Goal: Task Accomplishment & Management: Manage account settings

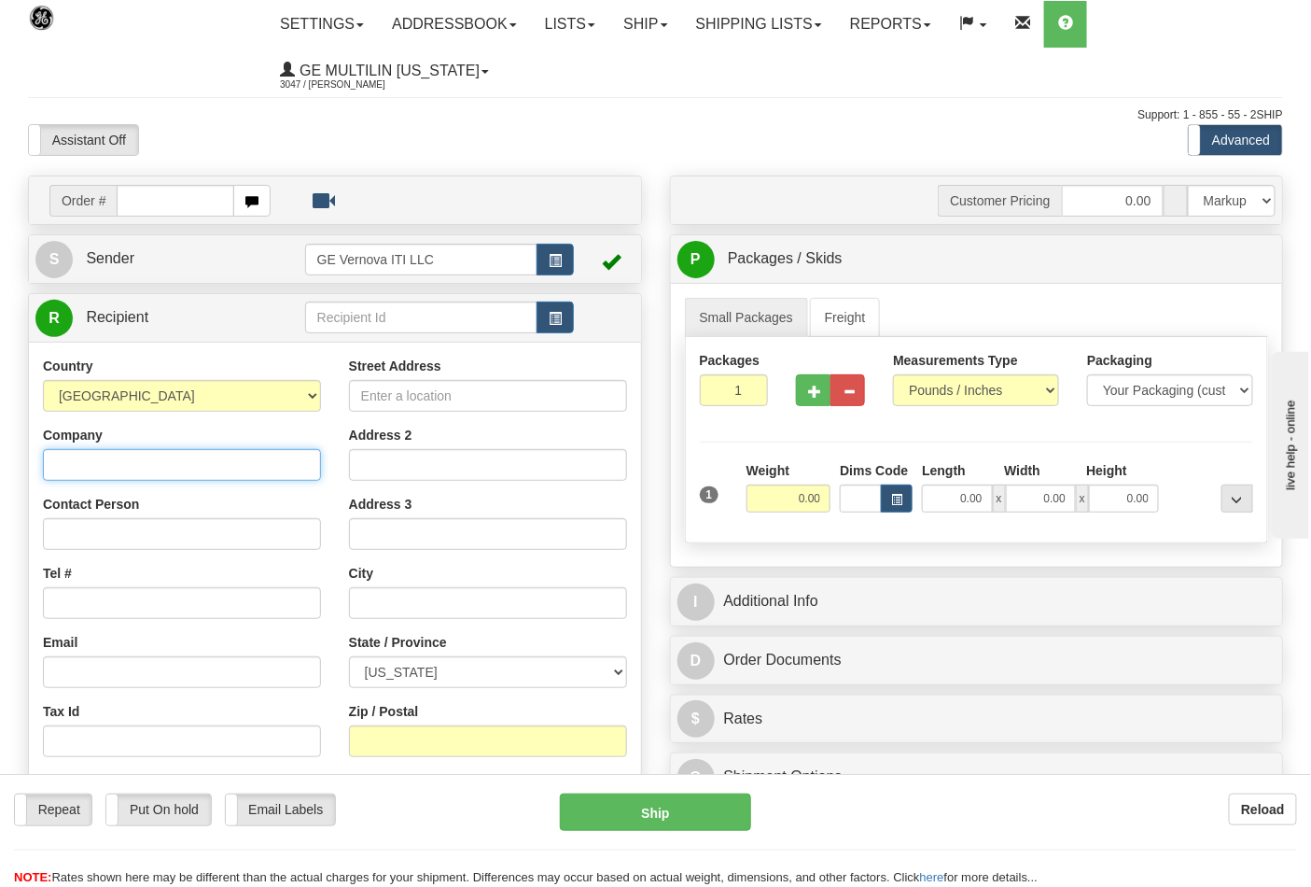
click at [115, 461] on input "Company" at bounding box center [182, 465] width 278 height 32
type input "z"
drag, startPoint x: 175, startPoint y: 465, endPoint x: 0, endPoint y: 460, distance: 174.6
click at [0, 460] on div "Toggle navigation Settings Shipping Preferences Fields Preferences New" at bounding box center [655, 548] width 1311 height 1096
type input "[PERSON_NAME]"
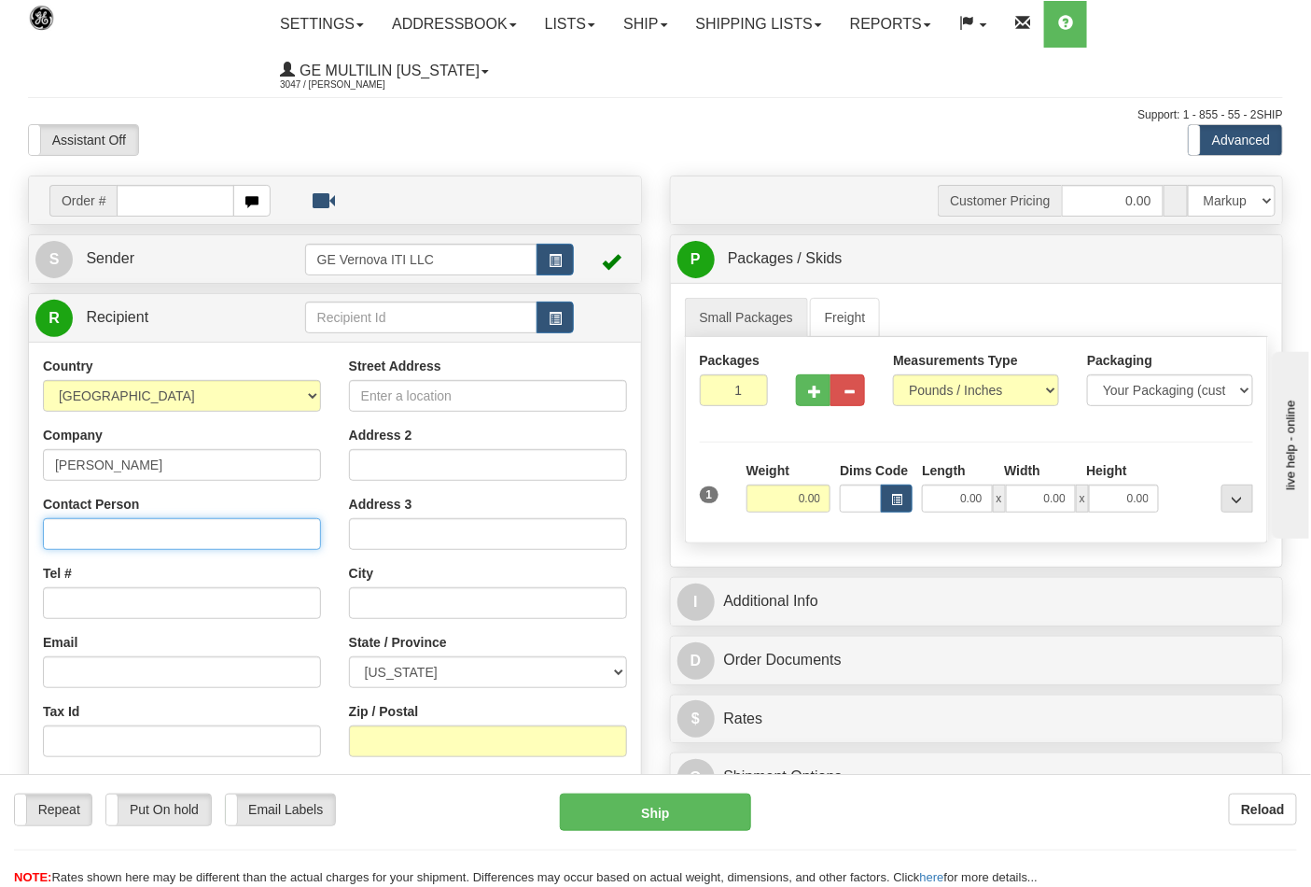
click at [99, 533] on input "Contact Person" at bounding box center [182, 534] width 278 height 32
paste input "[PERSON_NAME]"
type input "[PERSON_NAME]"
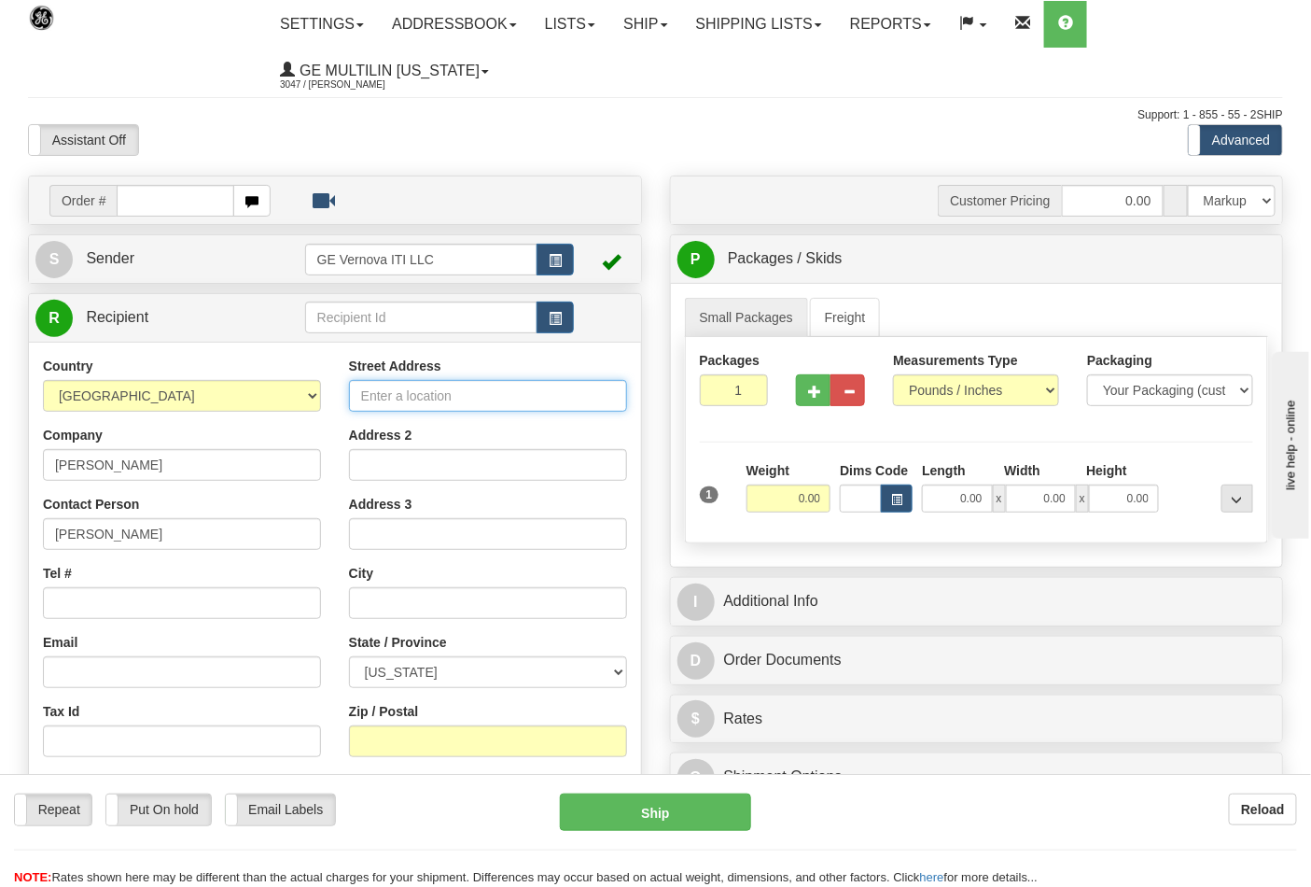
click at [514, 398] on input "Street Address" at bounding box center [488, 396] width 278 height 32
type input "[STREET_ADDRESS]"
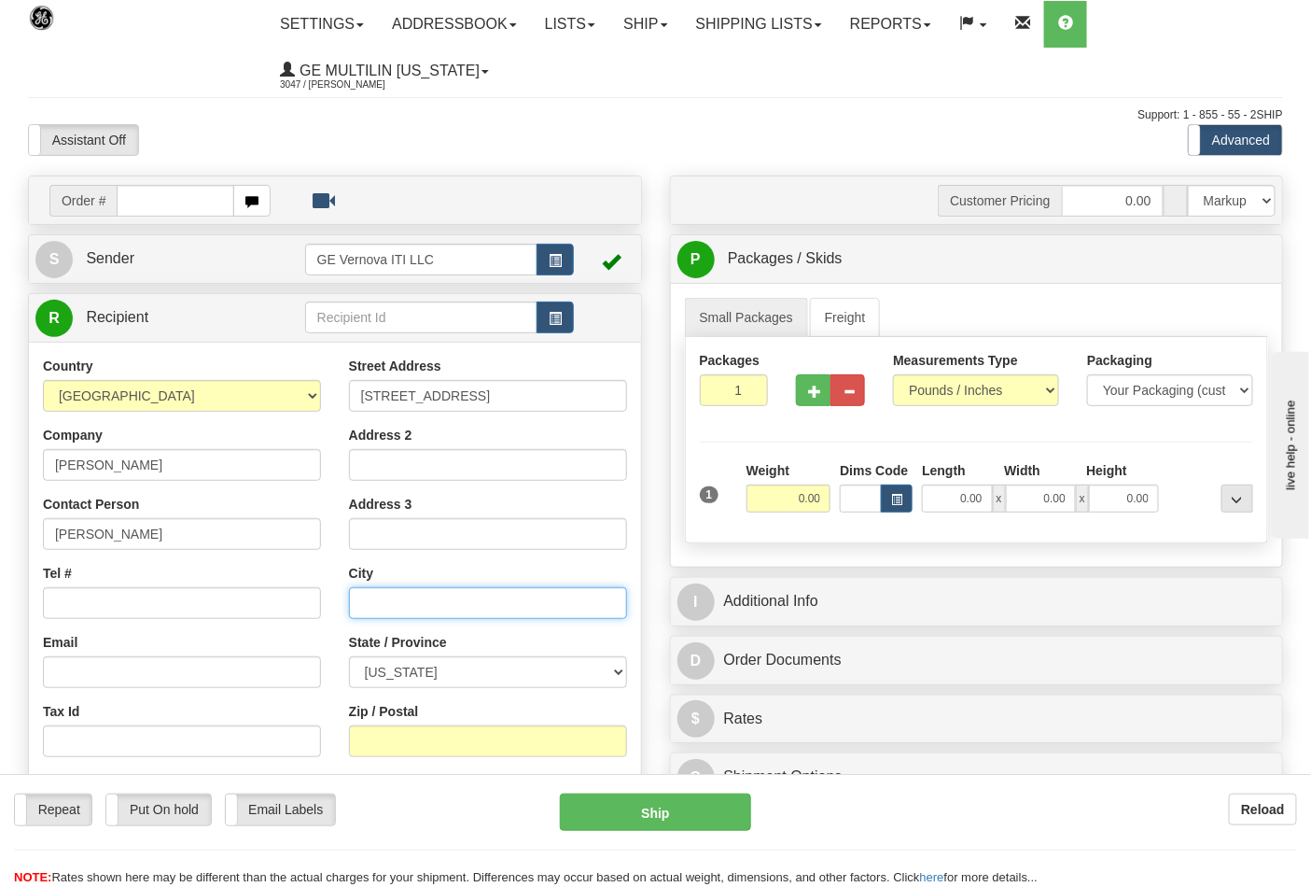
click at [420, 598] on input "text" at bounding box center [488, 603] width 278 height 32
type input "WEXFORT"
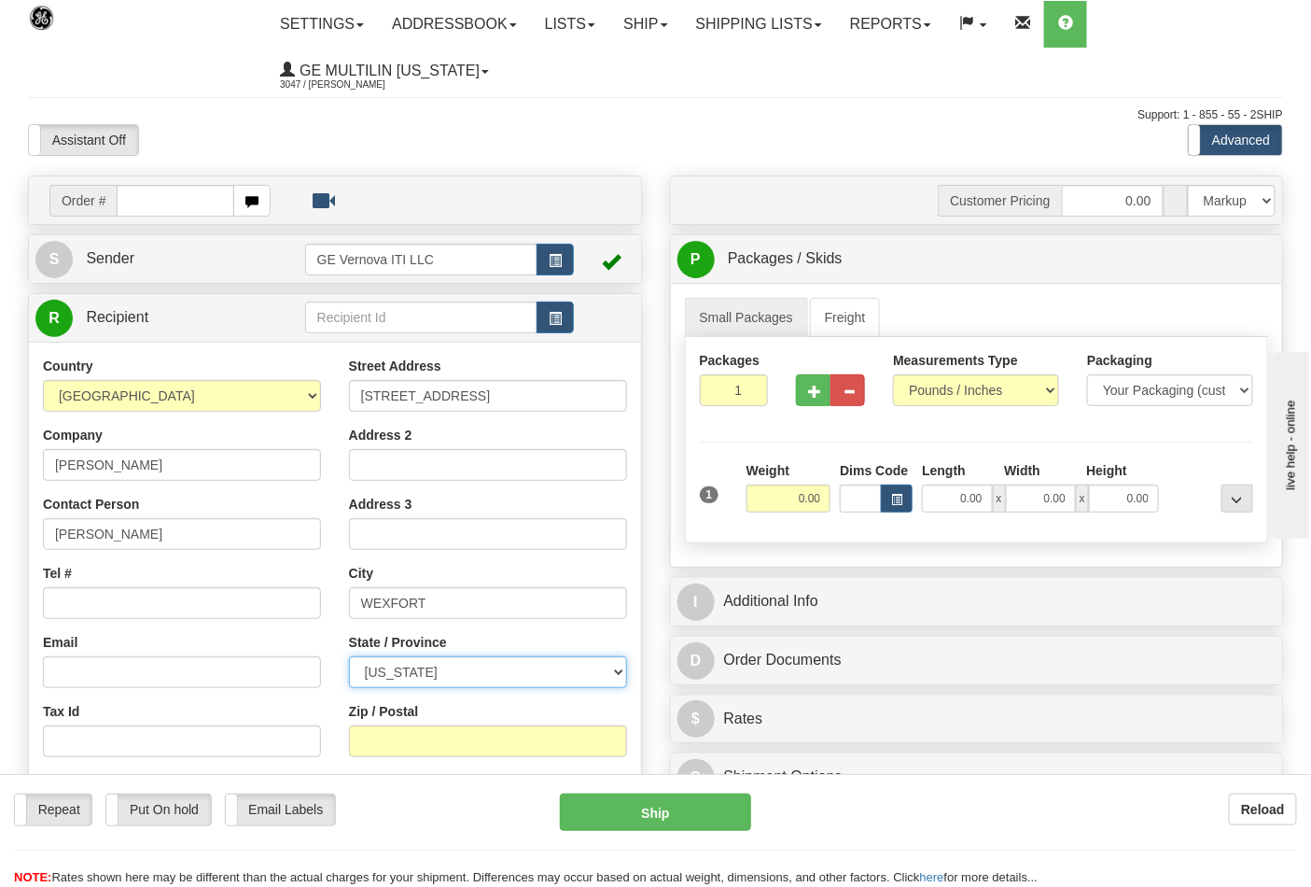
select select "PA"
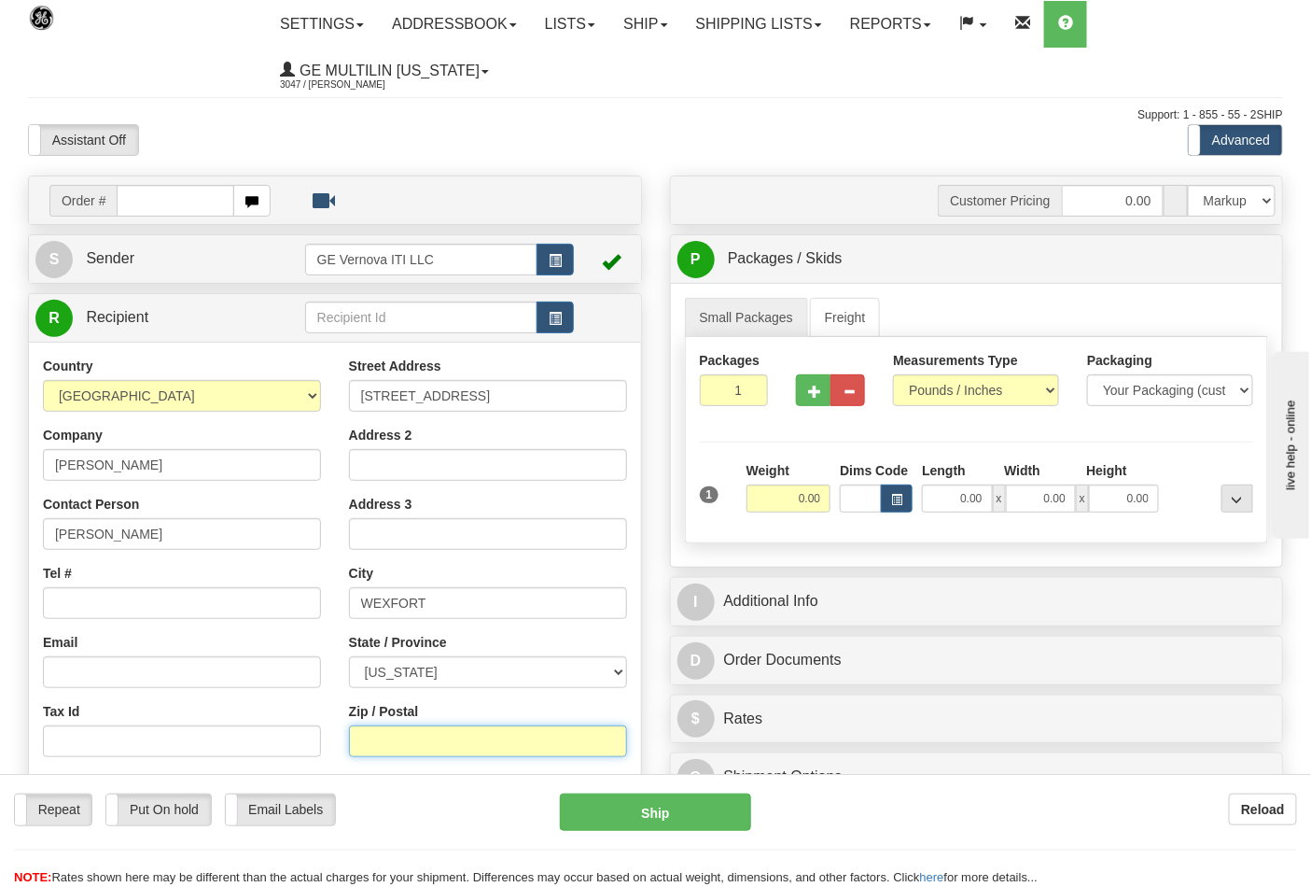
click at [432, 740] on input "Zip / Postal" at bounding box center [488, 741] width 278 height 32
type input "15090"
click at [119, 610] on input "Tel #" at bounding box center [182, 603] width 278 height 32
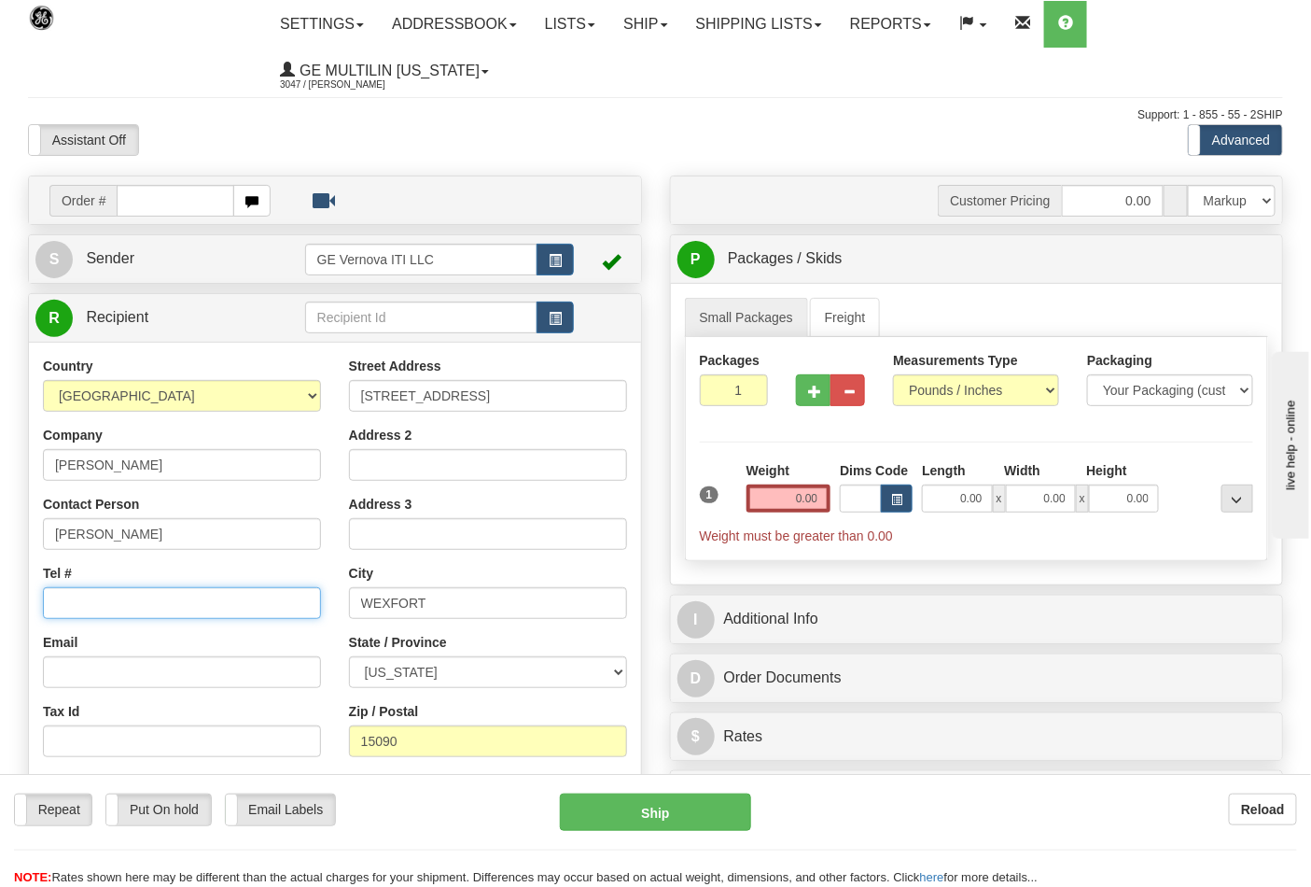
type input "7272284112"
click at [983, 383] on select "Pounds / Inches Kilograms / Centimeters" at bounding box center [976, 390] width 166 height 32
click at [893, 375] on select "Pounds / Inches Kilograms / Centimeters" at bounding box center [976, 390] width 166 height 32
drag, startPoint x: 785, startPoint y: 501, endPoint x: 921, endPoint y: 523, distance: 137.9
click at [921, 523] on div "1 Weight 0.00 Dims Code 0.00" at bounding box center [977, 503] width 564 height 84
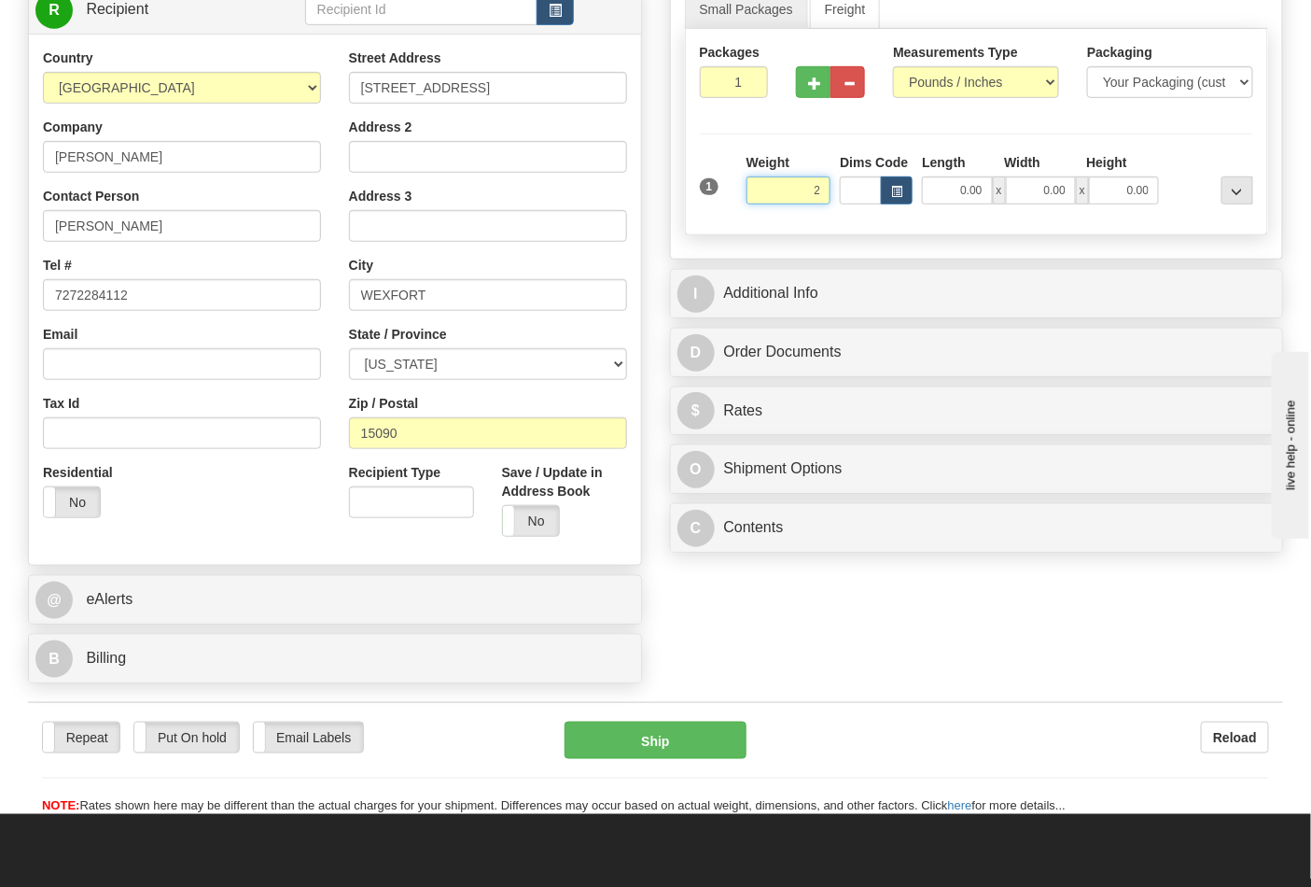
scroll to position [311, 0]
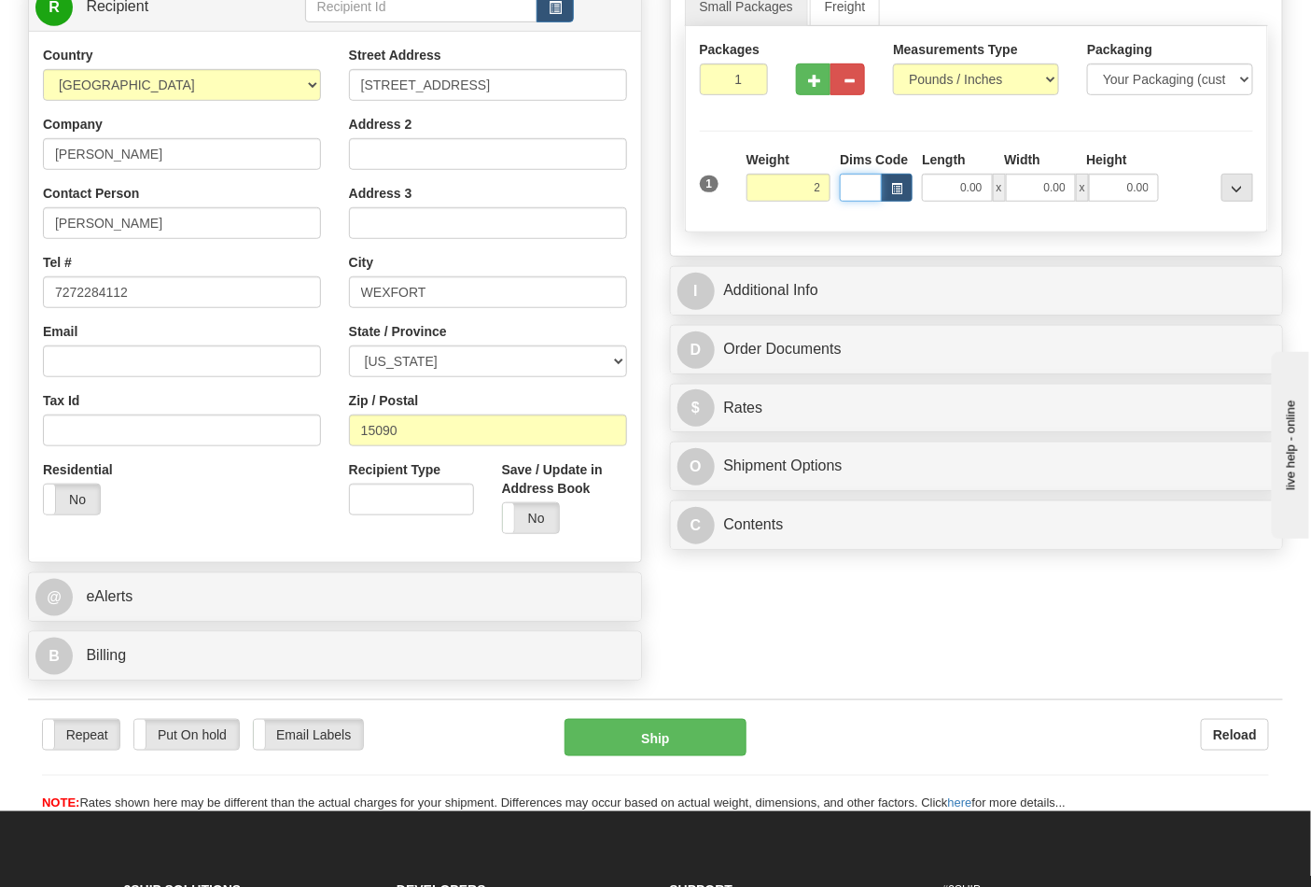
type input "2.00"
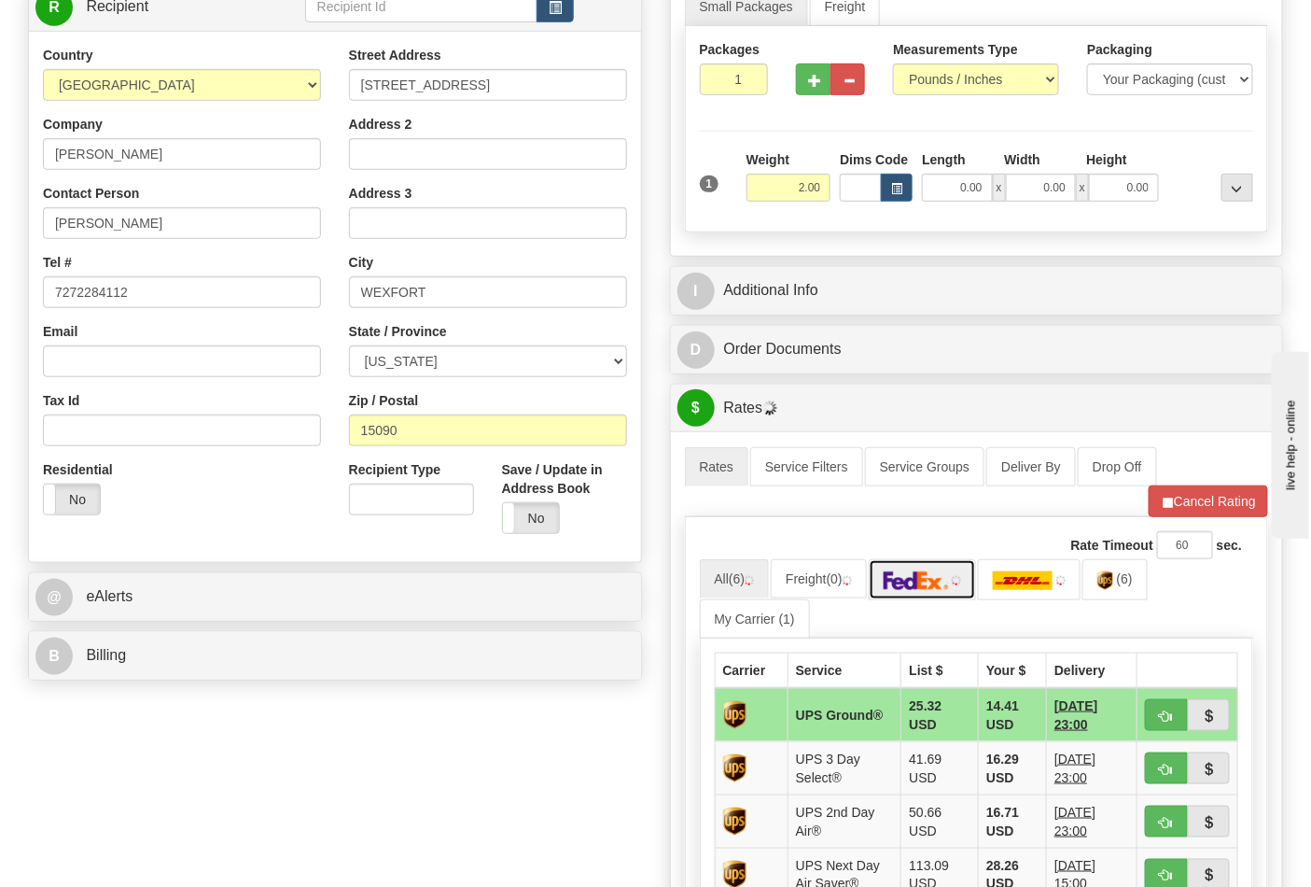
click at [948, 584] on img at bounding box center [916, 580] width 65 height 19
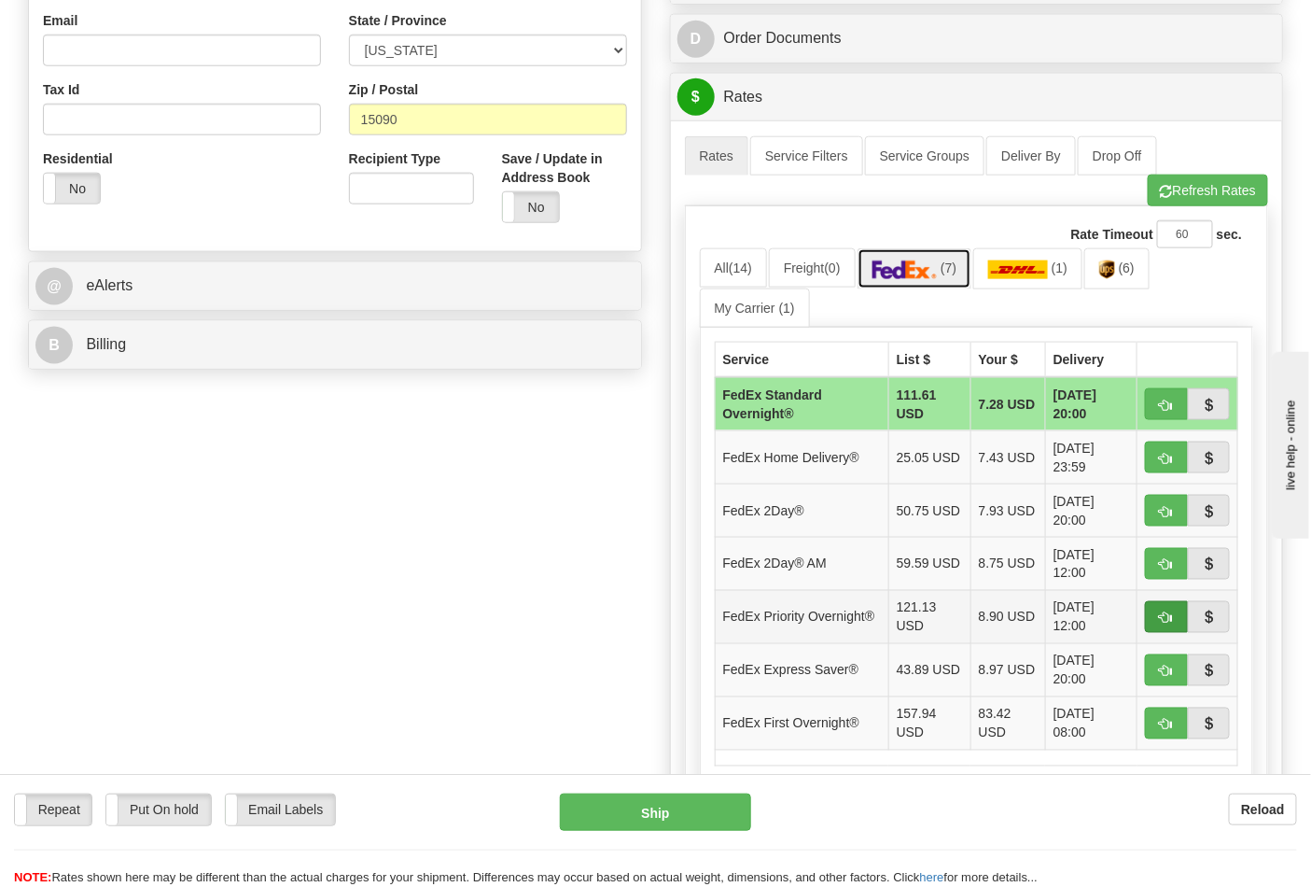
scroll to position [725, 0]
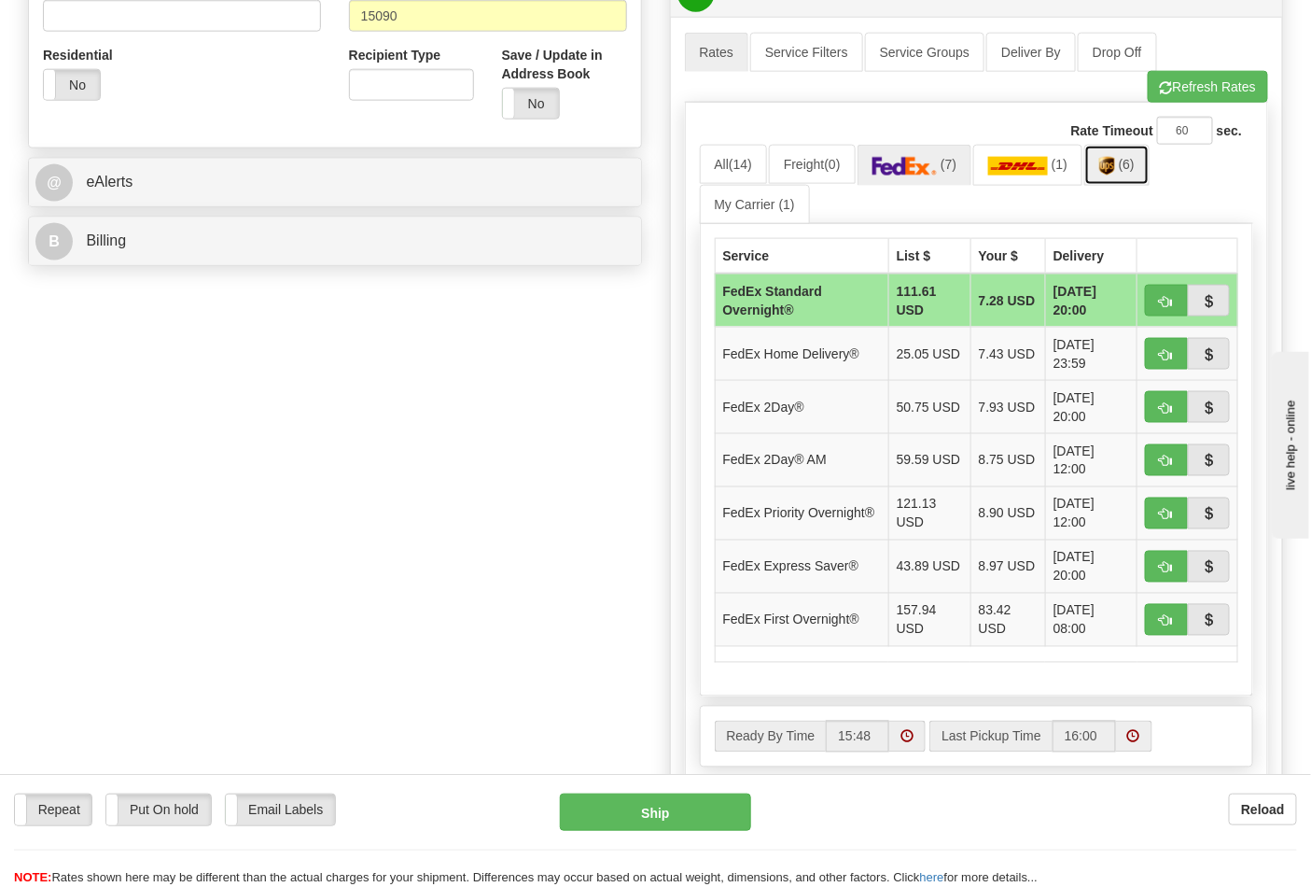
click at [1126, 171] on link "(6)" at bounding box center [1117, 165] width 65 height 40
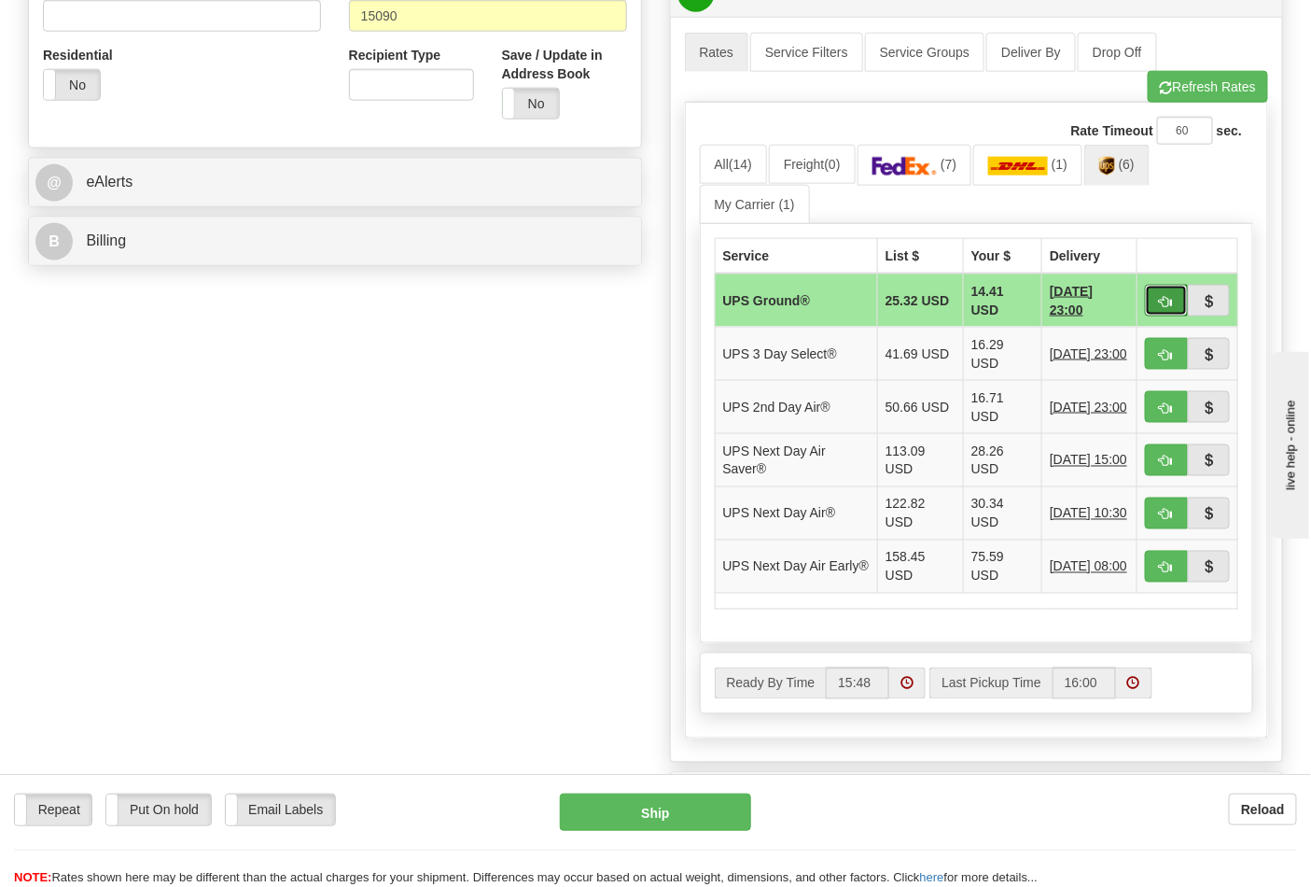
click at [1155, 303] on button "button" at bounding box center [1166, 301] width 43 height 32
type input "03"
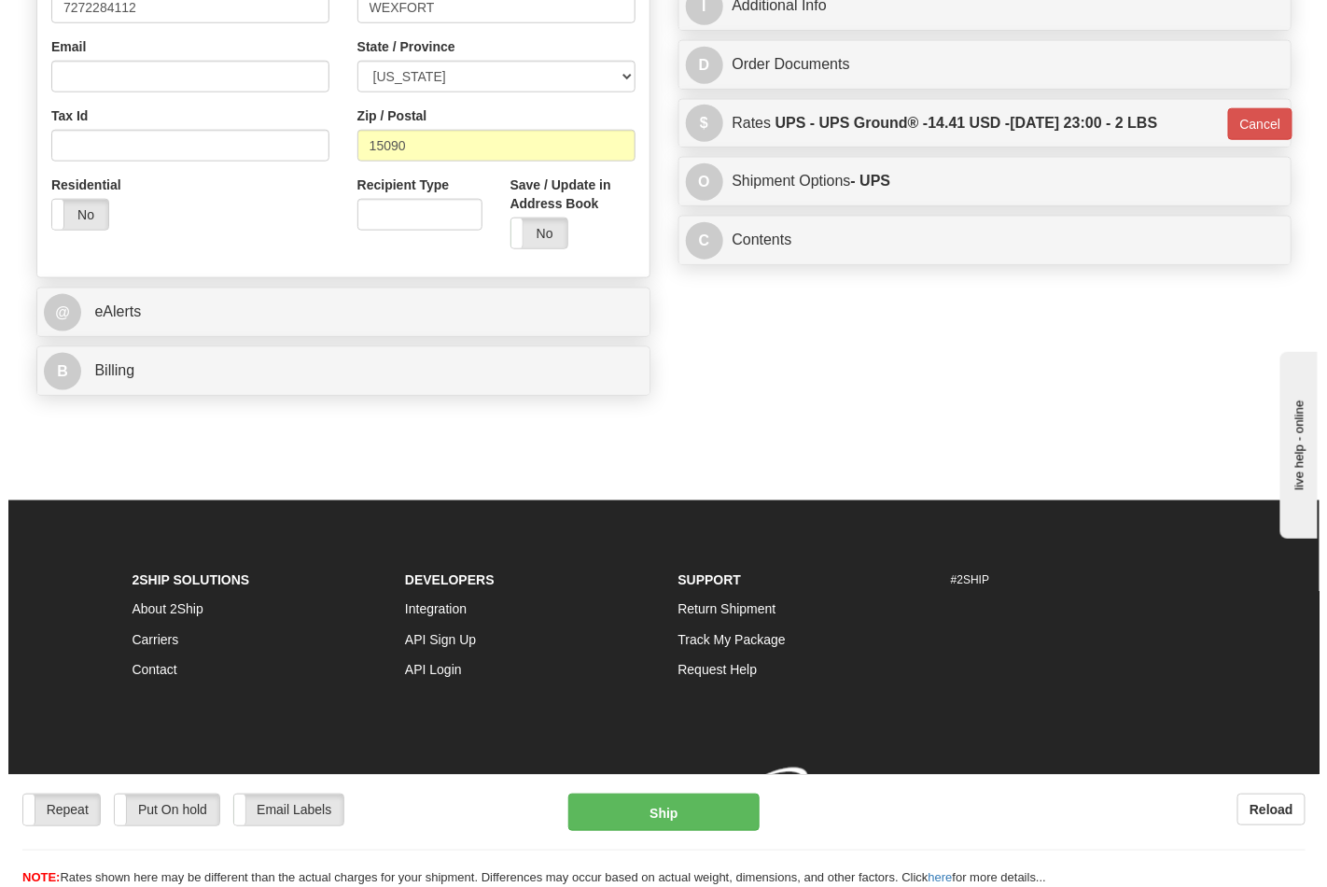
scroll to position [625, 0]
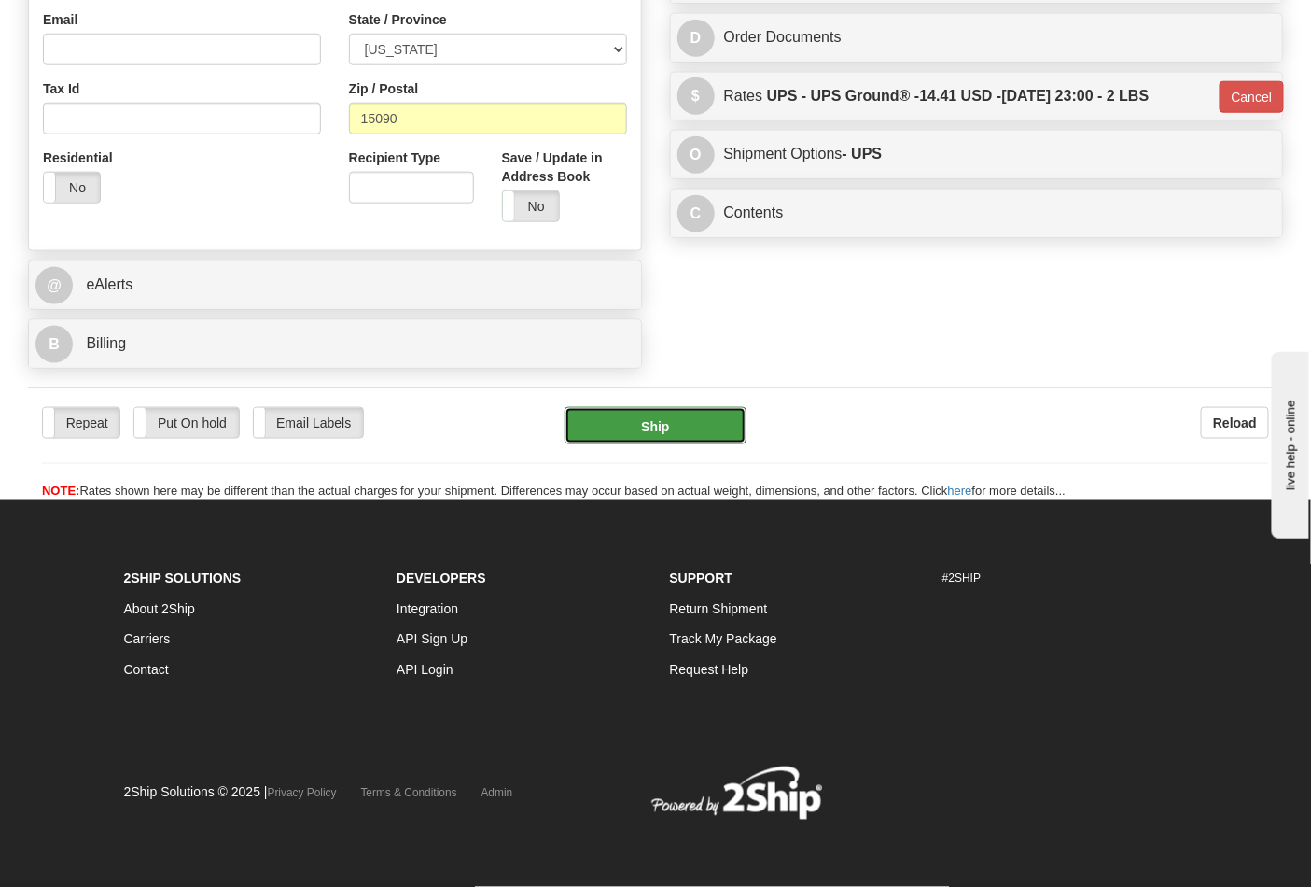
click at [707, 440] on button "Ship" at bounding box center [655, 425] width 181 height 37
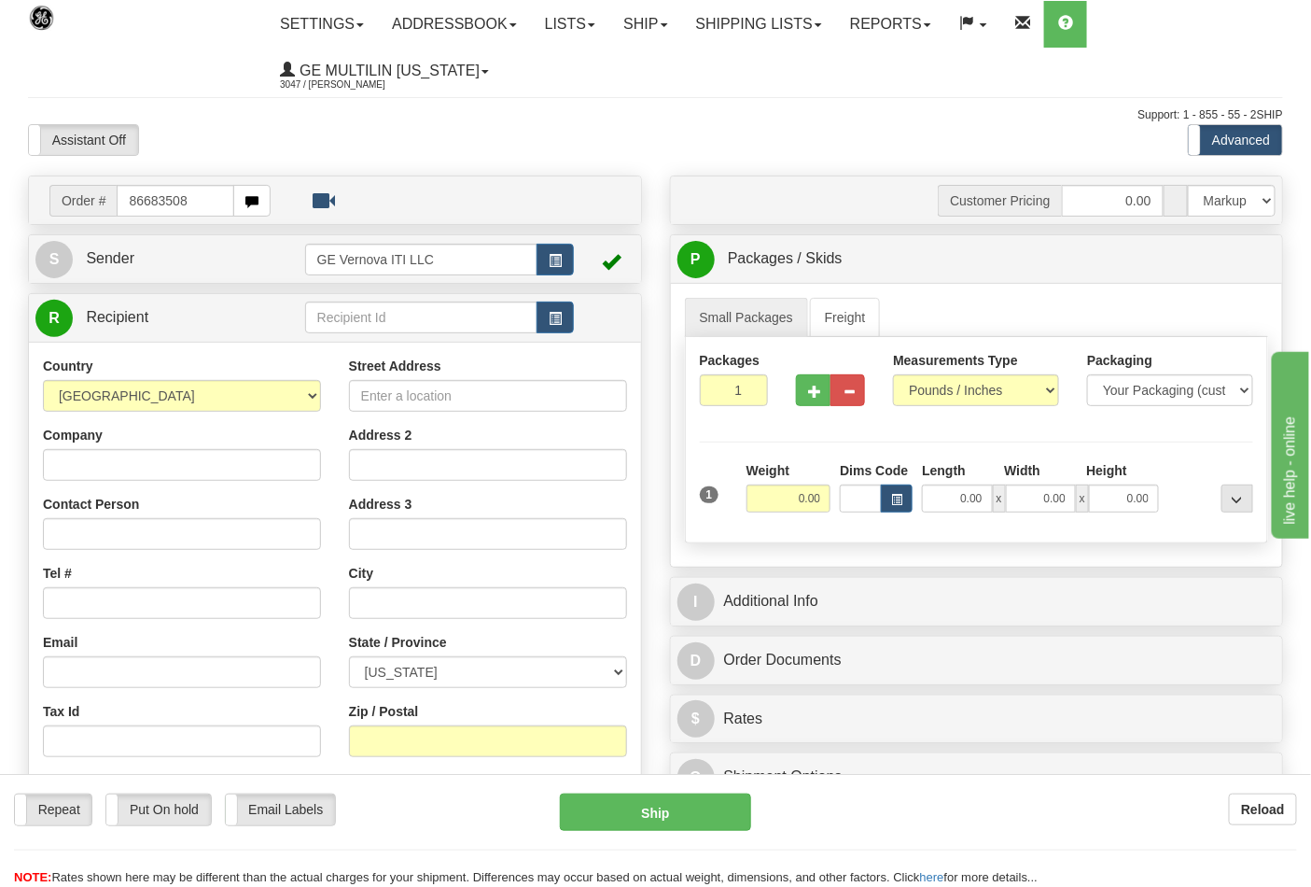
type input "86683508"
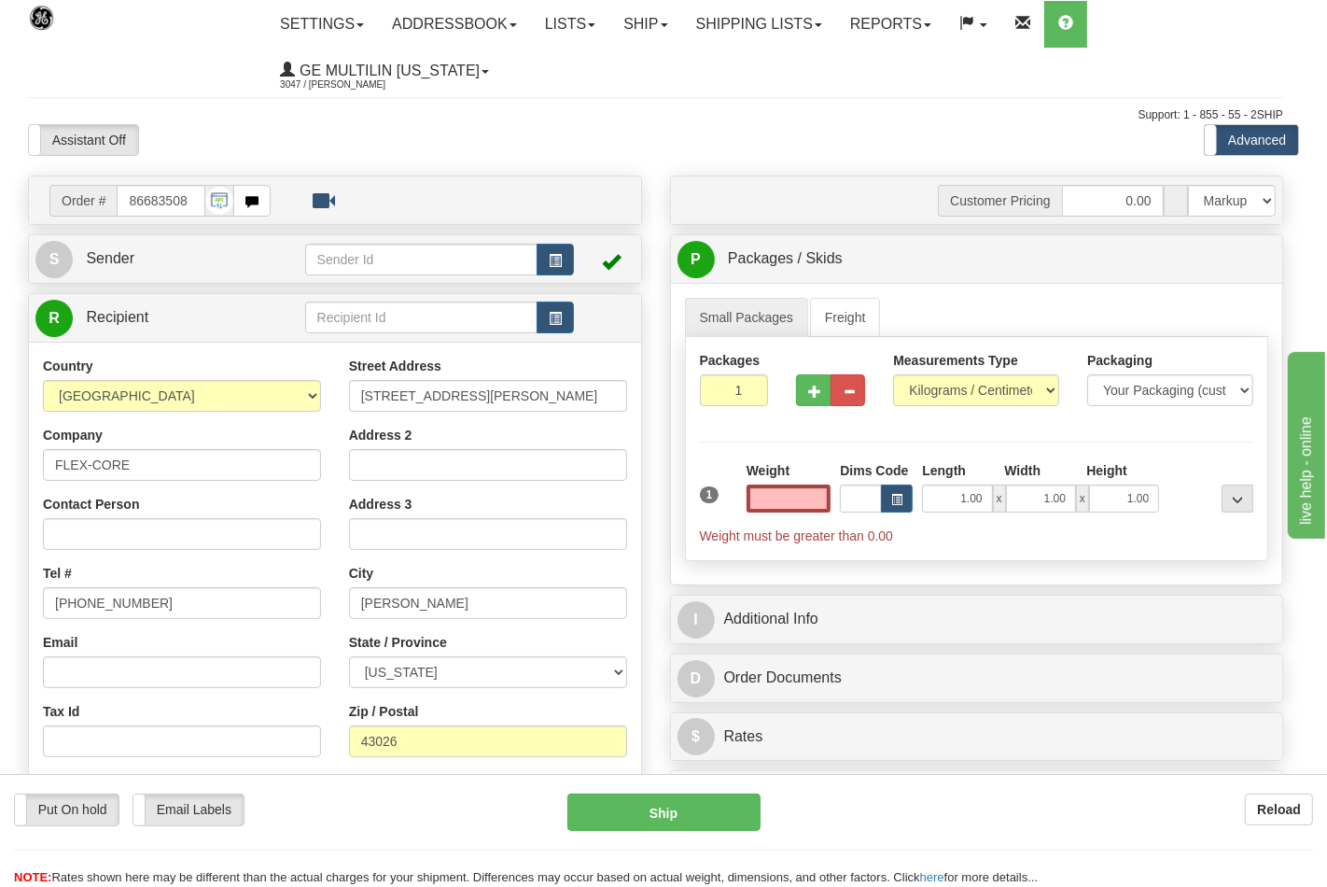
type input "0.00"
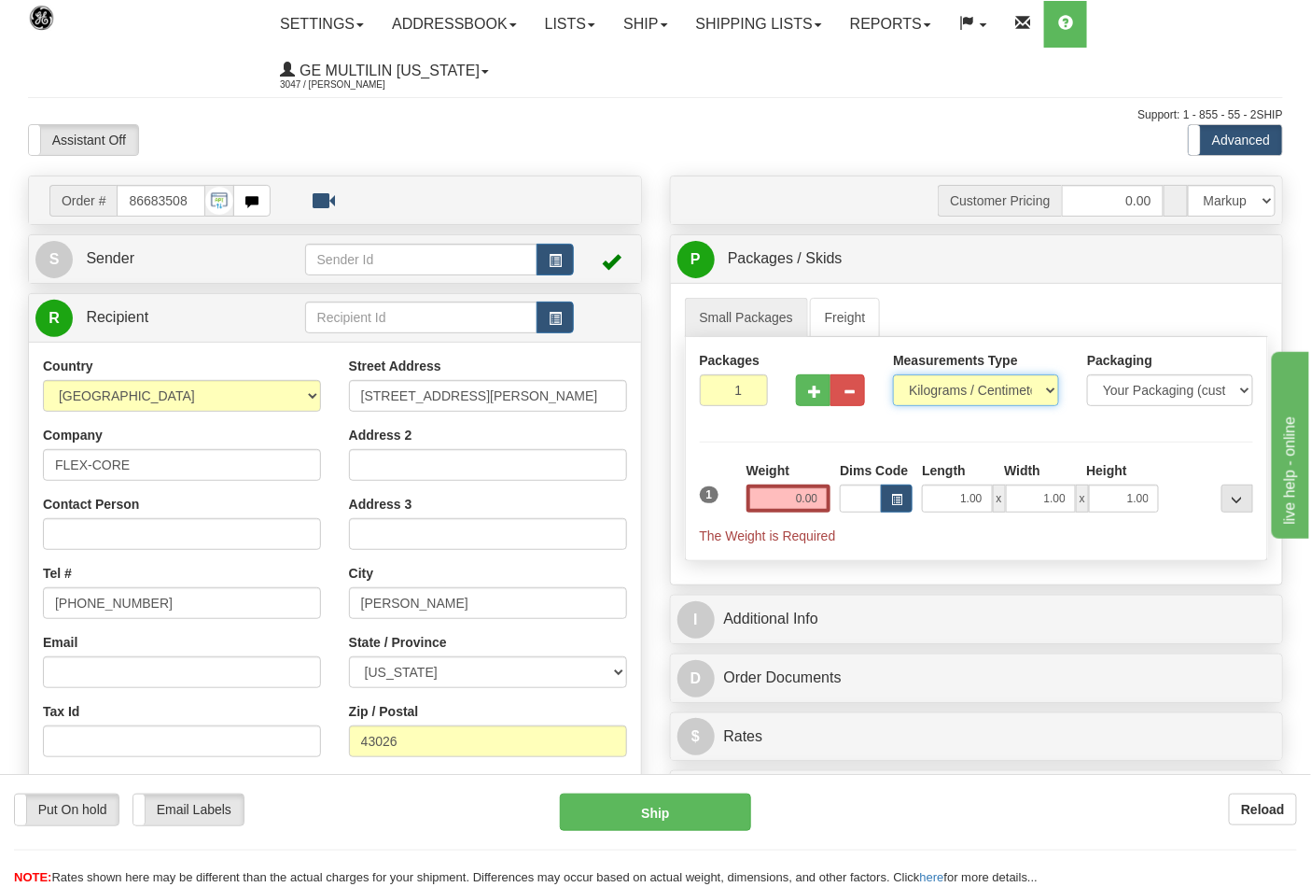
click at [969, 387] on select "Pounds / Inches Kilograms / Centimeters" at bounding box center [976, 390] width 166 height 32
select select "0"
click at [893, 375] on select "Pounds / Inches Kilograms / Centimeters" at bounding box center [976, 390] width 166 height 32
click at [800, 506] on input "0.00" at bounding box center [789, 498] width 85 height 28
click button "Delete" at bounding box center [0, 0] width 0 height 0
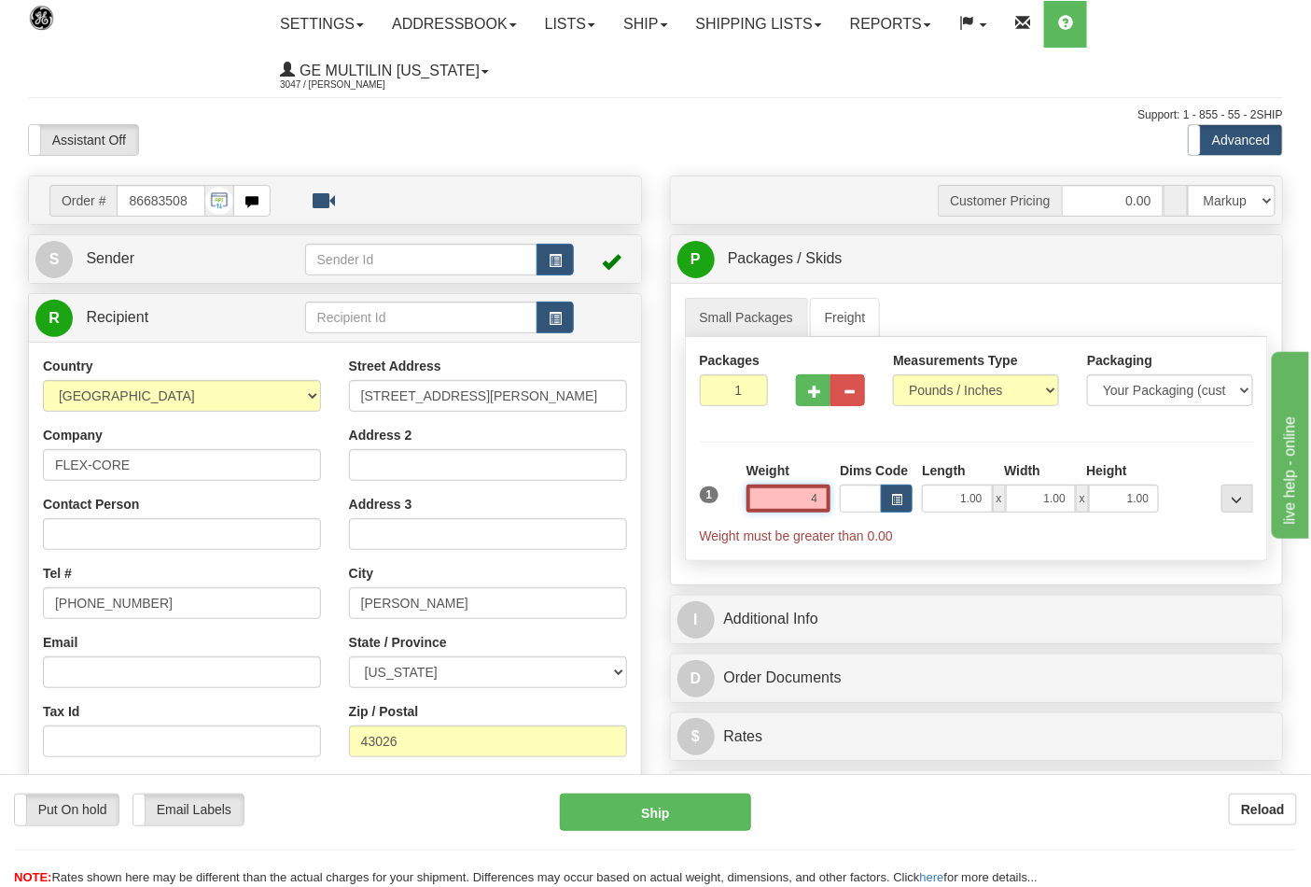
type input "4.00"
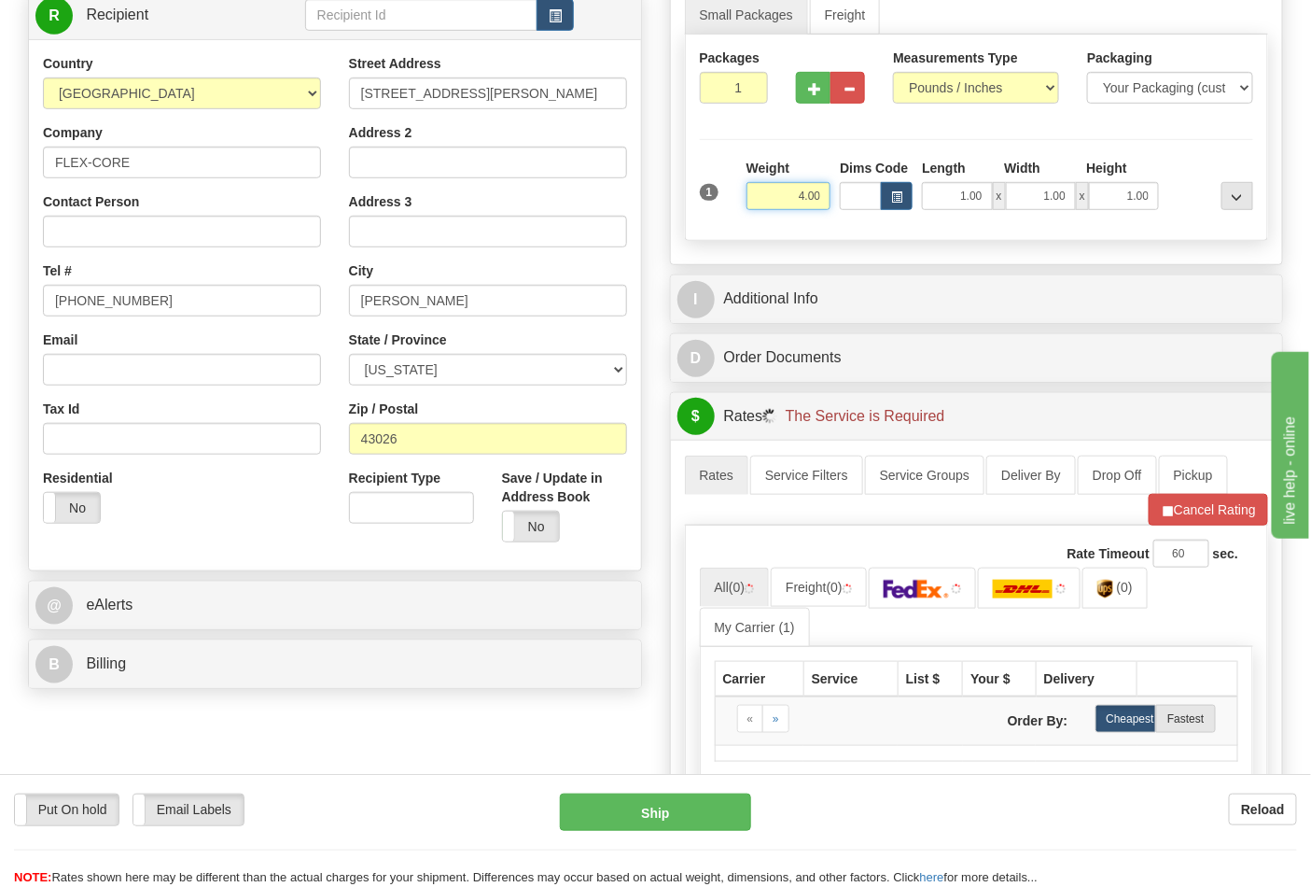
scroll to position [518, 0]
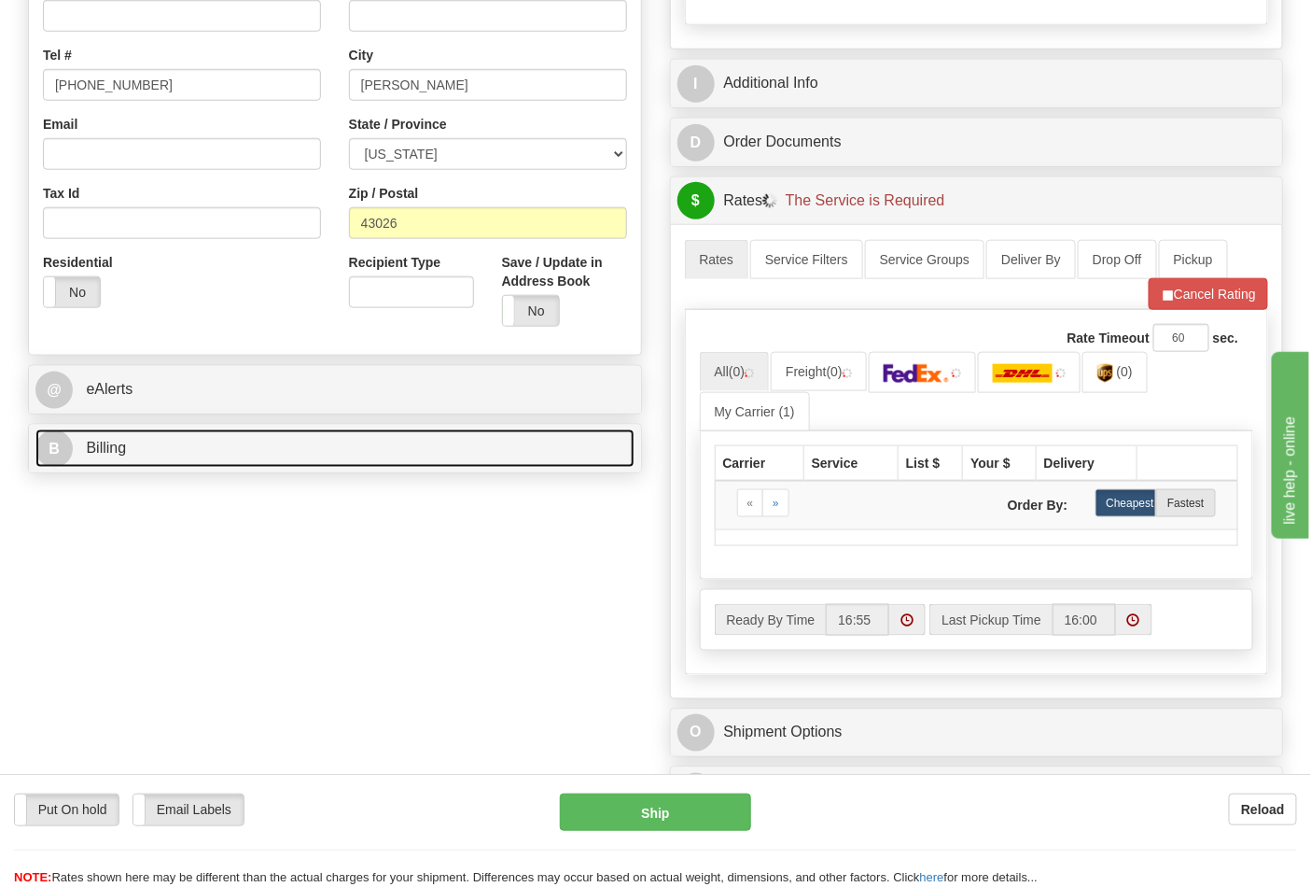
click at [178, 452] on link "B Billing" at bounding box center [334, 448] width 599 height 38
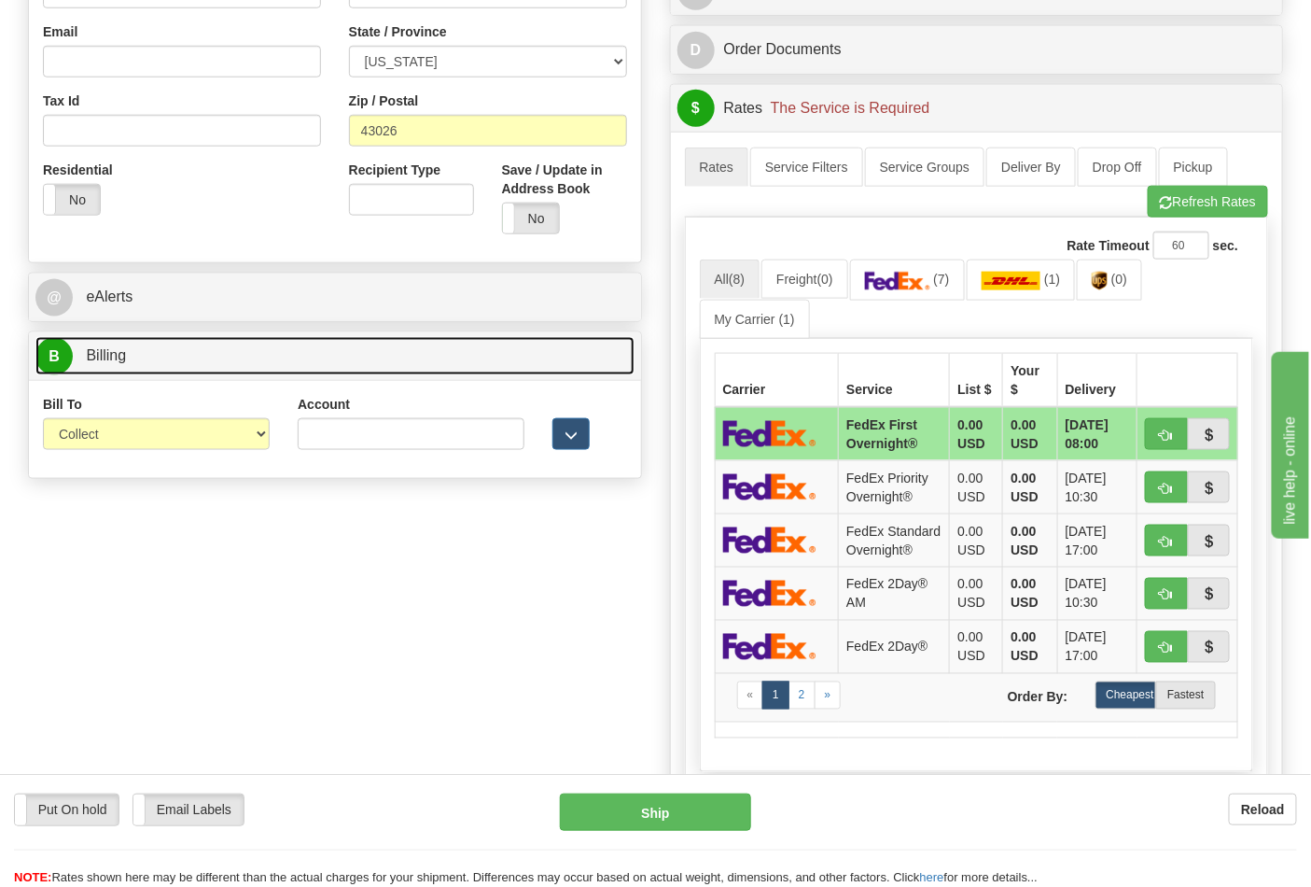
scroll to position [725, 0]
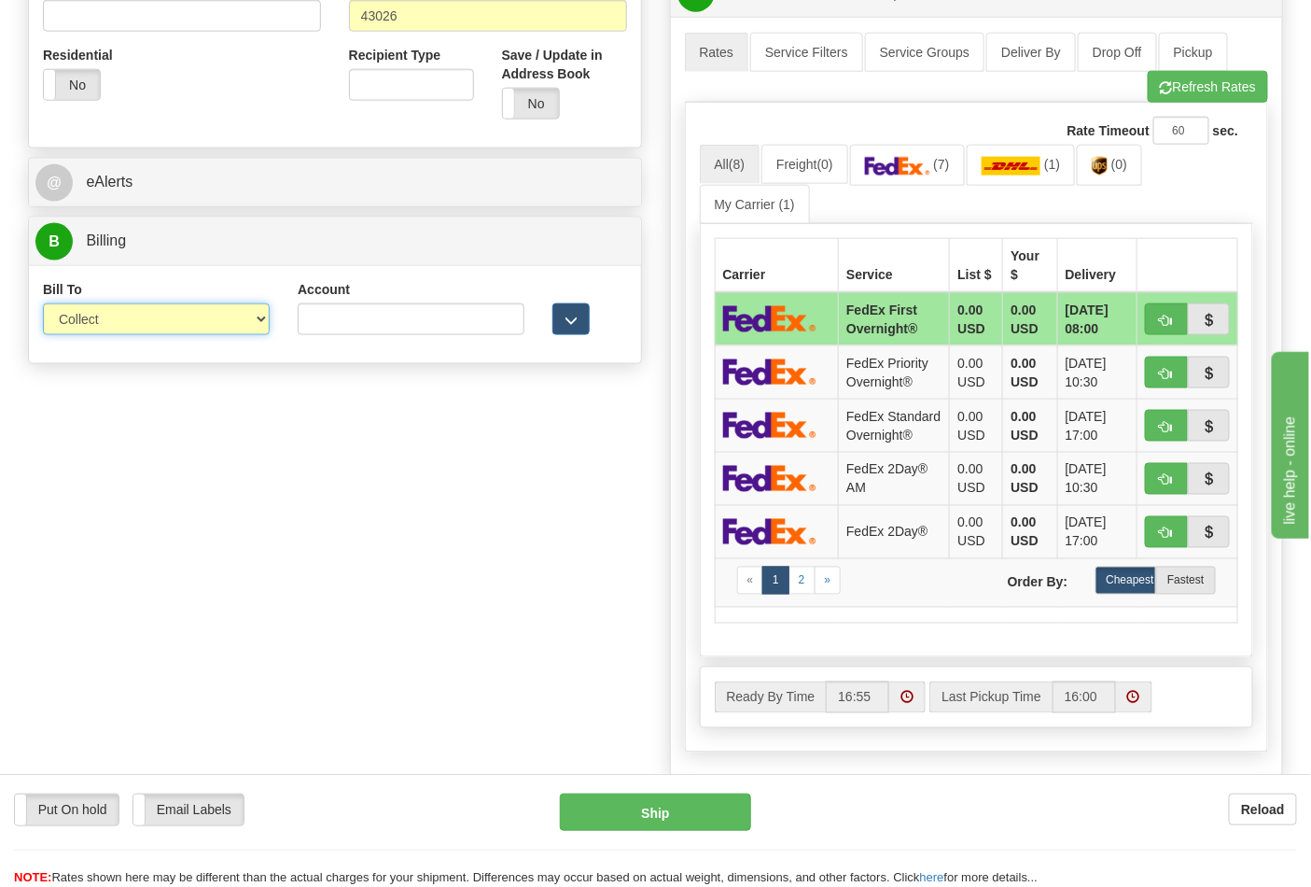
click at [97, 329] on select "Sender Recipient Third Party Collect" at bounding box center [156, 319] width 227 height 32
select select "2"
click at [43, 305] on select "Sender Recipient Third Party Collect" at bounding box center [156, 319] width 227 height 32
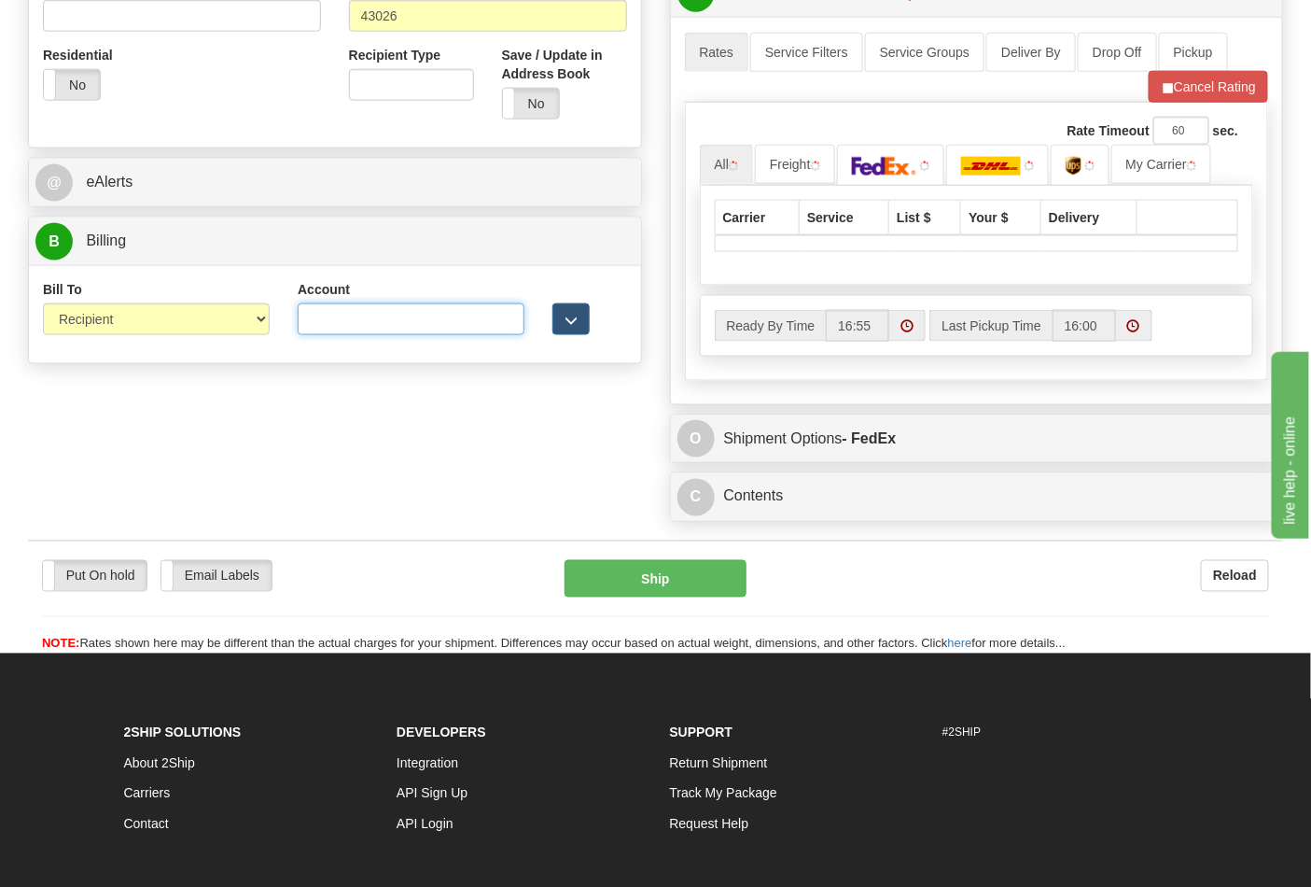
drag, startPoint x: 302, startPoint y: 320, endPoint x: 317, endPoint y: 320, distance: 14.9
click at [306, 320] on input "Account" at bounding box center [411, 319] width 227 height 32
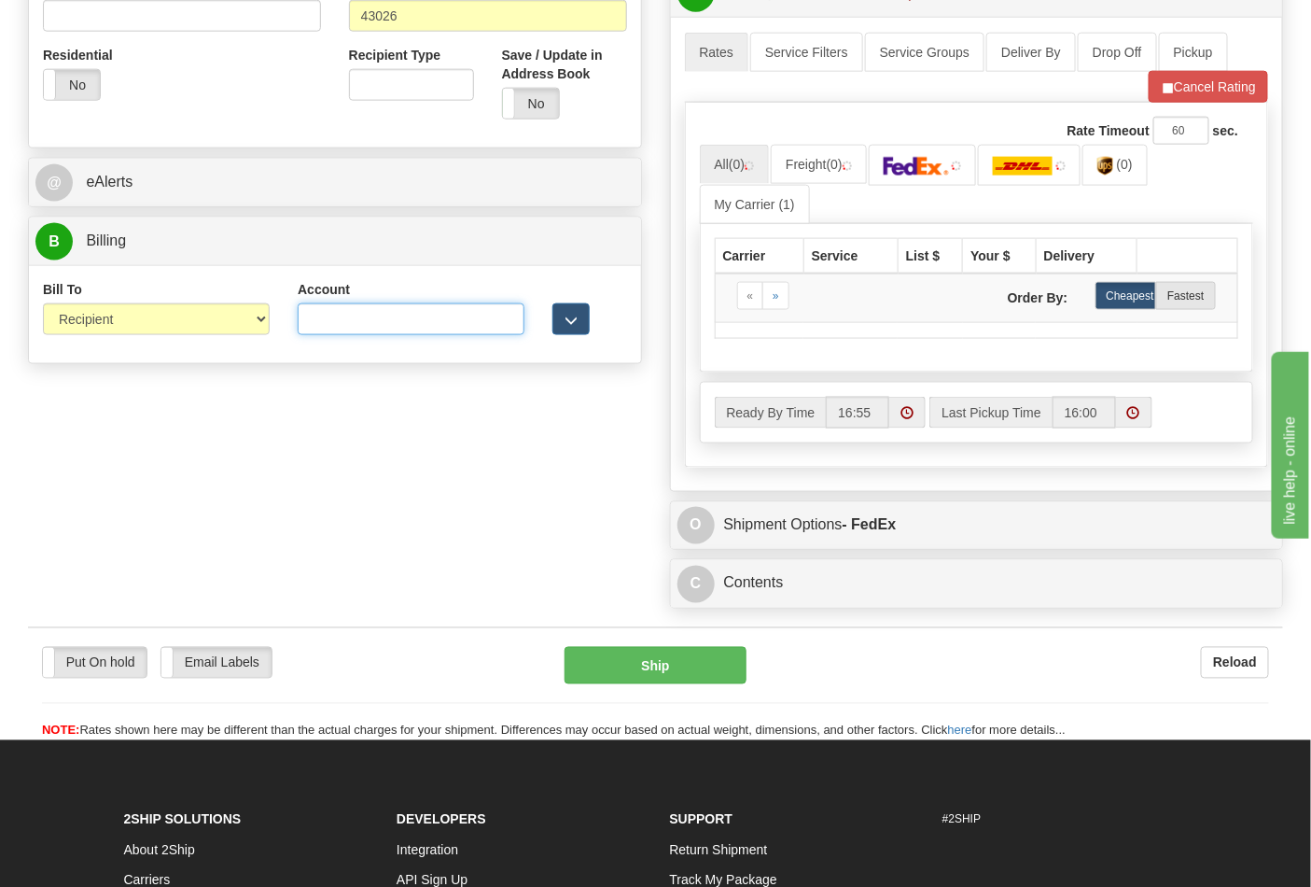
type input "473367"
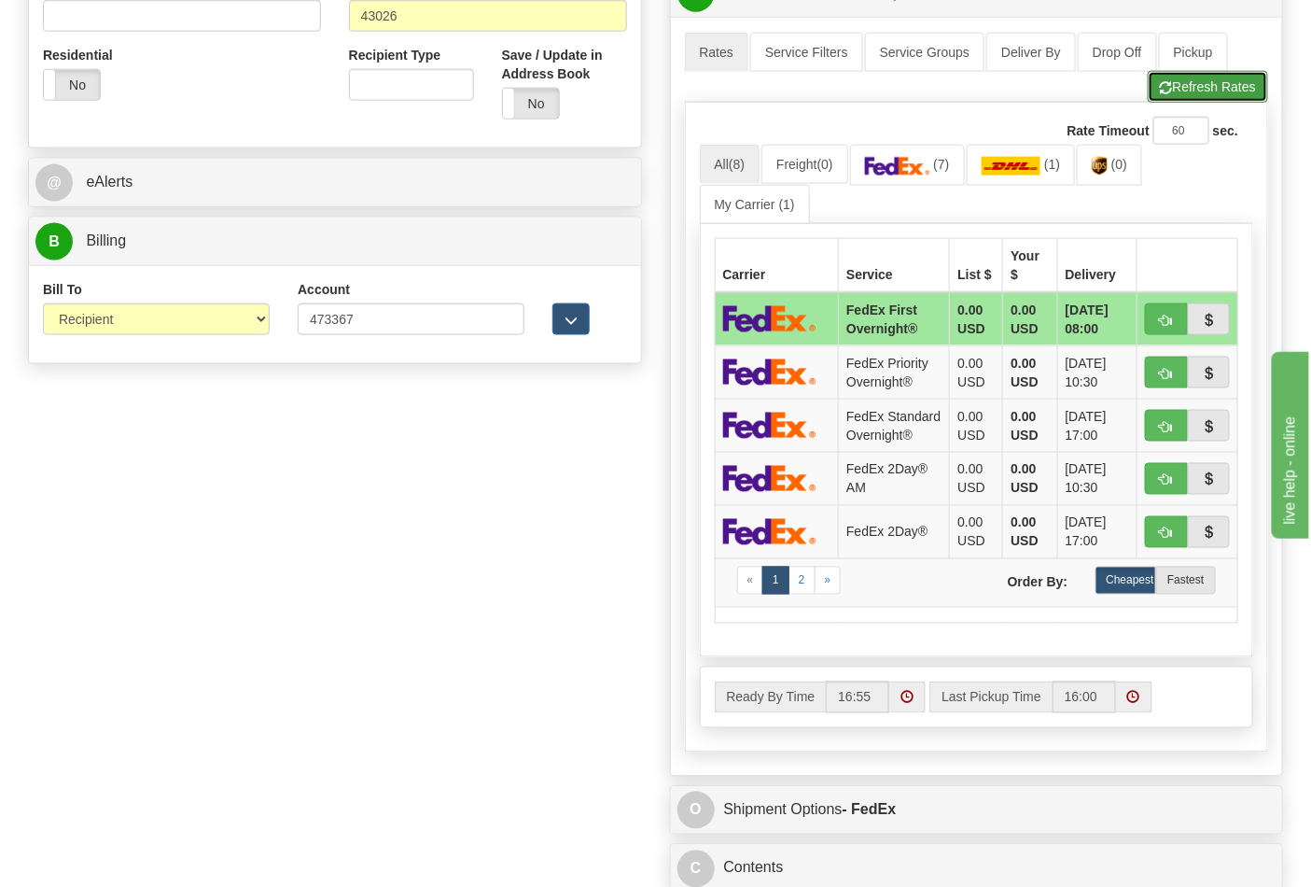
click at [1188, 99] on button "Refresh Rates" at bounding box center [1208, 87] width 120 height 32
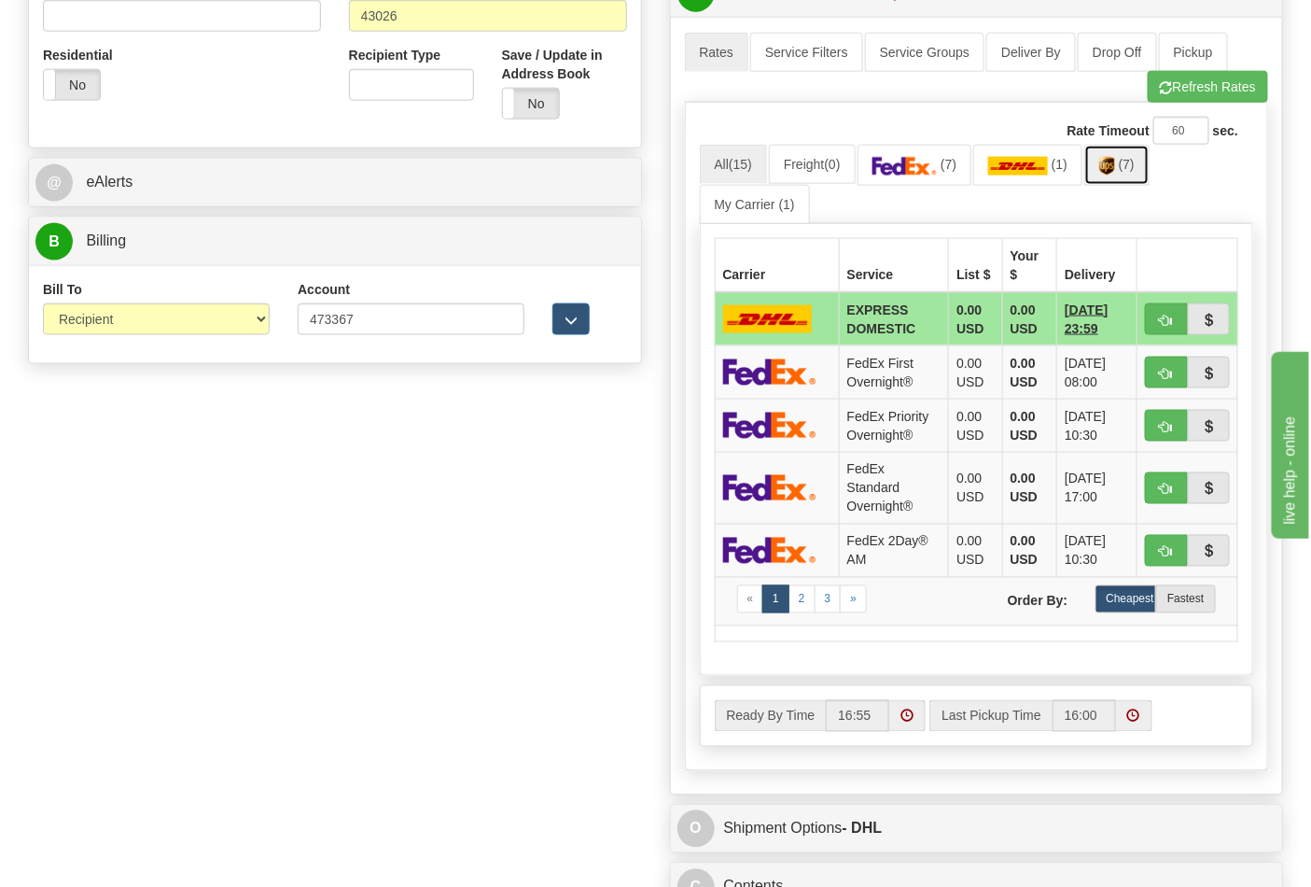
click at [1126, 173] on link "(7)" at bounding box center [1117, 165] width 65 height 40
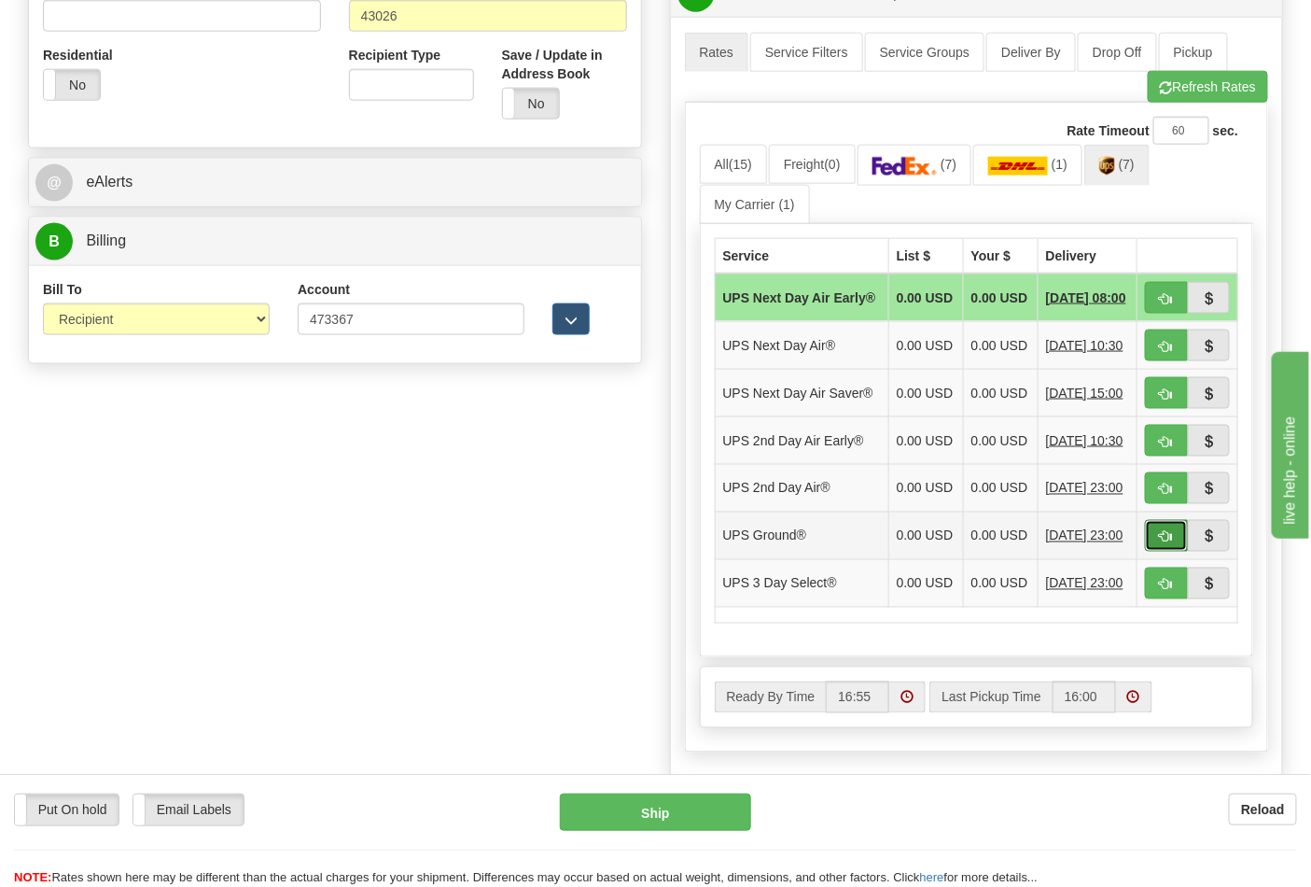
click at [1160, 552] on button "button" at bounding box center [1166, 536] width 43 height 32
type input "03"
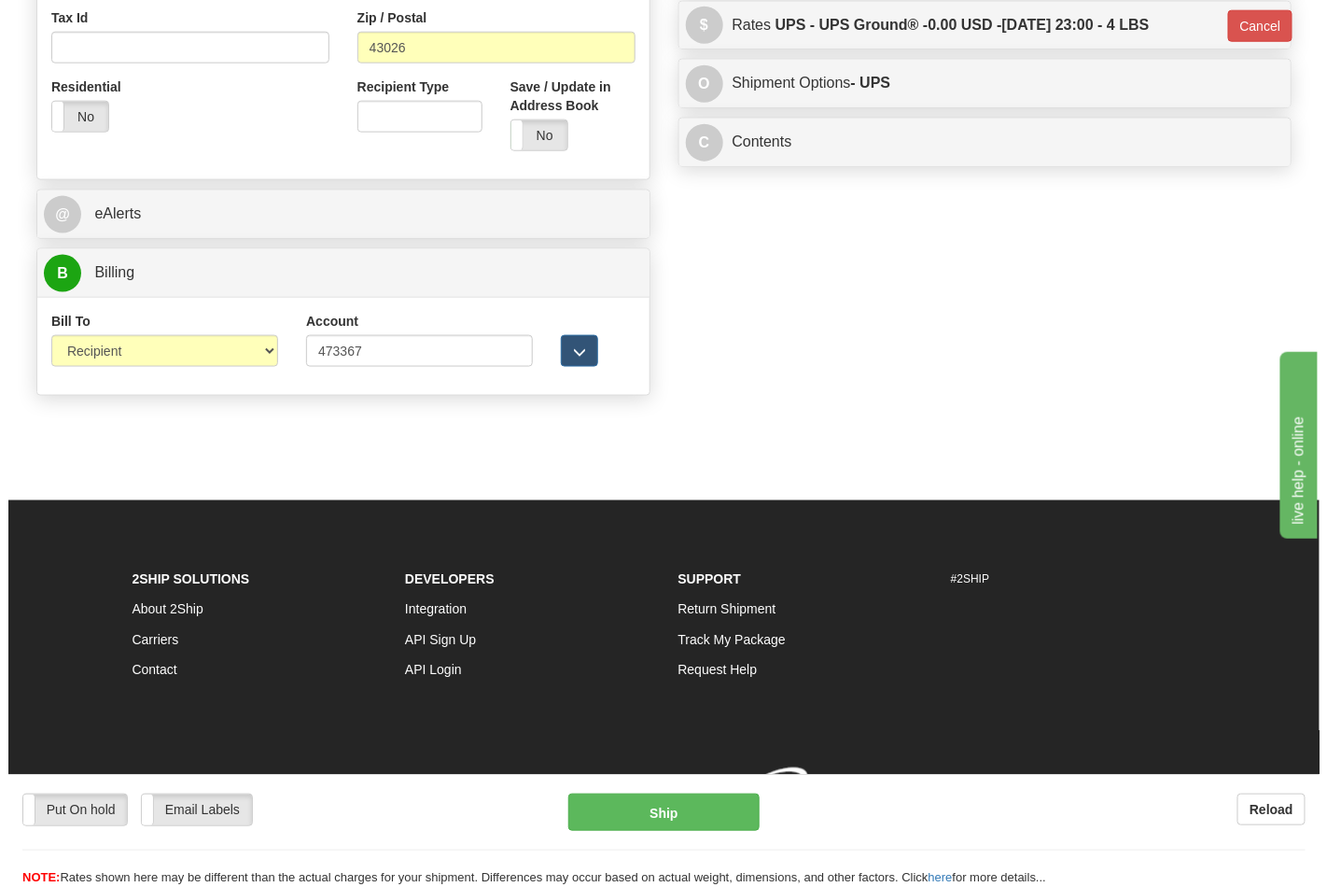
scroll to position [696, 0]
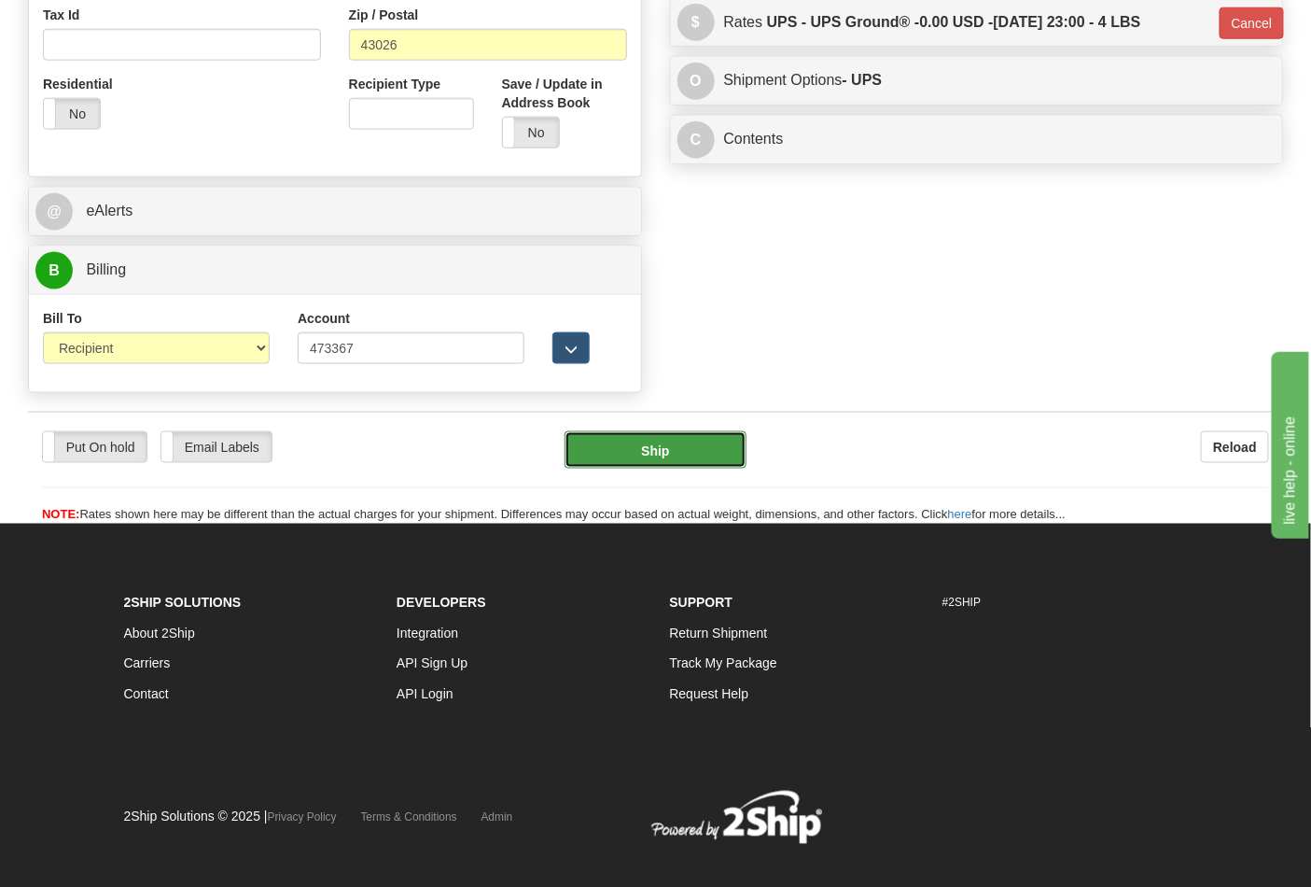
click at [621, 441] on button "Ship" at bounding box center [655, 449] width 181 height 37
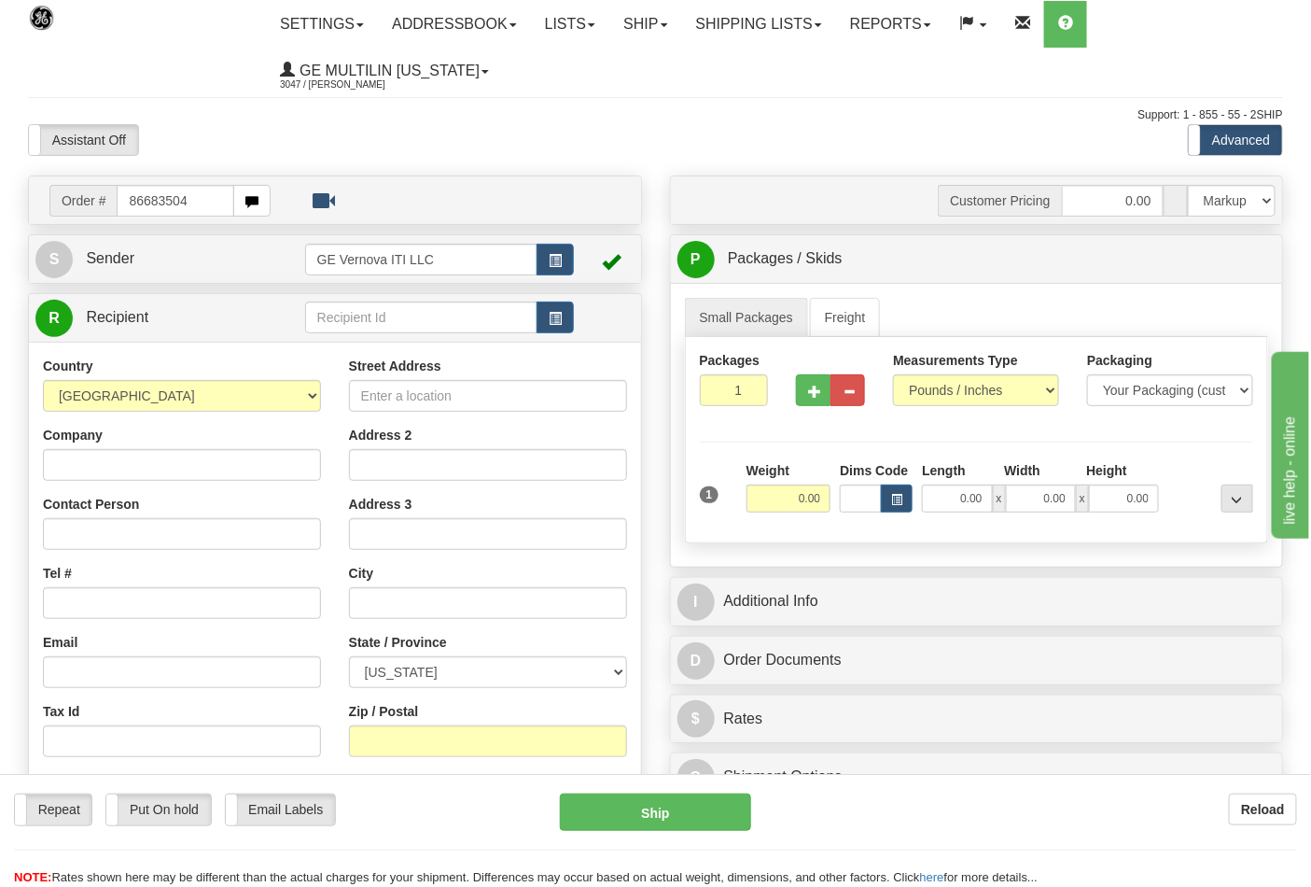
type input "86683504"
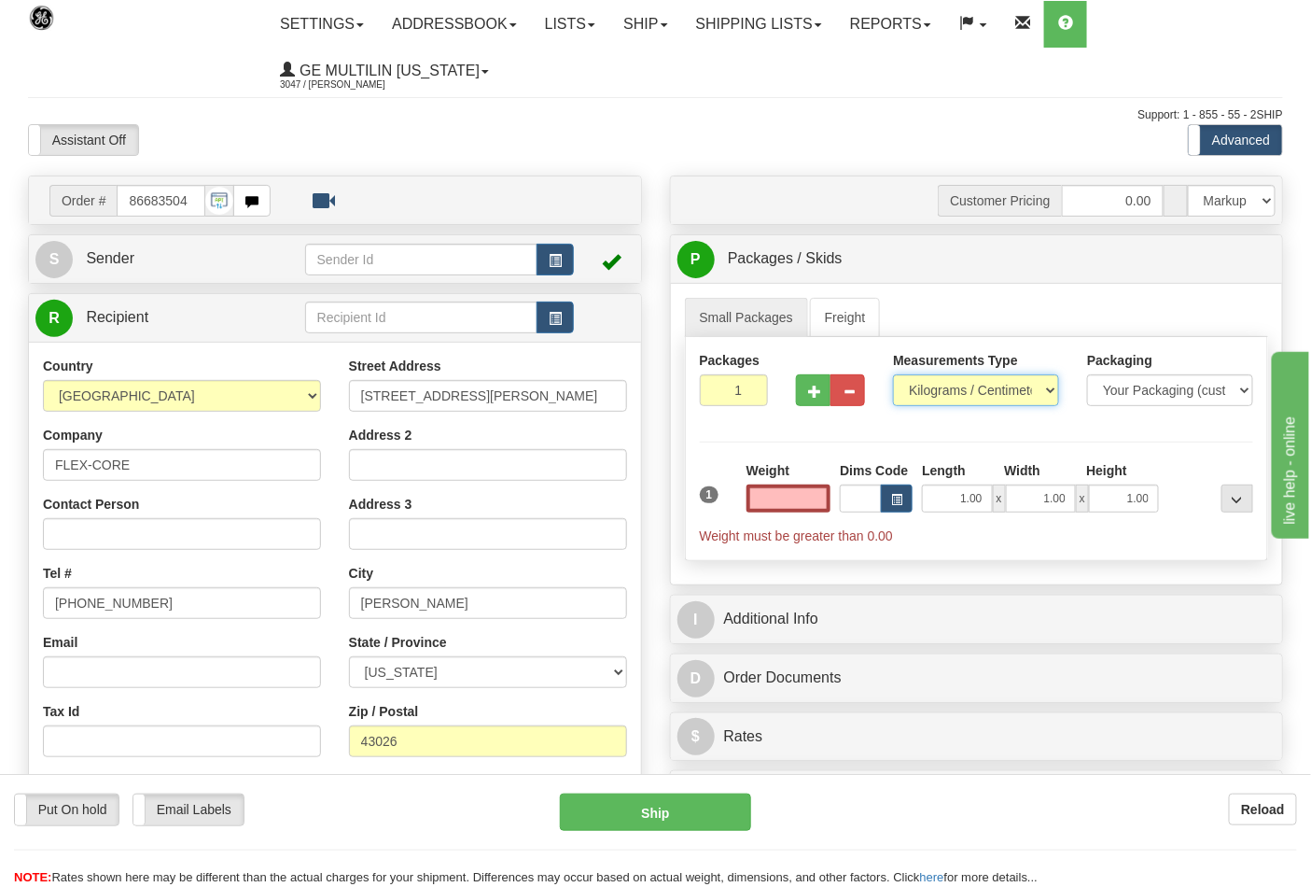
type input "0.00"
click at [928, 397] on select "Pounds / Inches Kilograms / Centimeters" at bounding box center [976, 390] width 166 height 32
select select "0"
click at [893, 375] on select "Pounds / Inches Kilograms / Centimeters" at bounding box center [976, 390] width 166 height 32
click at [824, 507] on input "0.00" at bounding box center [789, 498] width 85 height 28
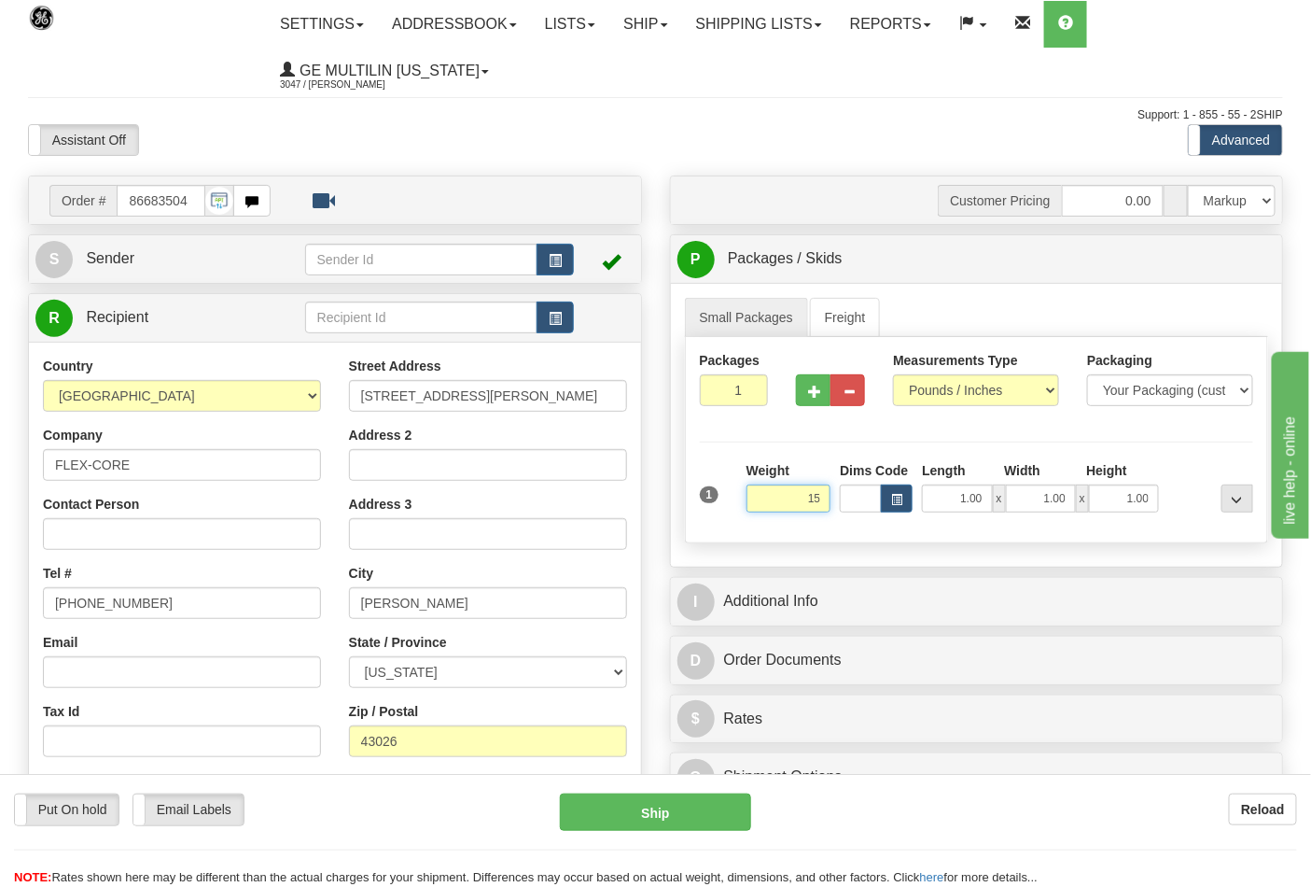
click button "Delete" at bounding box center [0, 0] width 0 height 0
type input "15.00"
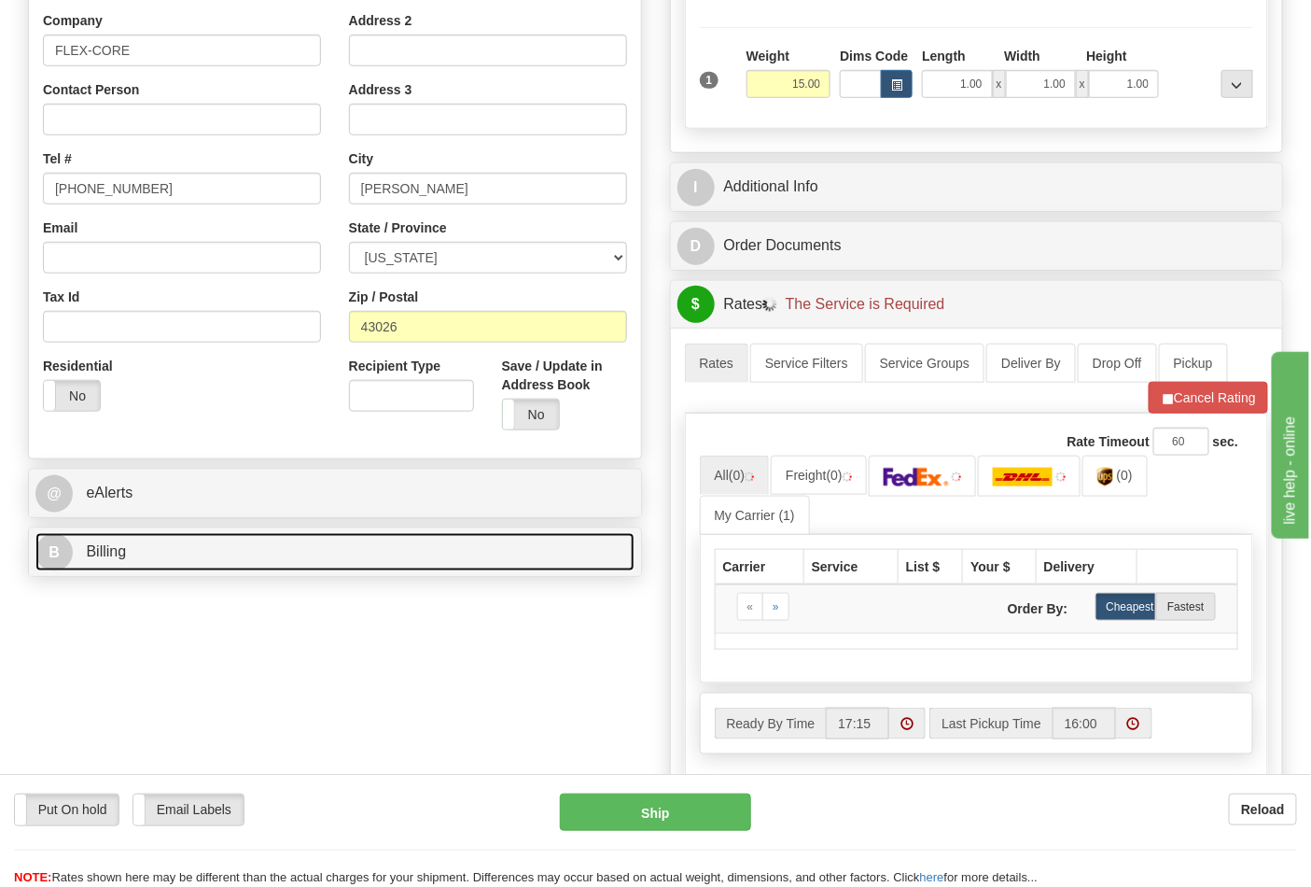
click at [178, 571] on link "B Billing" at bounding box center [334, 552] width 599 height 38
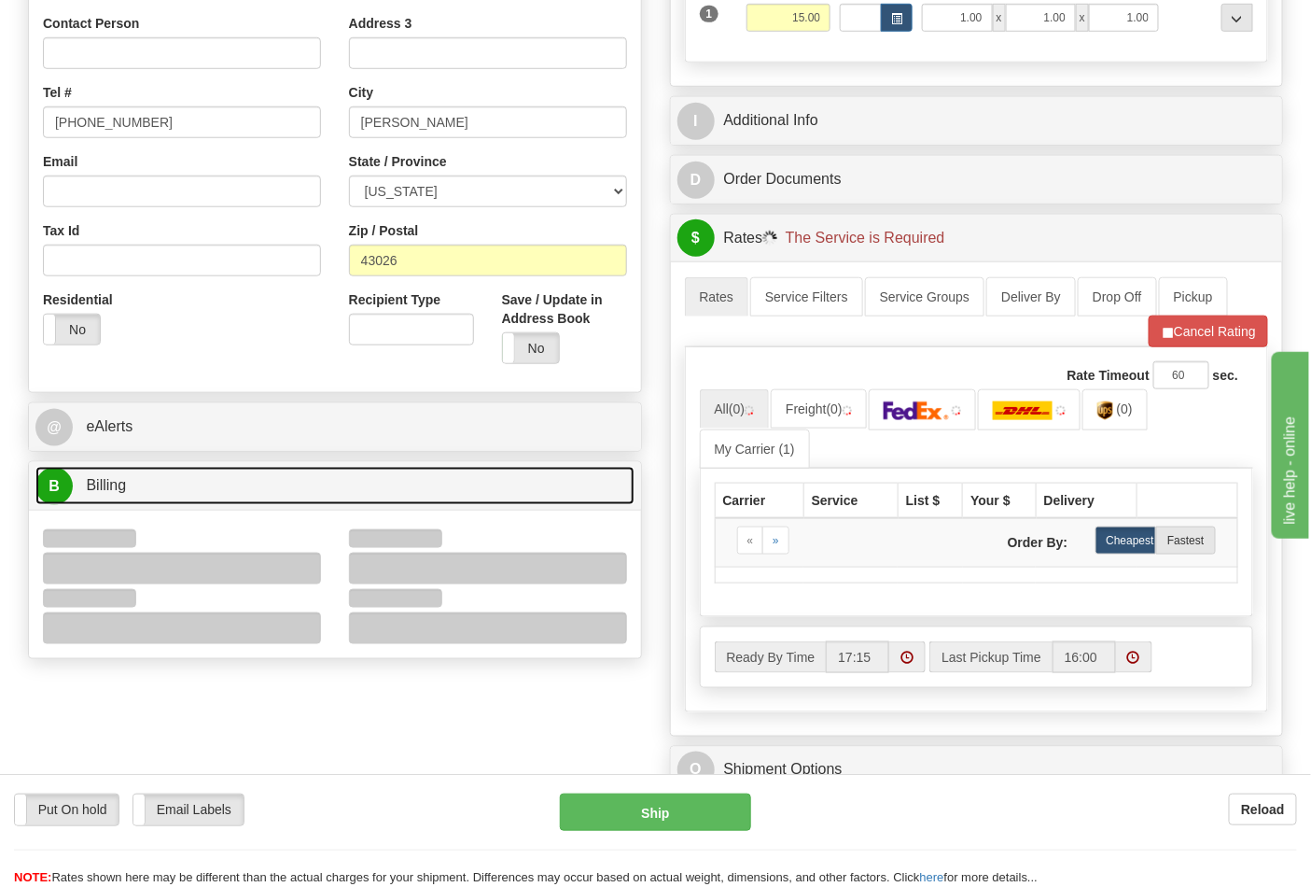
scroll to position [518, 0]
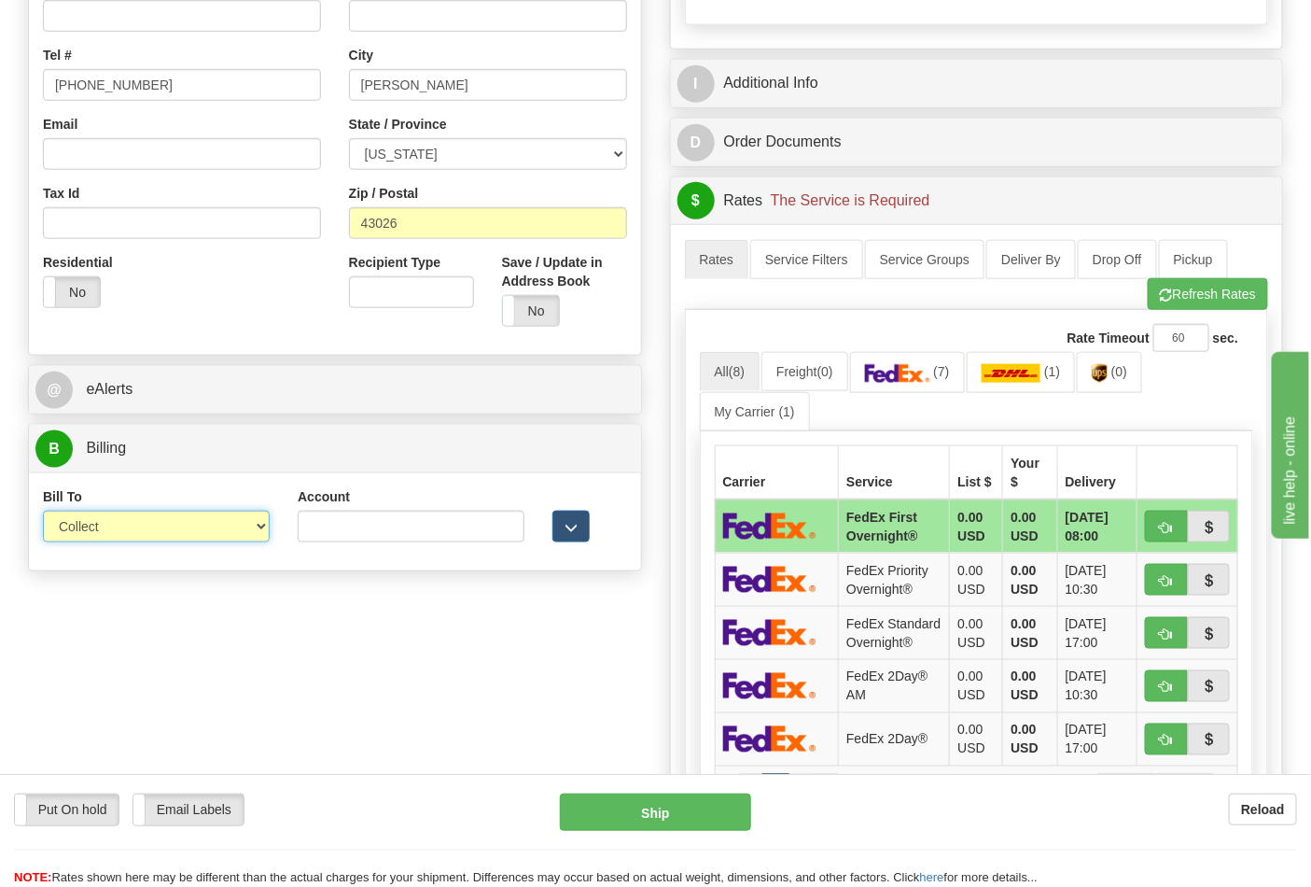
drag, startPoint x: 103, startPoint y: 527, endPoint x: 104, endPoint y: 539, distance: 11.2
click at [103, 527] on select "Sender Recipient Third Party Collect" at bounding box center [156, 527] width 227 height 32
select select "2"
click at [43, 512] on select "Sender Recipient Third Party Collect" at bounding box center [156, 527] width 227 height 32
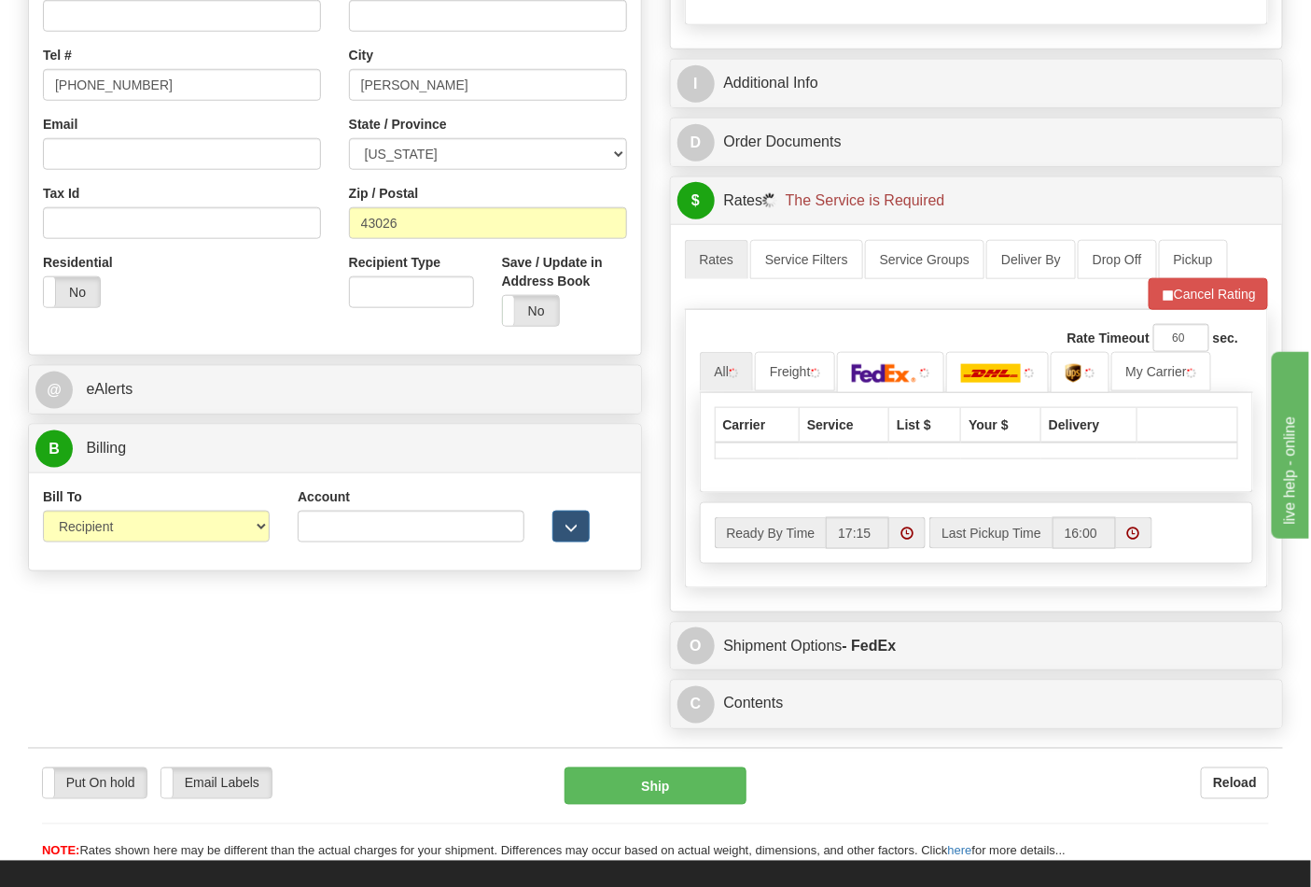
click at [294, 535] on div "Account 3rd Party Account List Please select" at bounding box center [411, 521] width 255 height 69
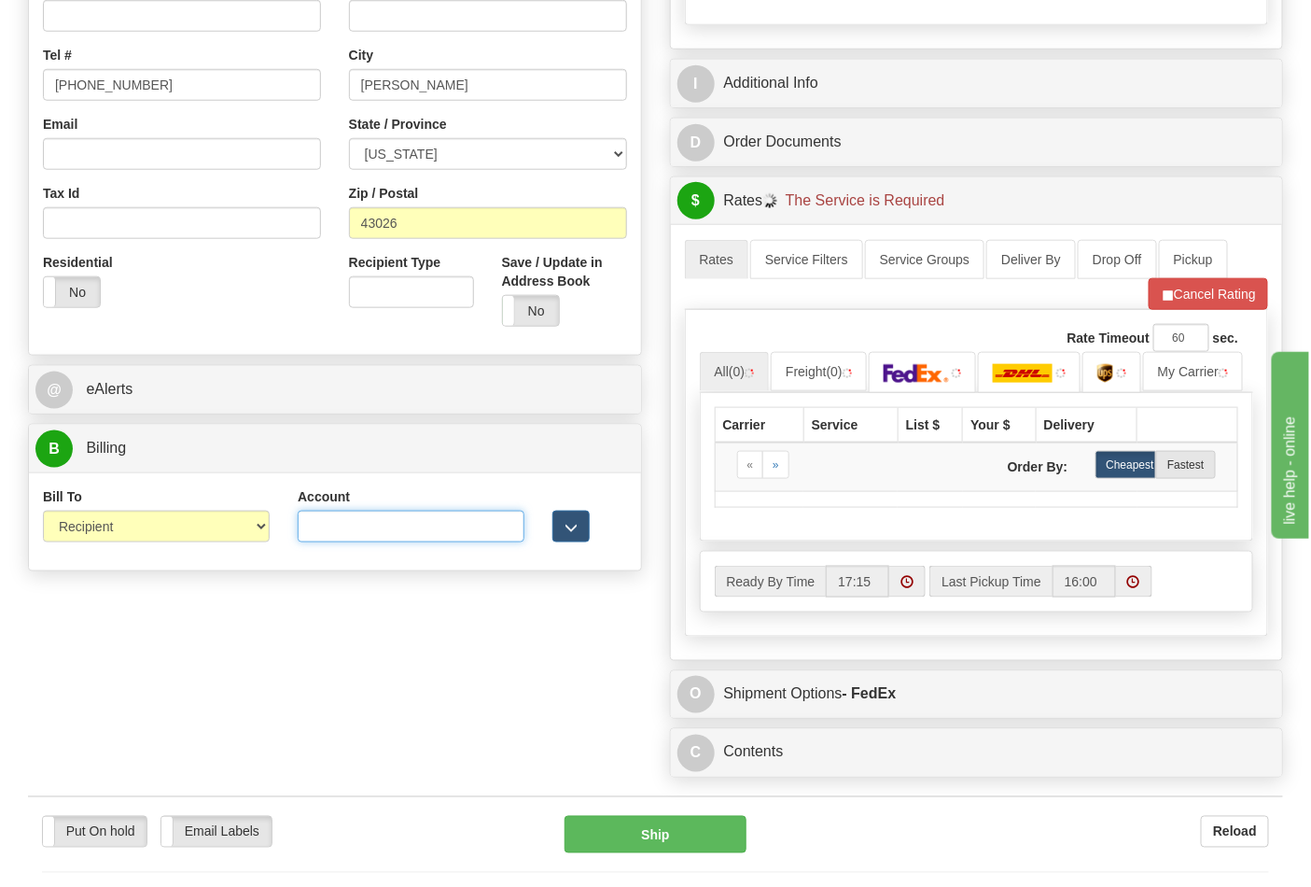
click at [311, 529] on input "Account" at bounding box center [411, 527] width 227 height 32
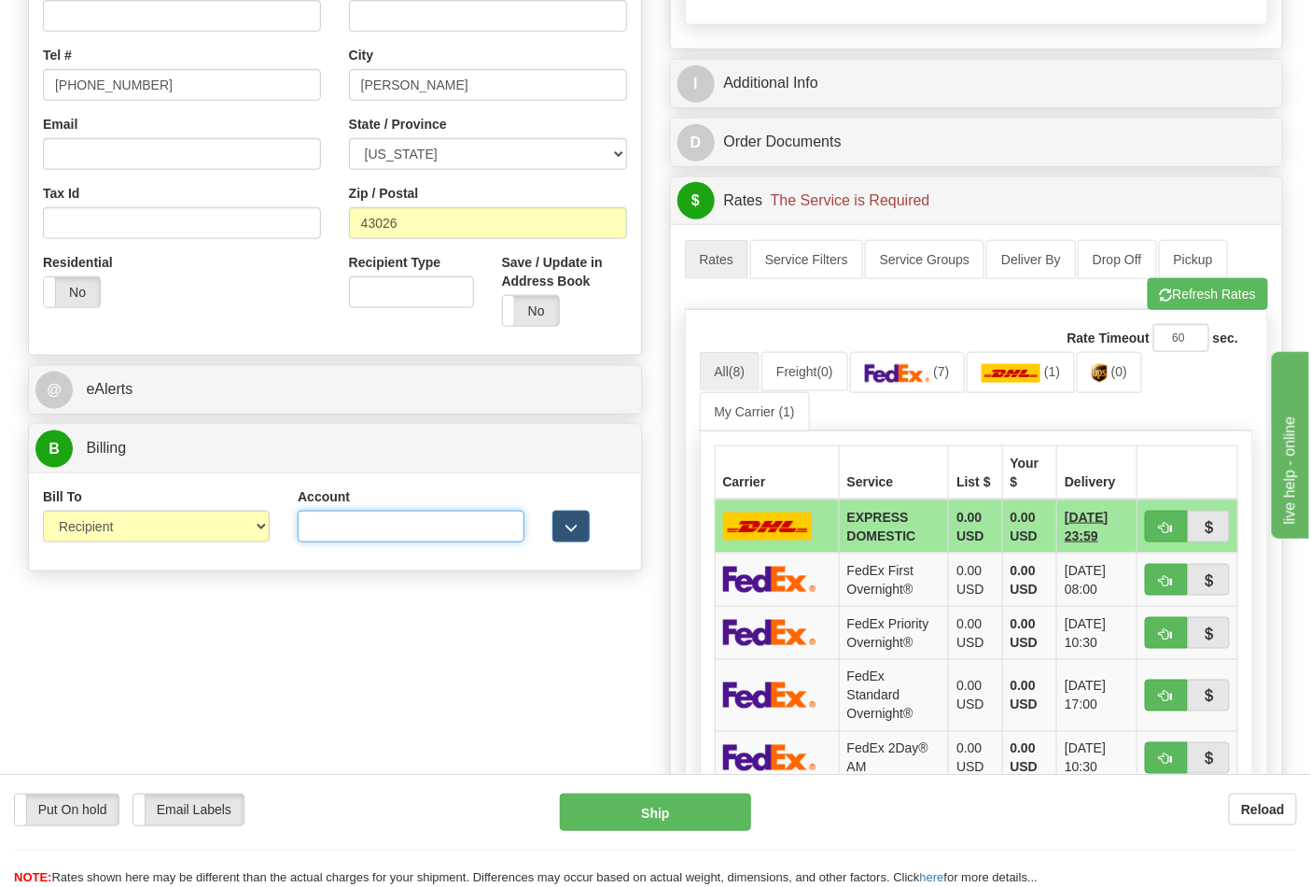
type input "473367"
click at [1153, 301] on button "Refresh Rates" at bounding box center [1208, 294] width 120 height 32
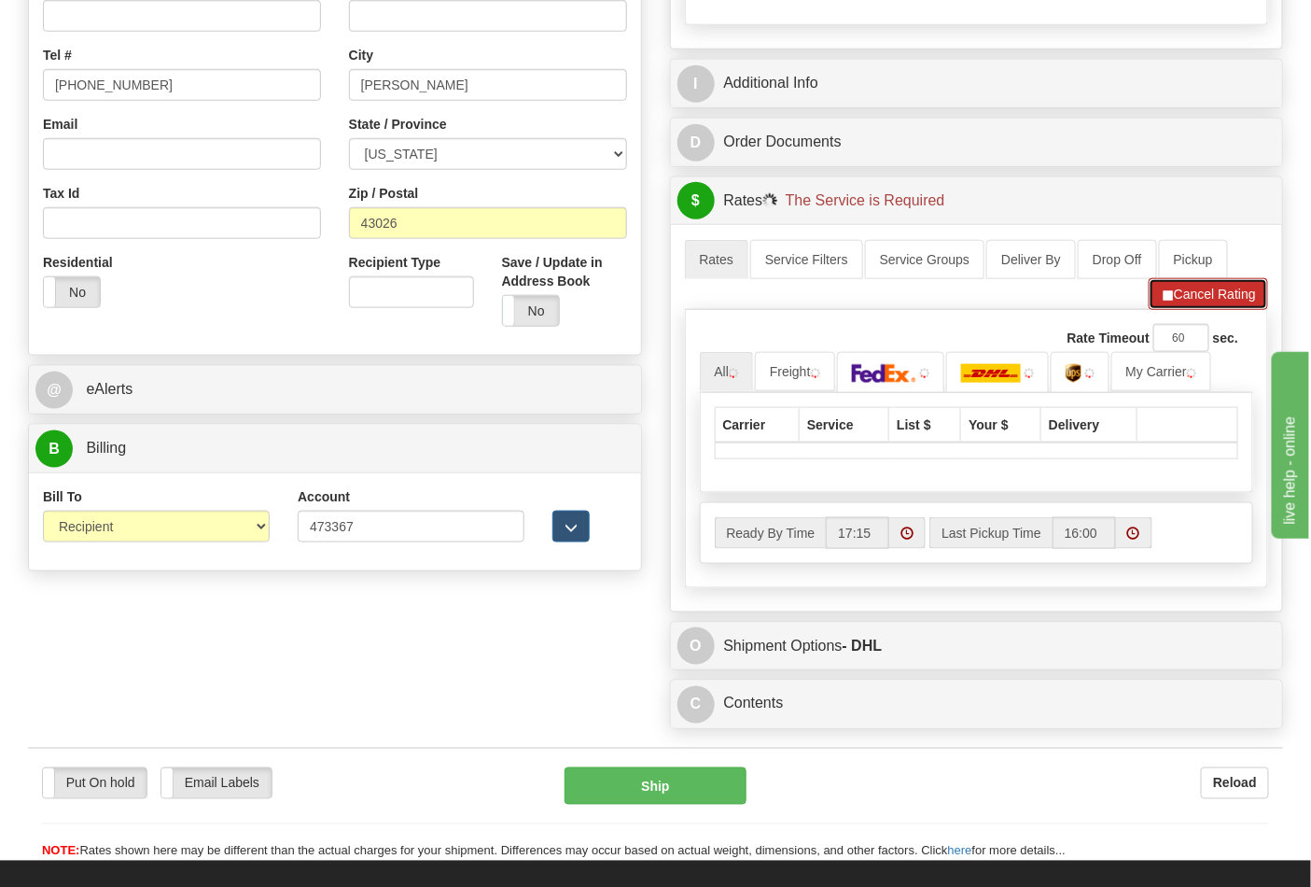
click at [1160, 308] on button "Cancel Rating" at bounding box center [1208, 294] width 119 height 32
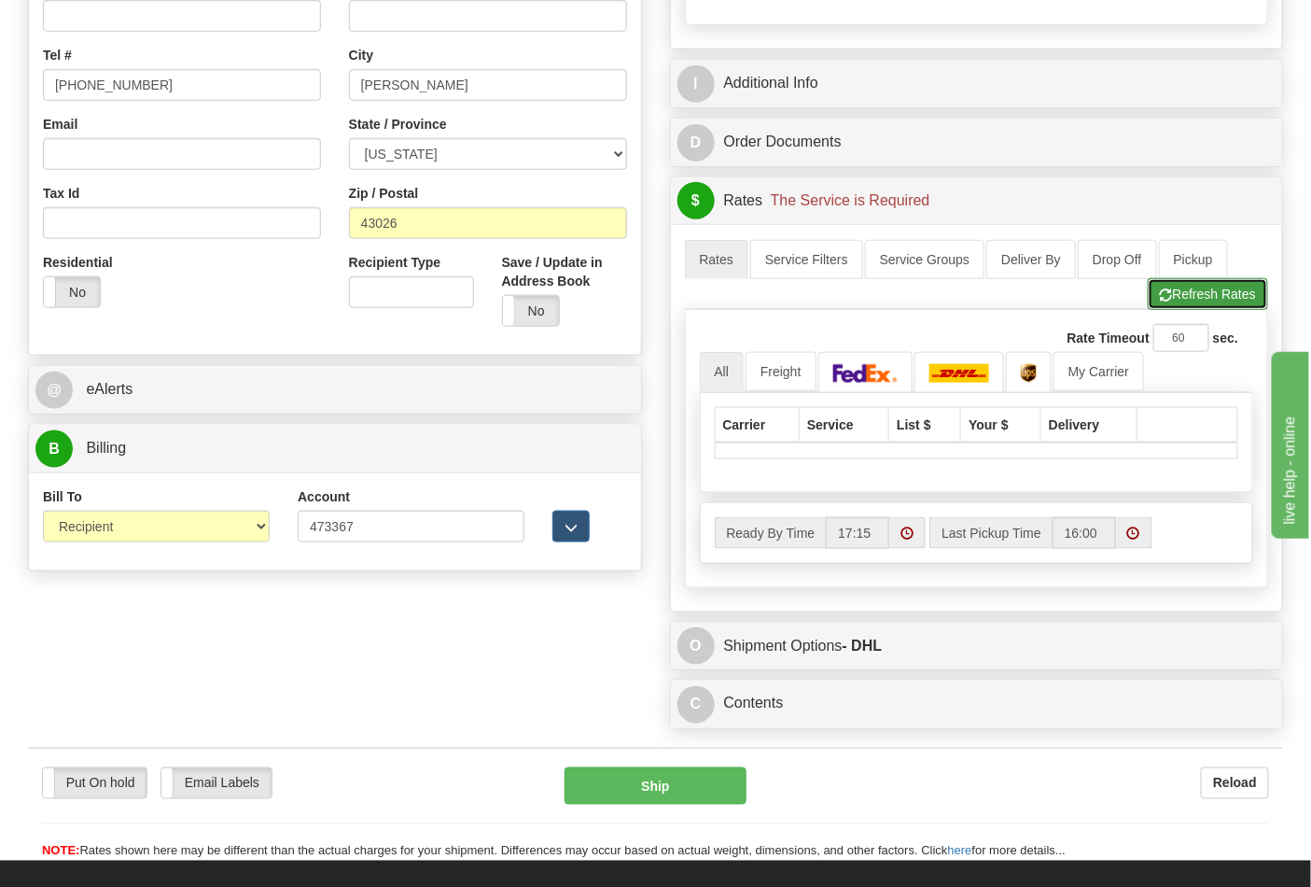
click at [1190, 300] on button "Refresh Rates" at bounding box center [1208, 294] width 120 height 32
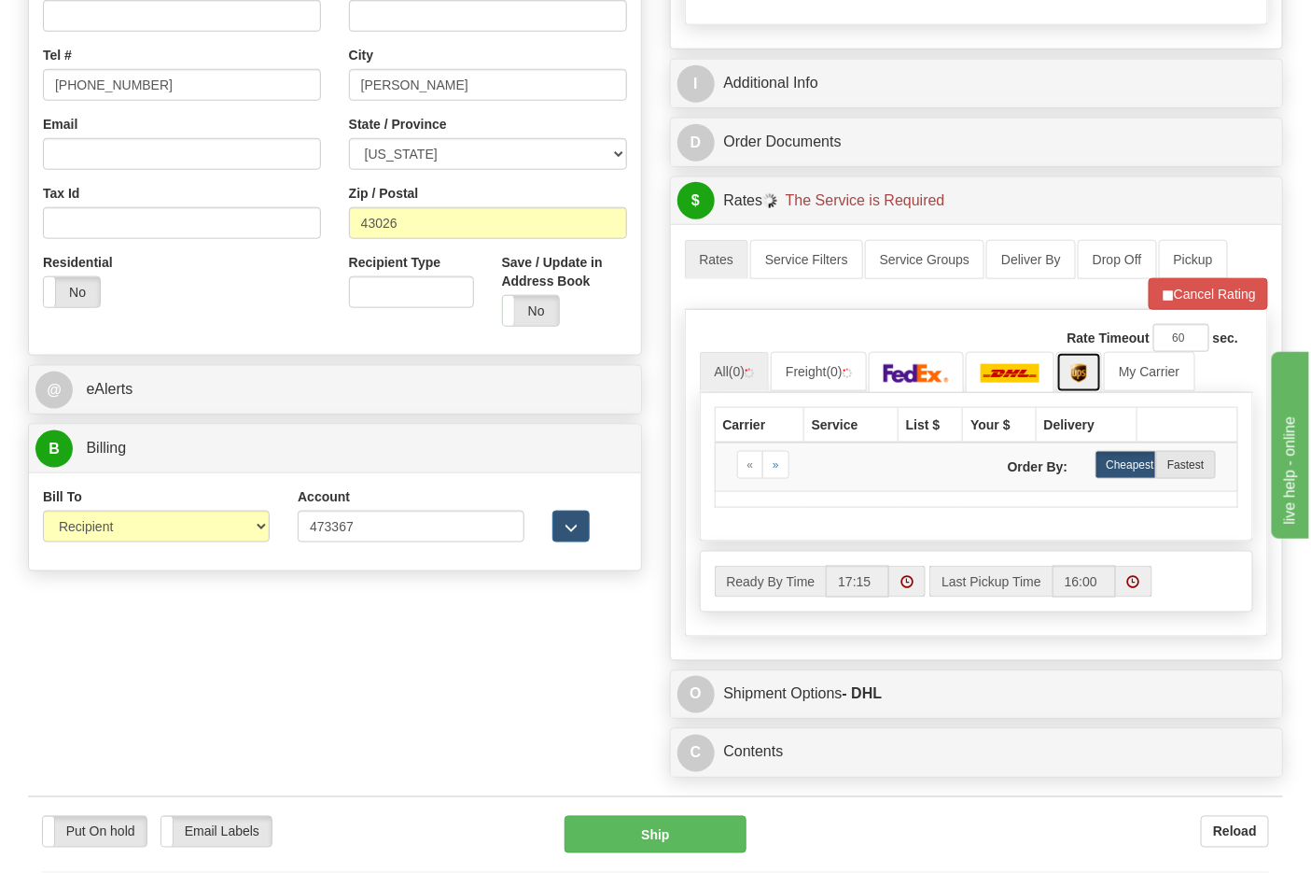
click at [1099, 376] on link at bounding box center [1080, 372] width 46 height 40
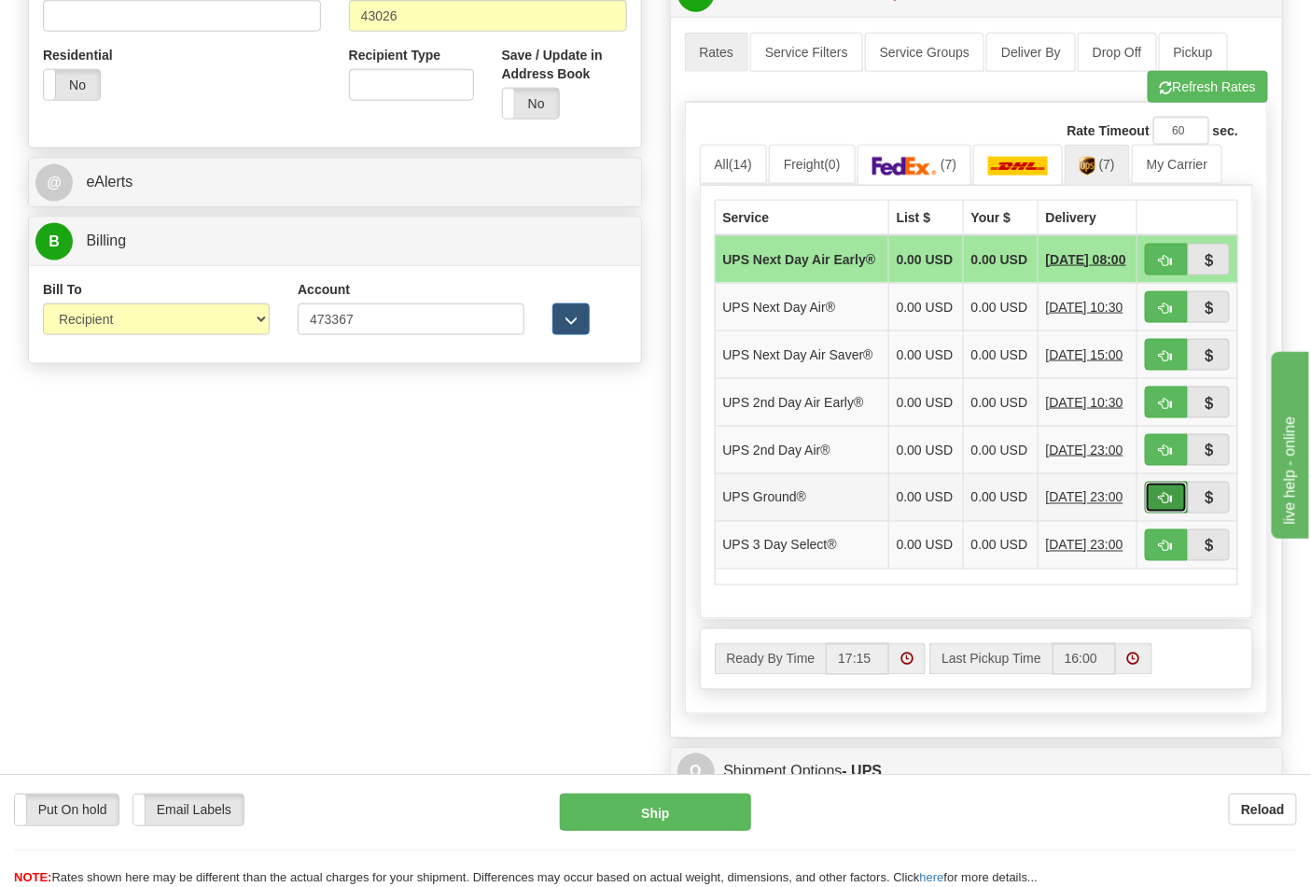
click at [1172, 505] on span "button" at bounding box center [1166, 499] width 13 height 12
type input "03"
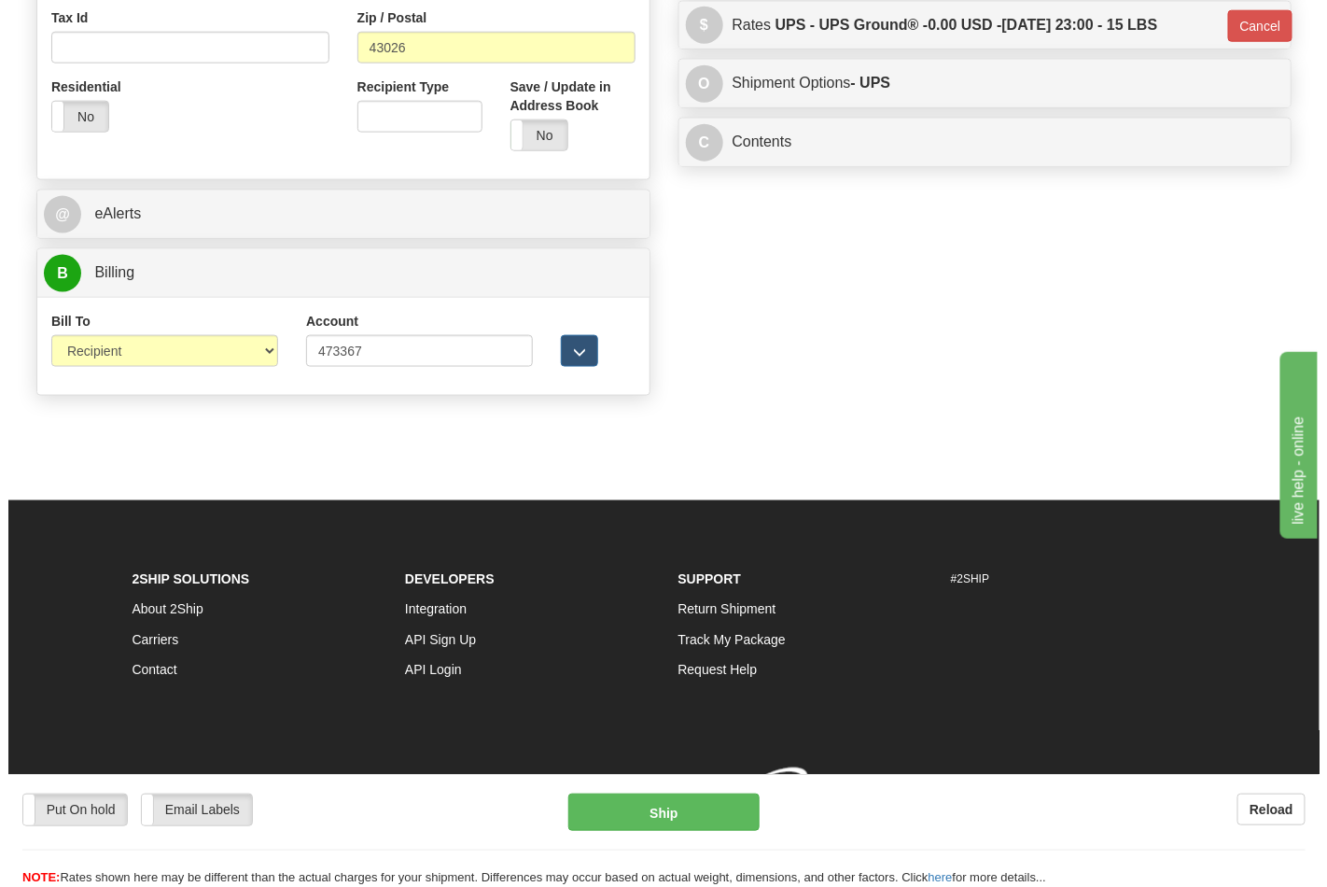
scroll to position [696, 0]
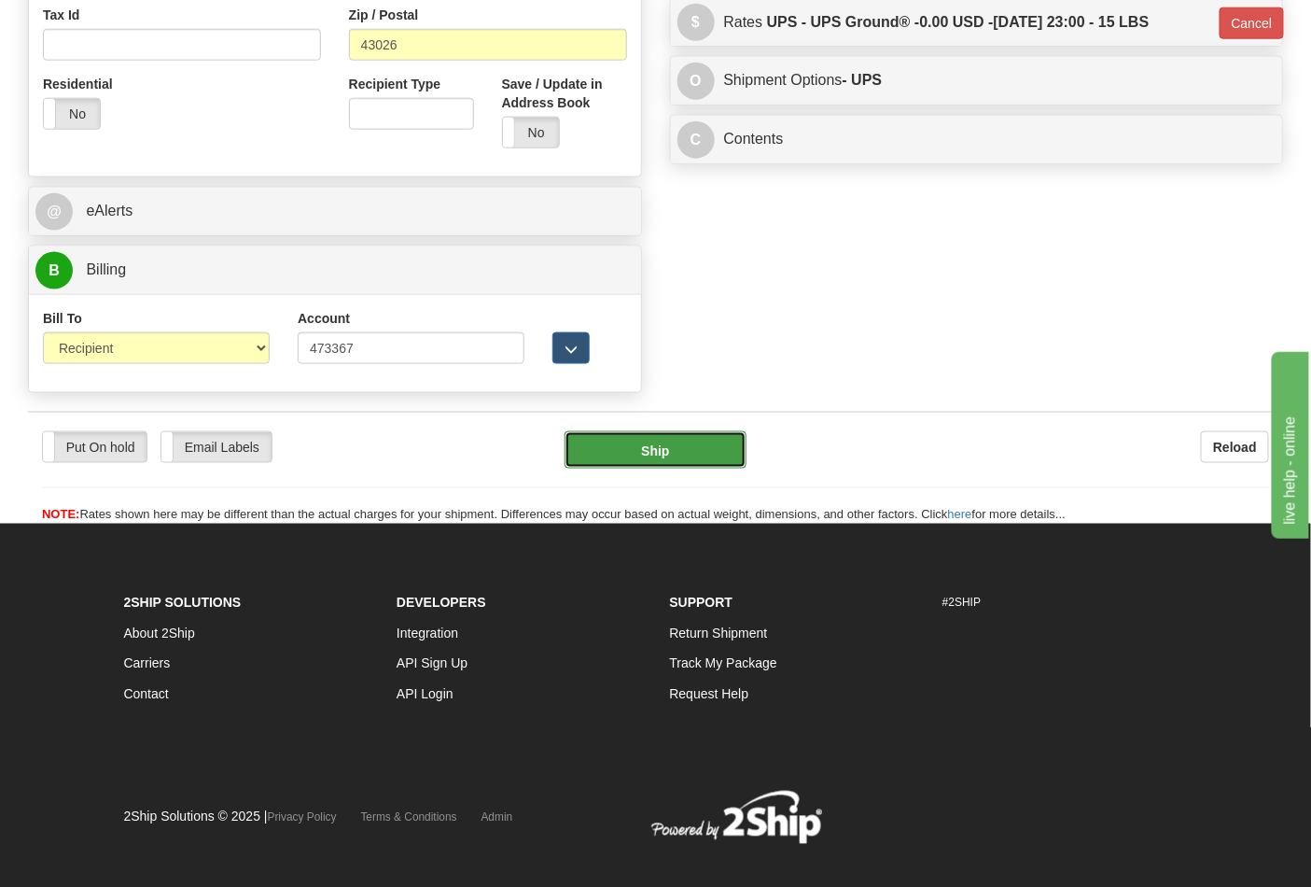
click at [613, 450] on button "Ship" at bounding box center [655, 449] width 181 height 37
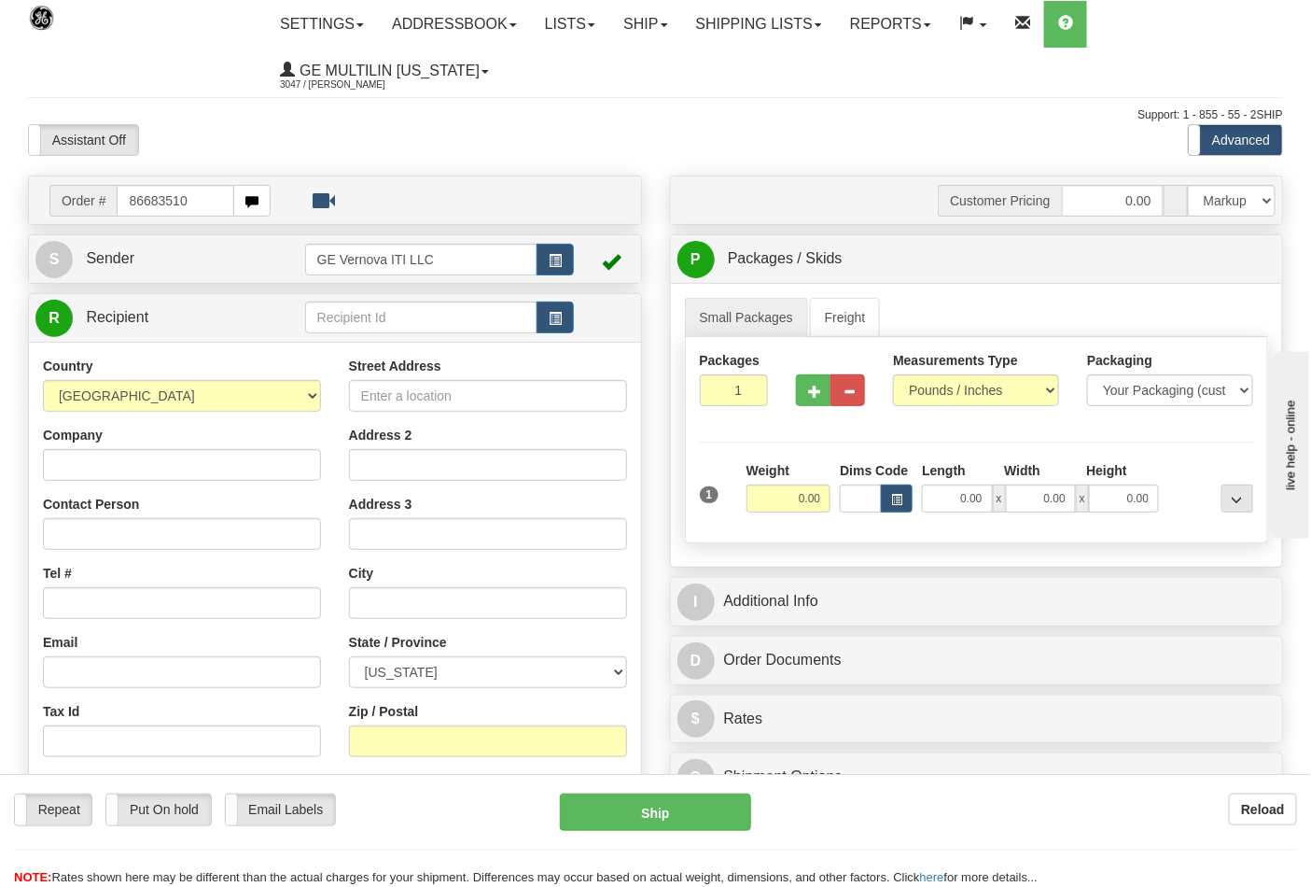
type input "86683510"
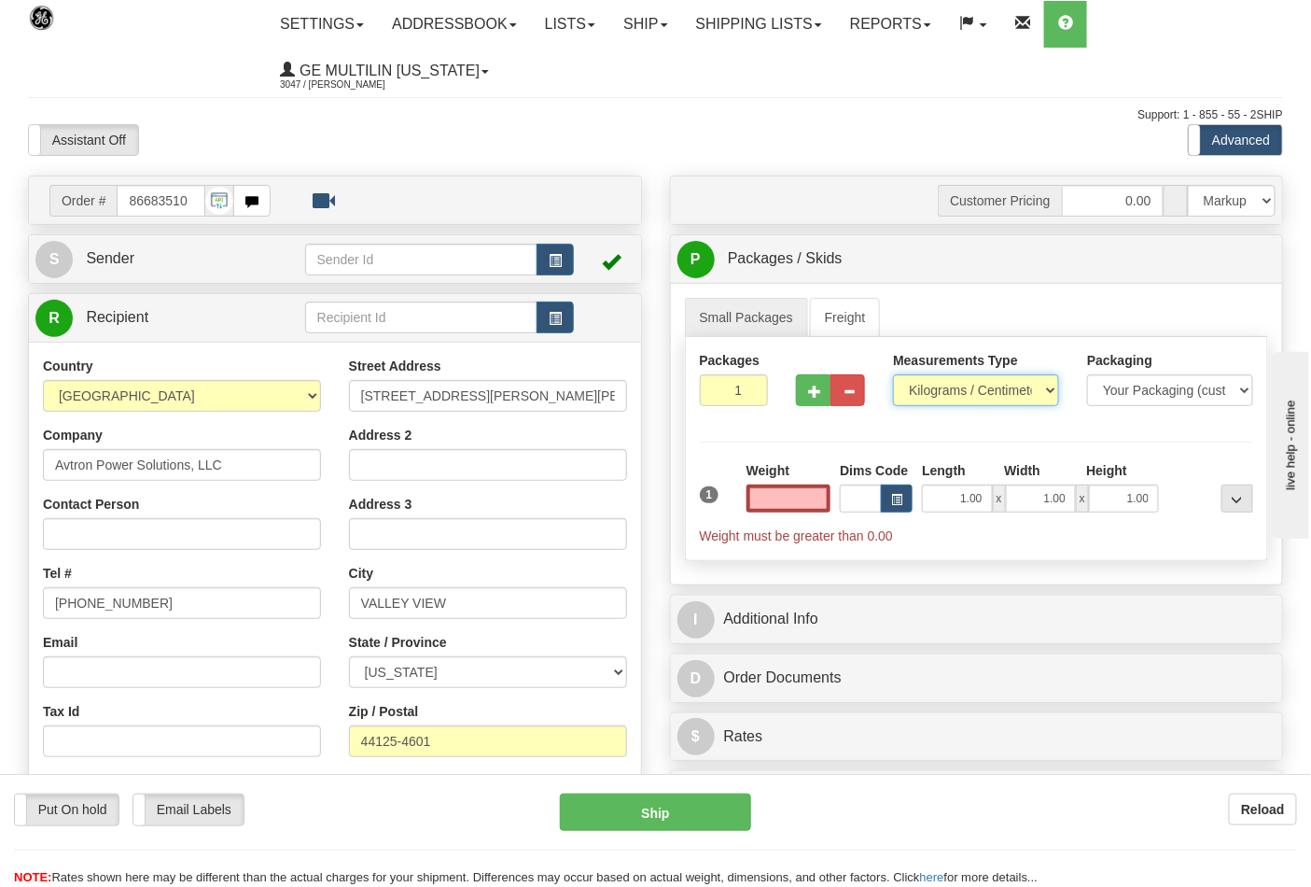
type input "0.00"
click at [921, 387] on select "Pounds / Inches Kilograms / Centimeters" at bounding box center [976, 390] width 166 height 32
select select "0"
click at [893, 375] on select "Pounds / Inches Kilograms / Centimeters" at bounding box center [976, 390] width 166 height 32
click at [817, 502] on input "0.00" at bounding box center [789, 498] width 85 height 28
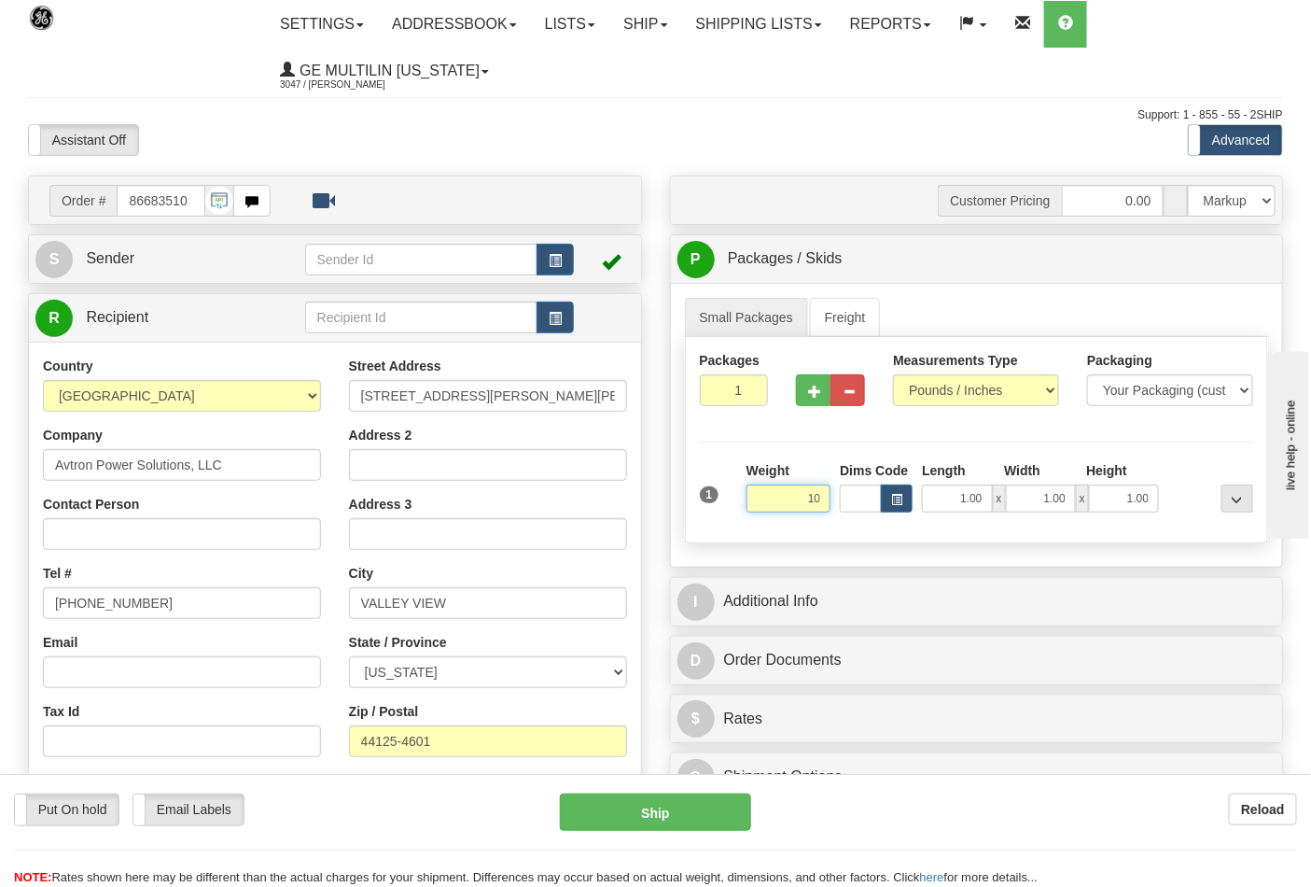
click button "Delete" at bounding box center [0, 0] width 0 height 0
type input "10.00"
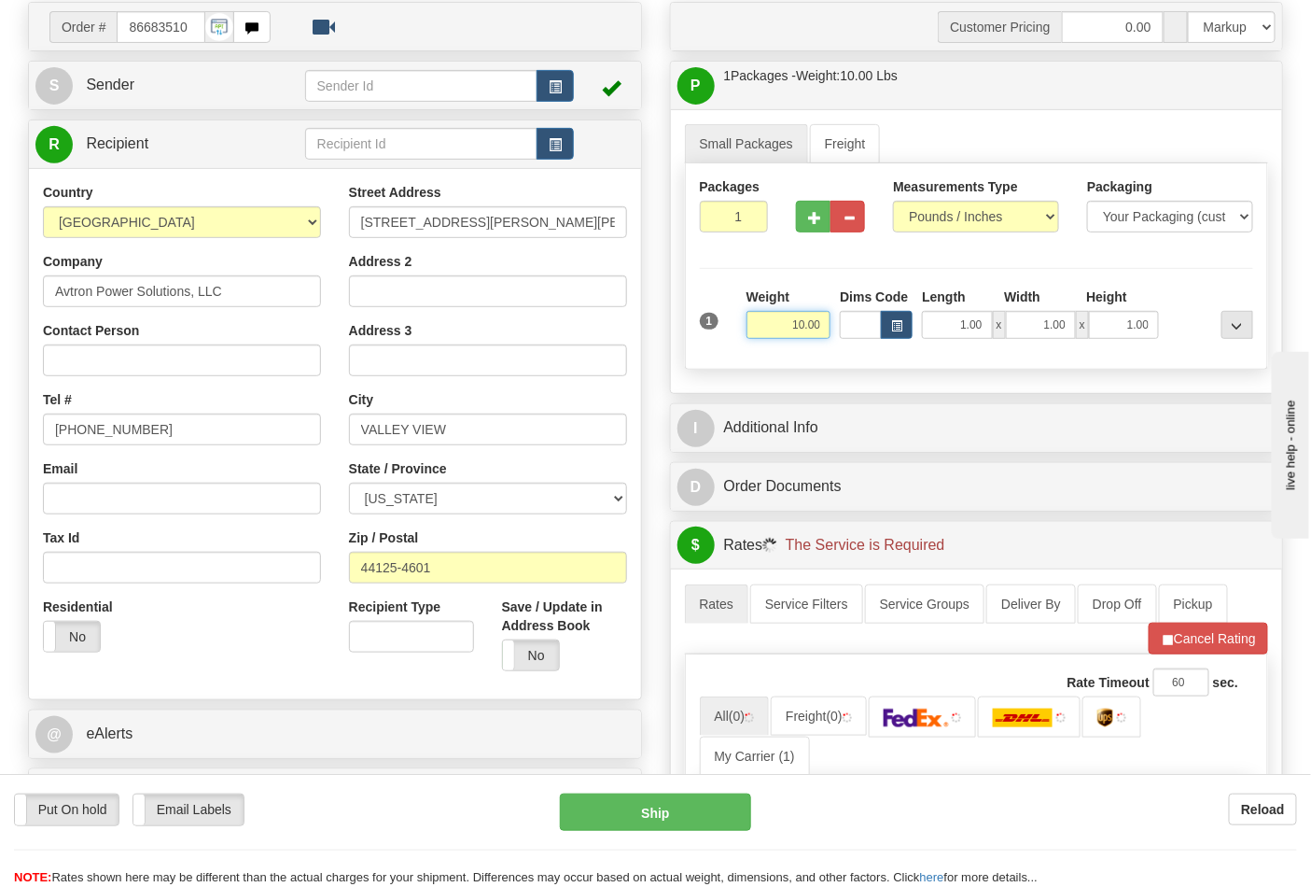
scroll to position [311, 0]
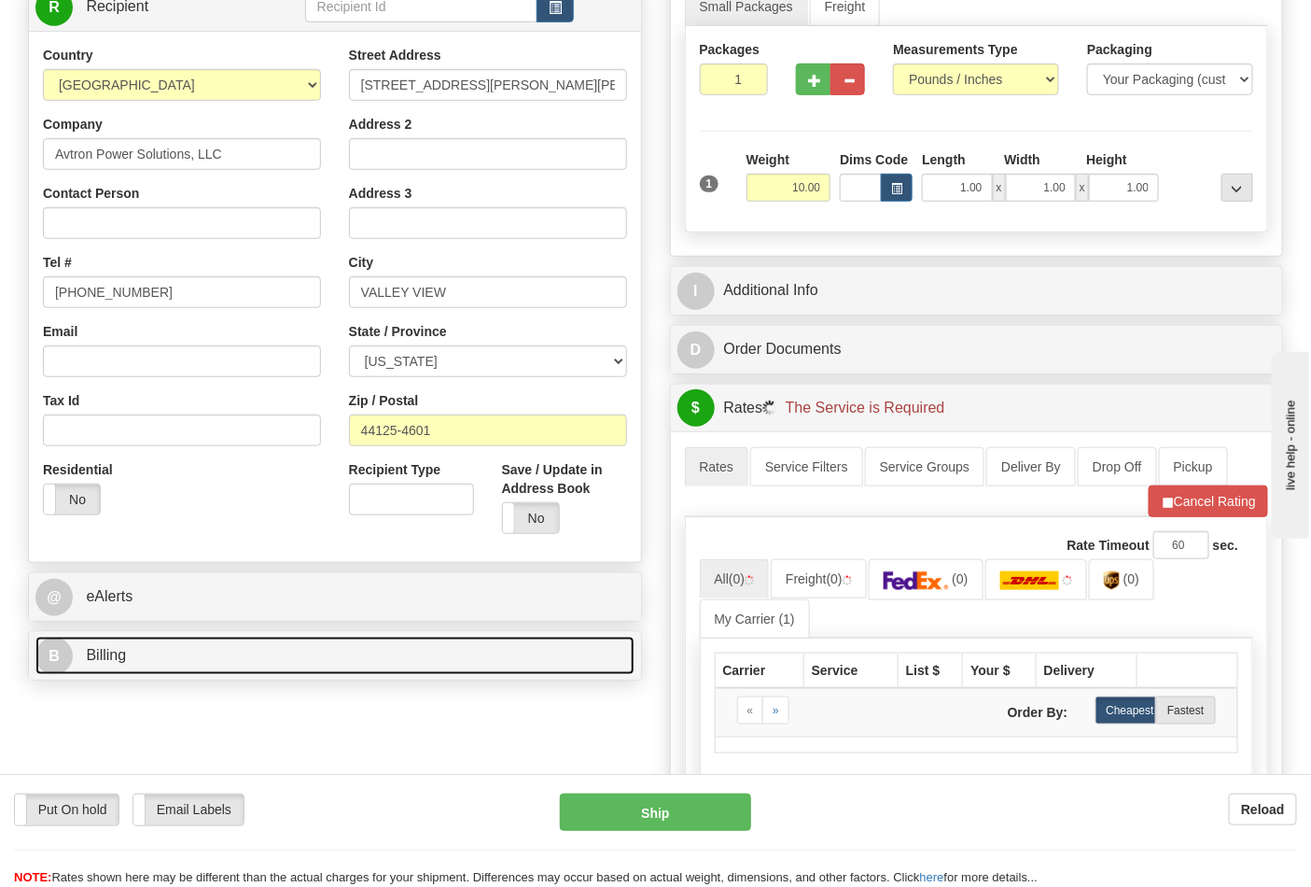
click at [190, 672] on link "B Billing" at bounding box center [334, 656] width 599 height 38
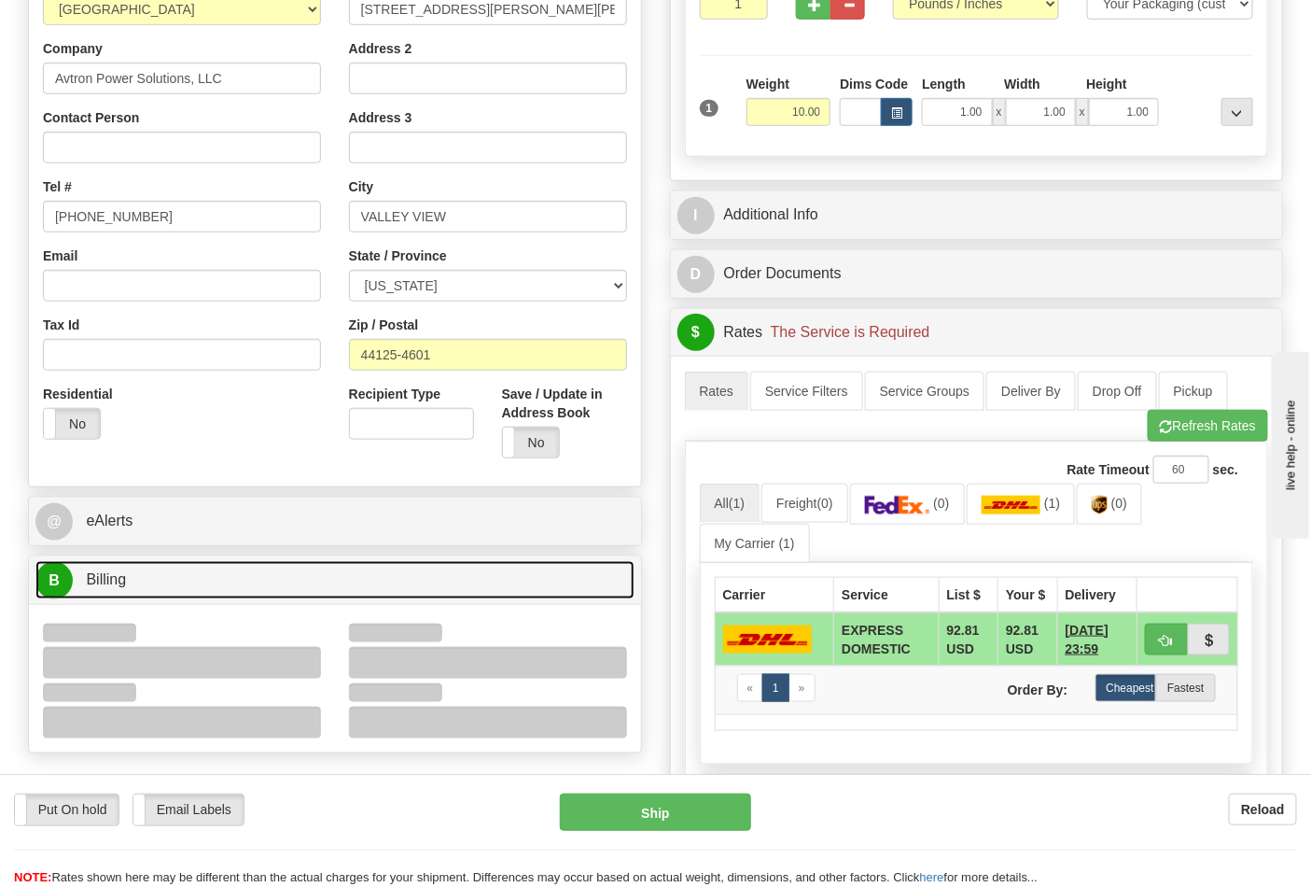
scroll to position [518, 0]
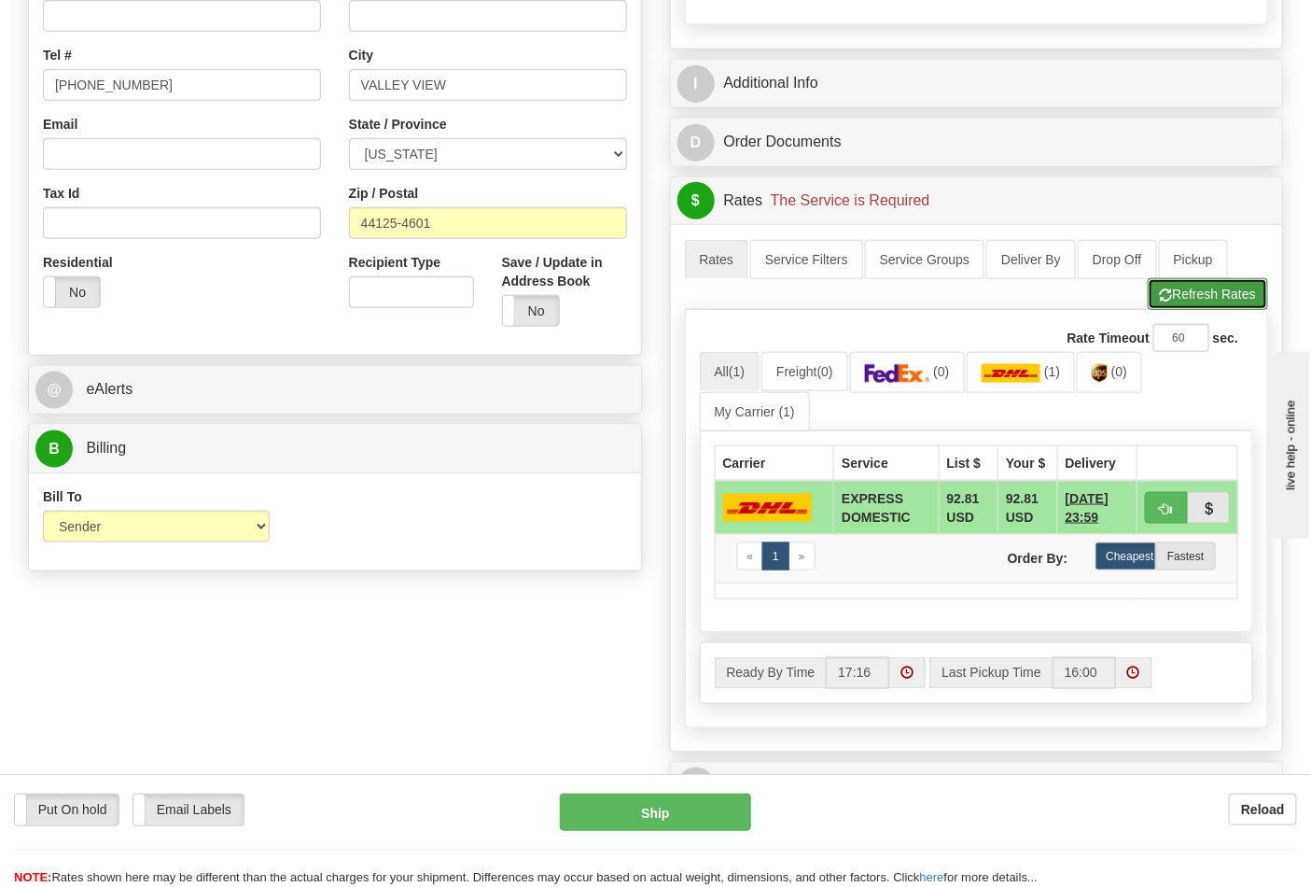
click at [1177, 304] on button "Refresh Rates" at bounding box center [1208, 294] width 120 height 32
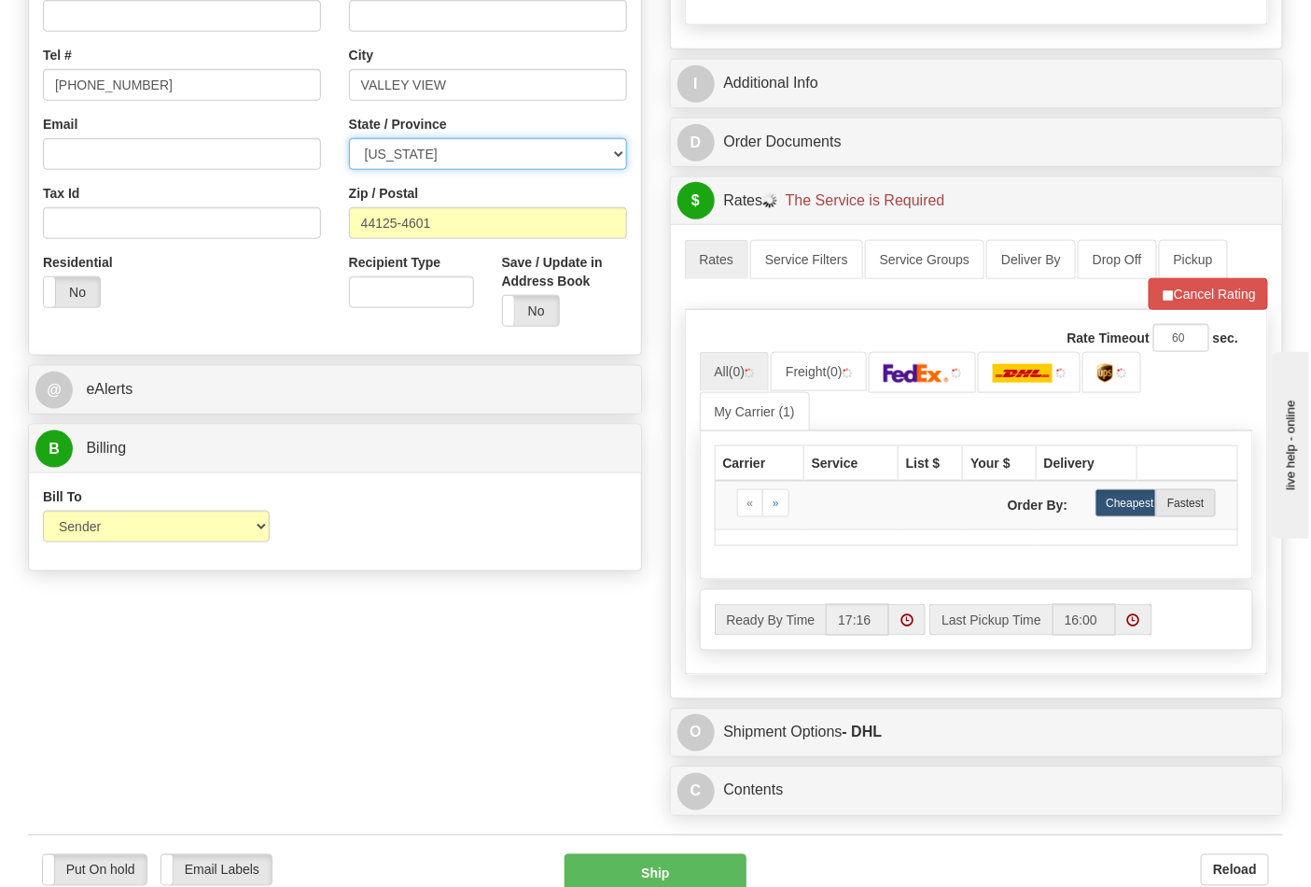
drag, startPoint x: 436, startPoint y: 154, endPoint x: 275, endPoint y: 153, distance: 160.5
click at [275, 153] on div "Country AFGHANISTAN ALAND ISLANDS ALBANIA ALGERIA AMERICAN SAMOA ANDORRA ANGOLA…" at bounding box center [335, 90] width 612 height 502
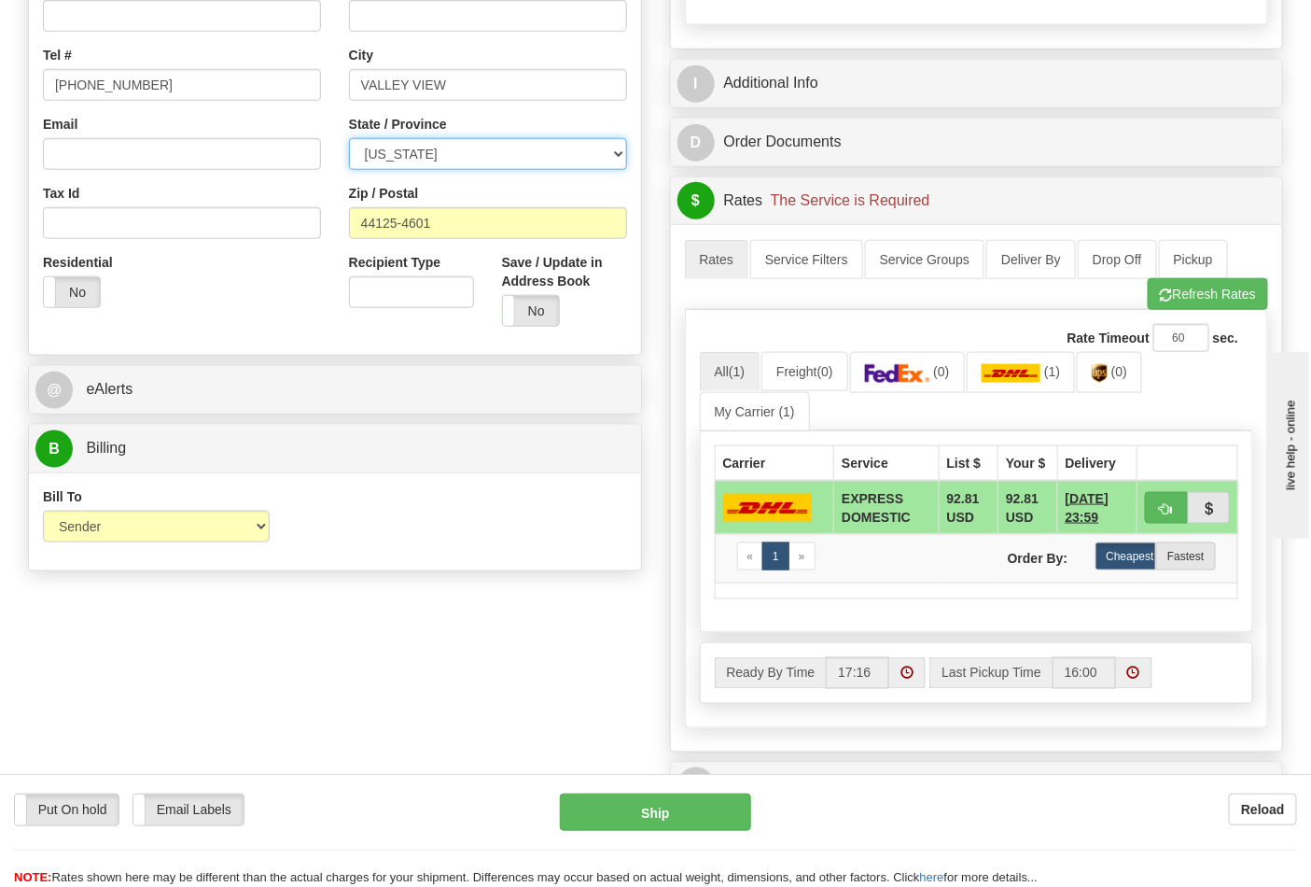
select select "OH"
click at [349, 139] on select "[US_STATE] [US_STATE] [US_STATE] [US_STATE] Armed Forces America Armed Forces E…" at bounding box center [488, 154] width 278 height 32
click at [1183, 291] on button "Refresh Rates" at bounding box center [1208, 294] width 120 height 32
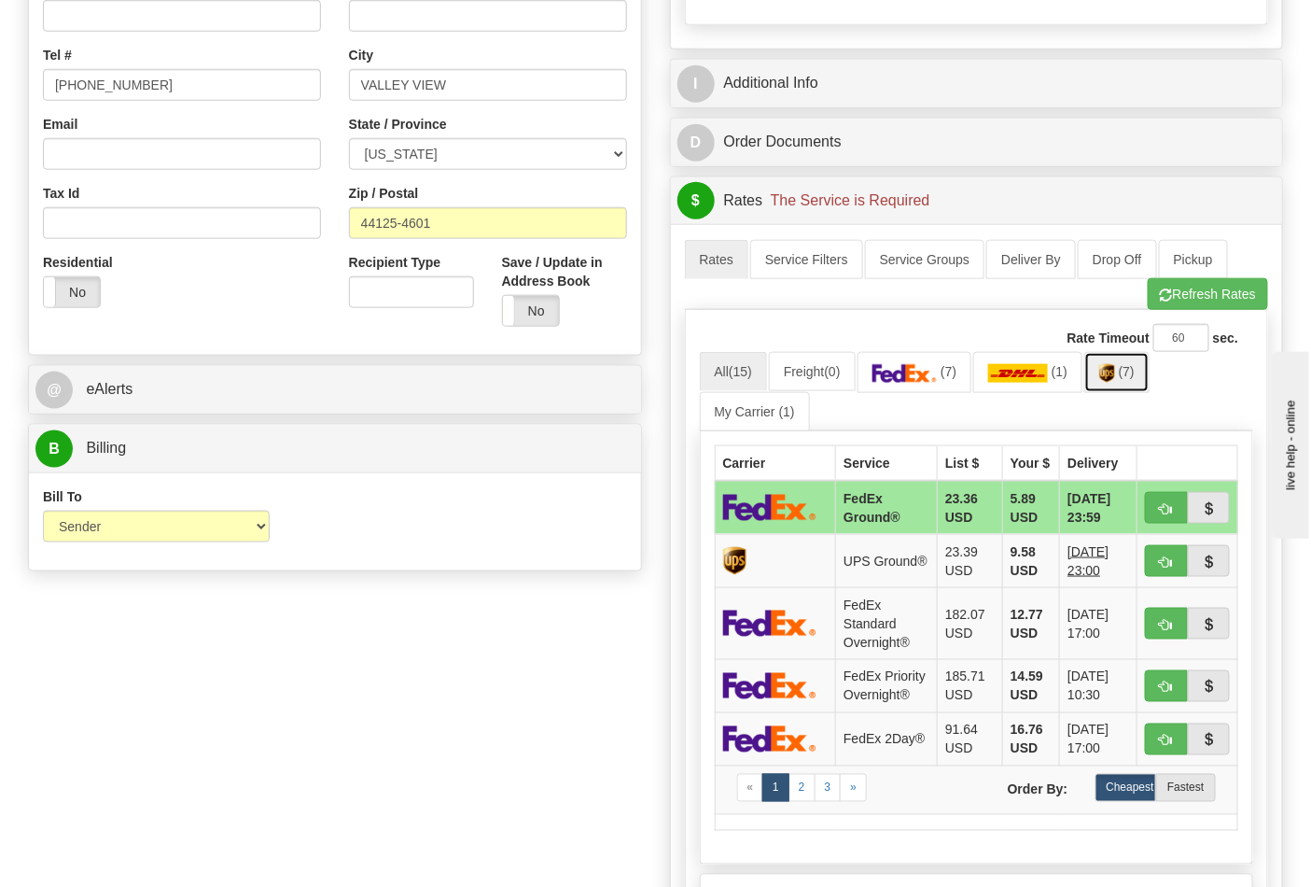
click at [1131, 379] on span "(7)" at bounding box center [1127, 371] width 16 height 15
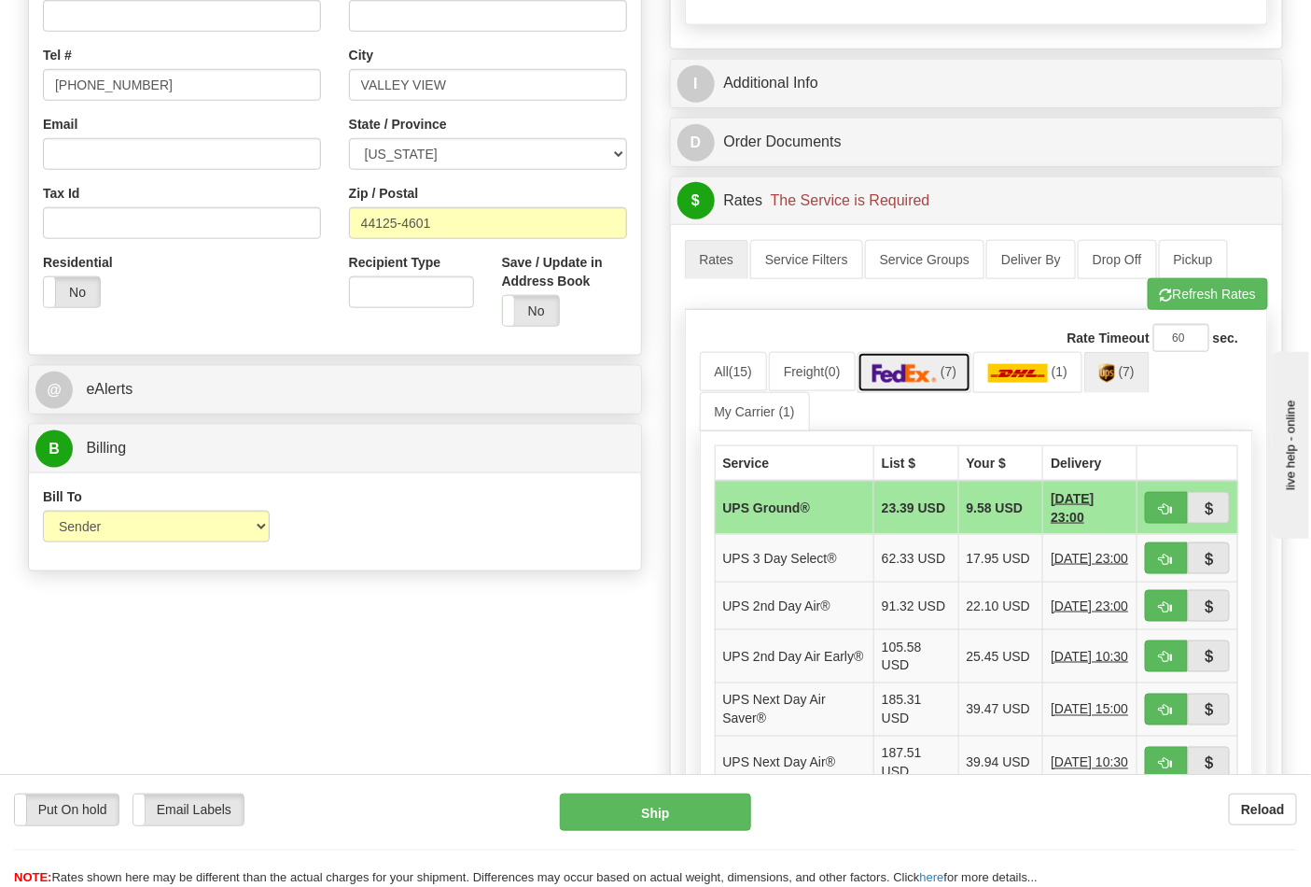
click at [919, 377] on img at bounding box center [905, 373] width 65 height 19
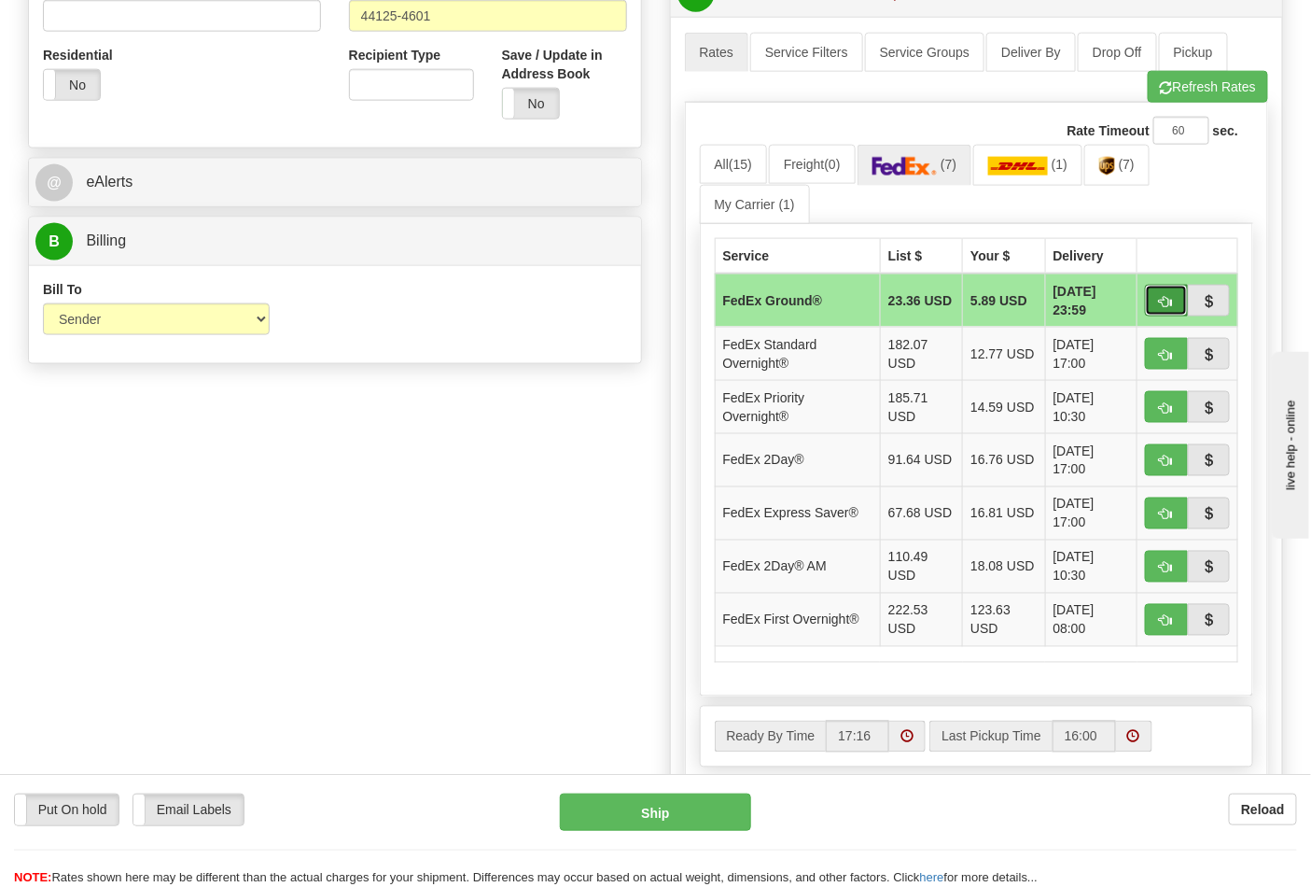
click at [1160, 304] on span "button" at bounding box center [1166, 302] width 13 height 12
type input "92"
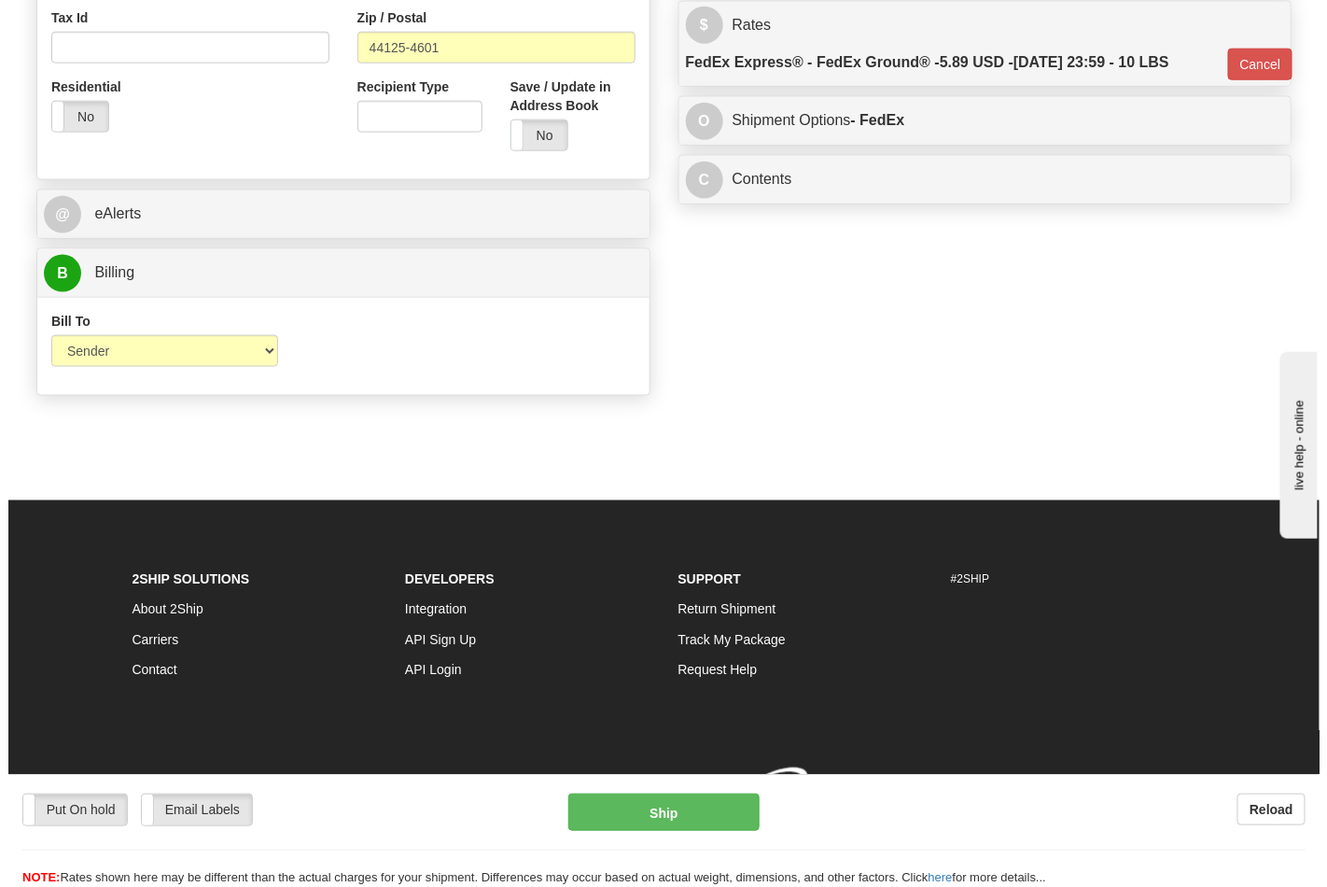
scroll to position [696, 0]
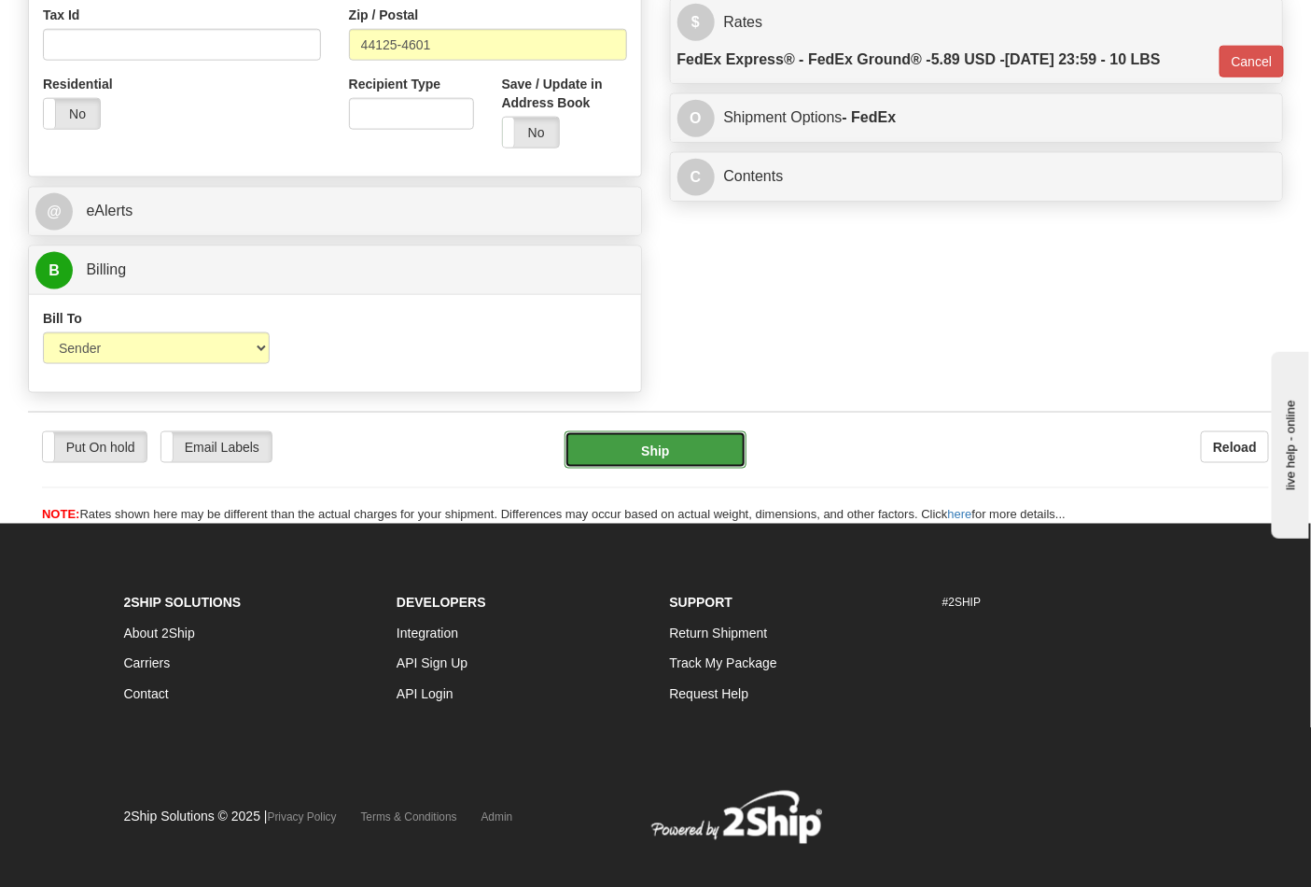
click at [668, 450] on button "Ship" at bounding box center [655, 449] width 181 height 37
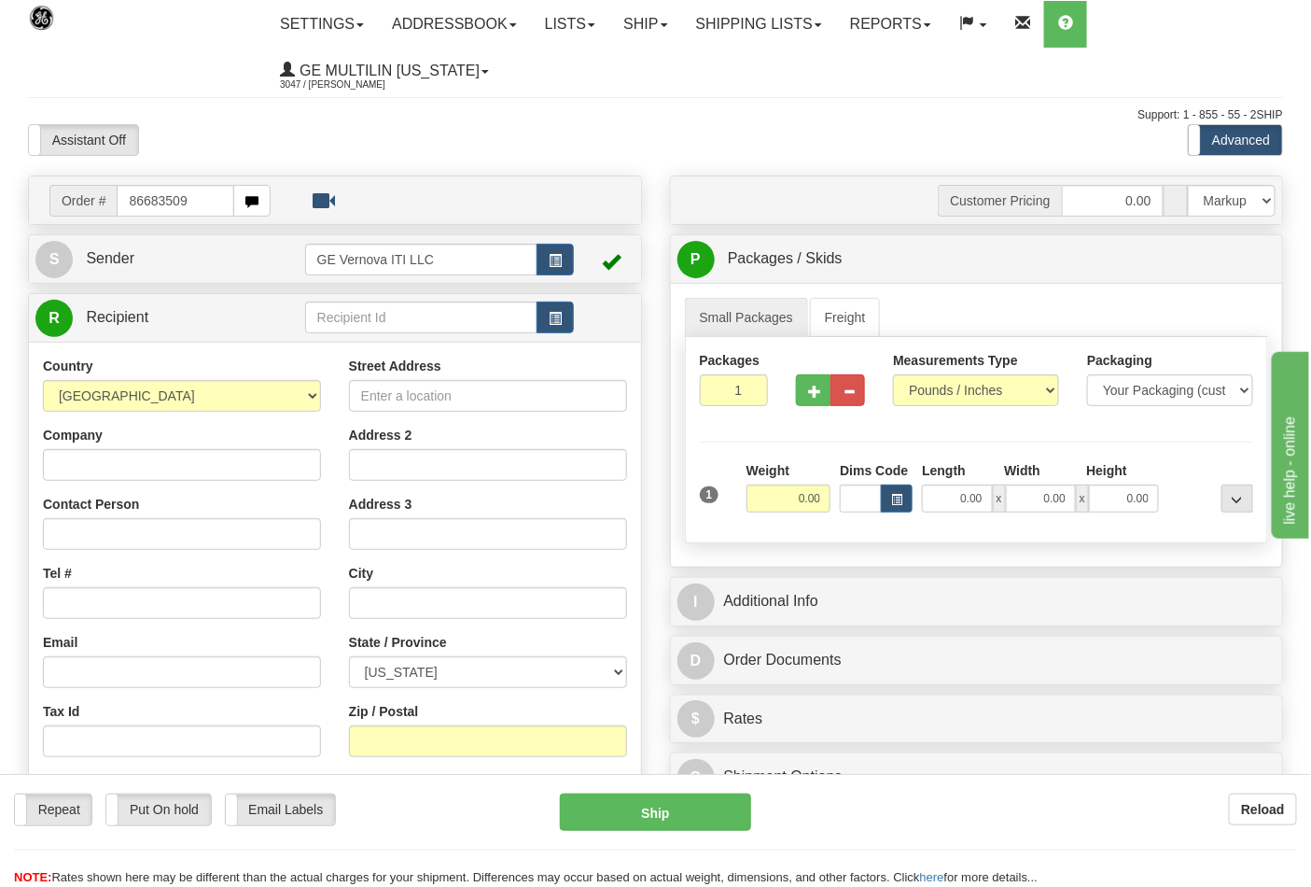
type input "86683509"
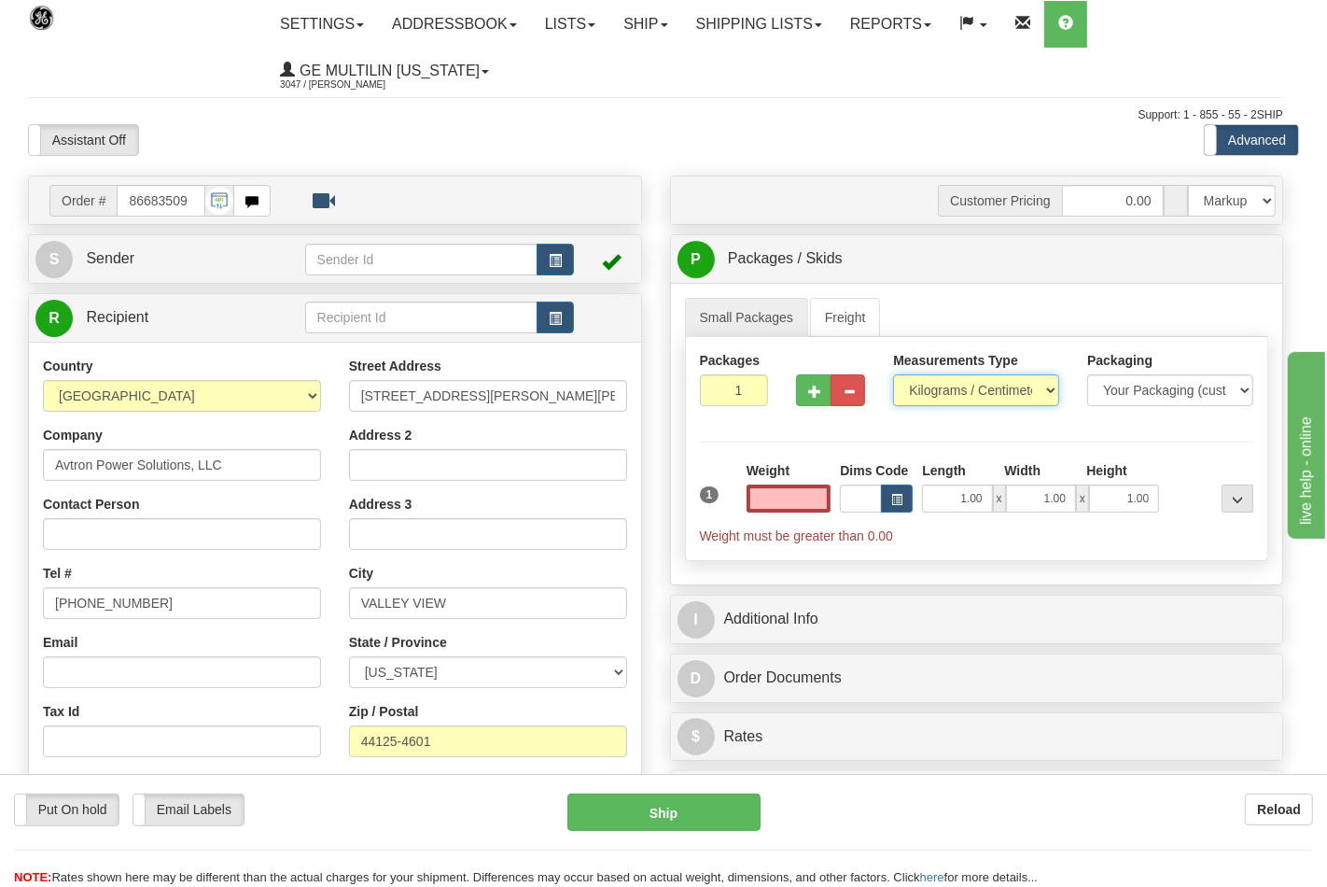
type input "0.00"
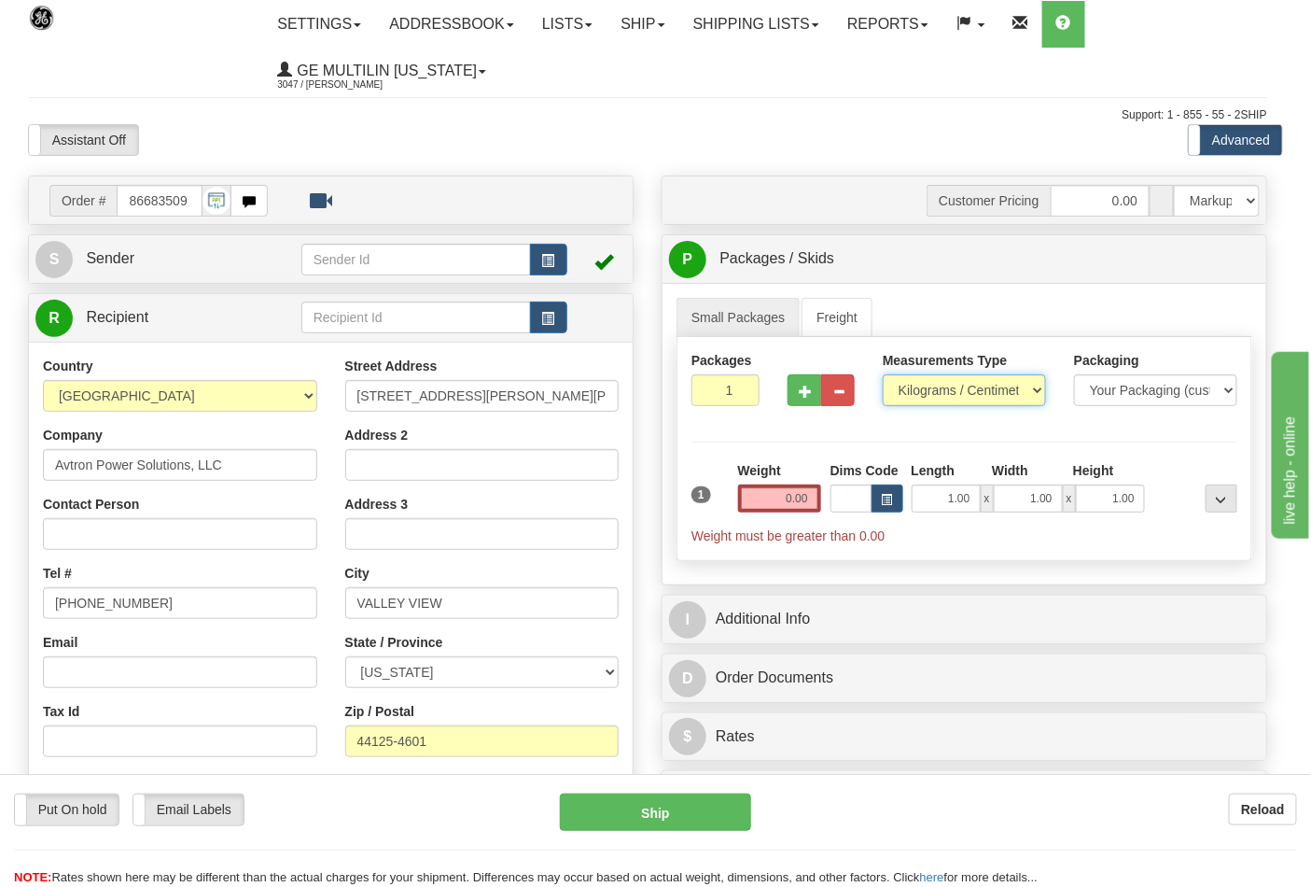
click at [928, 398] on select "Pounds / Inches Kilograms / Centimeters" at bounding box center [964, 390] width 163 height 32
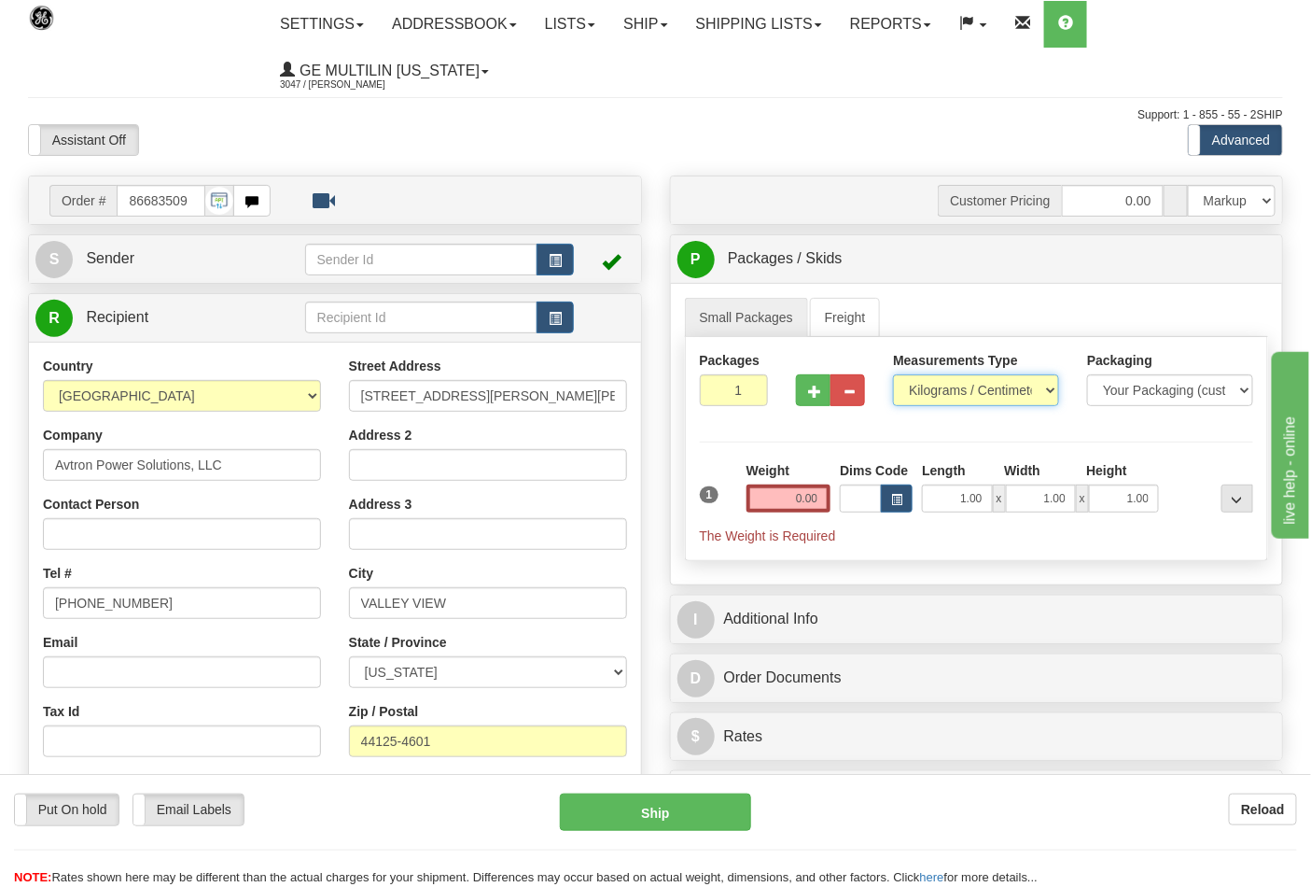
select select "0"
click at [893, 375] on select "Pounds / Inches Kilograms / Centimeters" at bounding box center [976, 390] width 166 height 32
click at [819, 495] on input "0.00" at bounding box center [789, 498] width 85 height 28
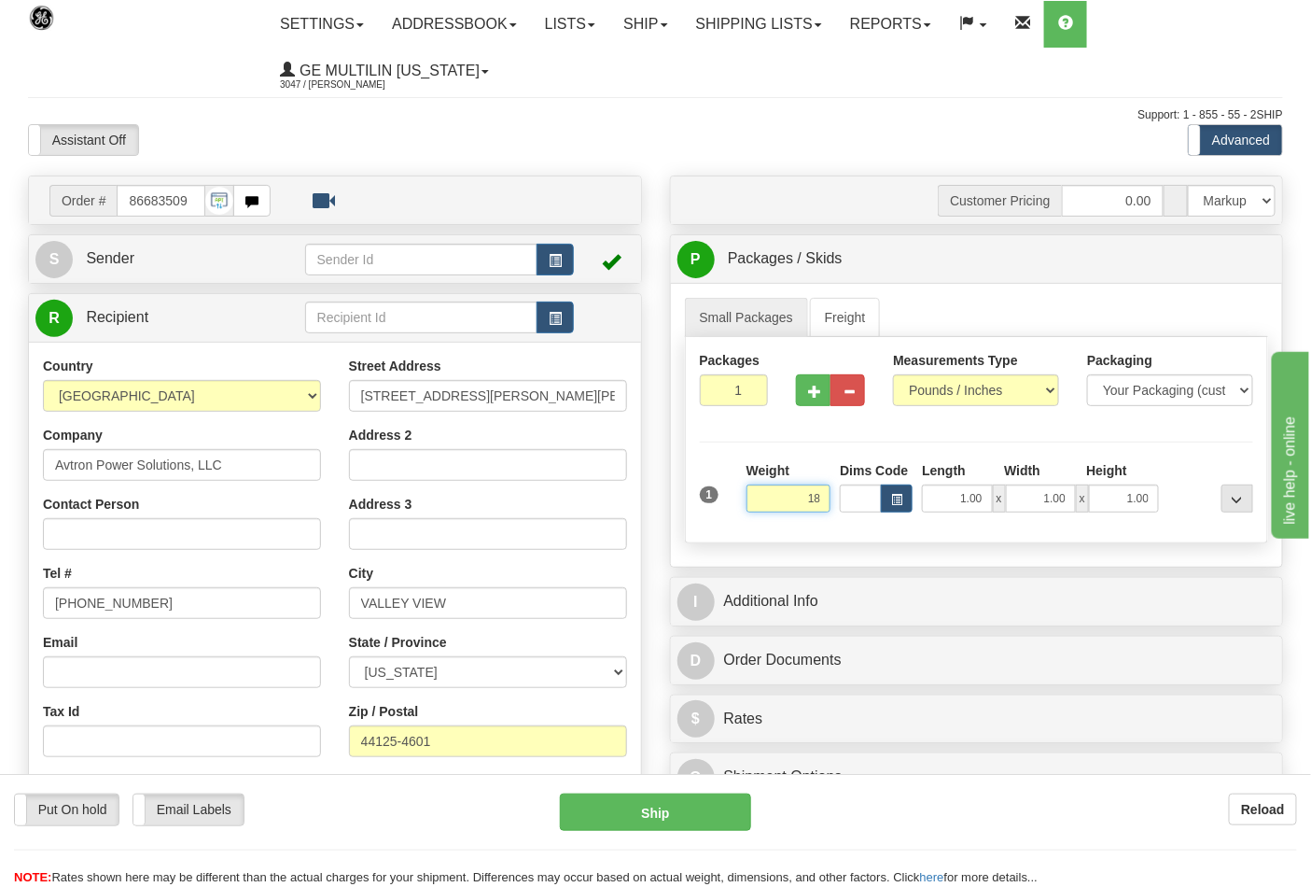
click button "Delete" at bounding box center [0, 0] width 0 height 0
type input "18.00"
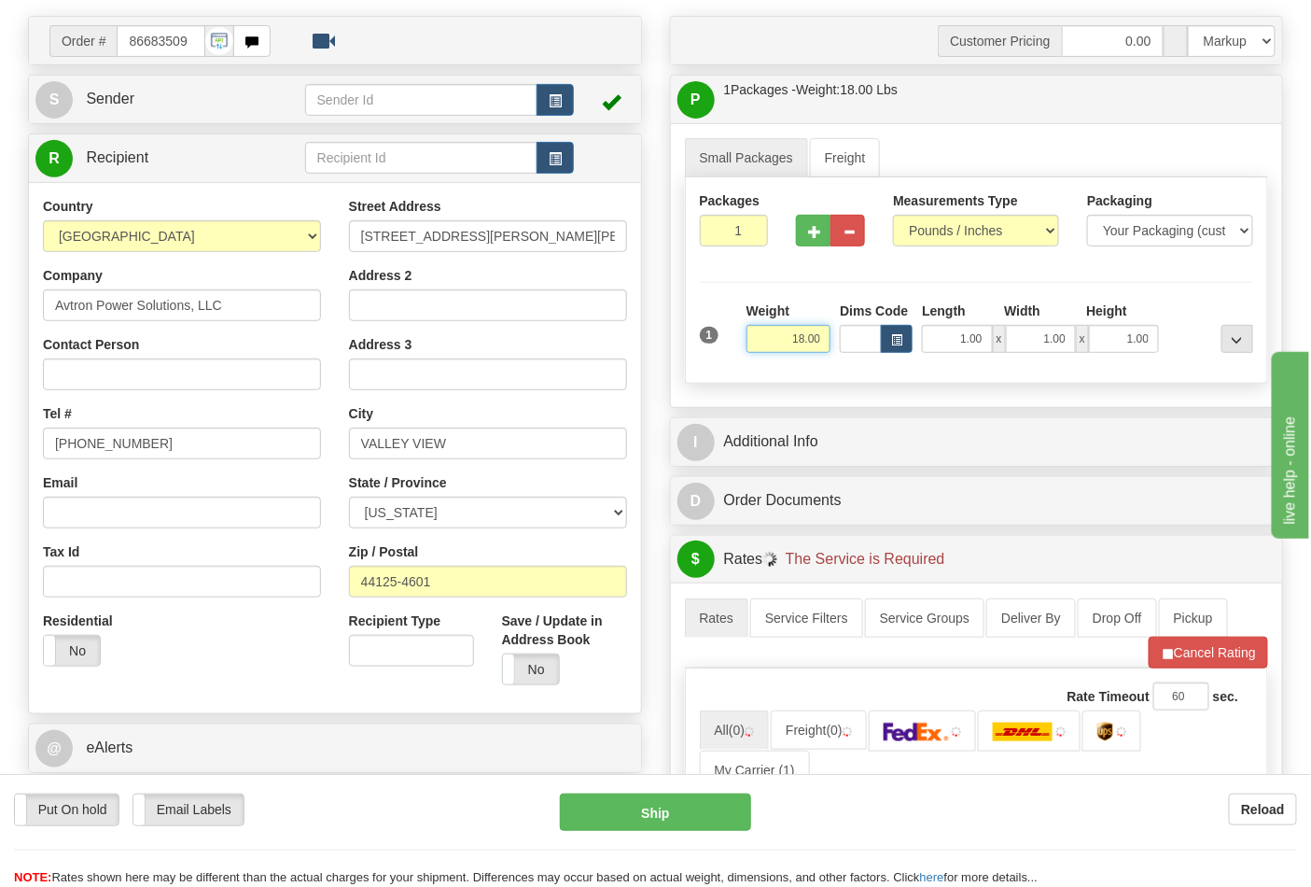
scroll to position [311, 0]
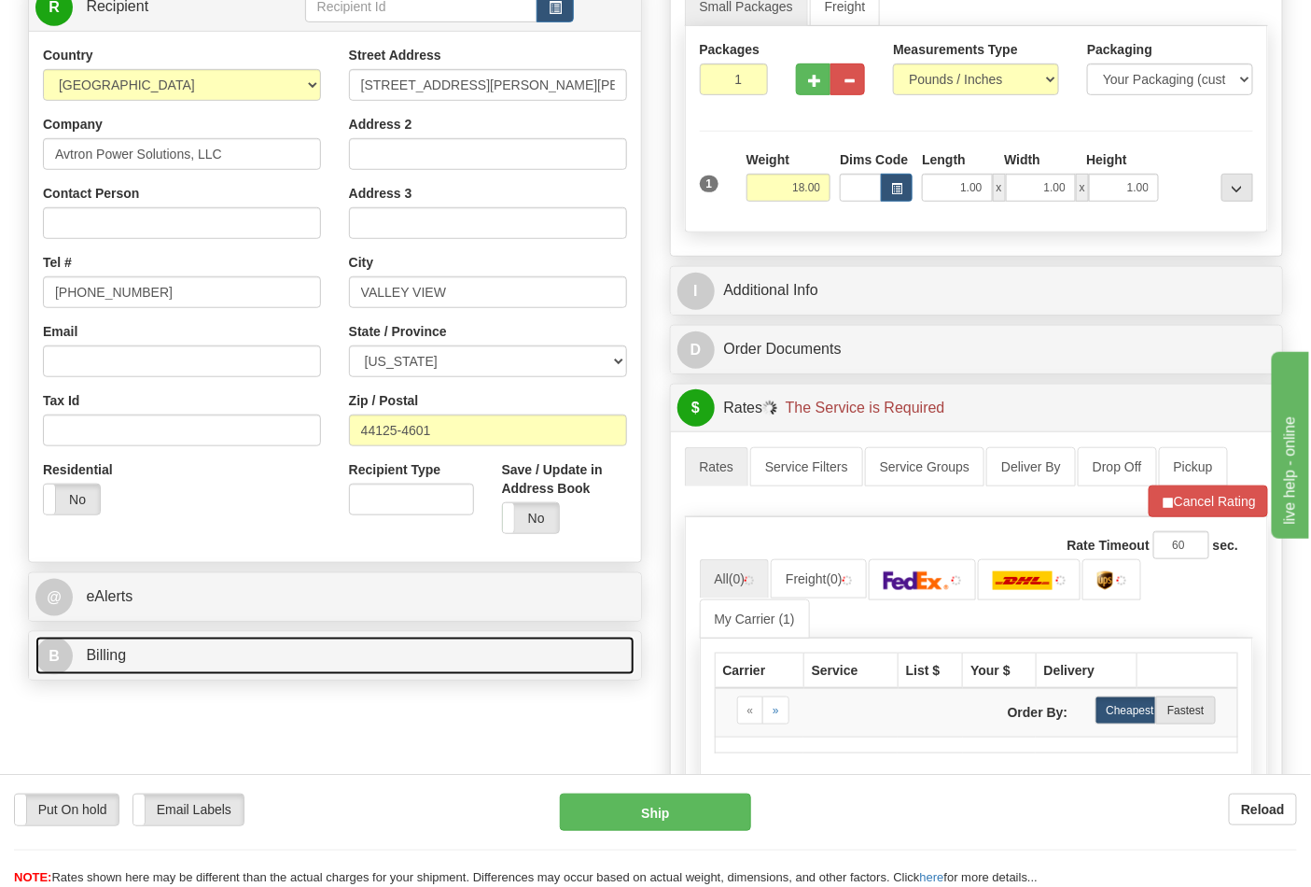
click at [205, 653] on link "B Billing" at bounding box center [334, 656] width 599 height 38
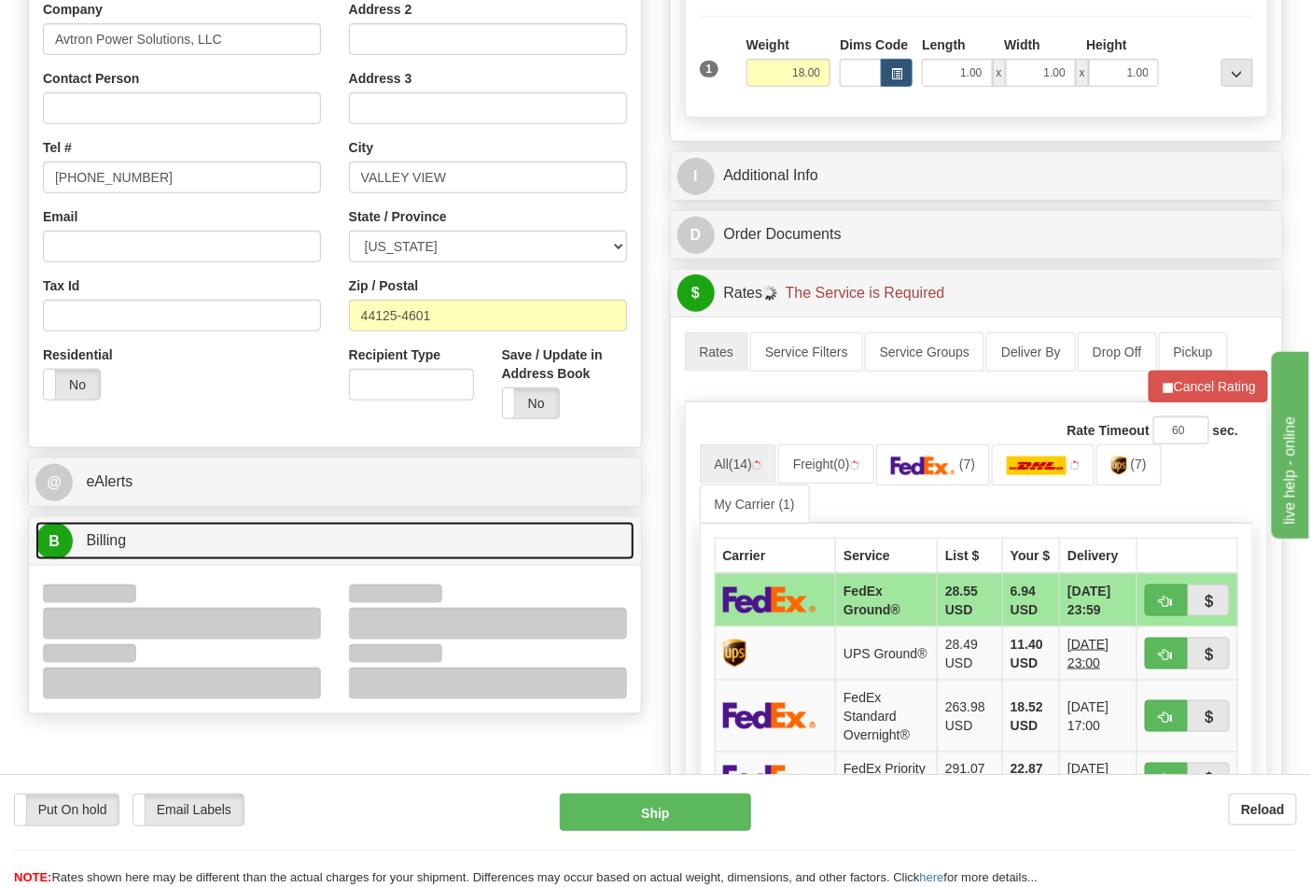
scroll to position [518, 0]
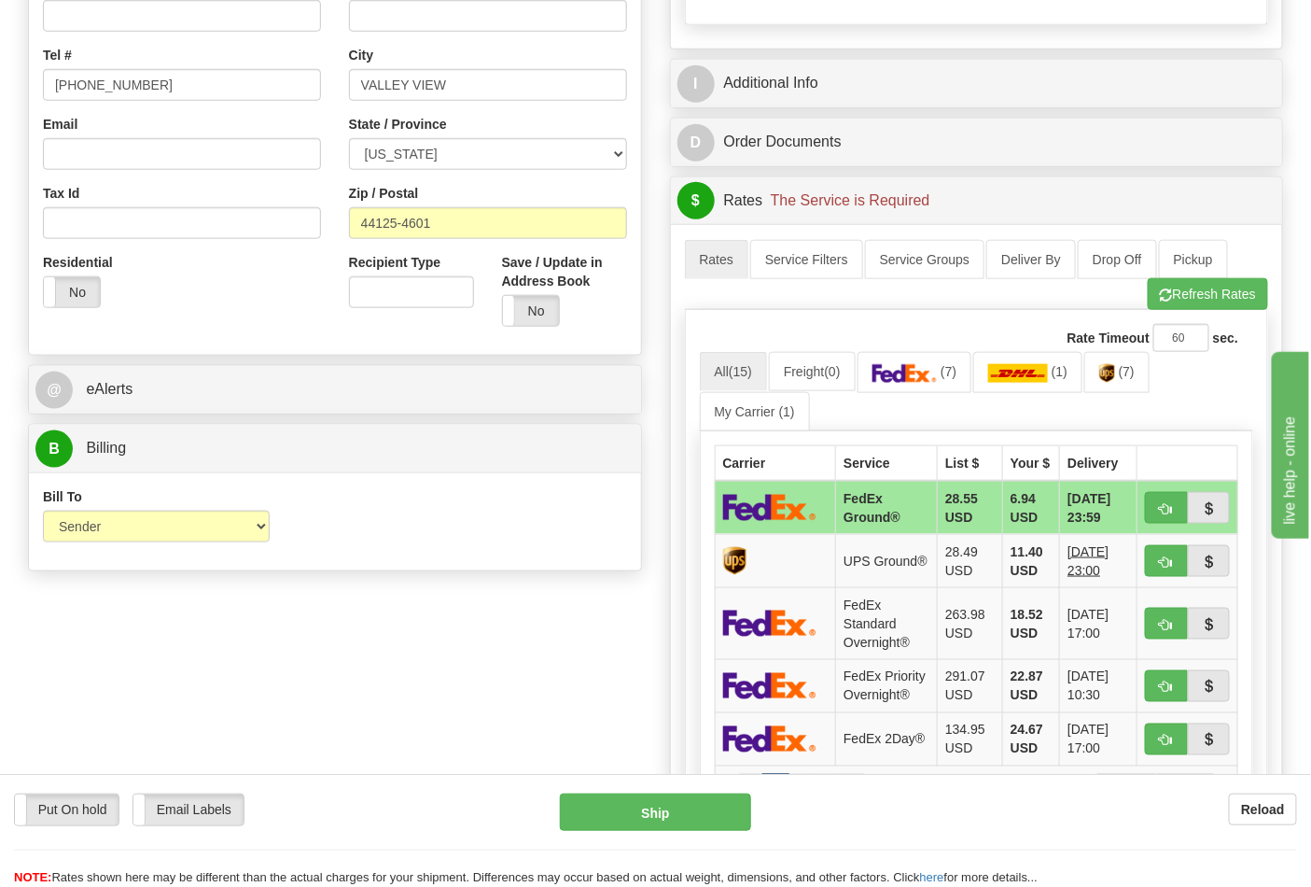
click at [931, 409] on ul "All (15) Freight (0) (7) (1) (7) My Carrier (1)" at bounding box center [977, 391] width 554 height 78
click at [930, 392] on link "(7)" at bounding box center [915, 372] width 115 height 40
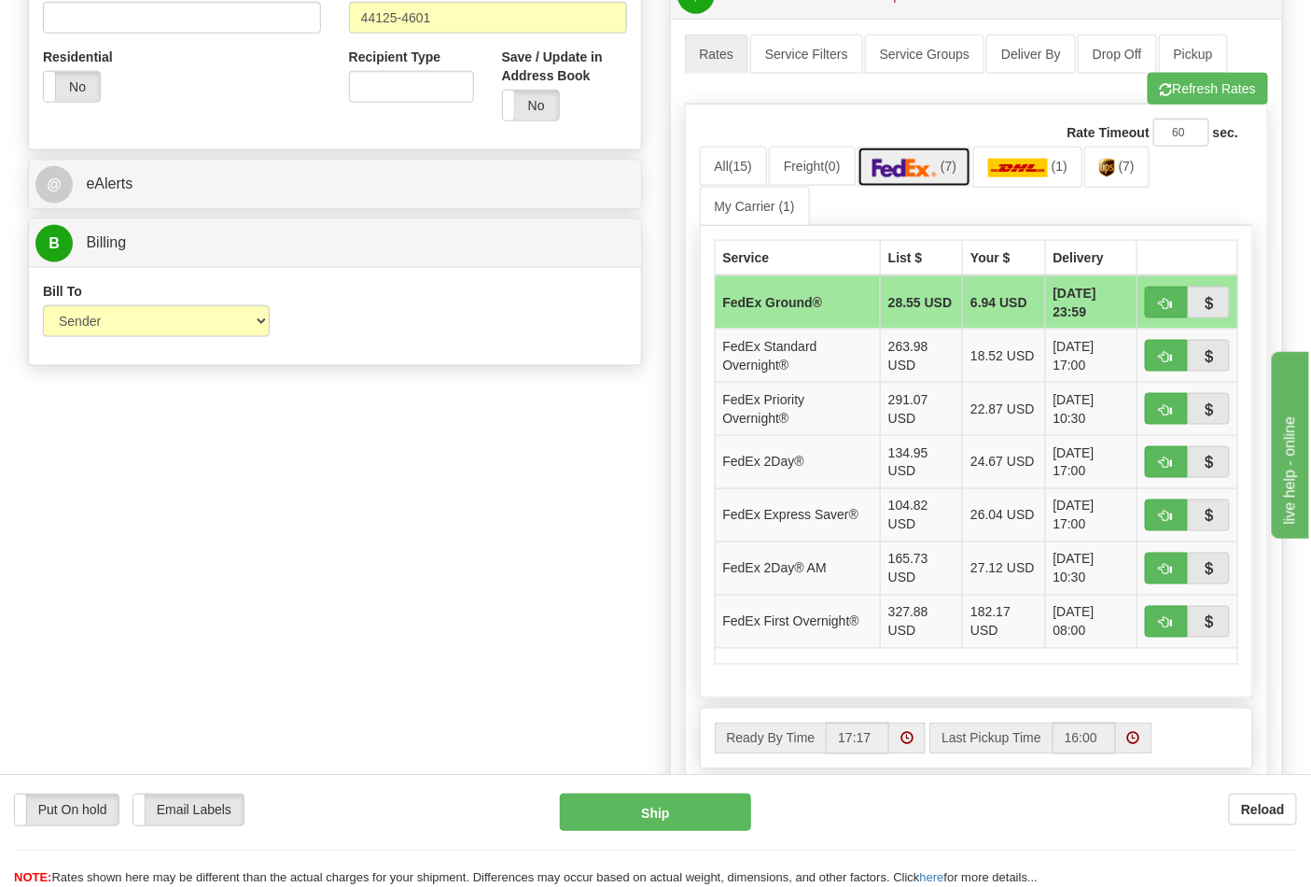
scroll to position [725, 0]
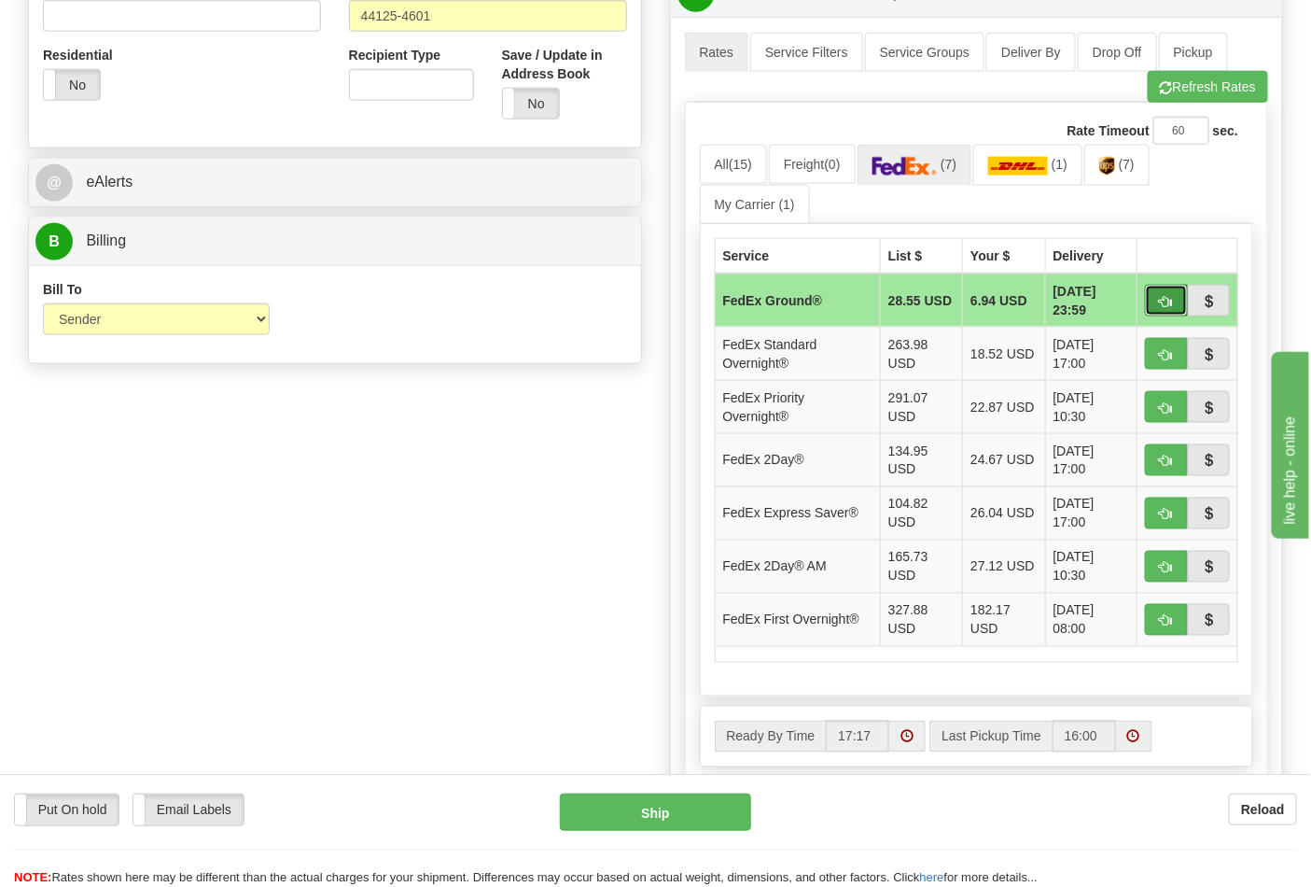
click at [1150, 306] on button "button" at bounding box center [1166, 301] width 43 height 32
type input "92"
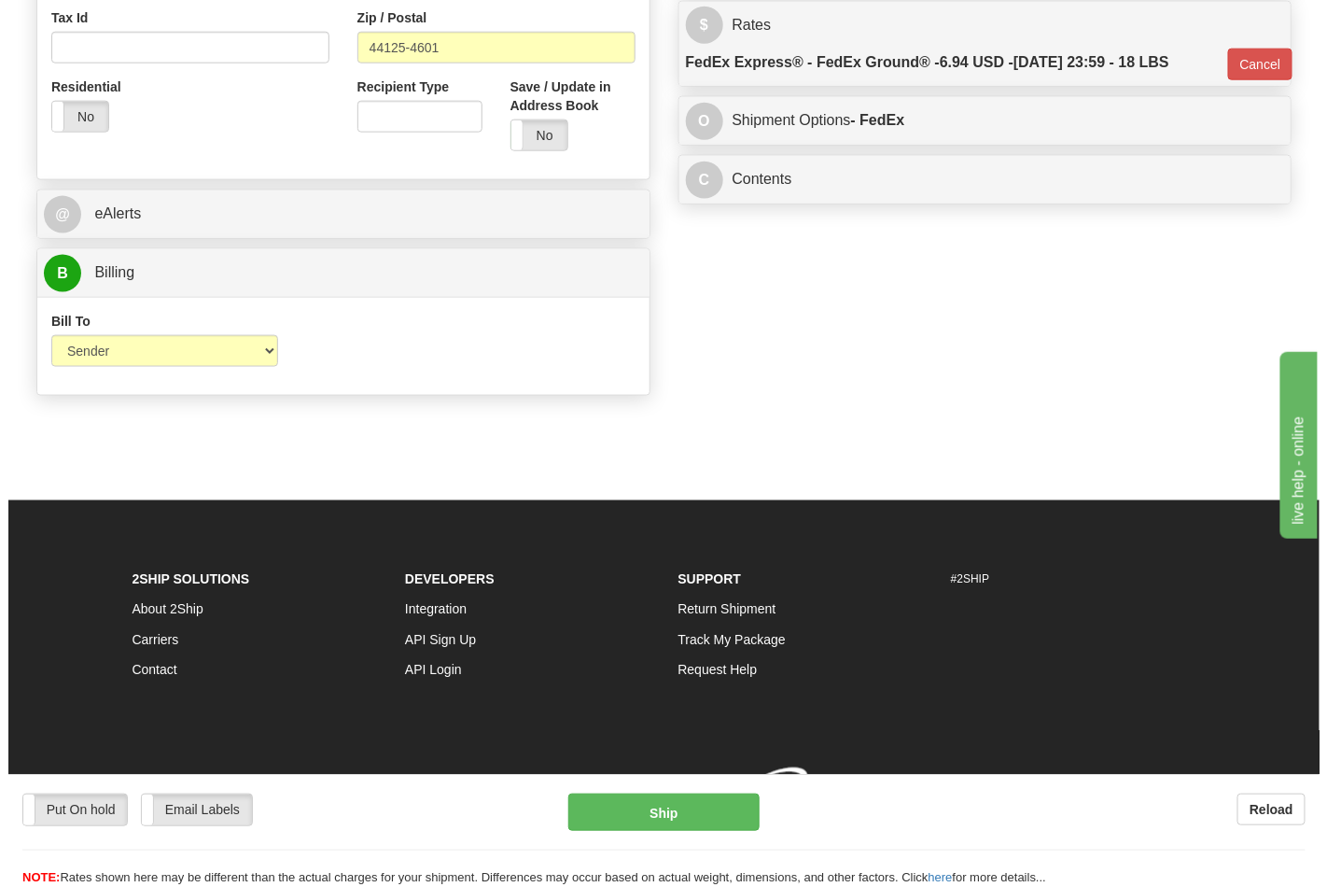
scroll to position [696, 0]
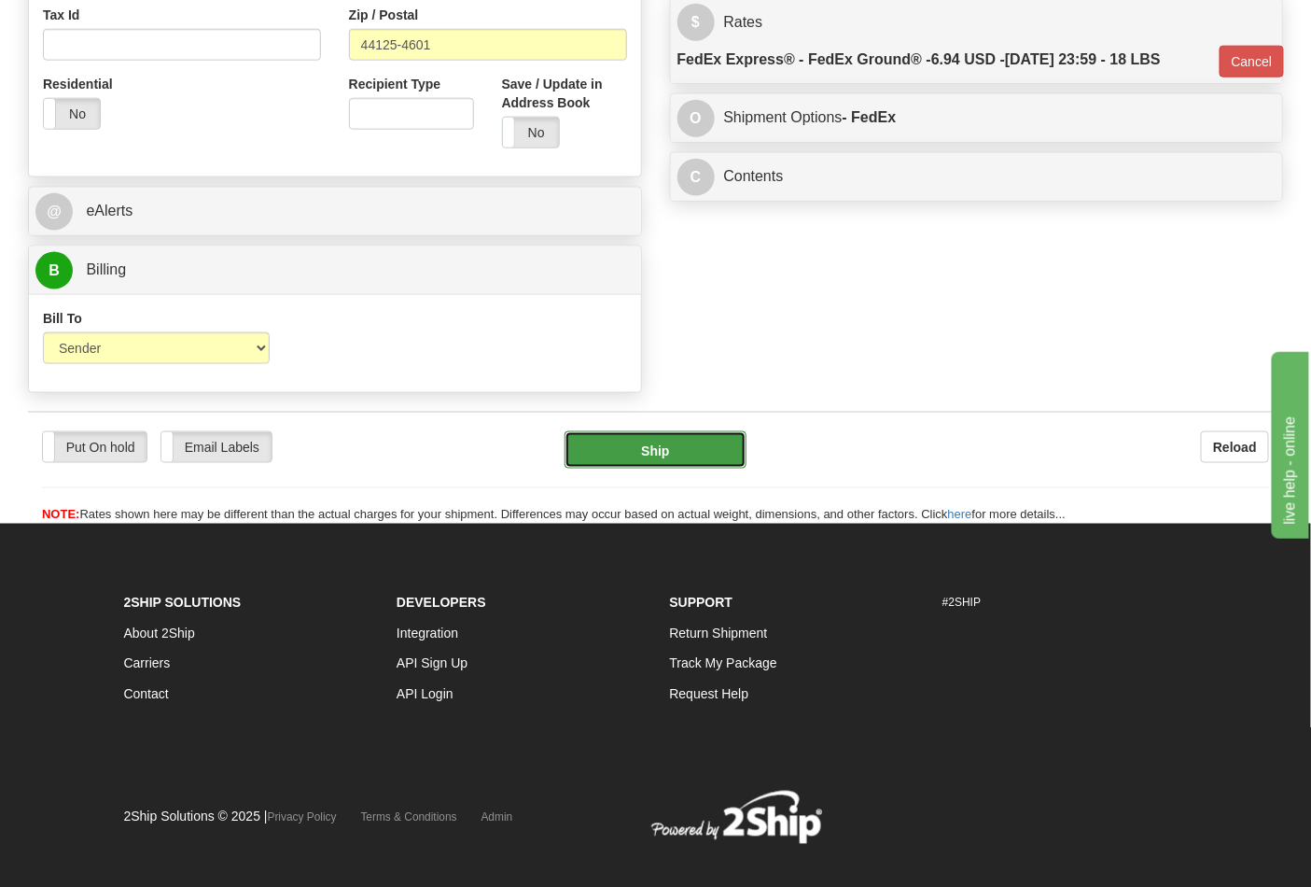
click at [660, 442] on button "Ship" at bounding box center [655, 449] width 181 height 37
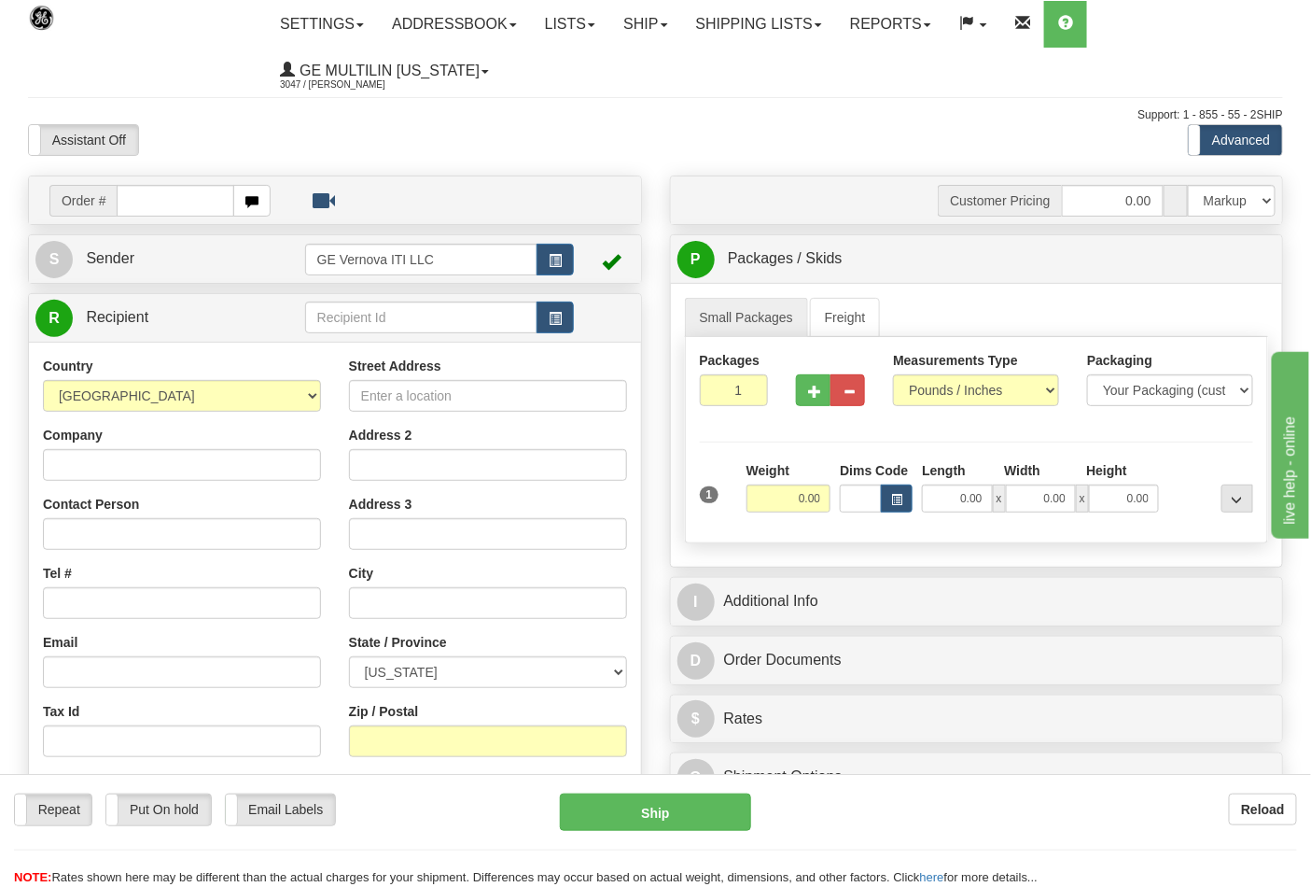
click at [1179, 35] on ul "Settings Shipping Preferences Fields Preferences New Addressbook Recipients Sen…" at bounding box center [774, 47] width 1016 height 93
click at [180, 201] on input "text" at bounding box center [176, 201] width 118 height 32
type input "86683506"
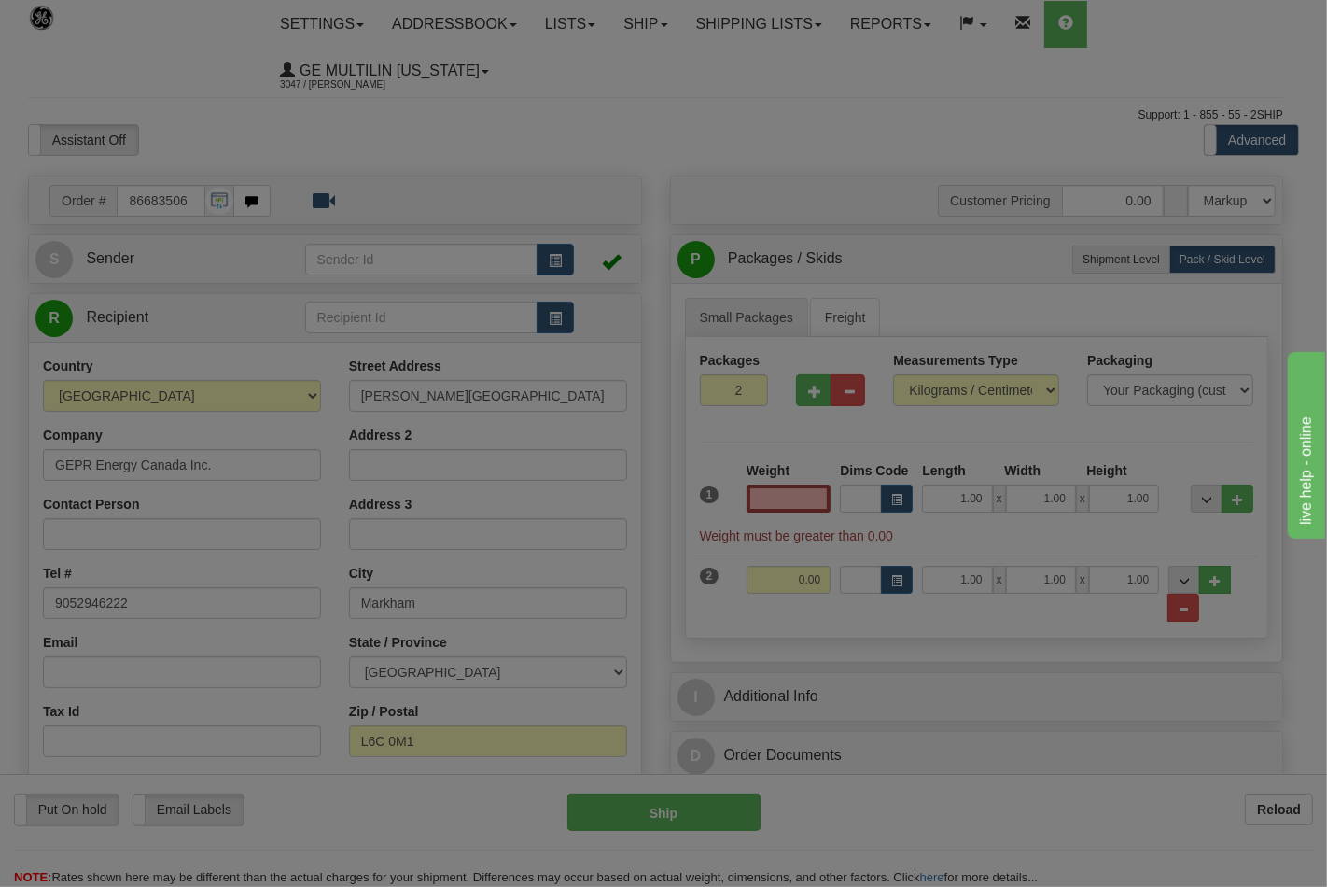
type input "0.00"
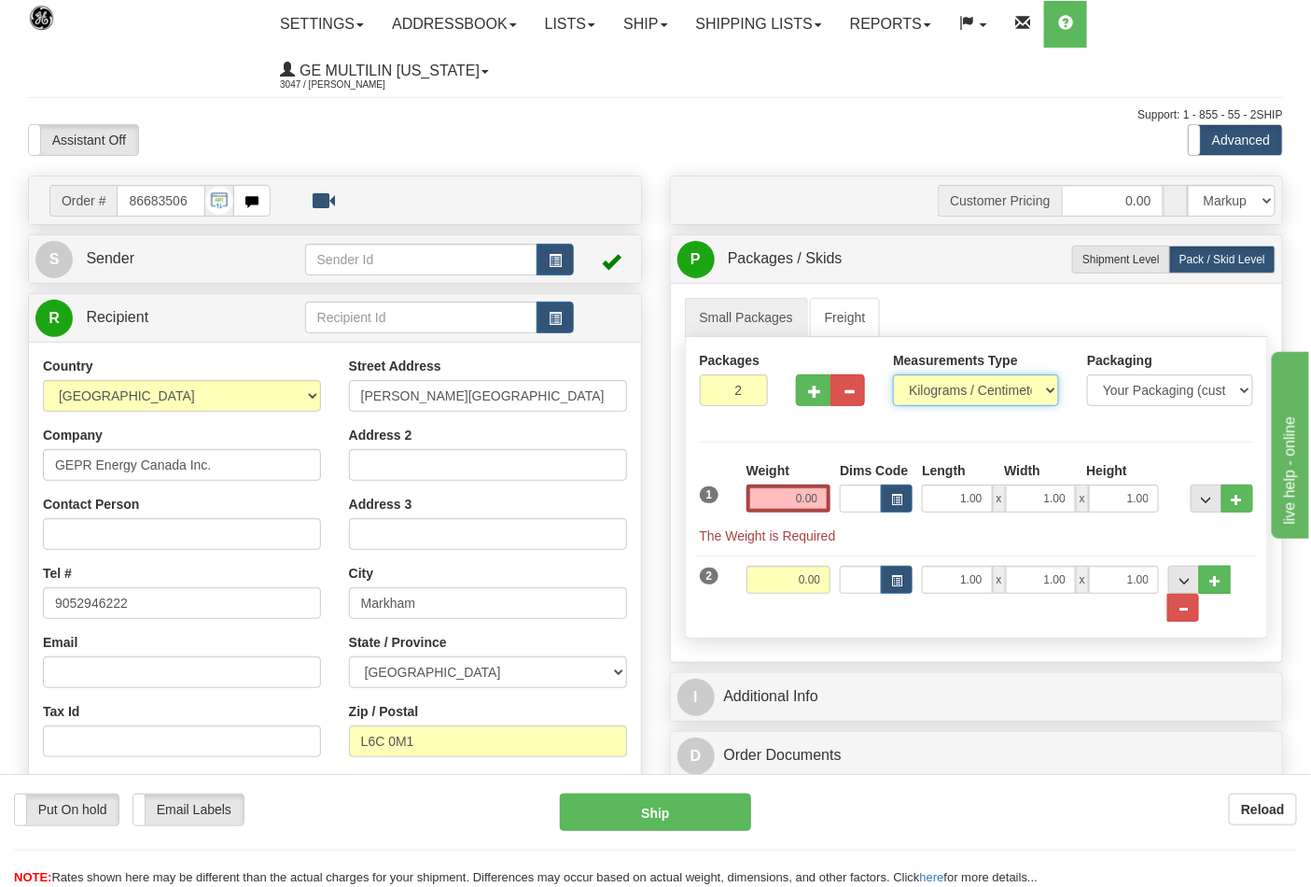
click at [930, 390] on select "Pounds / Inches Kilograms / Centimeters" at bounding box center [976, 390] width 166 height 32
select select "0"
click at [893, 375] on select "Pounds / Inches Kilograms / Centimeters" at bounding box center [976, 390] width 166 height 32
click at [823, 496] on input "0.00" at bounding box center [789, 498] width 85 height 28
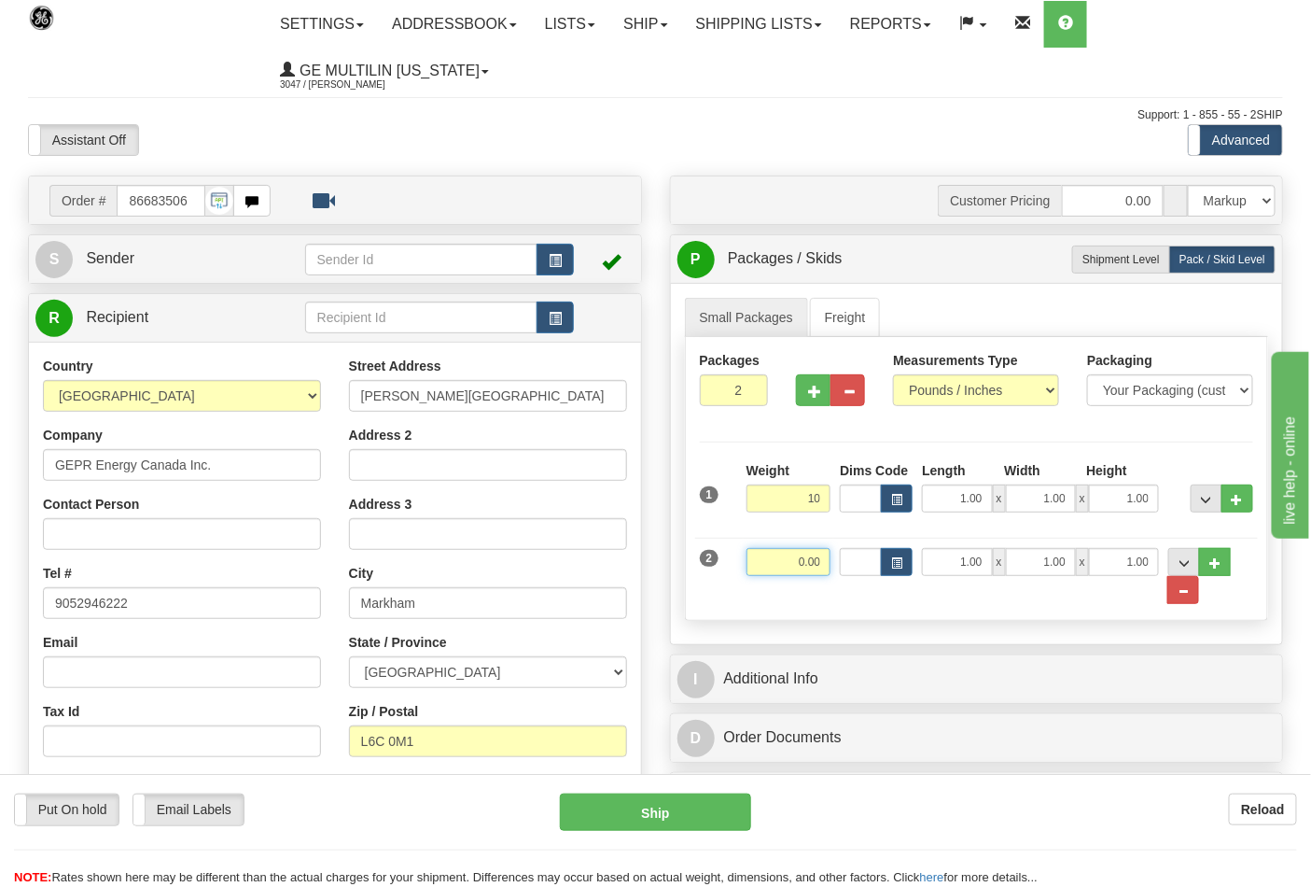
type input "10.00"
click at [823, 563] on input "0.00" at bounding box center [789, 562] width 85 height 28
click button "Delete" at bounding box center [0, 0] width 0 height 0
type input "10.00"
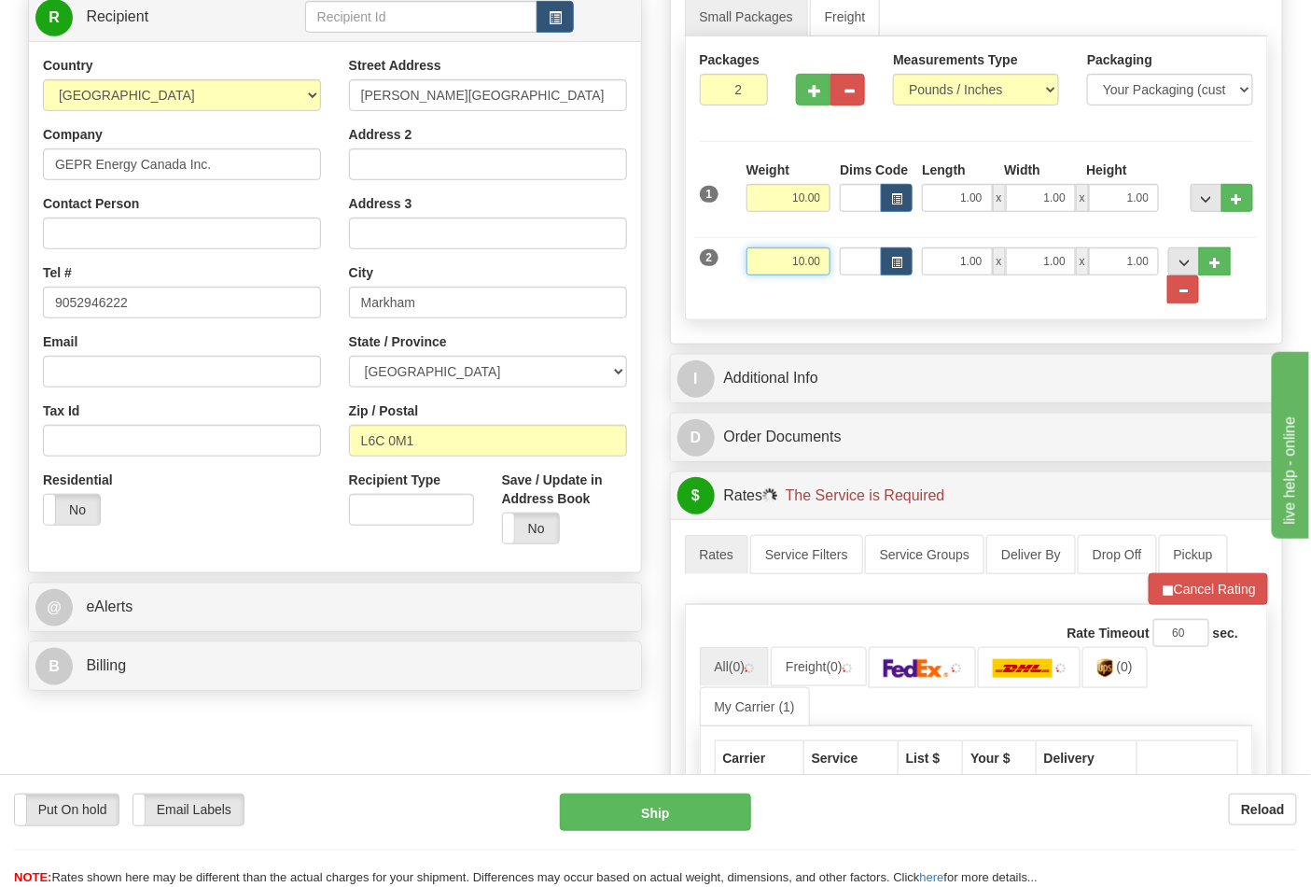
scroll to position [311, 0]
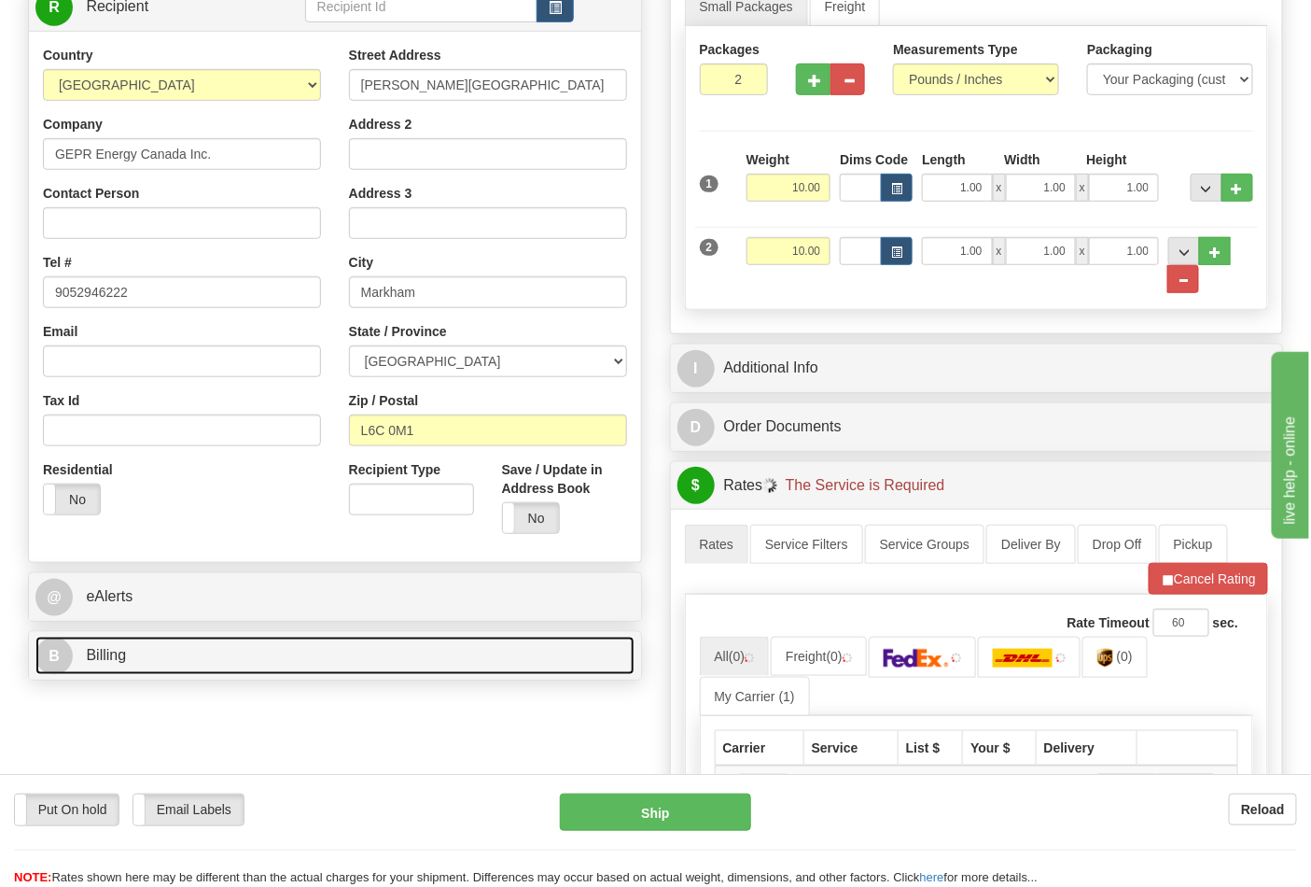
click at [206, 649] on link "B Billing" at bounding box center [334, 656] width 599 height 38
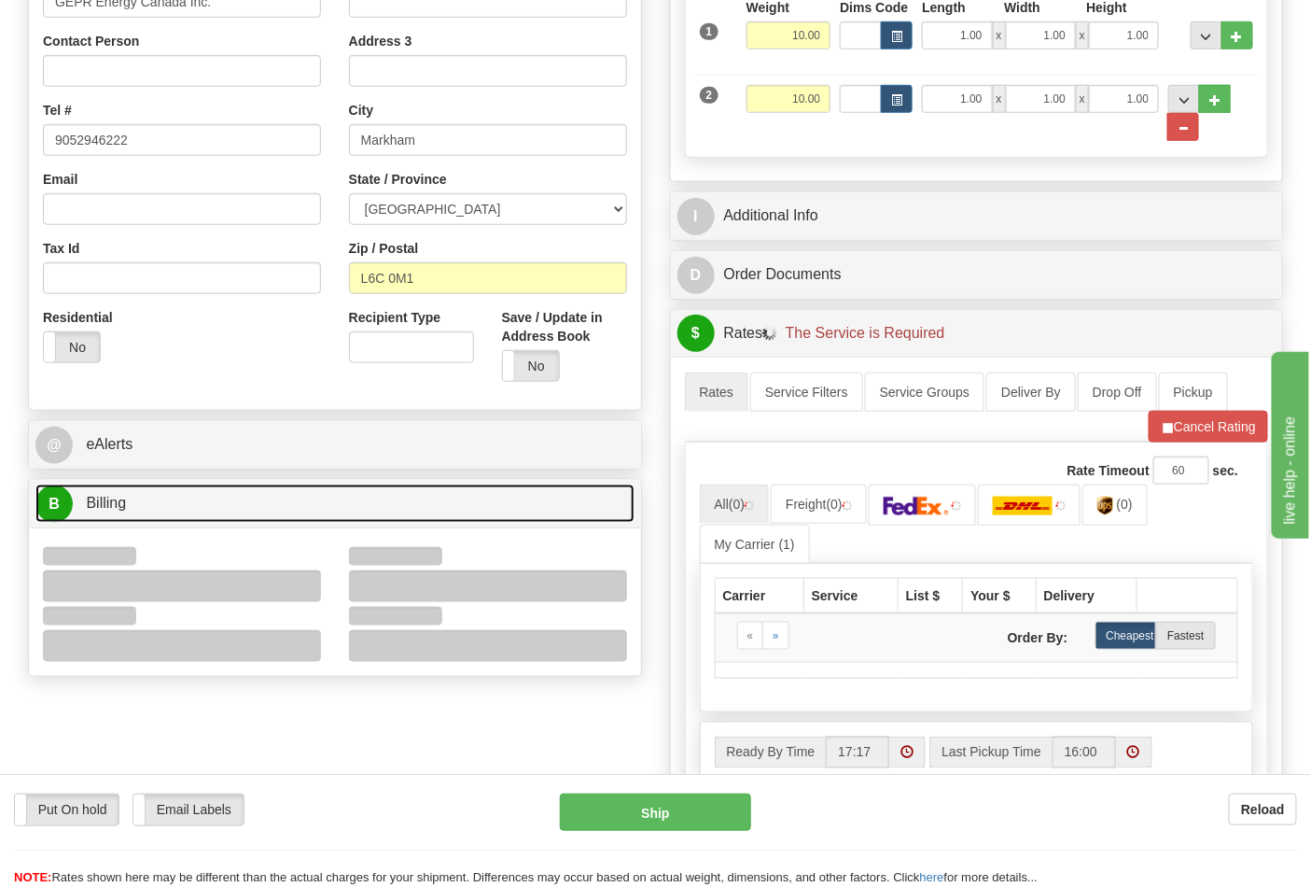
scroll to position [622, 0]
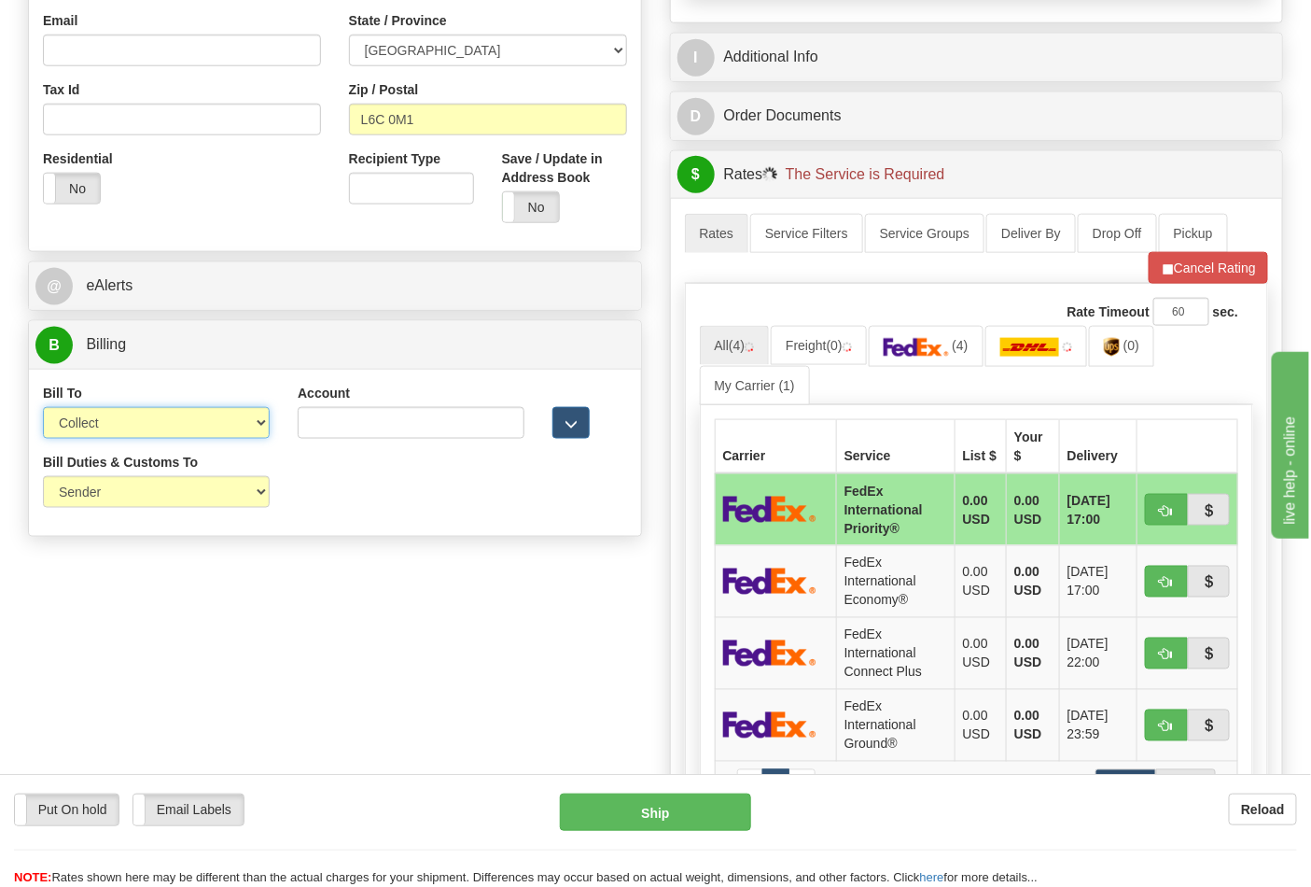
click at [155, 426] on select "Sender Recipient Third Party Collect" at bounding box center [156, 423] width 227 height 32
select select "2"
click at [43, 409] on select "Sender Recipient Third Party Collect" at bounding box center [156, 423] width 227 height 32
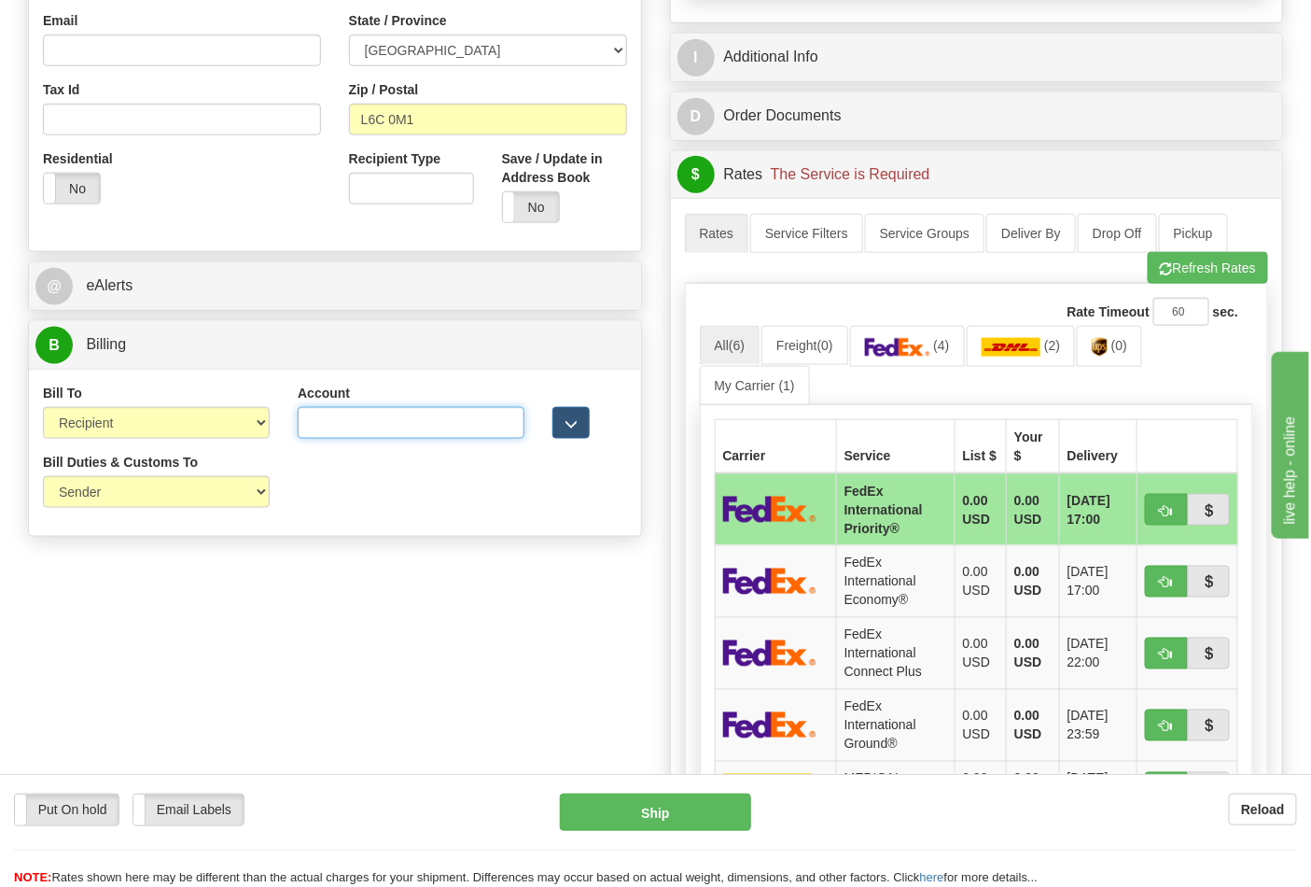
click at [359, 436] on input "Account" at bounding box center [411, 423] width 227 height 32
type input "233431745"
click button "Delete" at bounding box center [0, 0] width 0 height 0
click at [930, 371] on ul "All (6) Freight (0) (4) (2) (0) My Carrier (1)" at bounding box center [977, 365] width 554 height 78
click at [926, 356] on img at bounding box center [897, 347] width 65 height 19
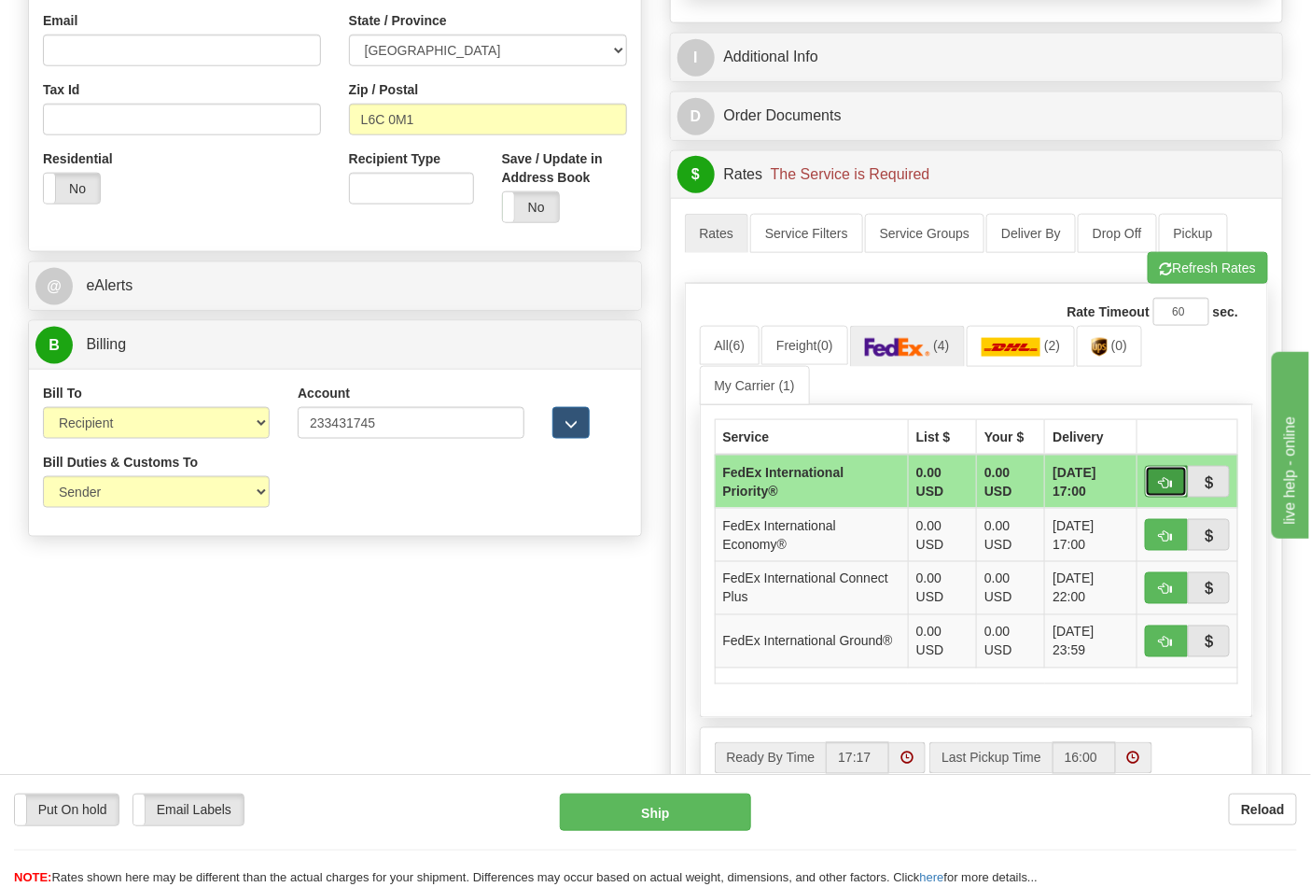
click at [1157, 486] on button "button" at bounding box center [1166, 482] width 43 height 32
type input "01"
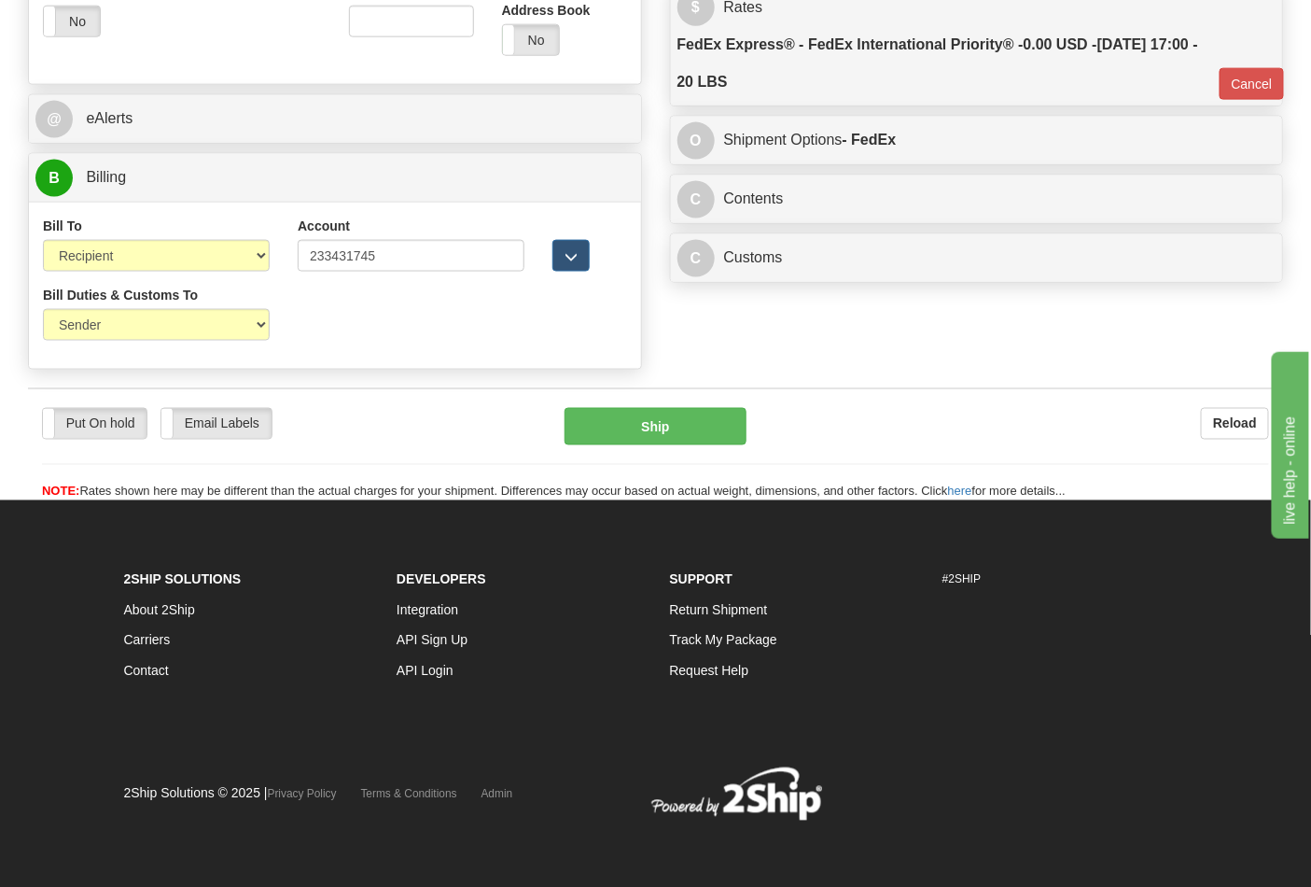
scroll to position [791, 0]
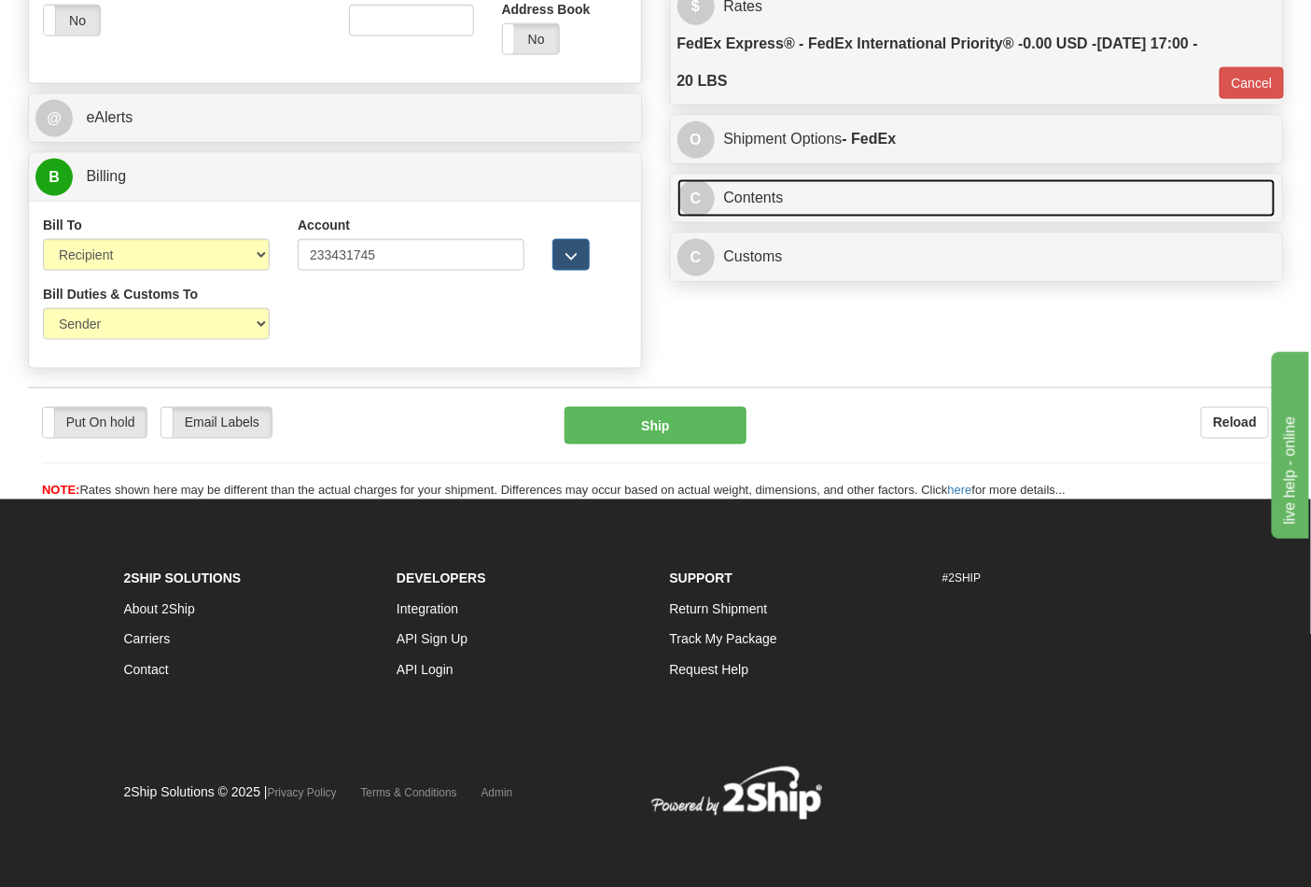
click at [800, 217] on link "C Contents" at bounding box center [977, 198] width 599 height 38
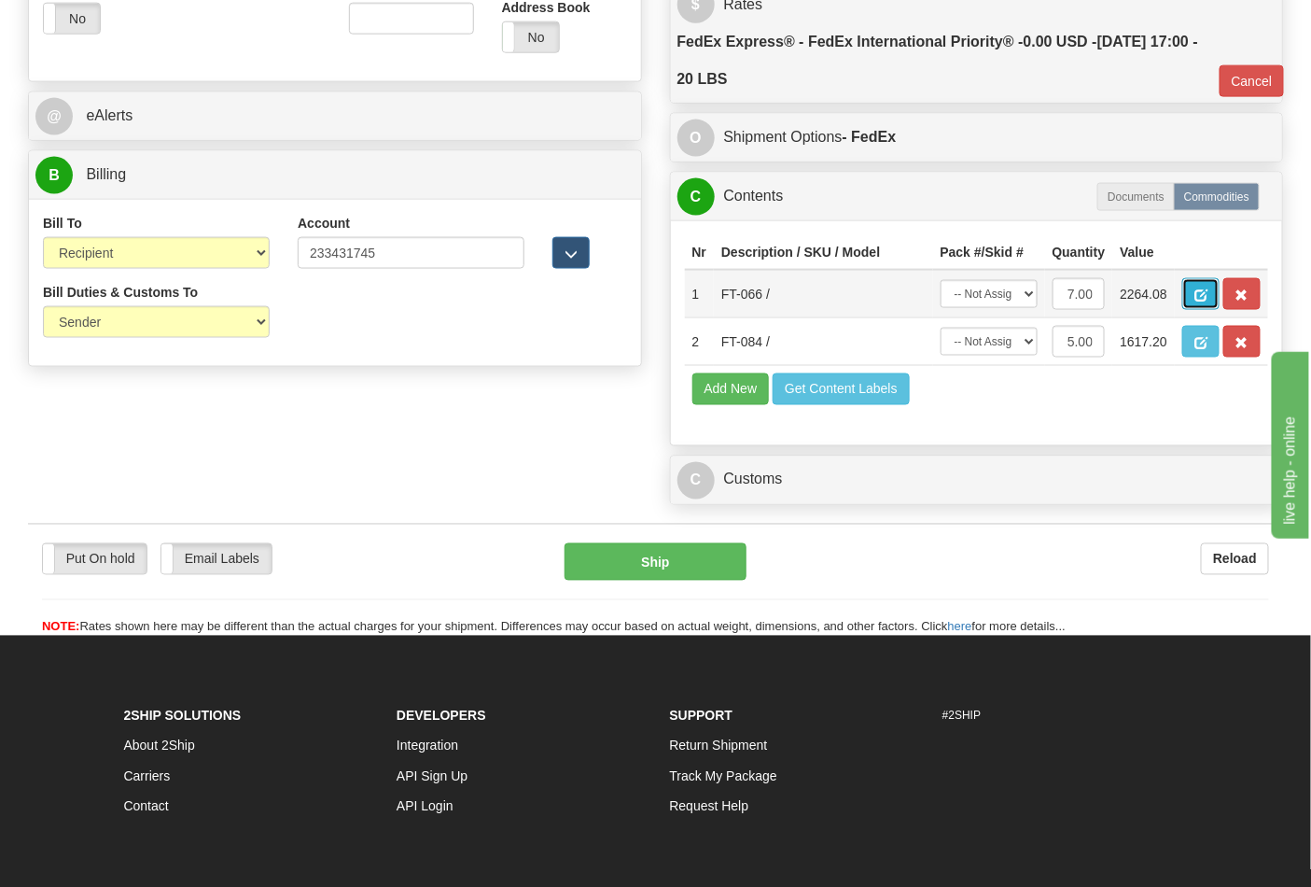
click at [1220, 301] on button "button" at bounding box center [1201, 294] width 37 height 32
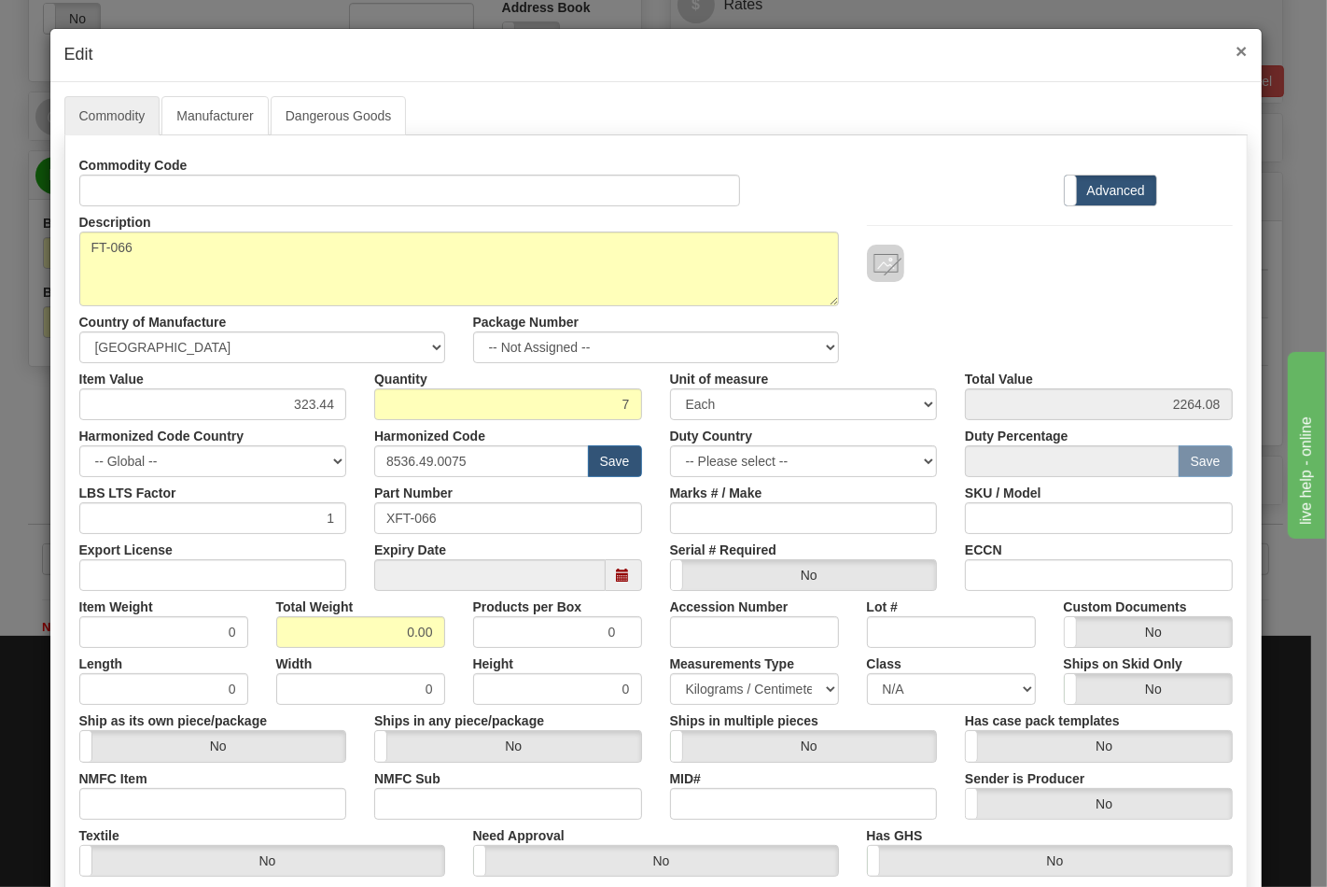
click at [1236, 56] on span "×" at bounding box center [1241, 50] width 11 height 21
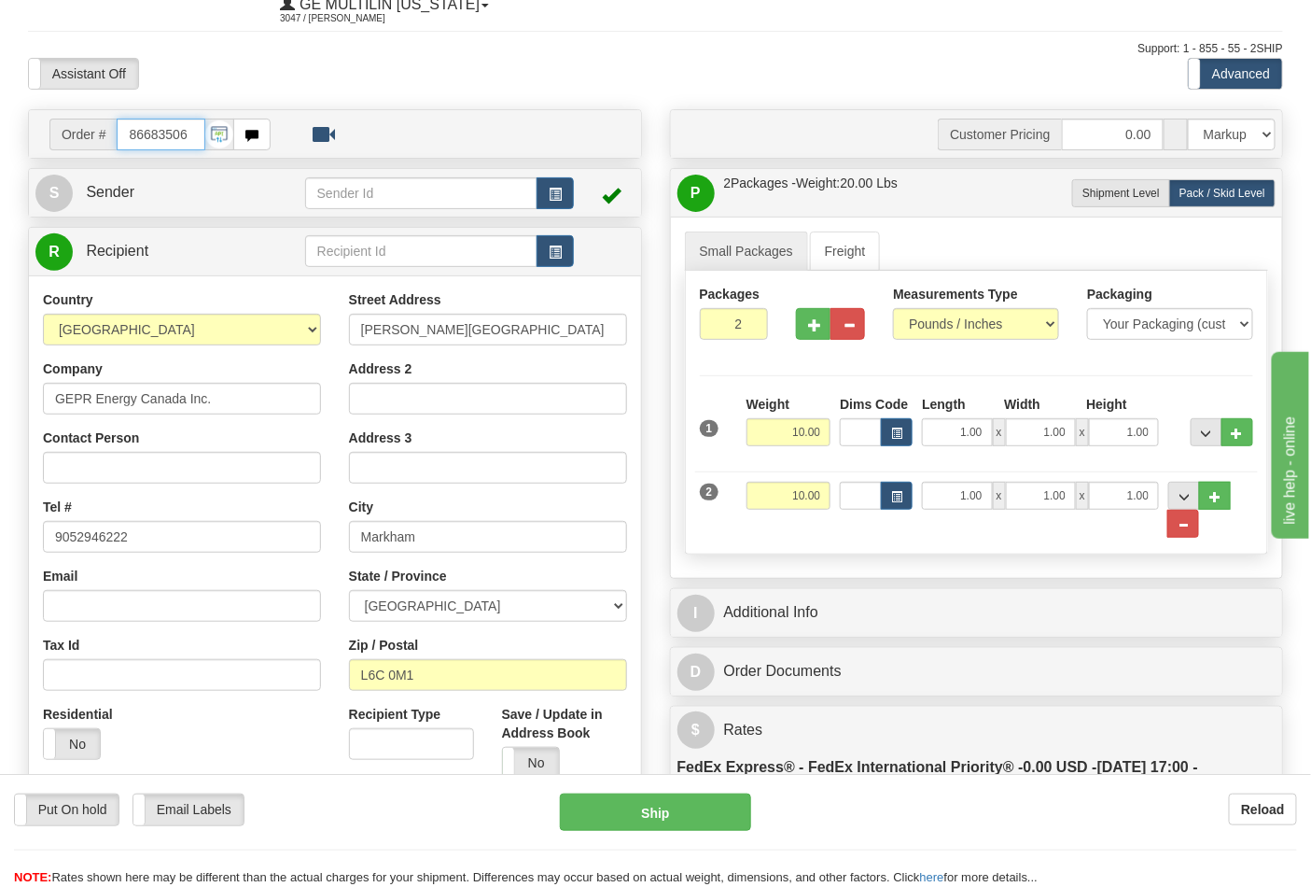
scroll to position [0, 0]
drag, startPoint x: 194, startPoint y: 138, endPoint x: 62, endPoint y: 121, distance: 133.6
click at [62, 121] on div "Order # 86683506" at bounding box center [159, 135] width 221 height 32
type input "86683518"
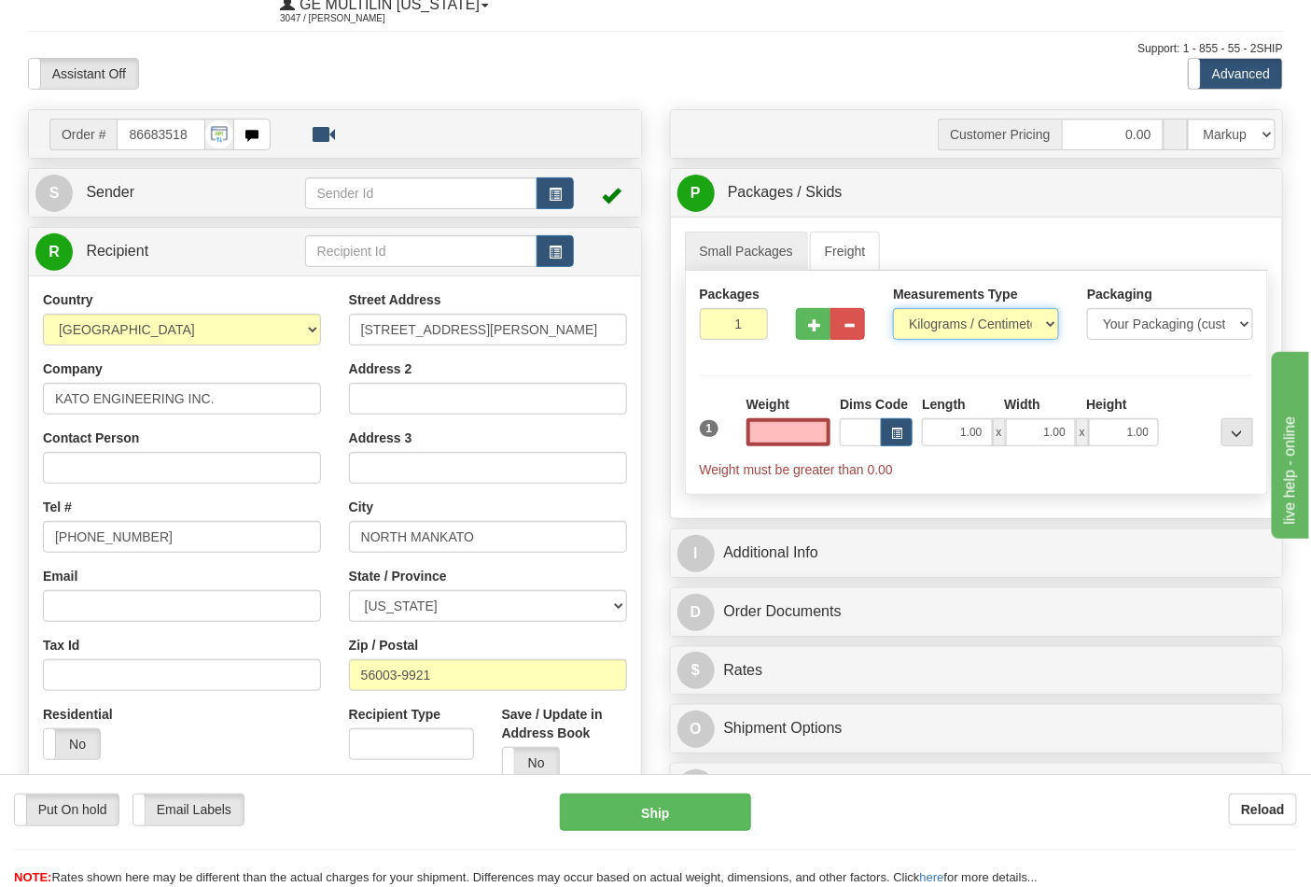
type input "0.00"
click at [964, 331] on select "Pounds / Inches Kilograms / Centimeters" at bounding box center [976, 324] width 166 height 32
select select "0"
click at [893, 309] on select "Pounds / Inches Kilograms / Centimeters" at bounding box center [976, 324] width 166 height 32
click at [818, 430] on input "0.00" at bounding box center [789, 432] width 85 height 28
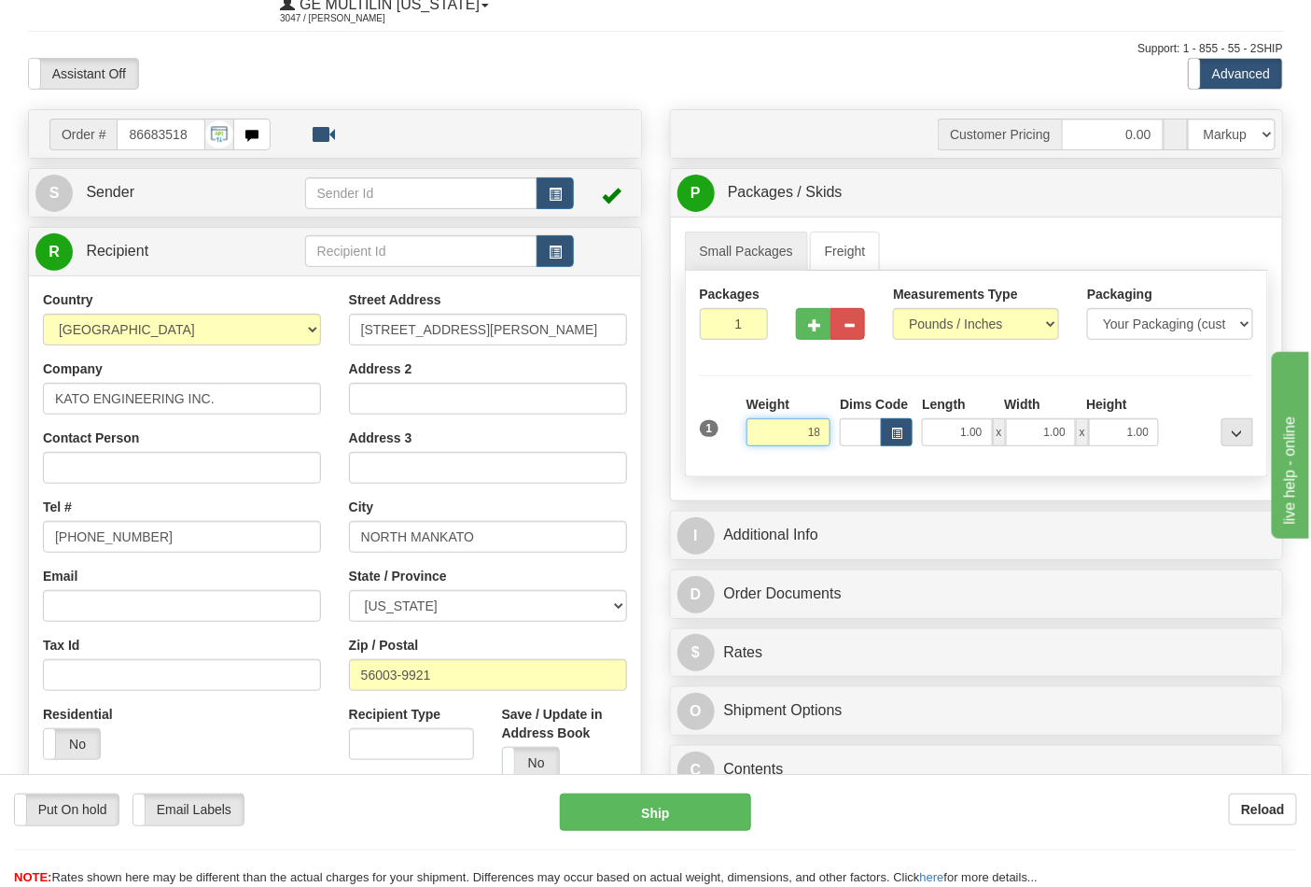
click button "Delete" at bounding box center [0, 0] width 0 height 0
type input "18.00"
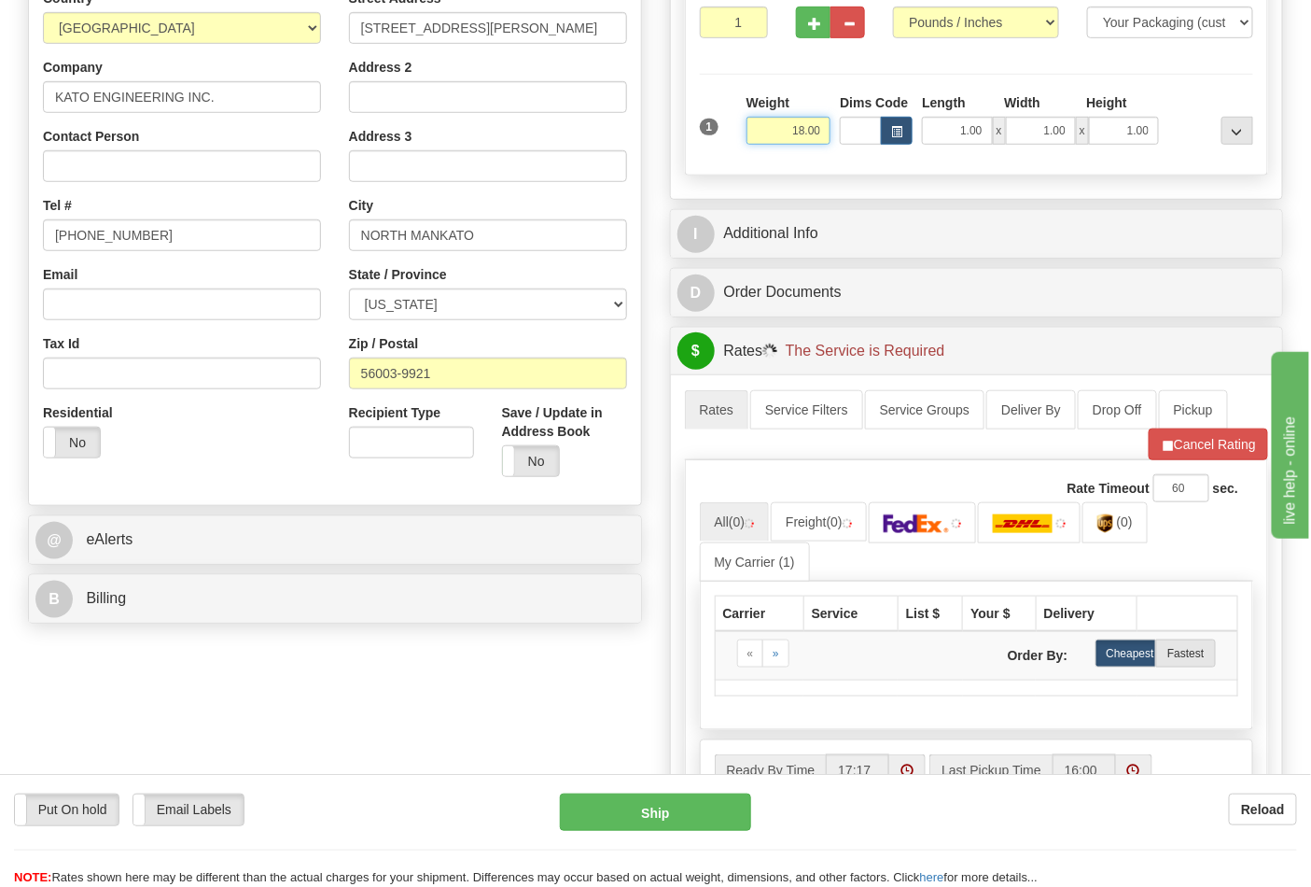
scroll to position [377, 0]
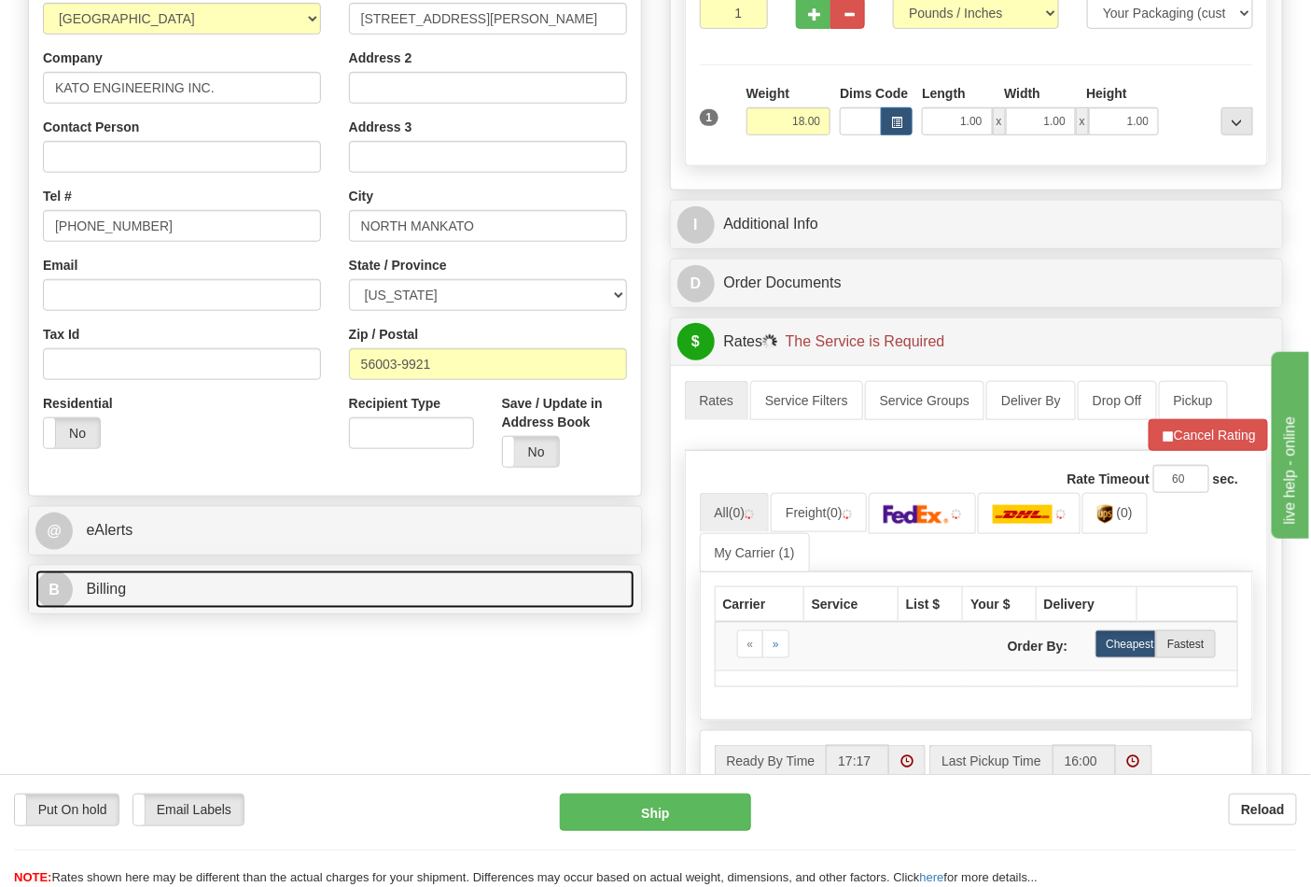
click at [194, 595] on link "B Billing" at bounding box center [334, 589] width 599 height 38
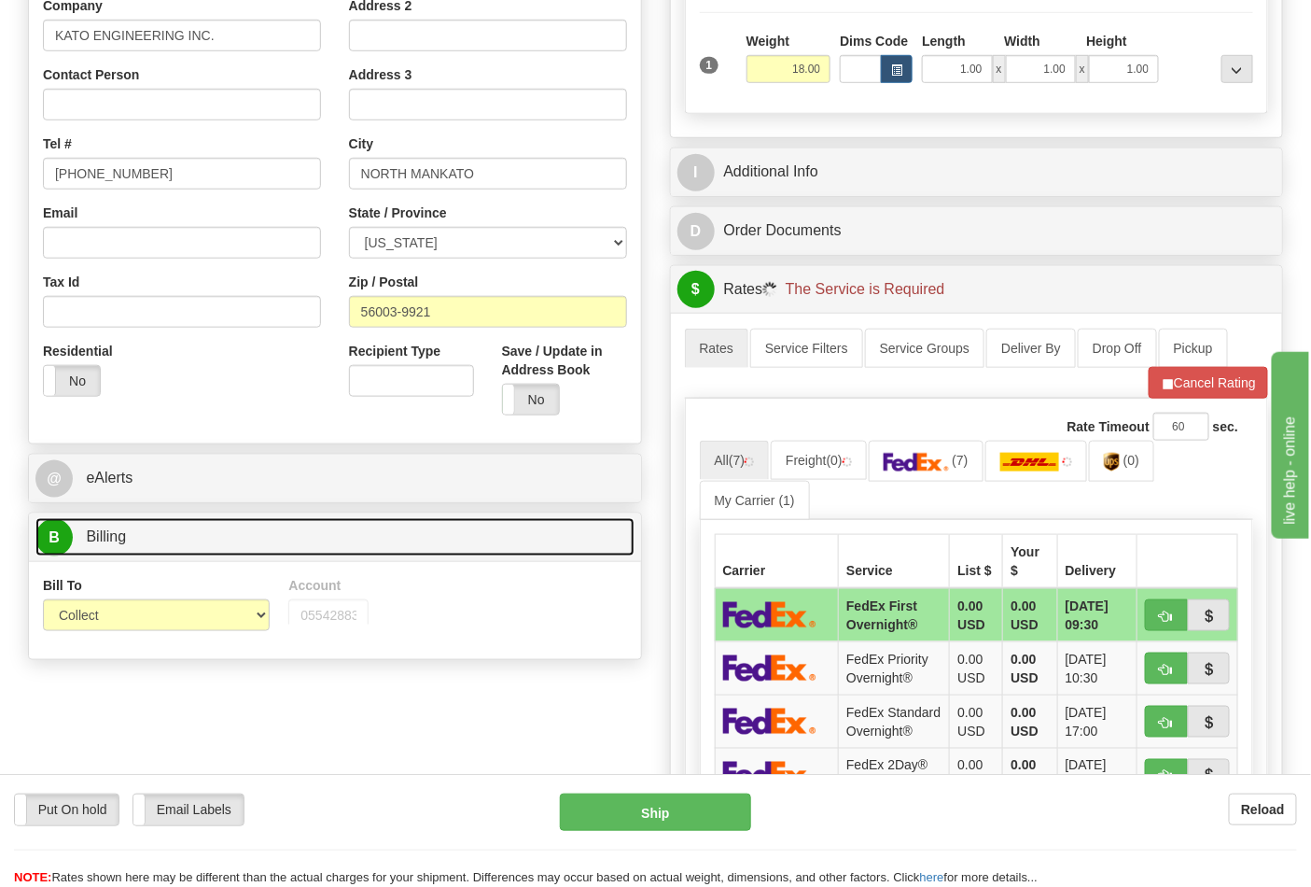
scroll to position [481, 0]
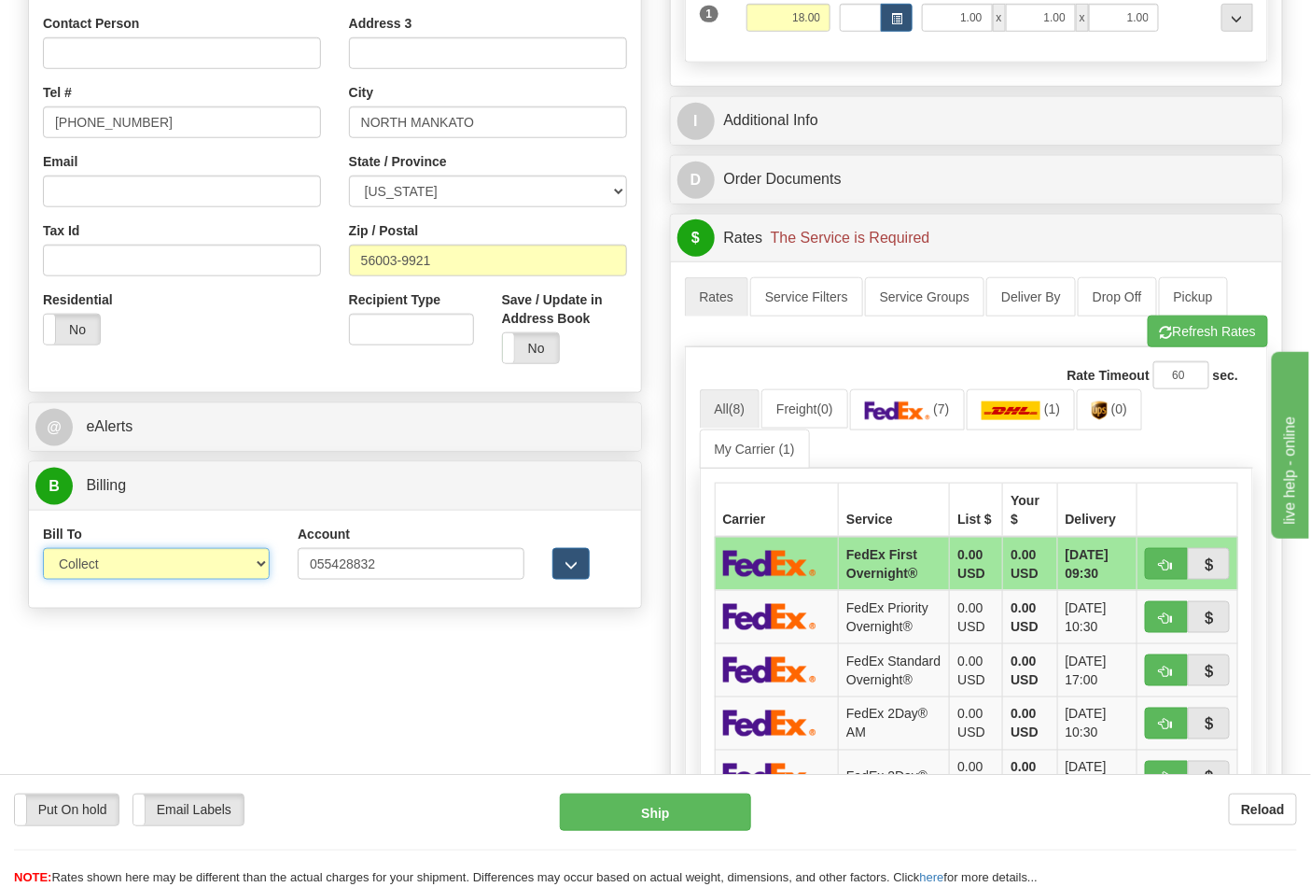
click at [138, 562] on select "Sender Recipient Third Party Collect" at bounding box center [156, 564] width 227 height 32
select select "2"
click at [43, 550] on select "Sender Recipient Third Party Collect" at bounding box center [156, 564] width 227 height 32
click at [921, 423] on link "(7)" at bounding box center [907, 409] width 115 height 40
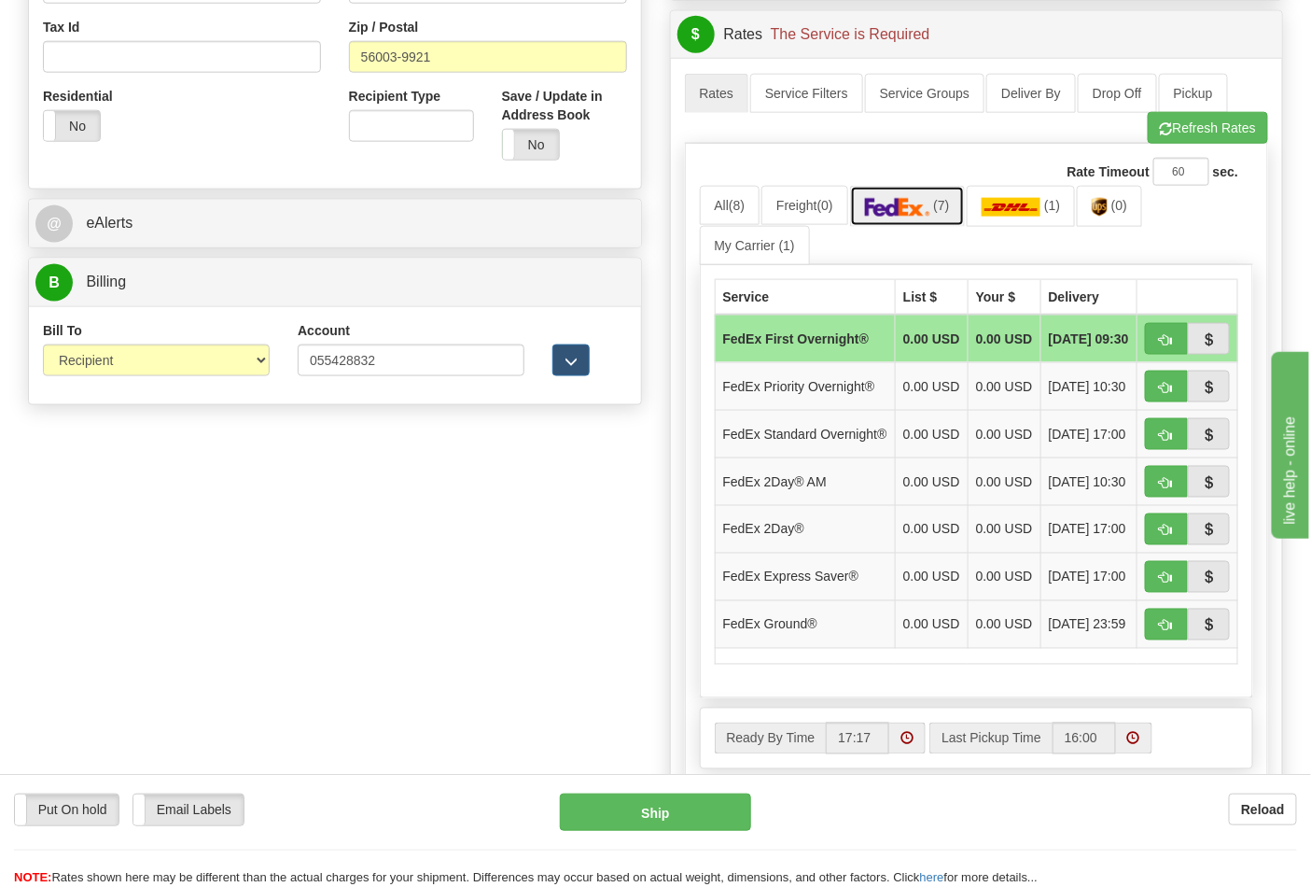
scroll to position [688, 0]
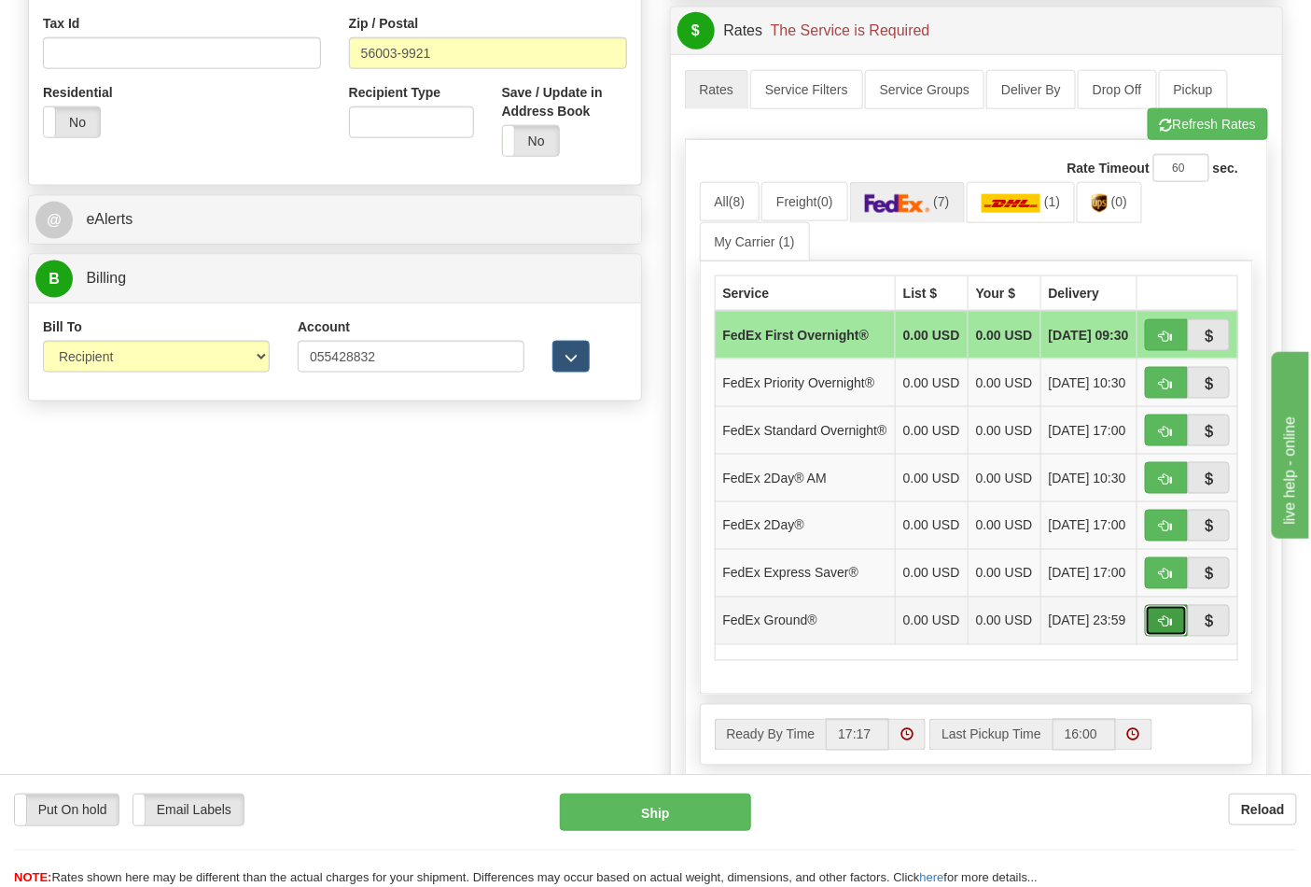
click at [1160, 628] on span "button" at bounding box center [1166, 622] width 13 height 12
type input "92"
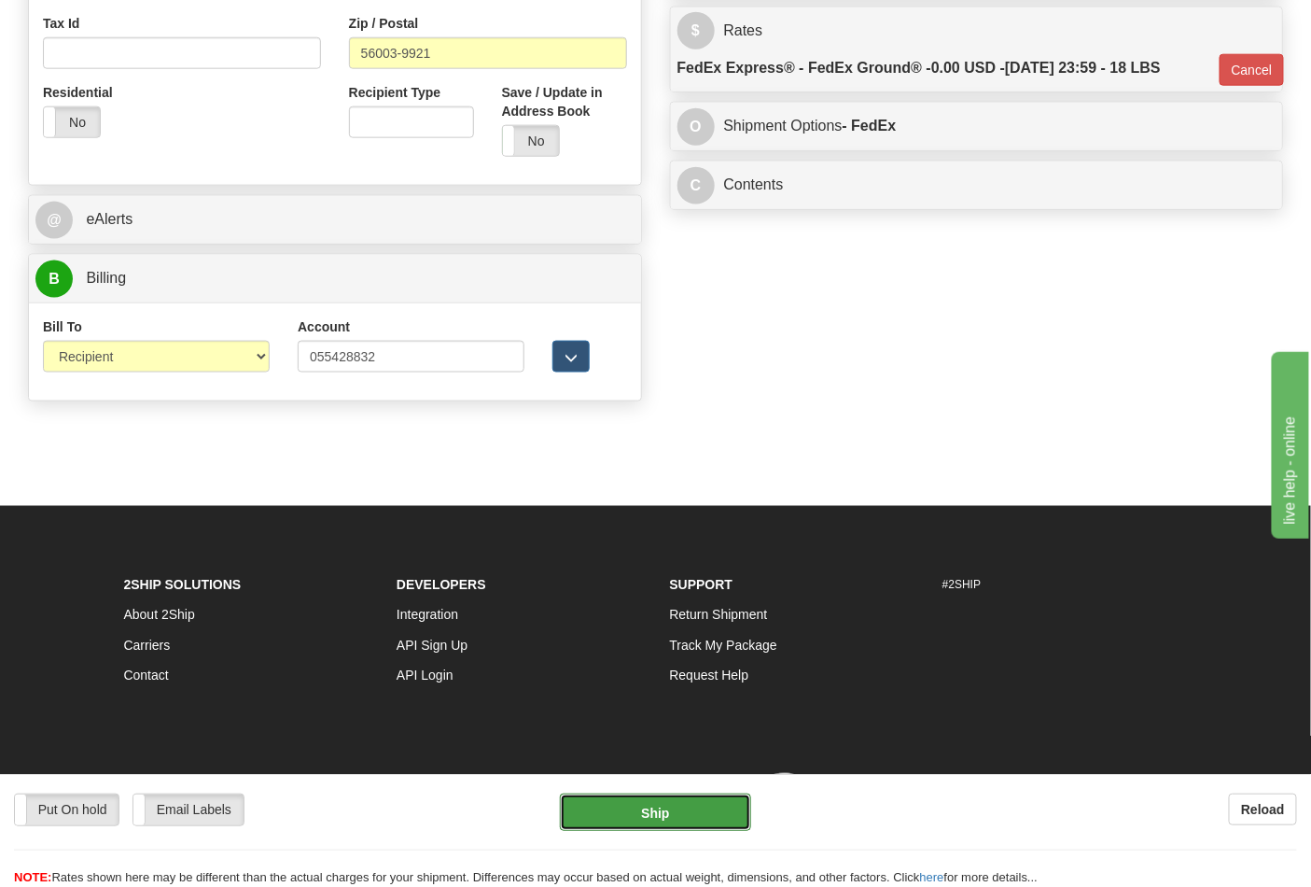
click at [678, 800] on button "Ship" at bounding box center [655, 811] width 190 height 37
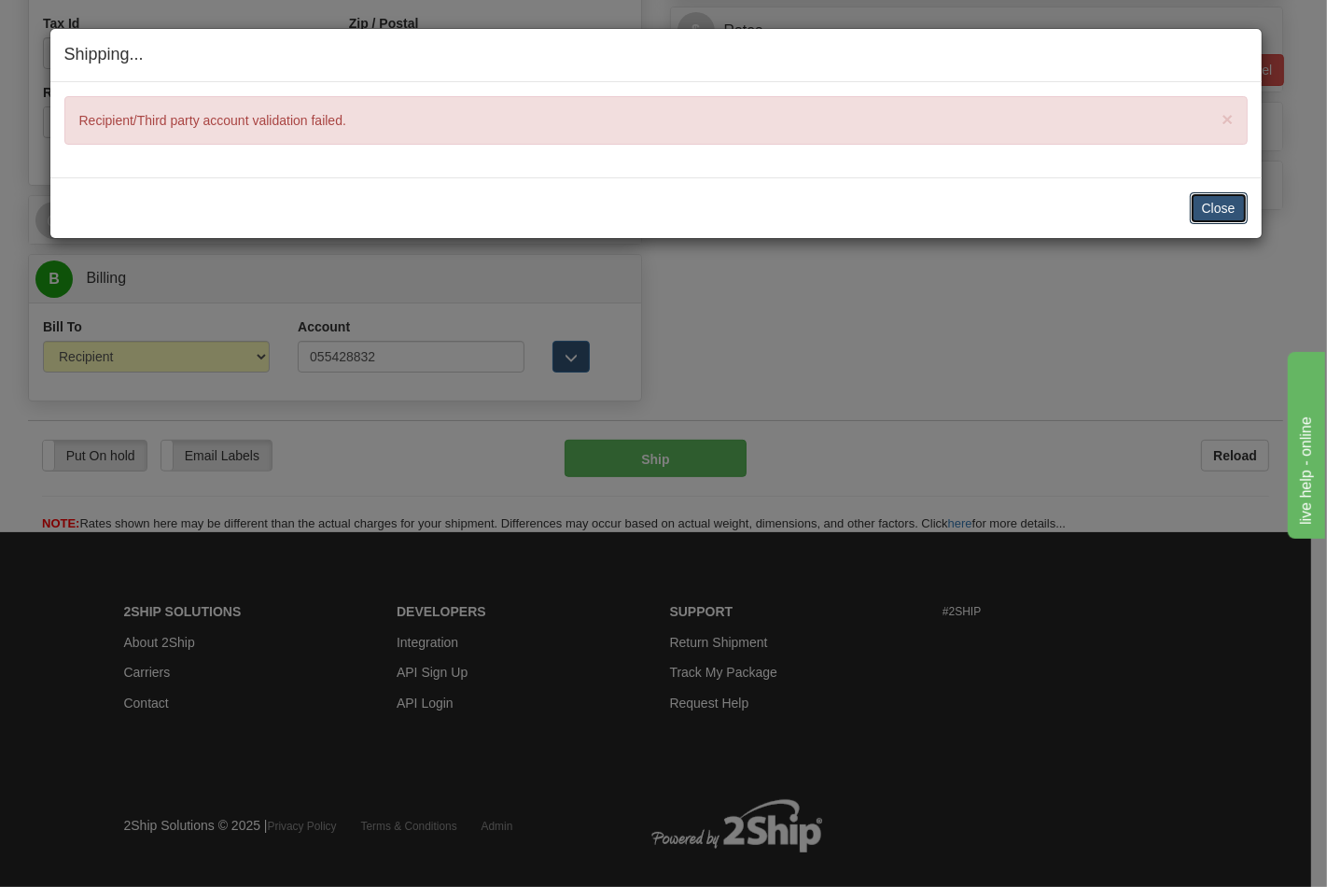
click at [1204, 203] on button "Close" at bounding box center [1219, 208] width 58 height 32
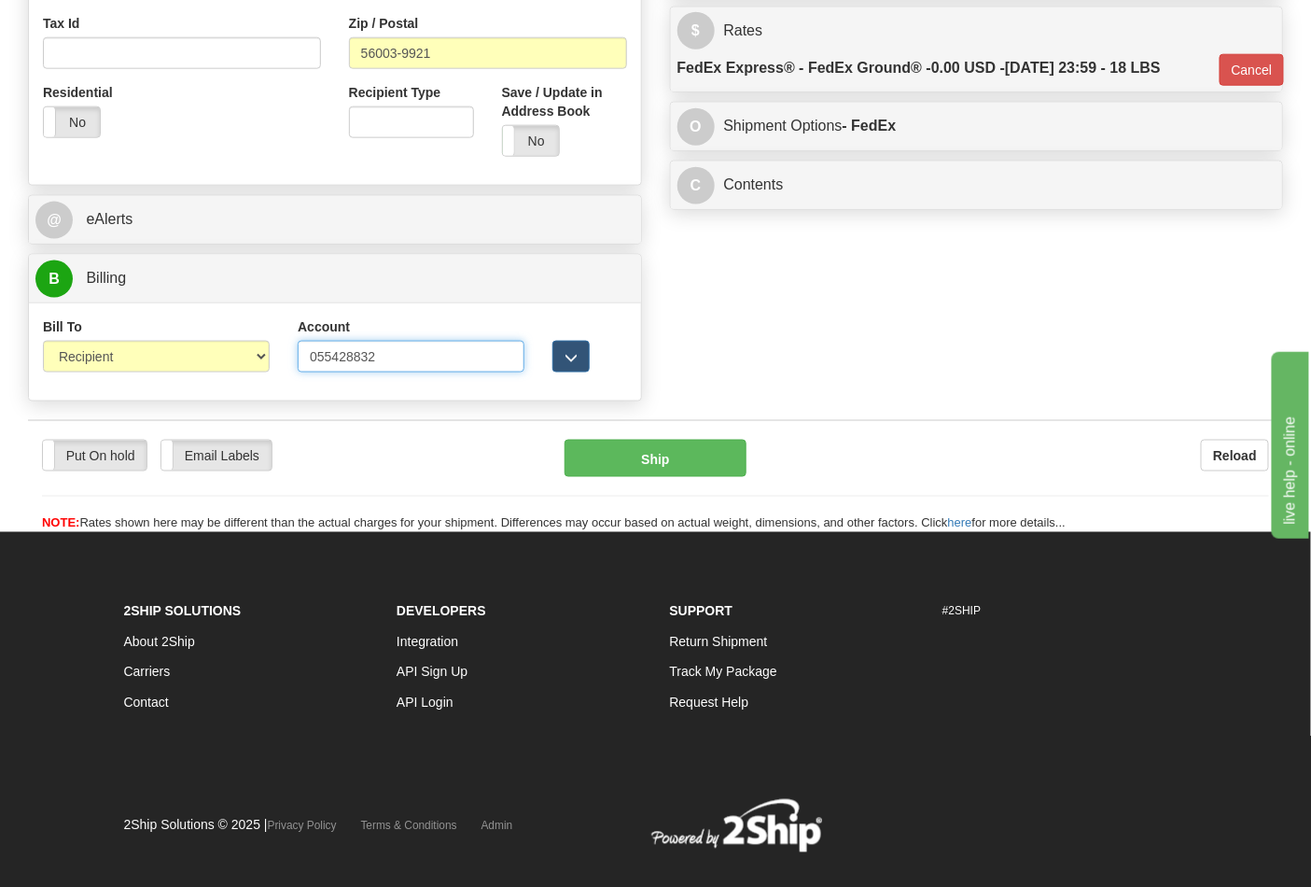
click at [444, 356] on input "055428832" at bounding box center [411, 357] width 227 height 32
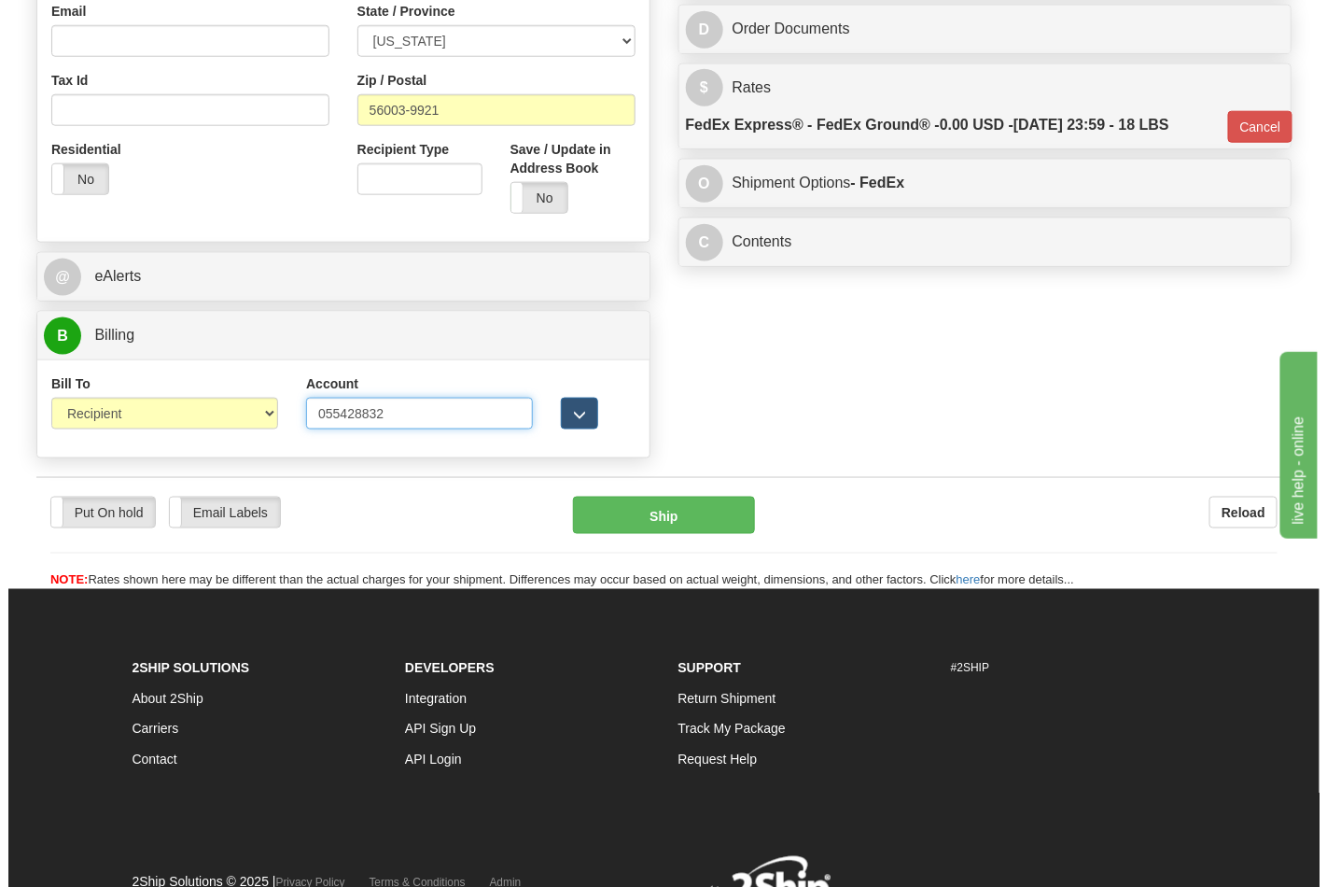
scroll to position [584, 0]
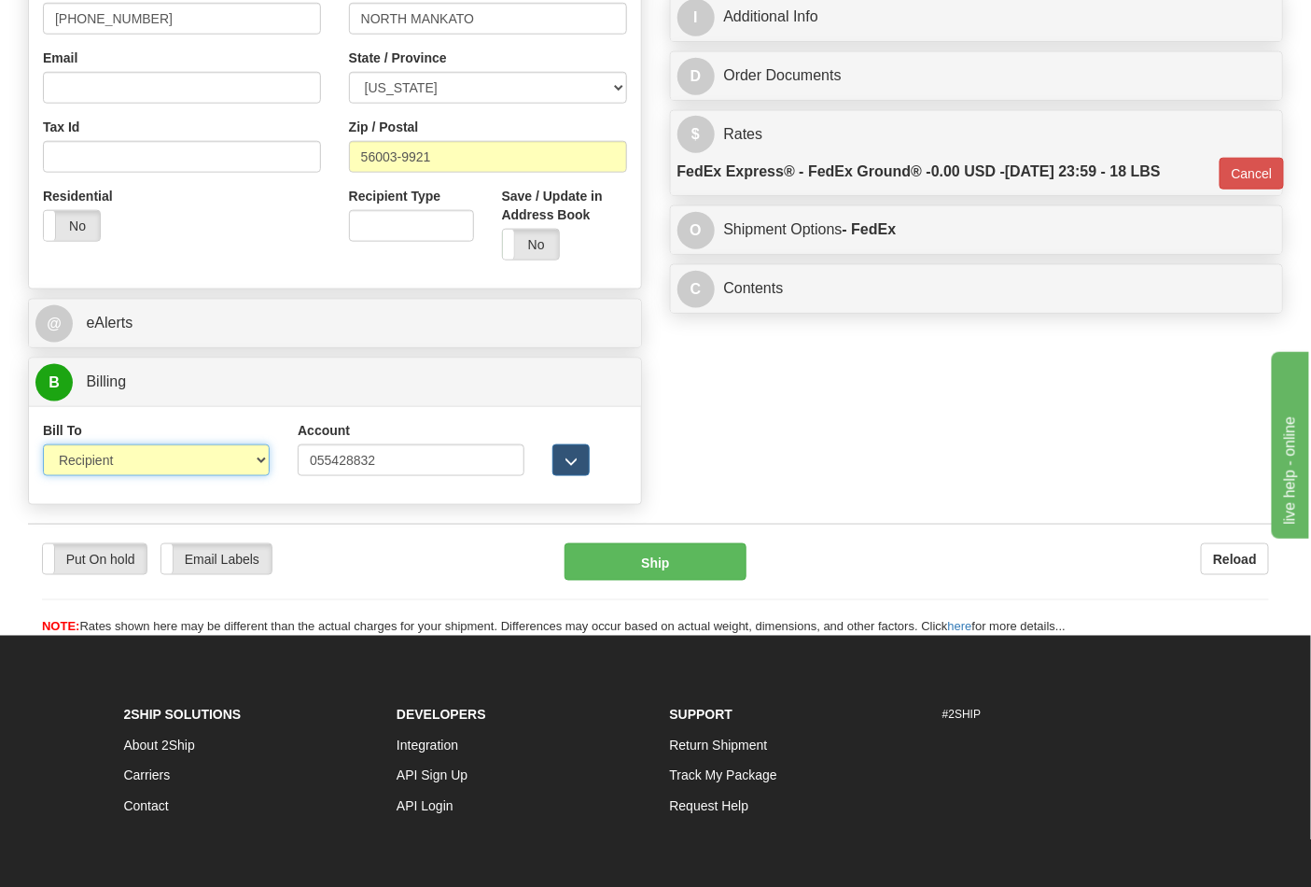
drag, startPoint x: 203, startPoint y: 450, endPoint x: 206, endPoint y: 460, distance: 10.9
click at [203, 452] on select "Sender Recipient Third Party Collect" at bounding box center [156, 460] width 227 height 32
select select "4"
click at [43, 446] on select "Sender Recipient Third Party Collect" at bounding box center [156, 460] width 227 height 32
type input "92"
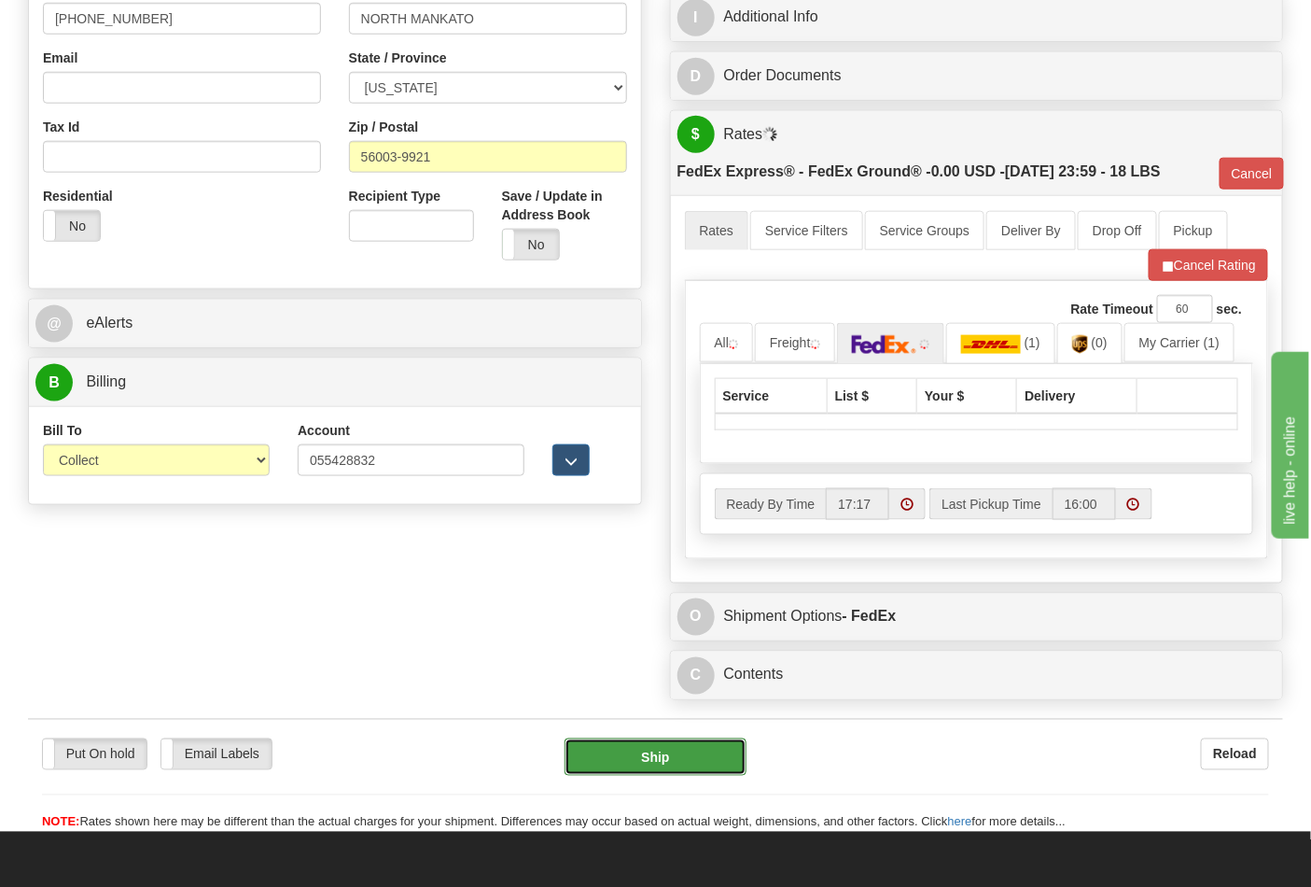
click at [651, 750] on button "Ship" at bounding box center [655, 756] width 181 height 37
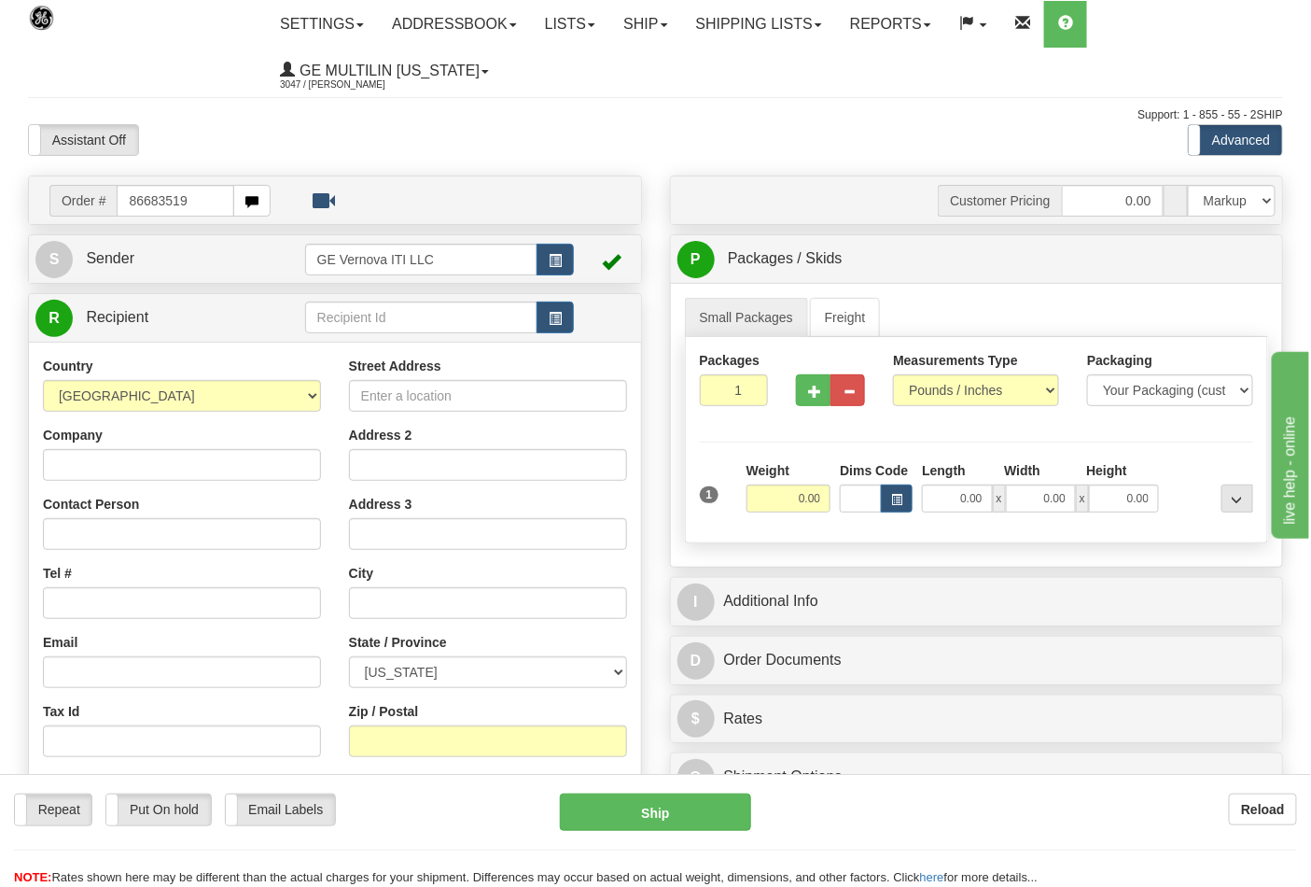
type input "86683519"
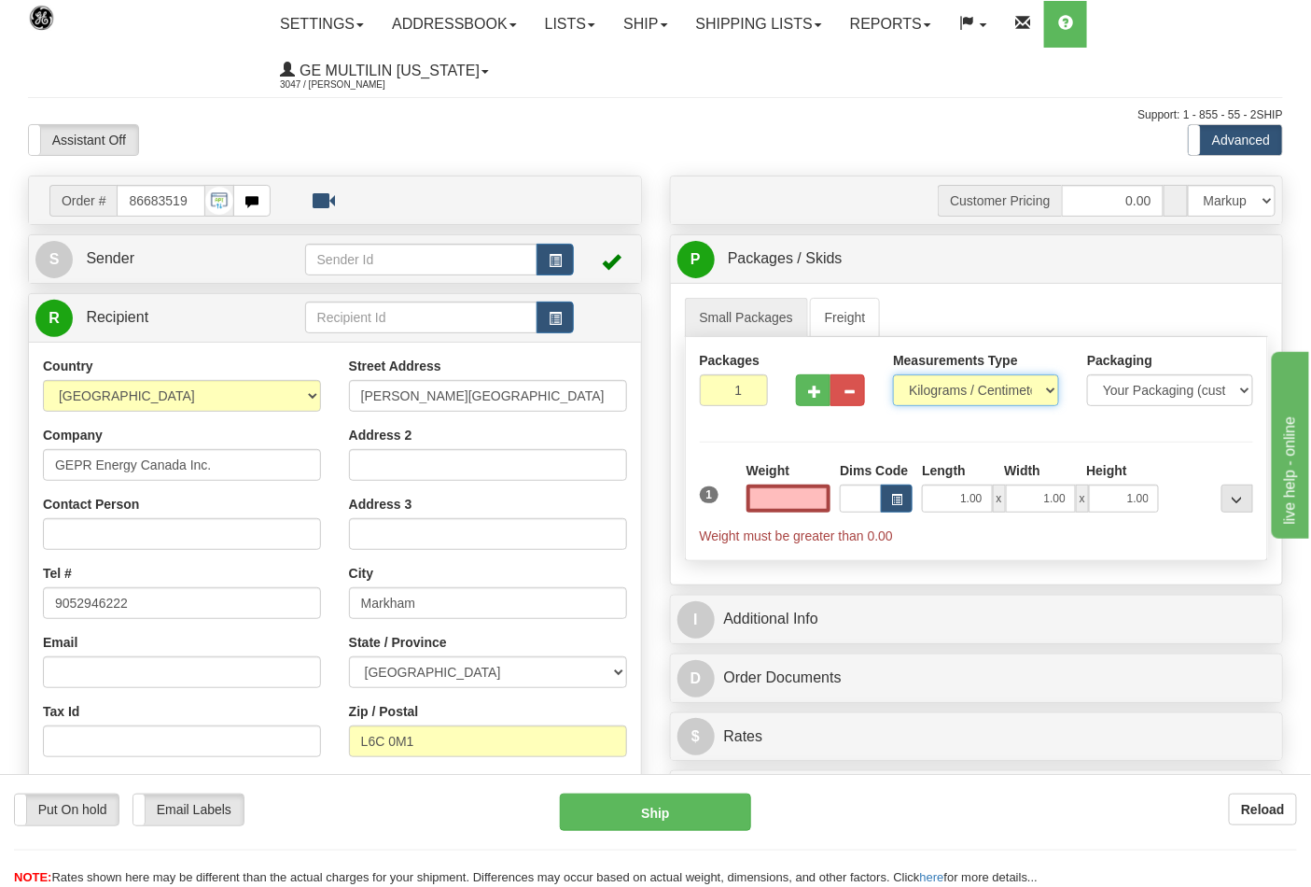
type input "0.00"
drag, startPoint x: 935, startPoint y: 395, endPoint x: 939, endPoint y: 405, distance: 10.9
click at [935, 395] on select "Pounds / Inches Kilograms / Centimeters" at bounding box center [976, 390] width 166 height 32
select select "0"
click at [893, 375] on select "Pounds / Inches Kilograms / Centimeters" at bounding box center [976, 390] width 166 height 32
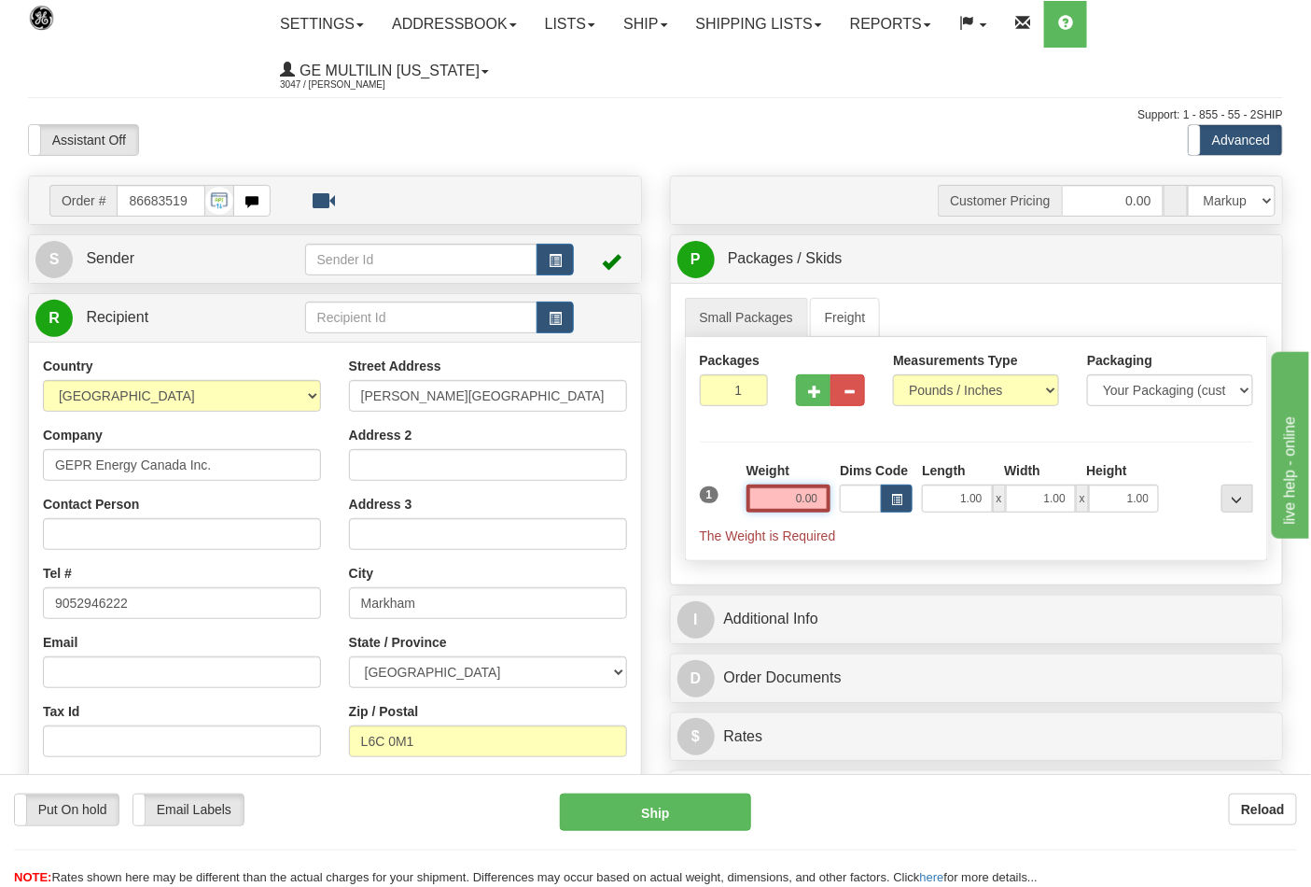
click at [819, 500] on input "0.00" at bounding box center [789, 498] width 85 height 28
click button "Delete" at bounding box center [0, 0] width 0 height 0
type input "8.00"
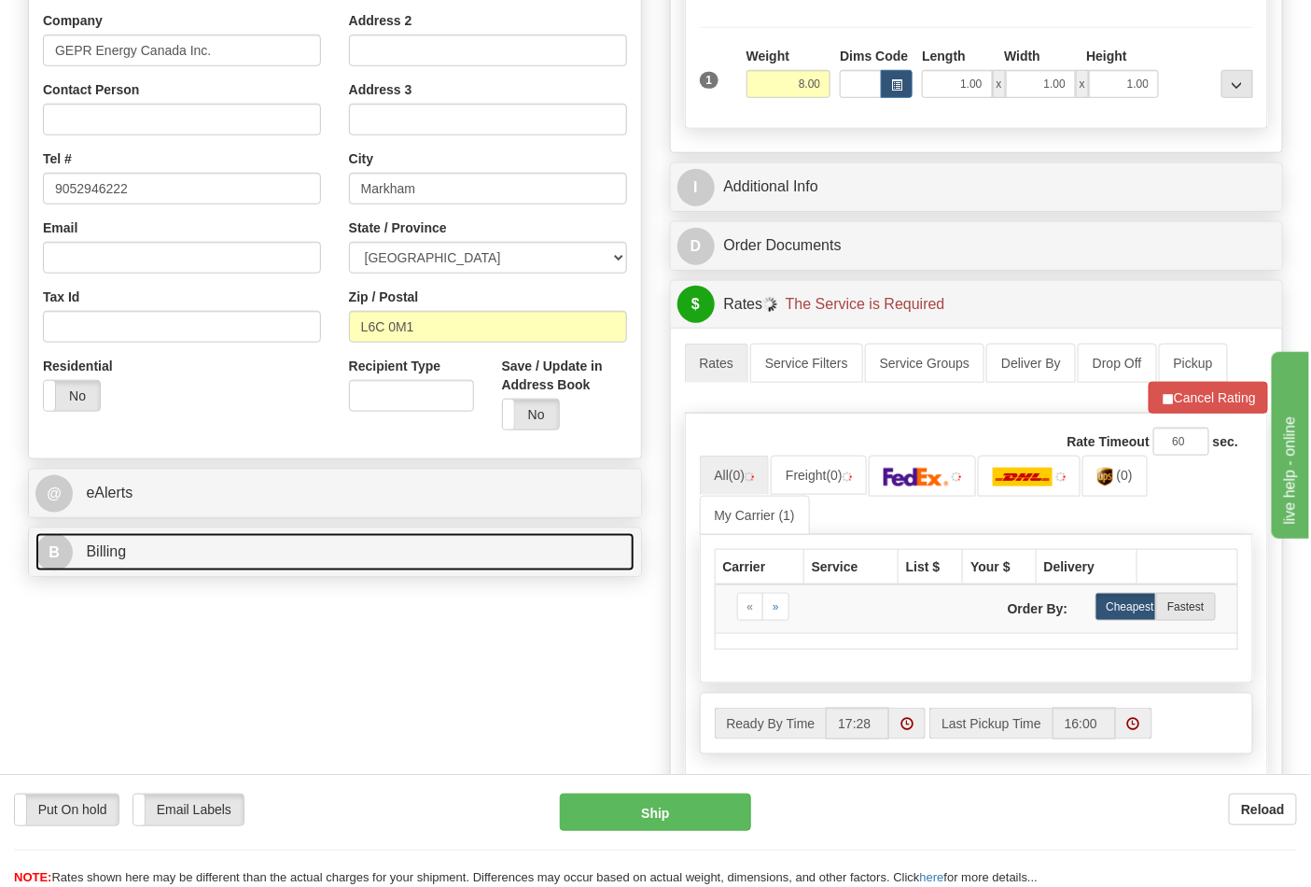
click at [164, 571] on link "B Billing" at bounding box center [334, 552] width 599 height 38
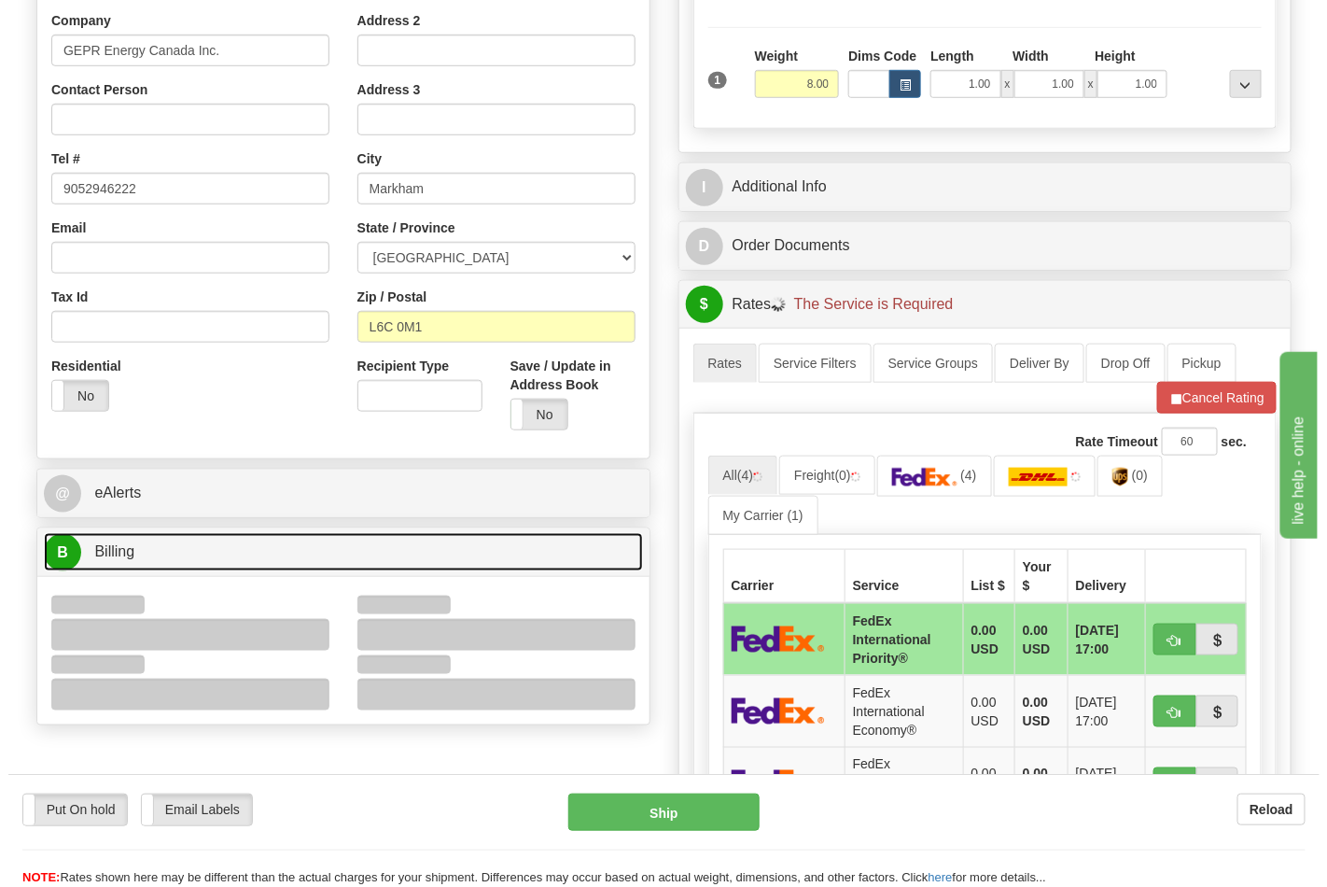
scroll to position [725, 0]
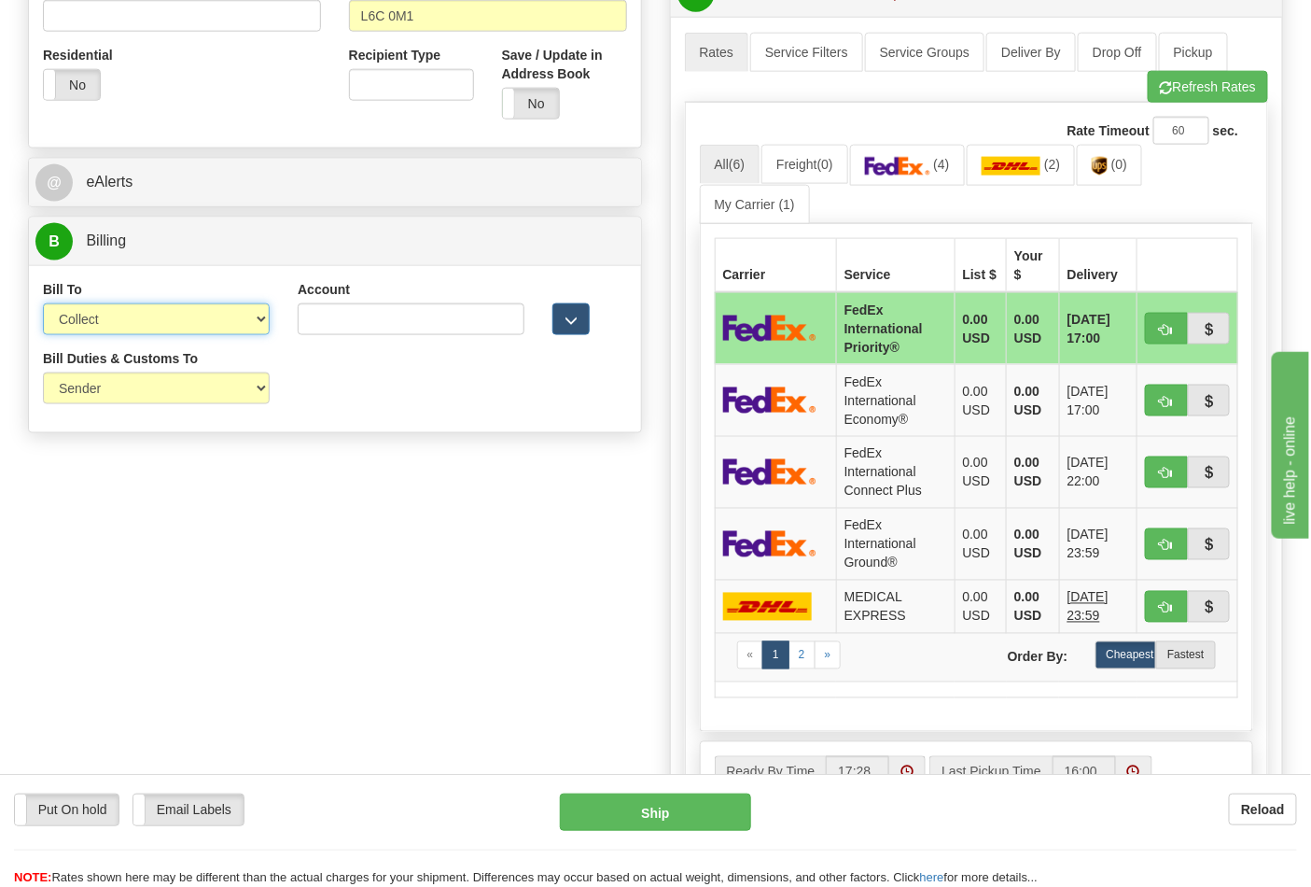
drag, startPoint x: 107, startPoint y: 320, endPoint x: 115, endPoint y: 336, distance: 17.5
click at [107, 320] on select "Sender Recipient Third Party Collect" at bounding box center [156, 319] width 227 height 32
click at [43, 305] on select "Sender Recipient Third Party Collect" at bounding box center [156, 319] width 227 height 32
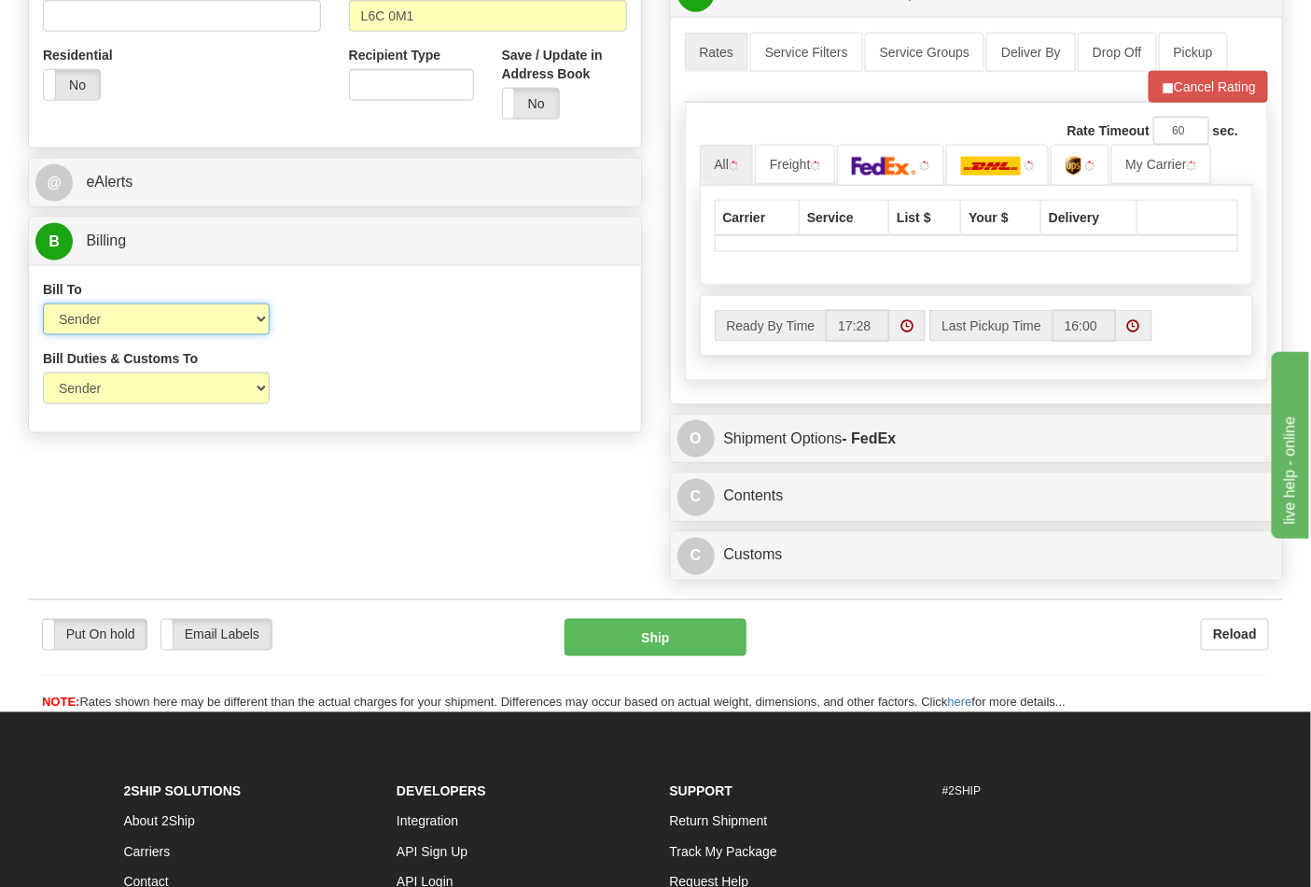
click at [114, 322] on select "Sender Recipient Third Party Collect" at bounding box center [156, 319] width 227 height 32
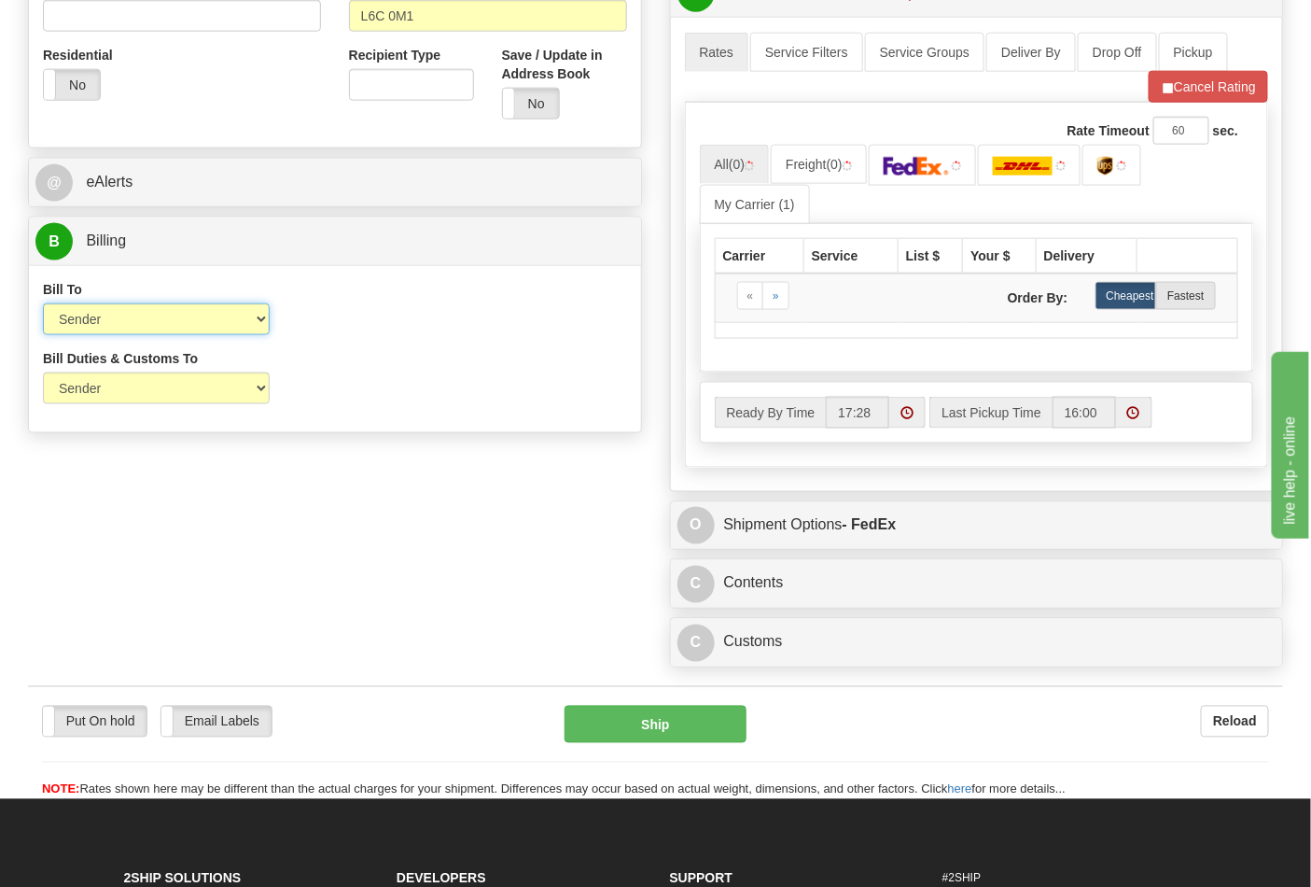
select select "2"
click at [43, 305] on select "Sender Recipient Third Party Collect" at bounding box center [156, 319] width 227 height 32
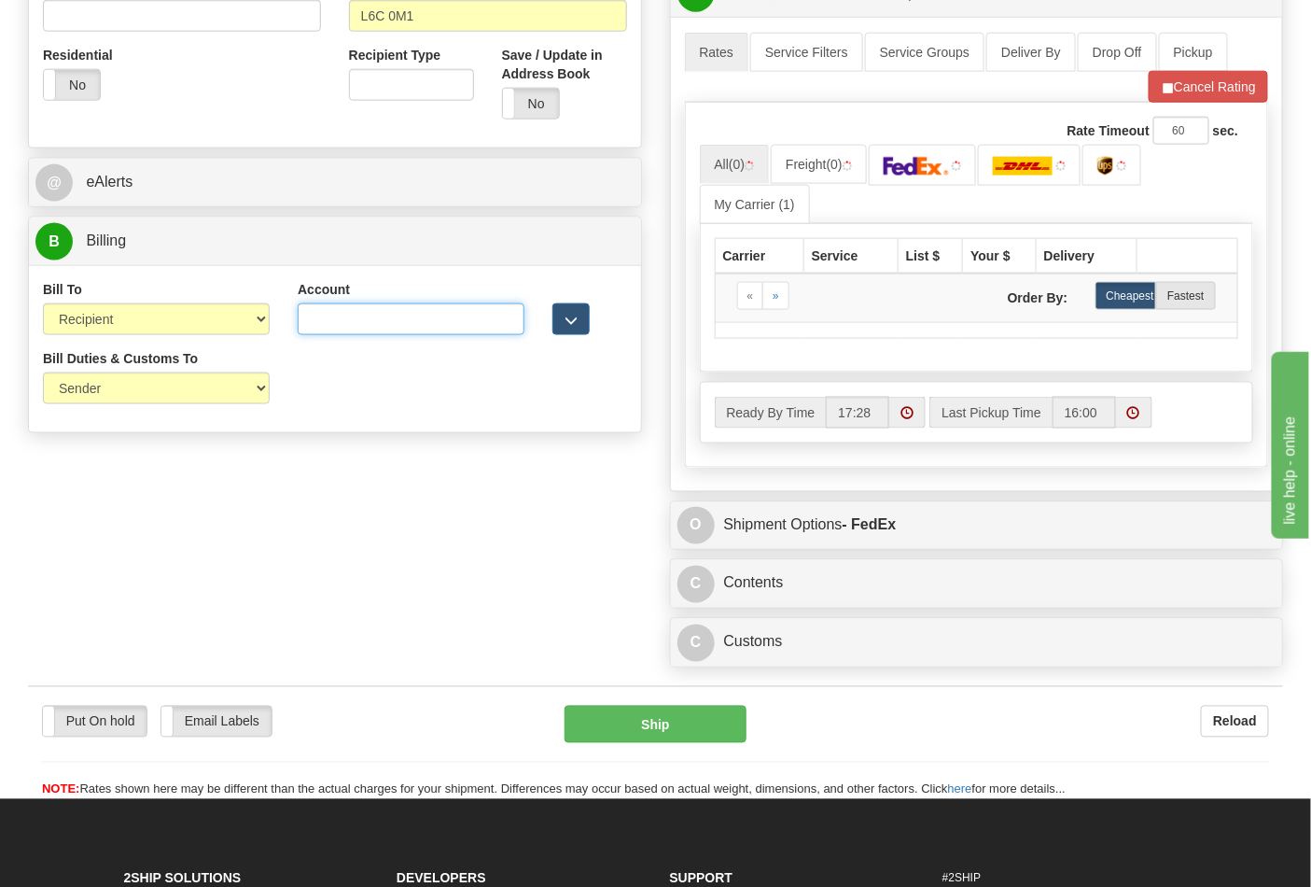
click at [349, 329] on input "Account" at bounding box center [411, 319] width 227 height 32
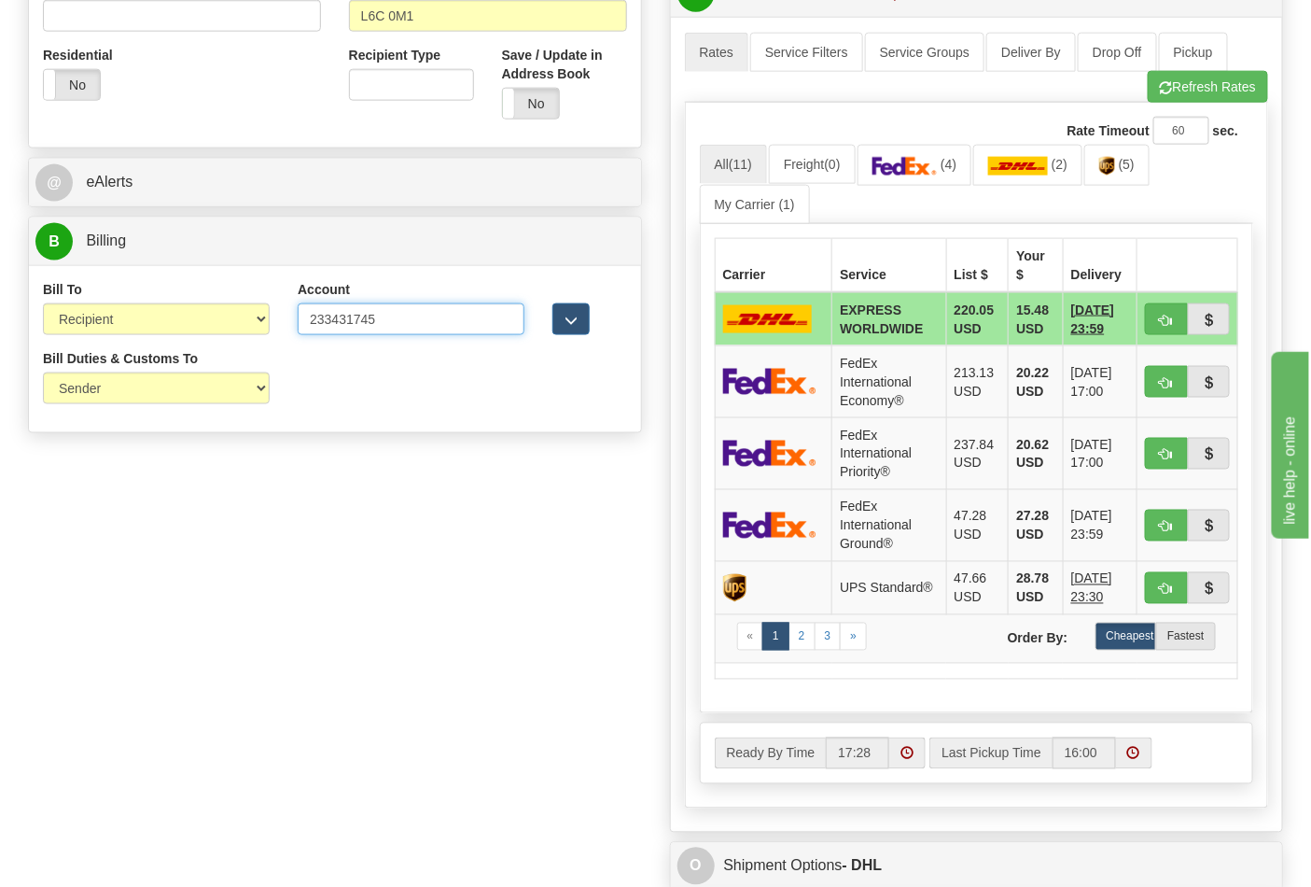
type input "233431745"
click button "Delete" at bounding box center [0, 0] width 0 height 0
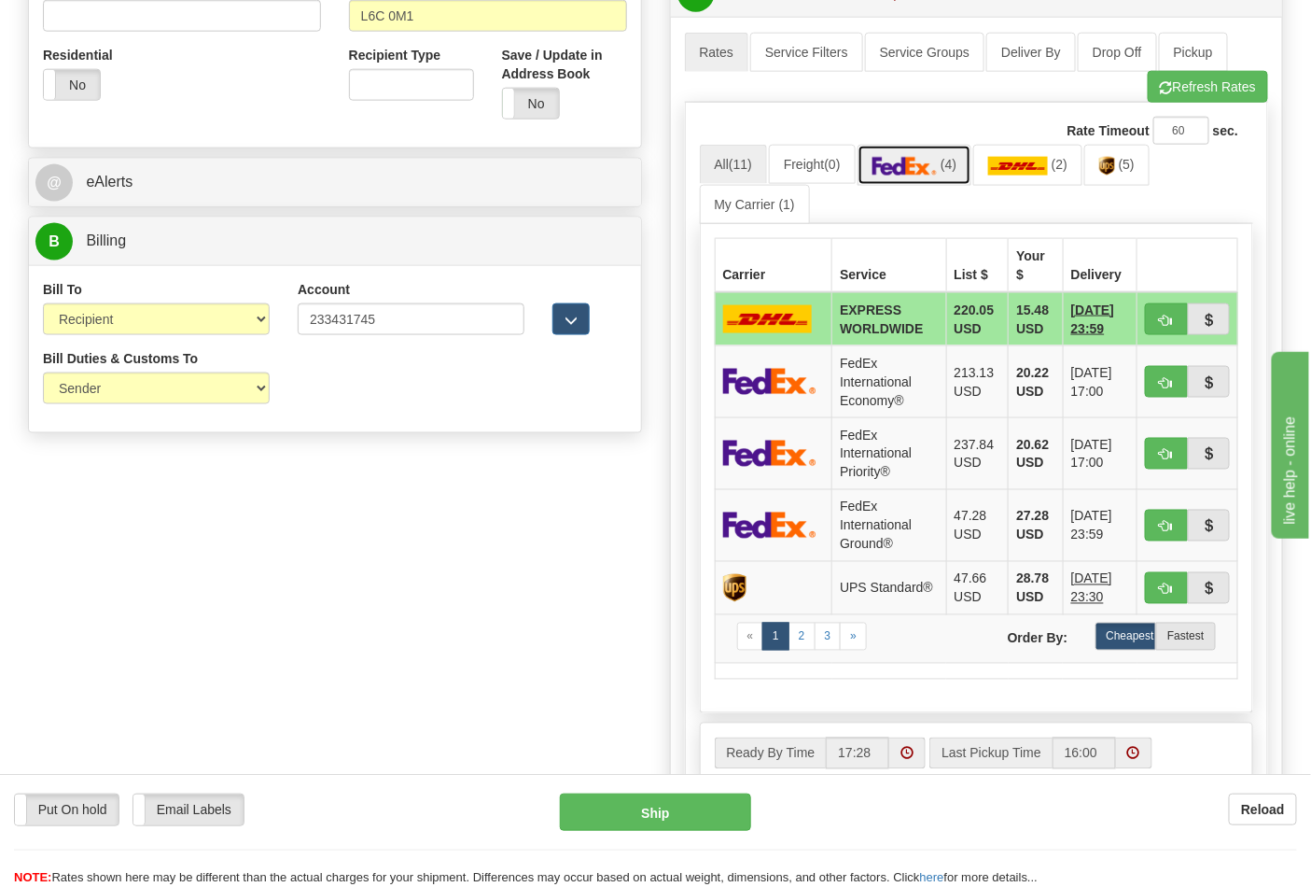
click at [921, 178] on link "(4)" at bounding box center [915, 165] width 115 height 40
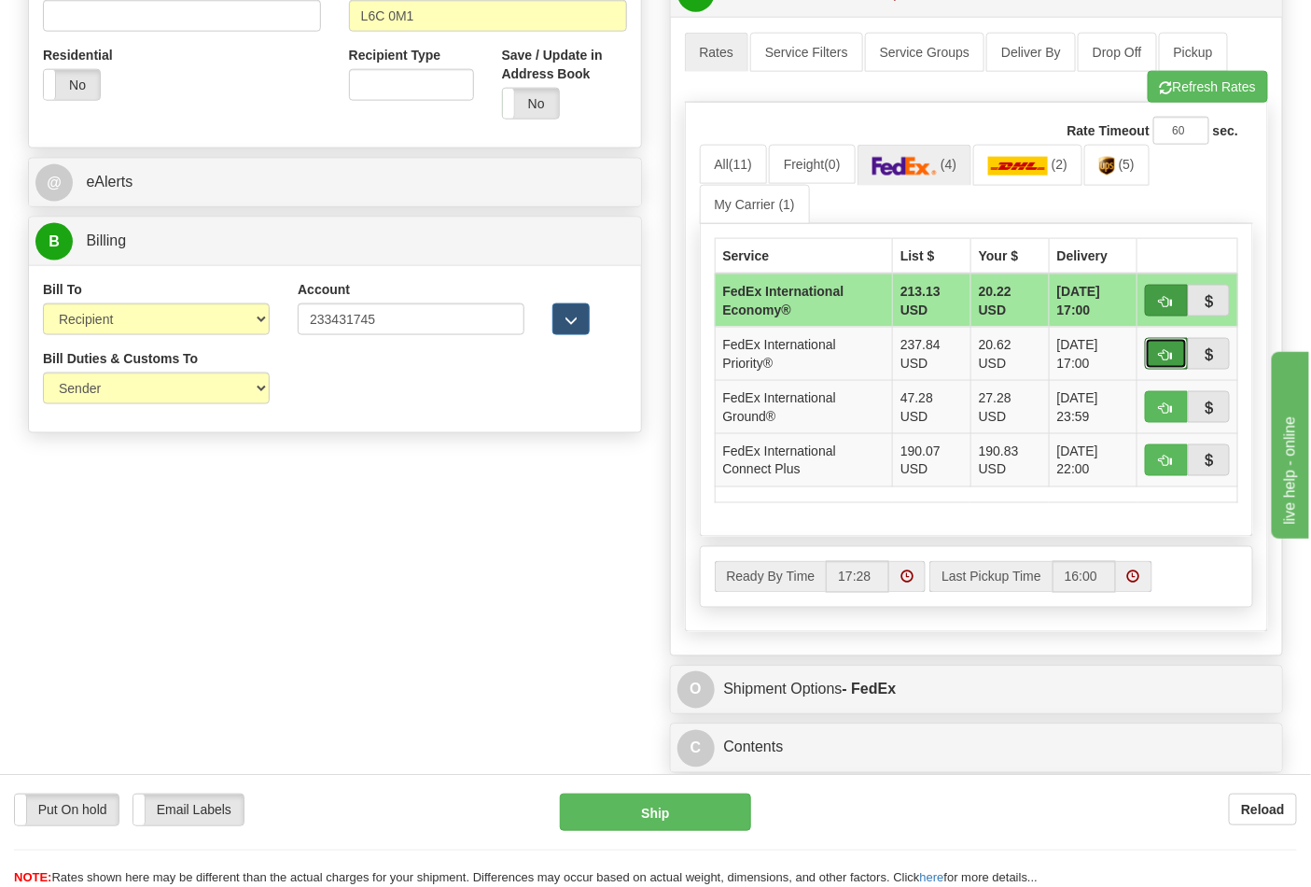
click at [1167, 361] on span "button" at bounding box center [1166, 355] width 13 height 12
type input "01"
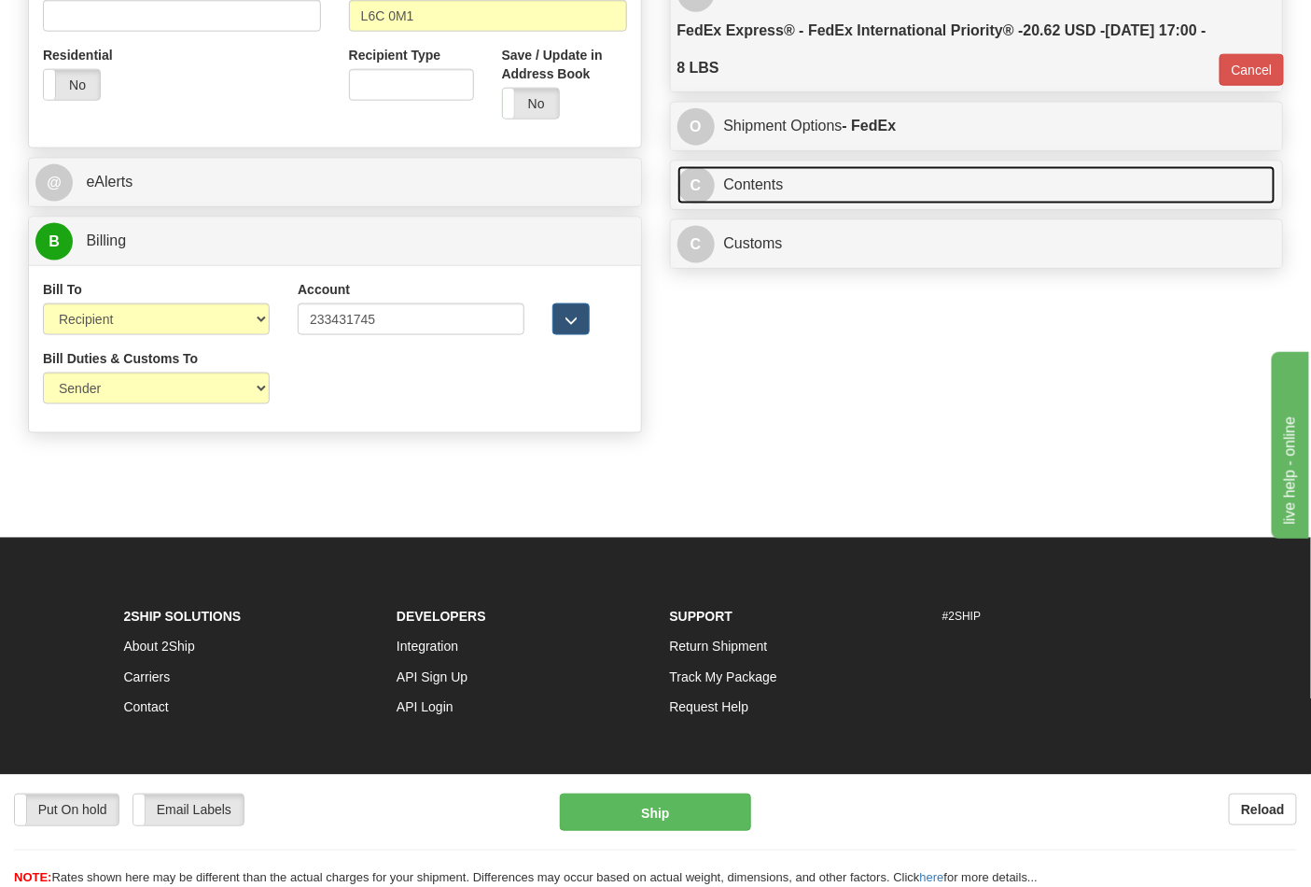
click at [803, 201] on link "C Contents" at bounding box center [977, 185] width 599 height 38
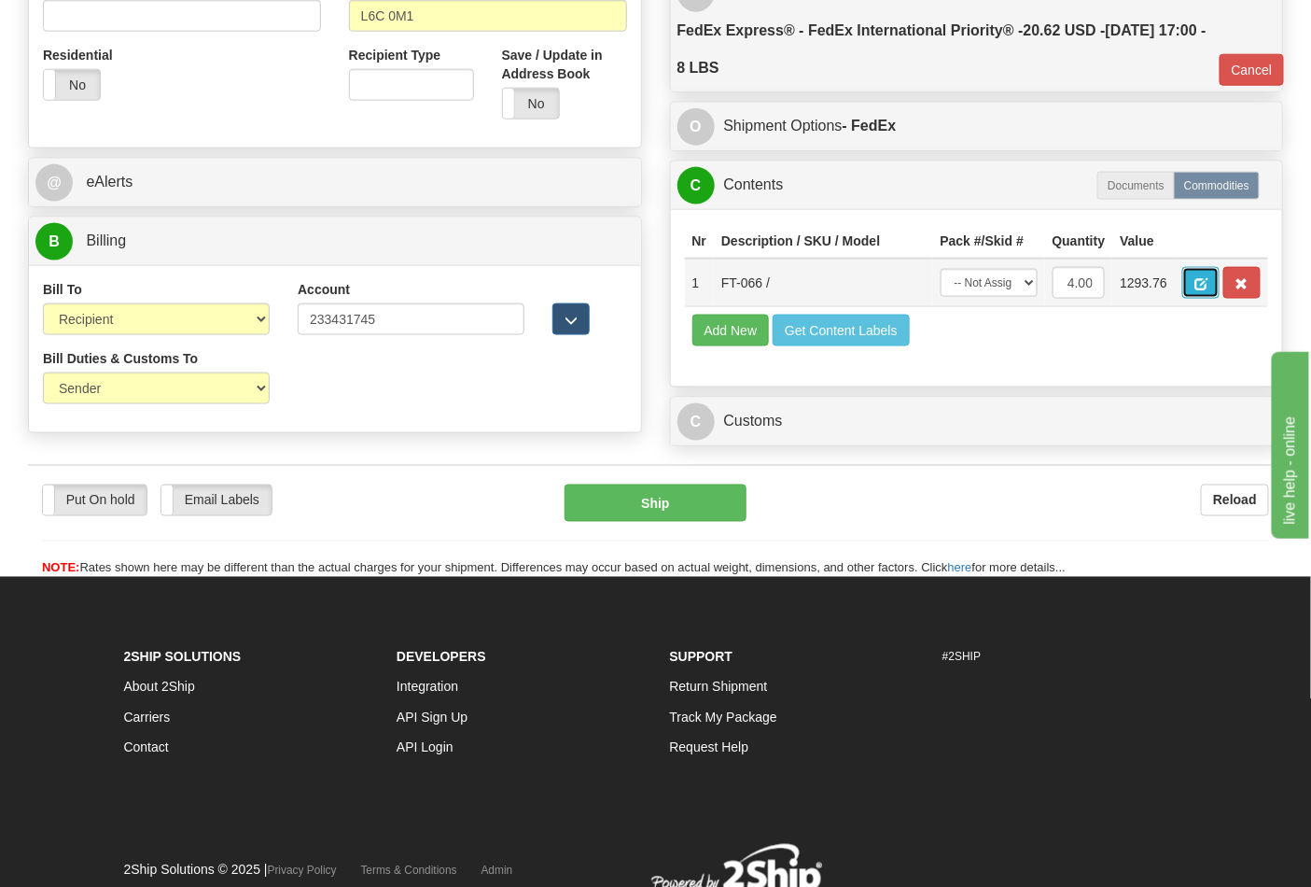
click at [1220, 286] on button "button" at bounding box center [1201, 283] width 37 height 32
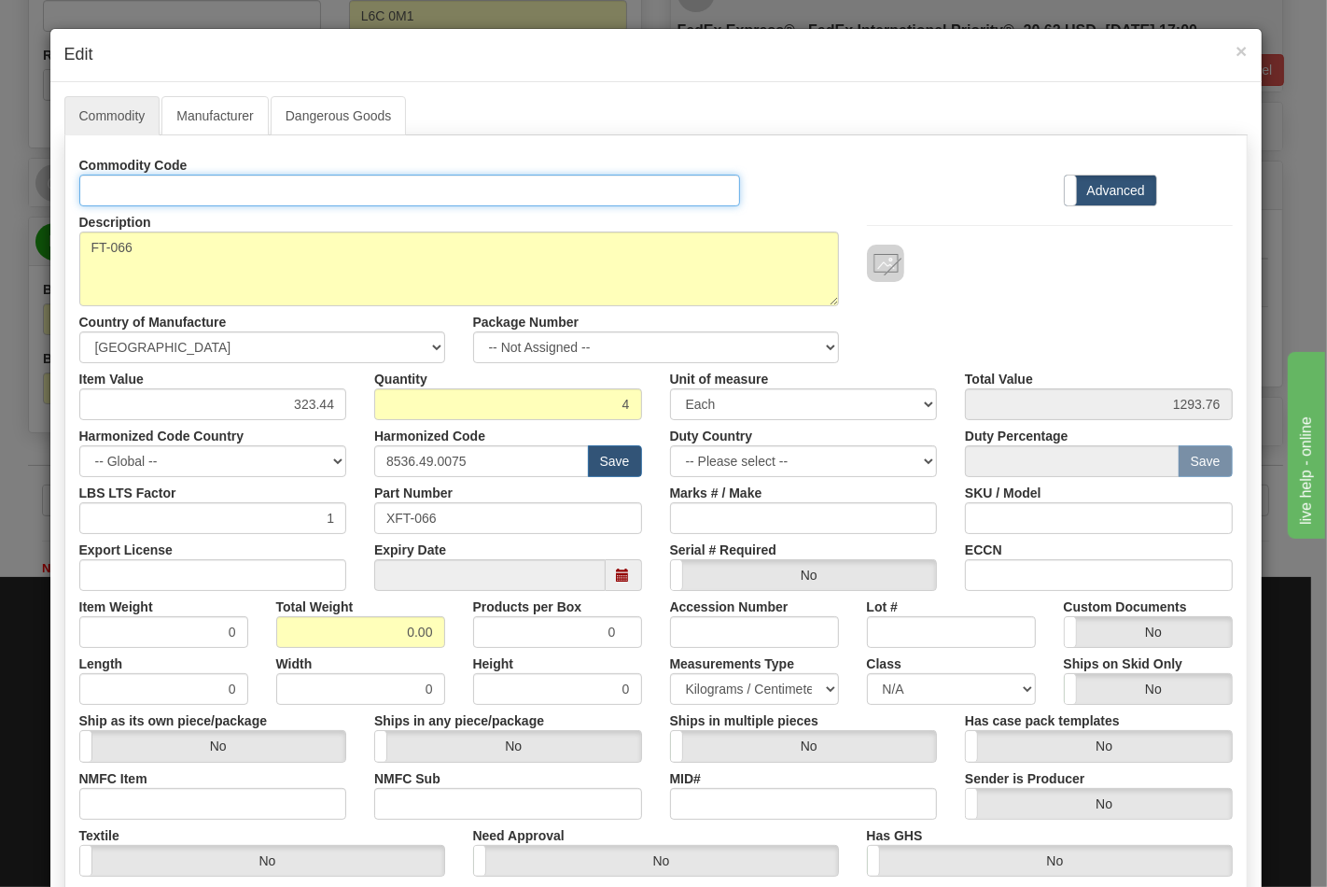
click at [329, 199] on input "Id" at bounding box center [410, 191] width 662 height 32
type input "TRANSFORMERS"
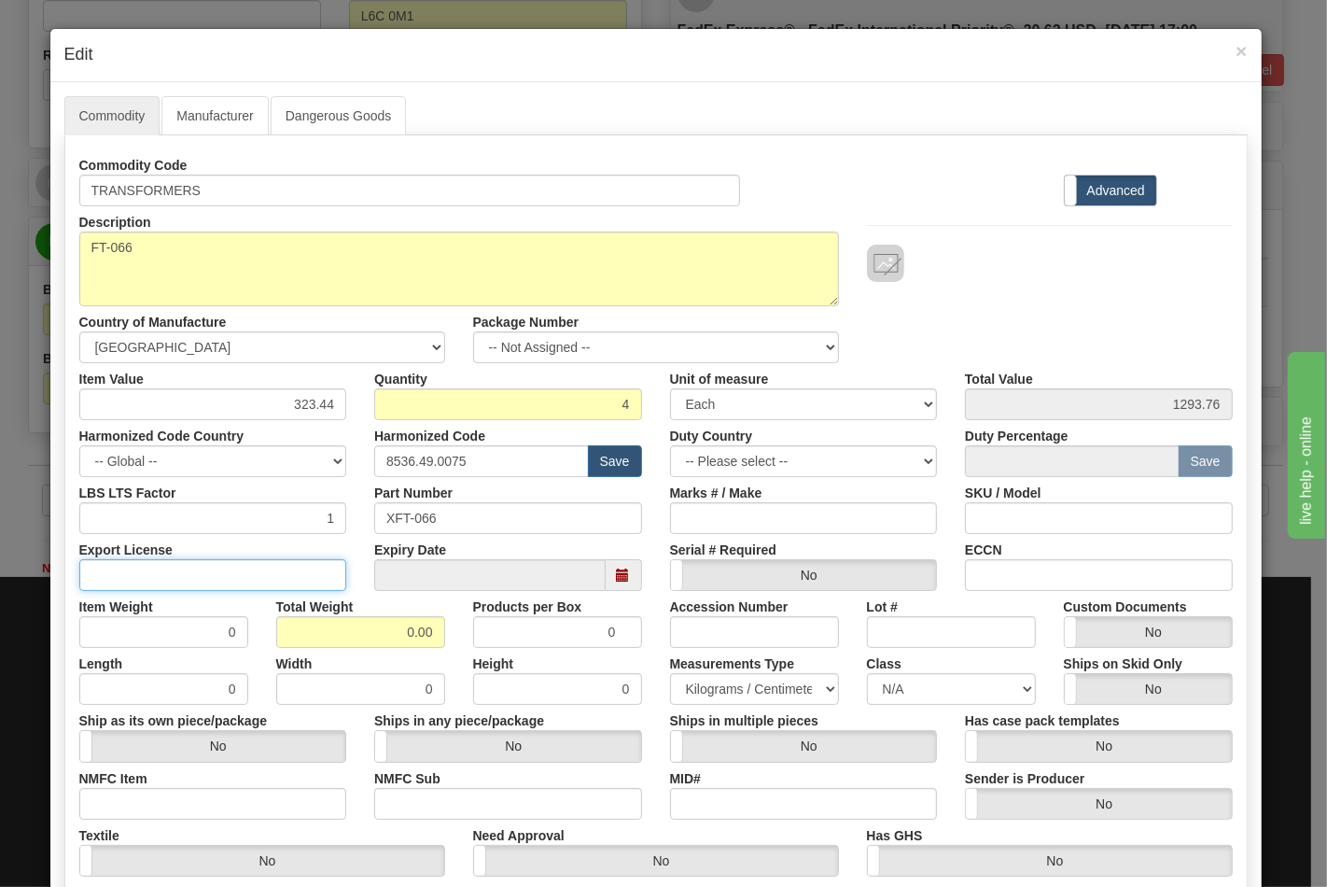
drag, startPoint x: 256, startPoint y: 565, endPoint x: 250, endPoint y: 583, distance: 19.5
click at [256, 565] on input "Export License" at bounding box center [213, 575] width 268 height 32
type input "N/A"
drag, startPoint x: 312, startPoint y: 626, endPoint x: 421, endPoint y: 638, distance: 109.9
click at [421, 638] on input "0.00" at bounding box center [360, 632] width 169 height 32
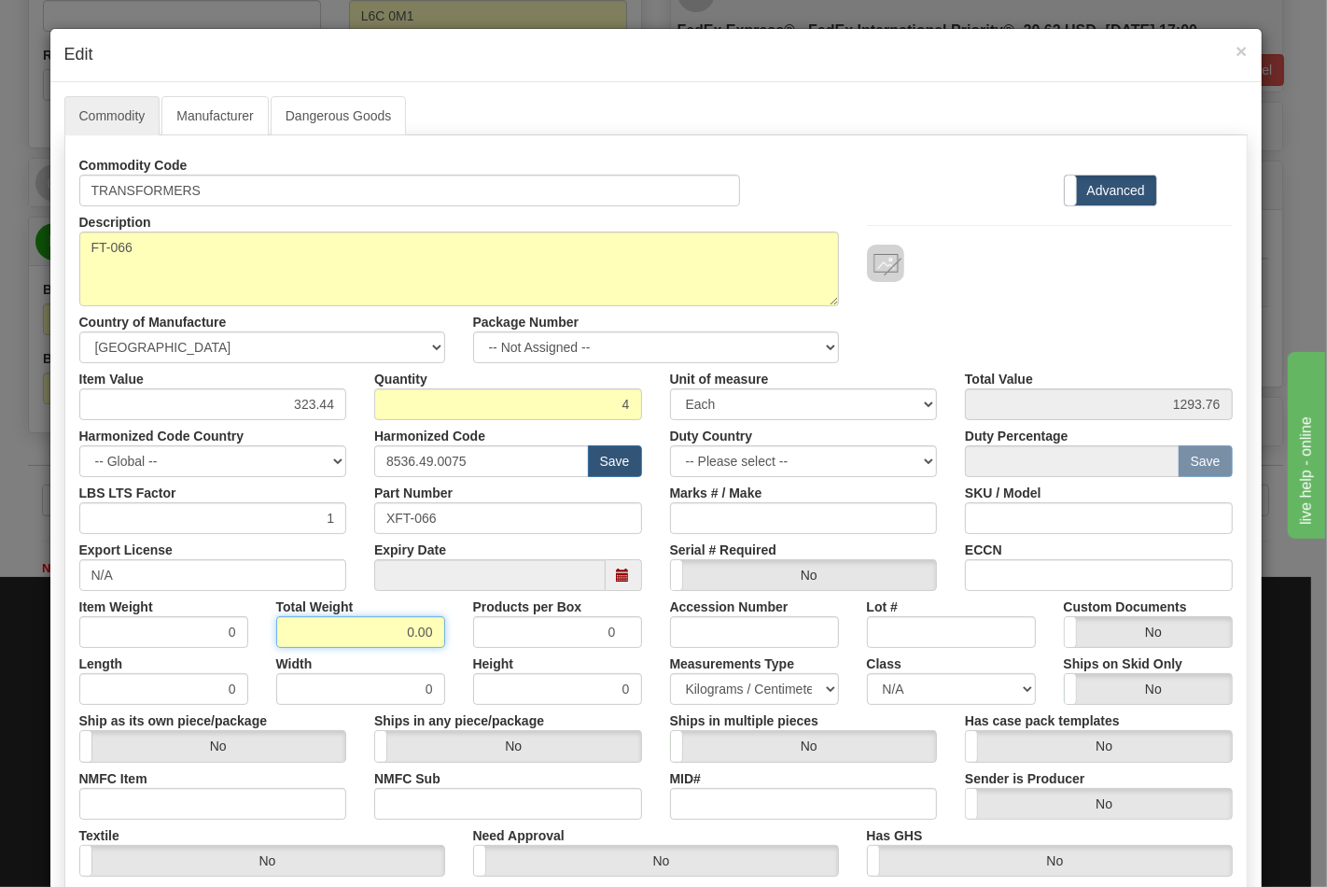
click at [427, 636] on input "0.00" at bounding box center [360, 632] width 169 height 32
type input "0"
type input "8"
type input "2.0000"
click at [231, 818] on input "NMFC Item" at bounding box center [213, 804] width 268 height 32
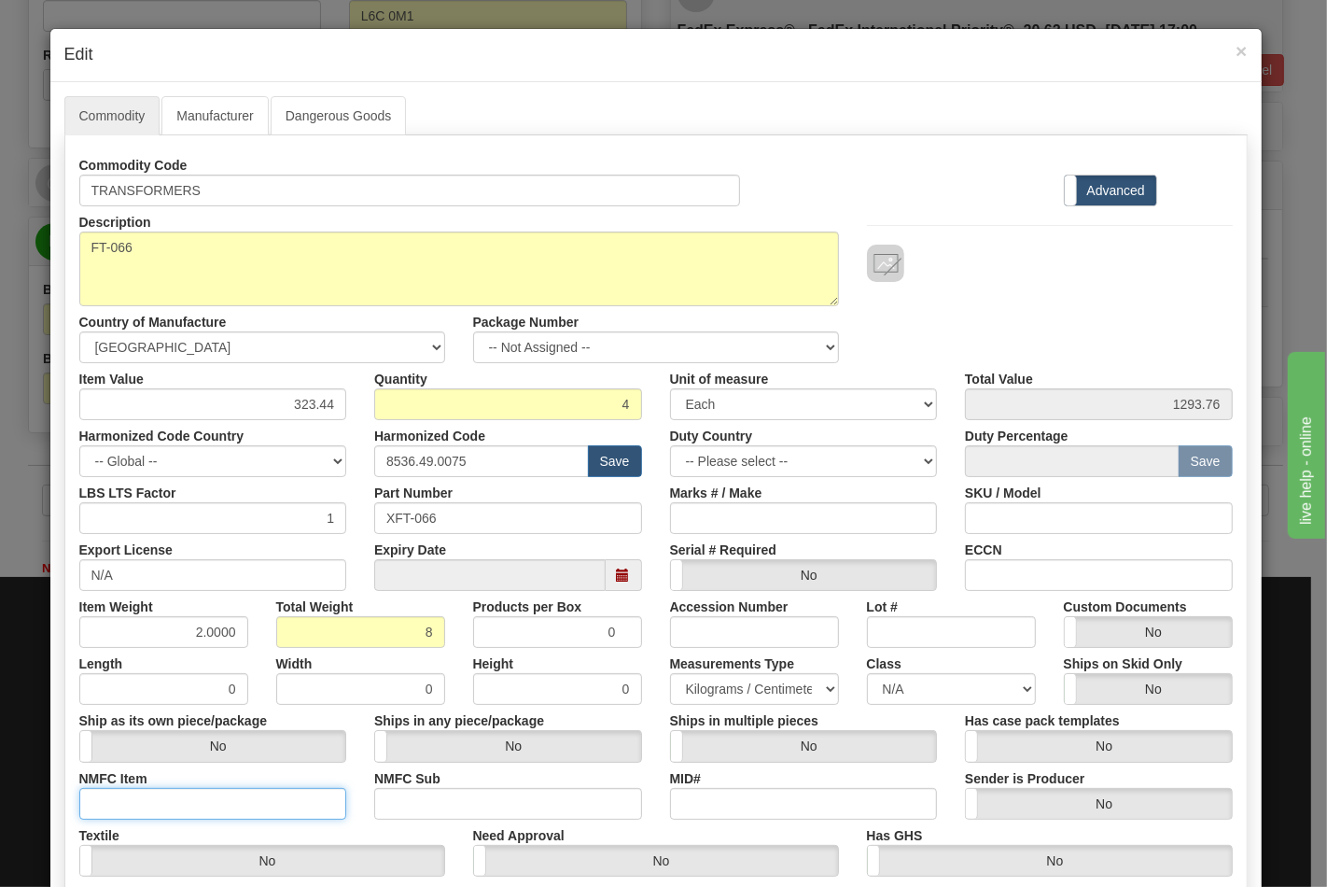
type input "63170"
click at [403, 795] on input "NMFC Sub" at bounding box center [508, 804] width 268 height 32
type input "4"
click at [891, 684] on select "N/A 50.0 55.0 60.0 65.0 70.0 85.0 92.5 100.0 125.0 175.0 250.0 300.0 400.0" at bounding box center [951, 689] width 169 height 32
select select "70.0"
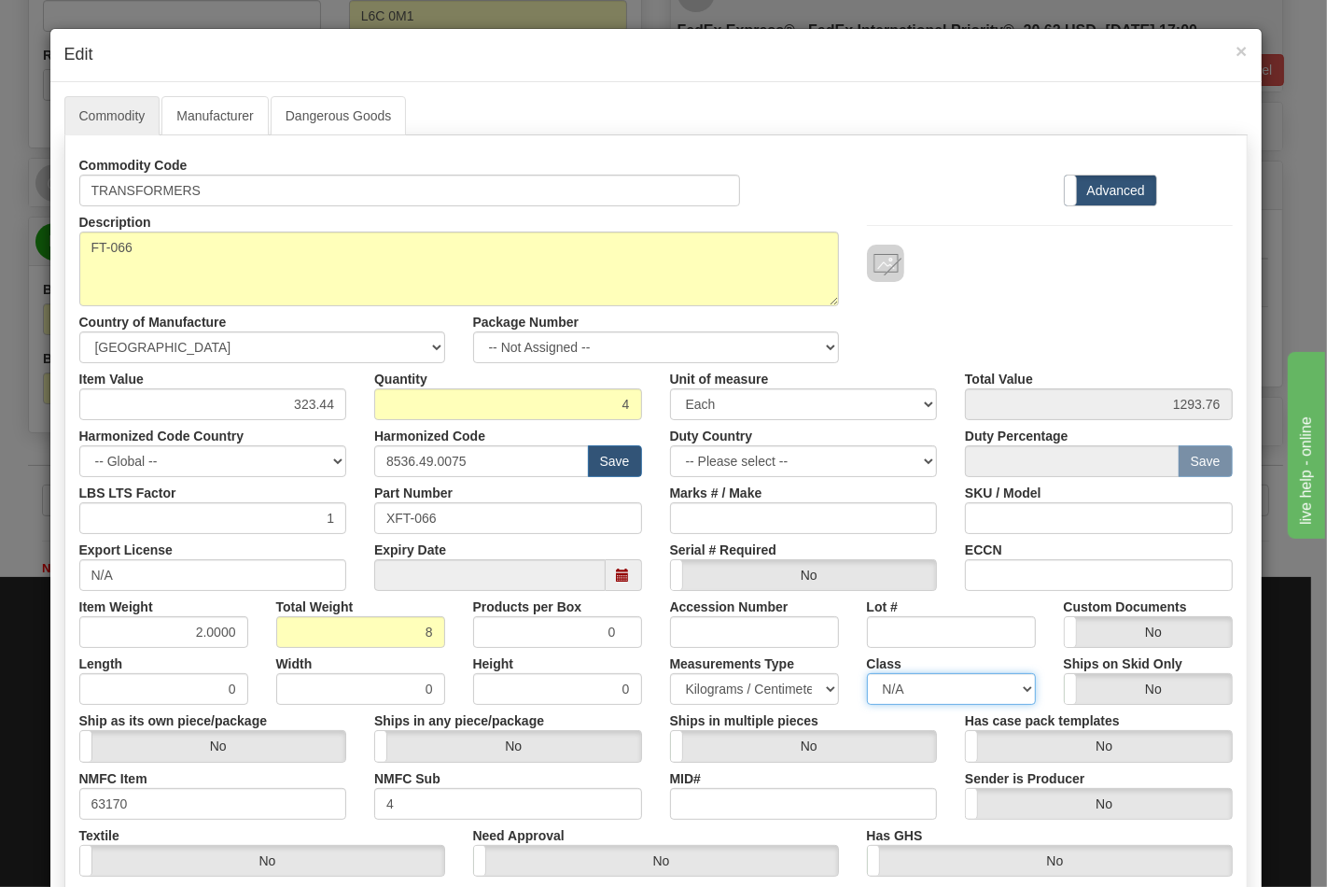
click at [867, 673] on select "N/A 50.0 55.0 60.0 65.0 70.0 85.0 92.5 100.0 125.0 175.0 250.0 300.0 400.0" at bounding box center [951, 689] width 169 height 32
click at [1009, 590] on input "ECCN" at bounding box center [1099, 575] width 268 height 32
type input "EAR99"
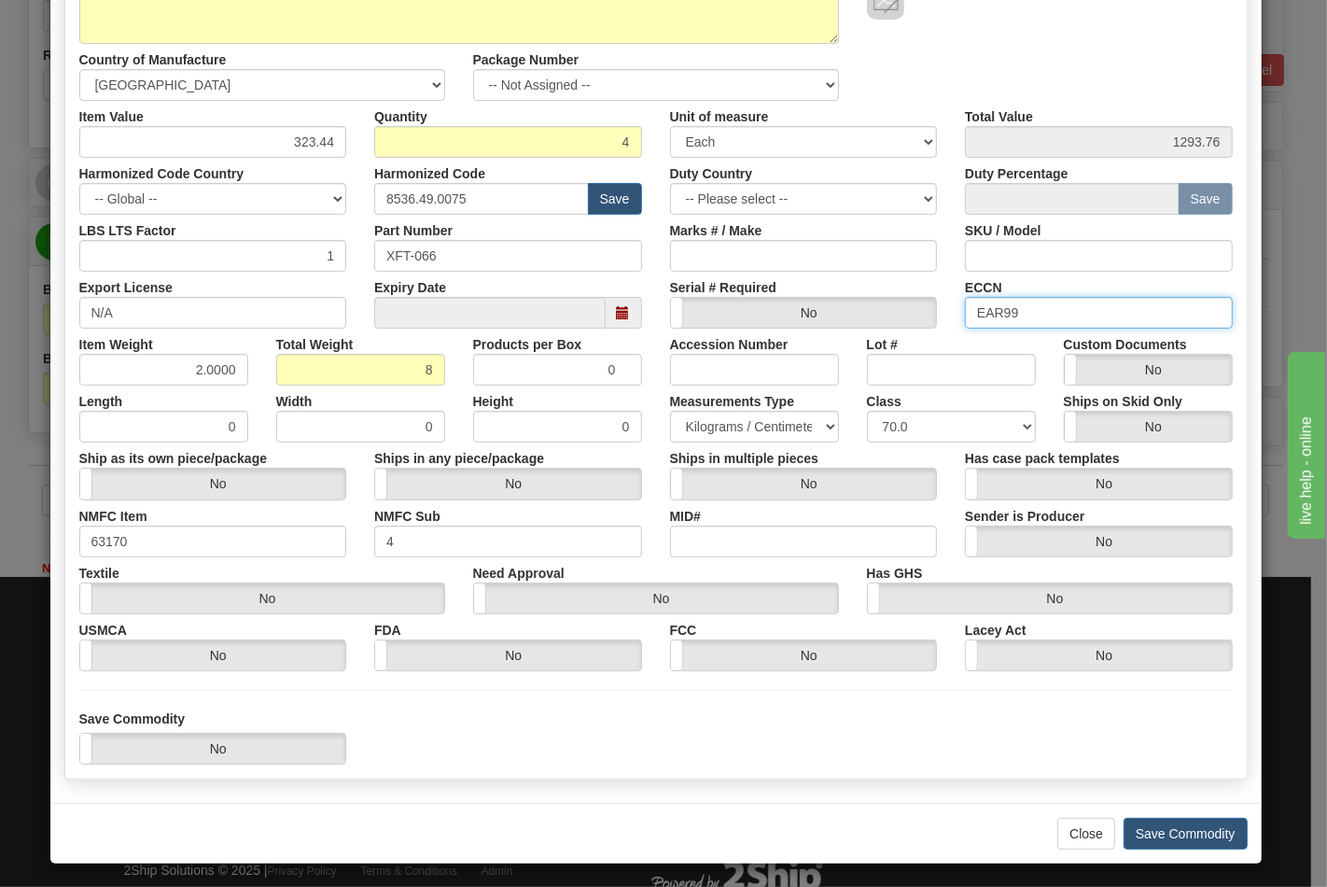
scroll to position [268, 0]
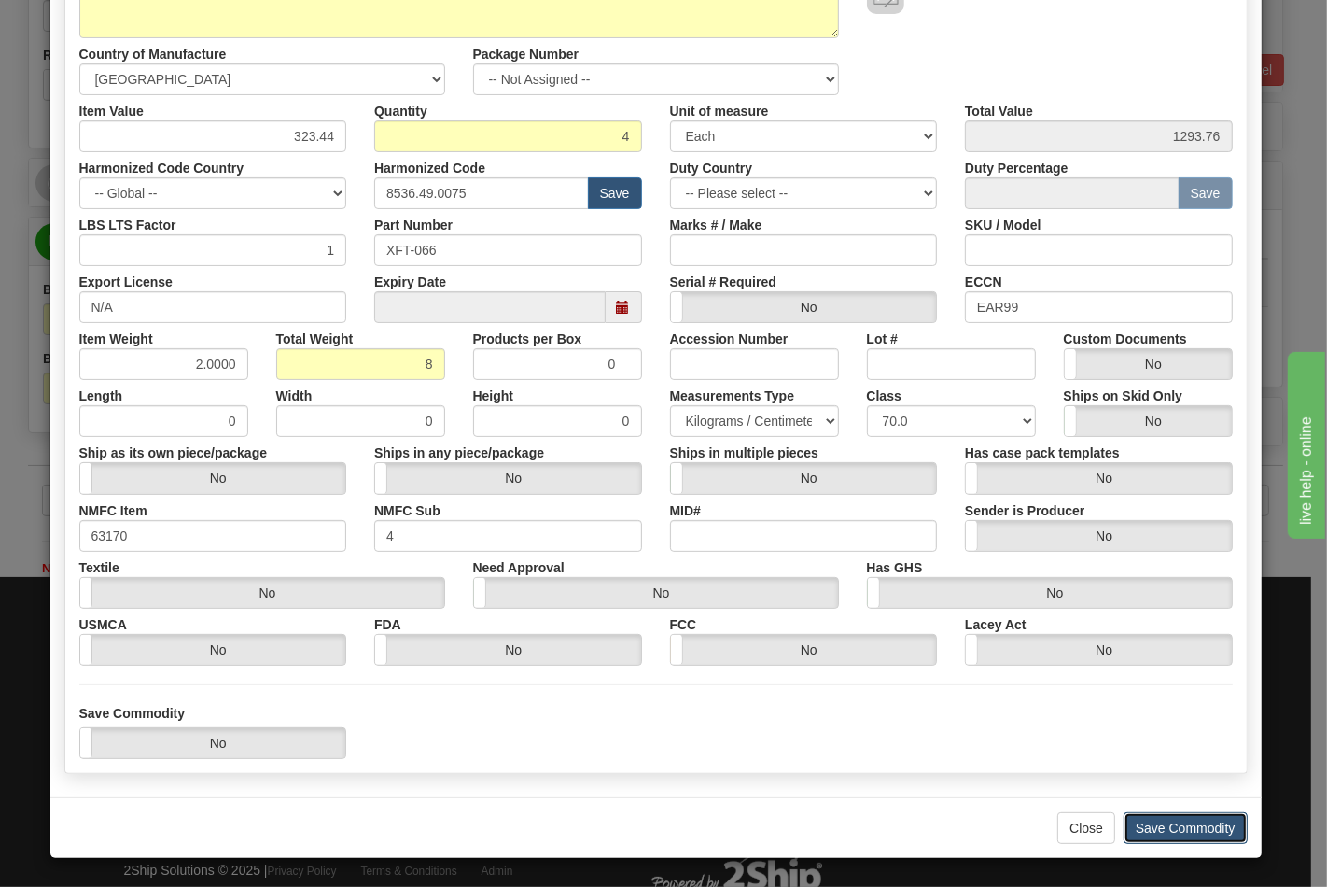
click at [1163, 831] on button "Save Commodity" at bounding box center [1186, 828] width 124 height 32
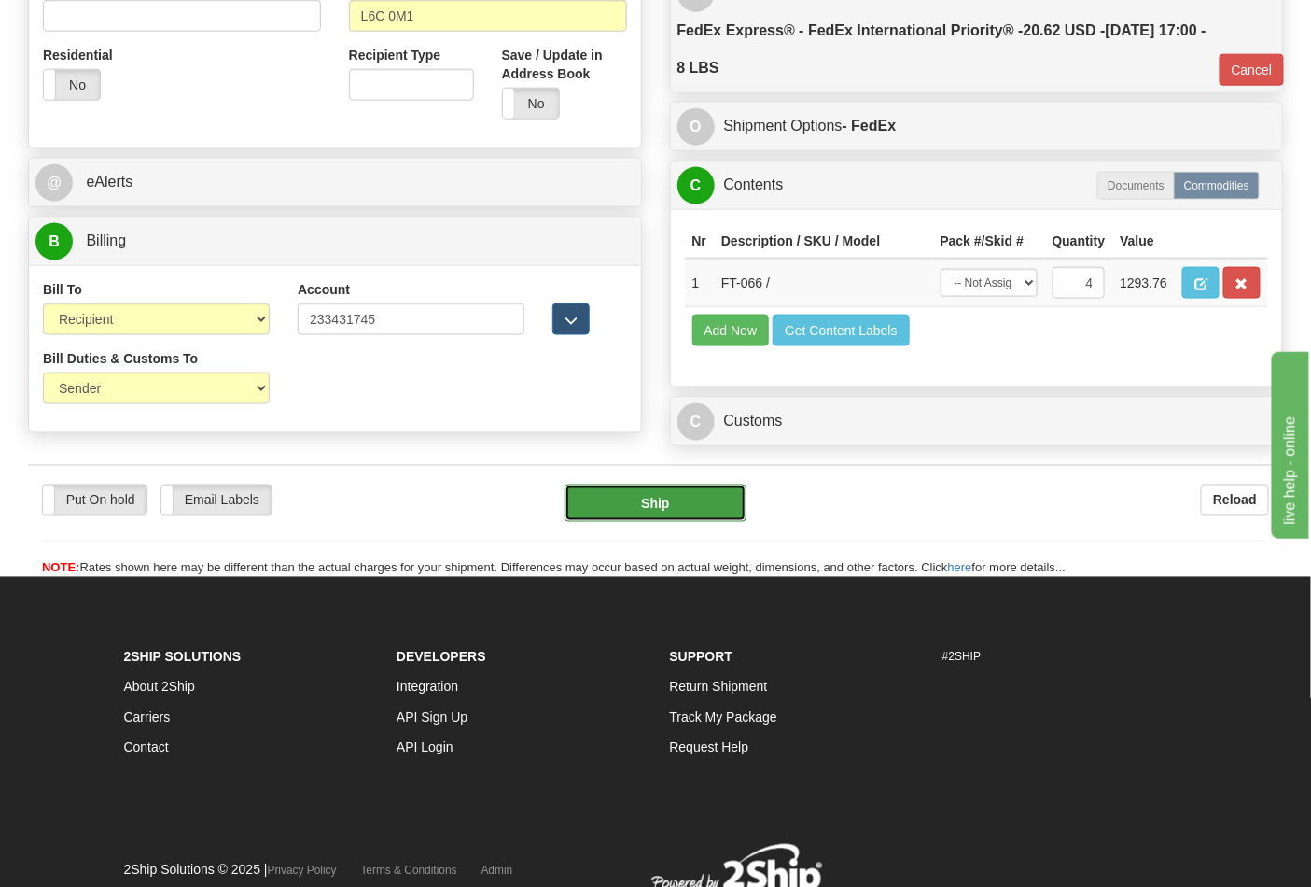
click at [619, 522] on button "Ship" at bounding box center [655, 502] width 181 height 37
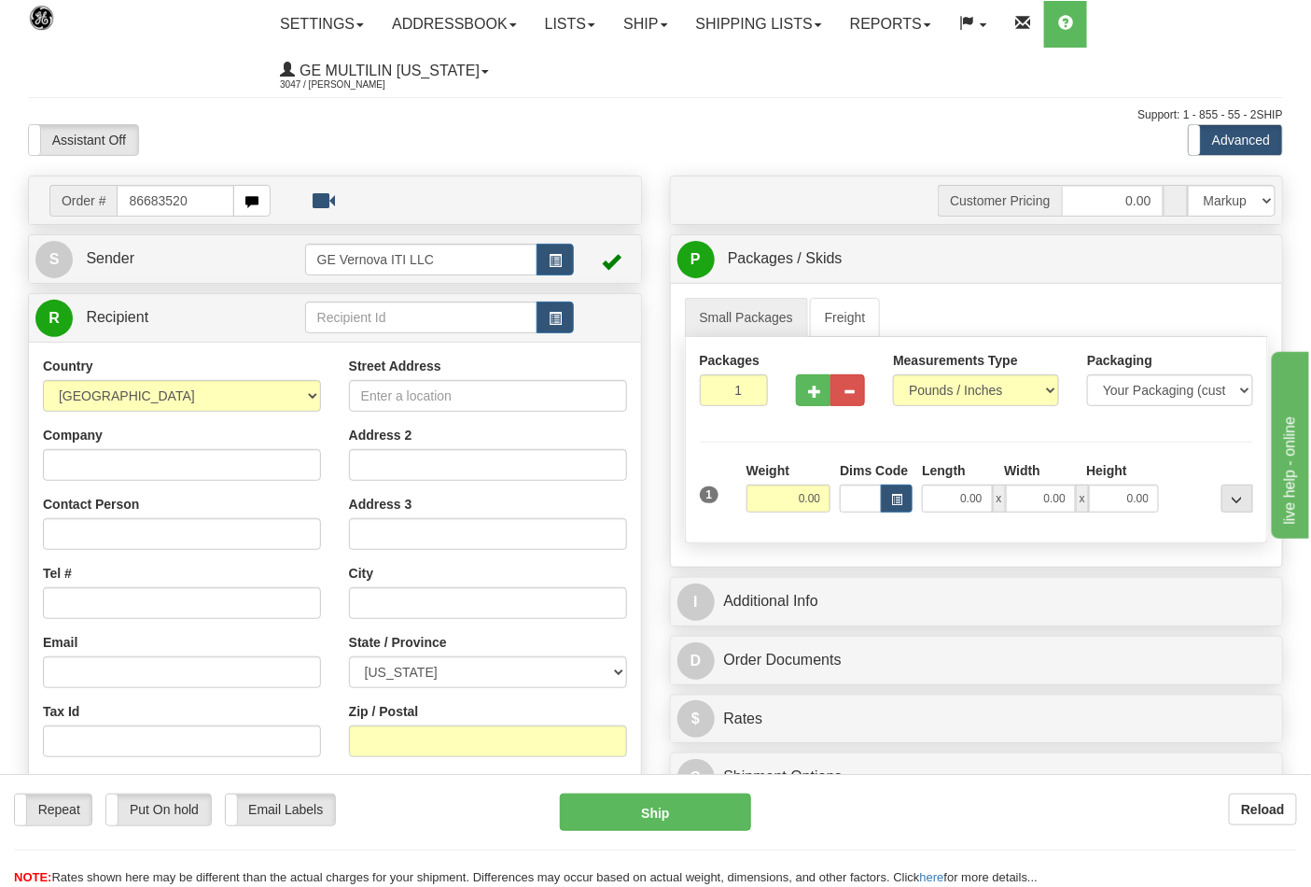
type input "86683520"
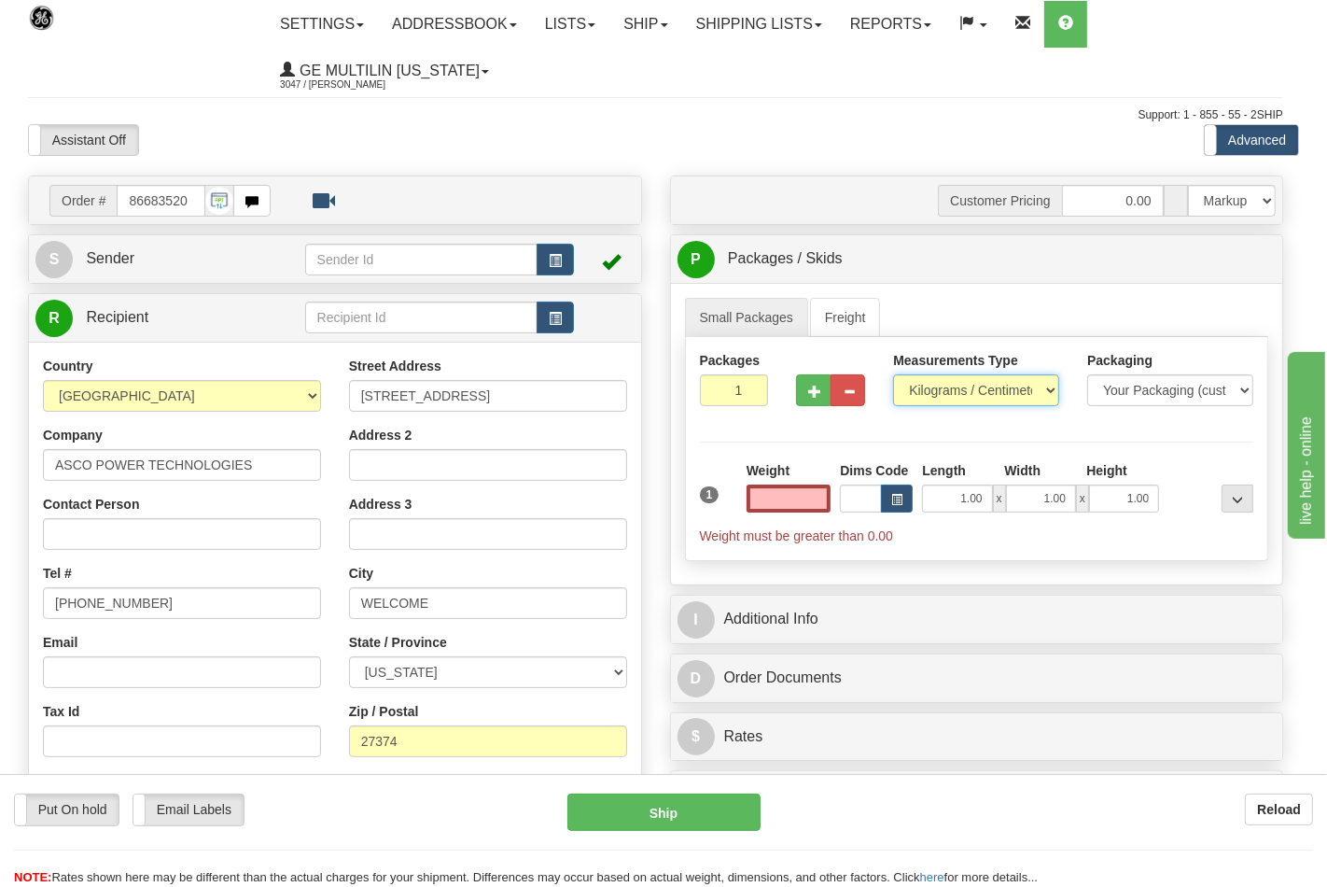
type input "0.00"
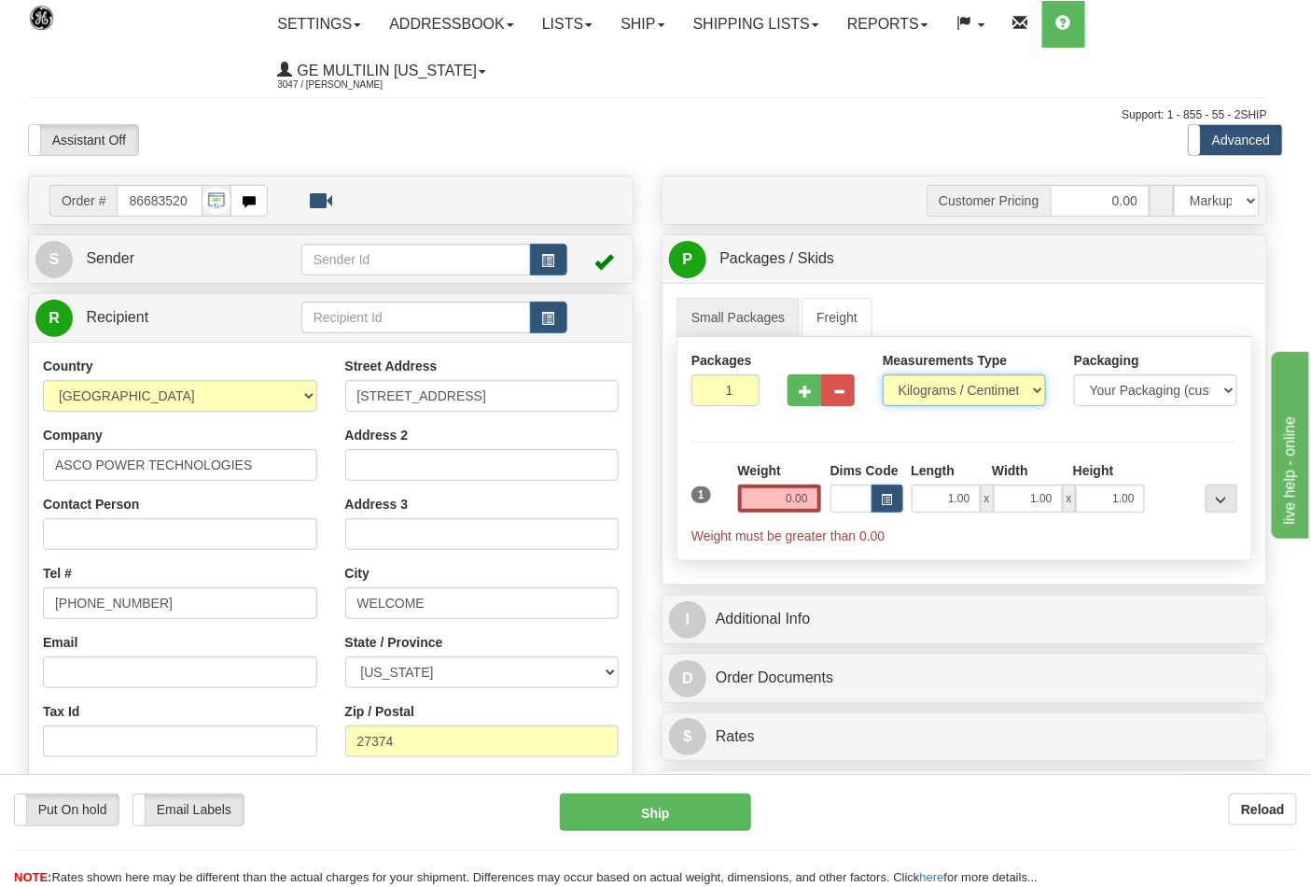
click at [936, 390] on select "Pounds / Inches Kilograms / Centimeters" at bounding box center [964, 390] width 163 height 32
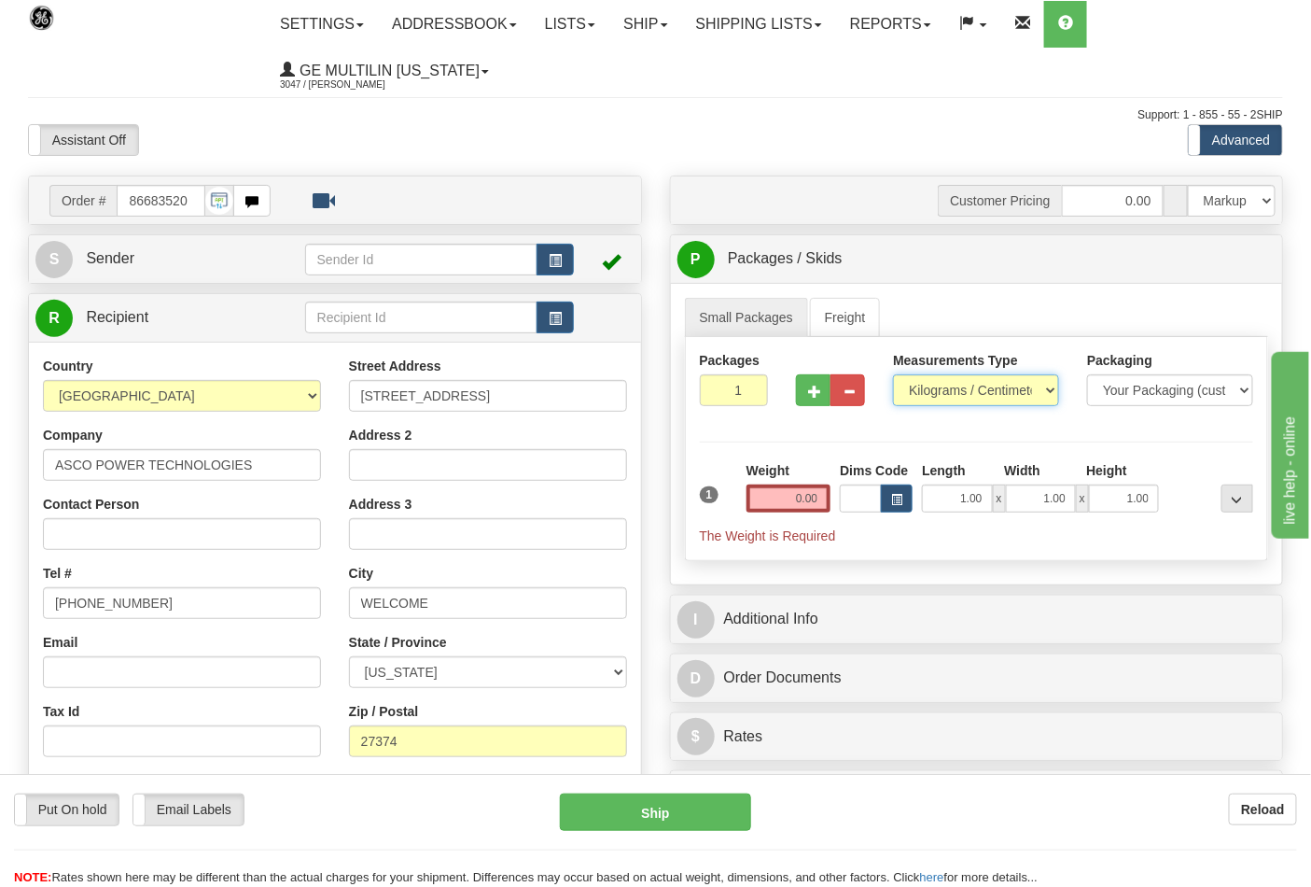
select select "0"
click at [893, 375] on select "Pounds / Inches Kilograms / Centimeters" at bounding box center [976, 390] width 166 height 32
click at [809, 395] on span "button" at bounding box center [814, 391] width 13 height 12
type input "2"
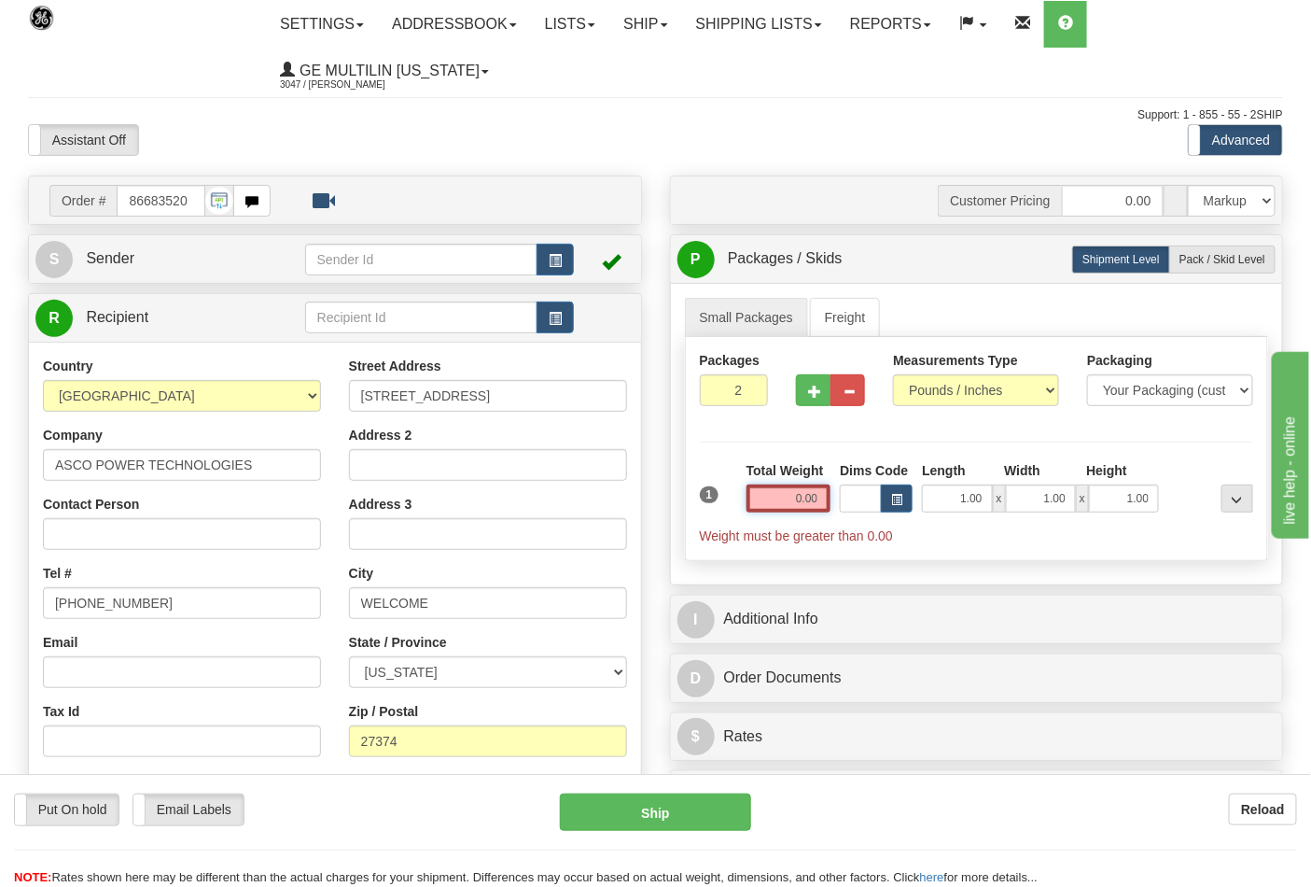
click at [819, 497] on input "0.00" at bounding box center [789, 498] width 85 height 28
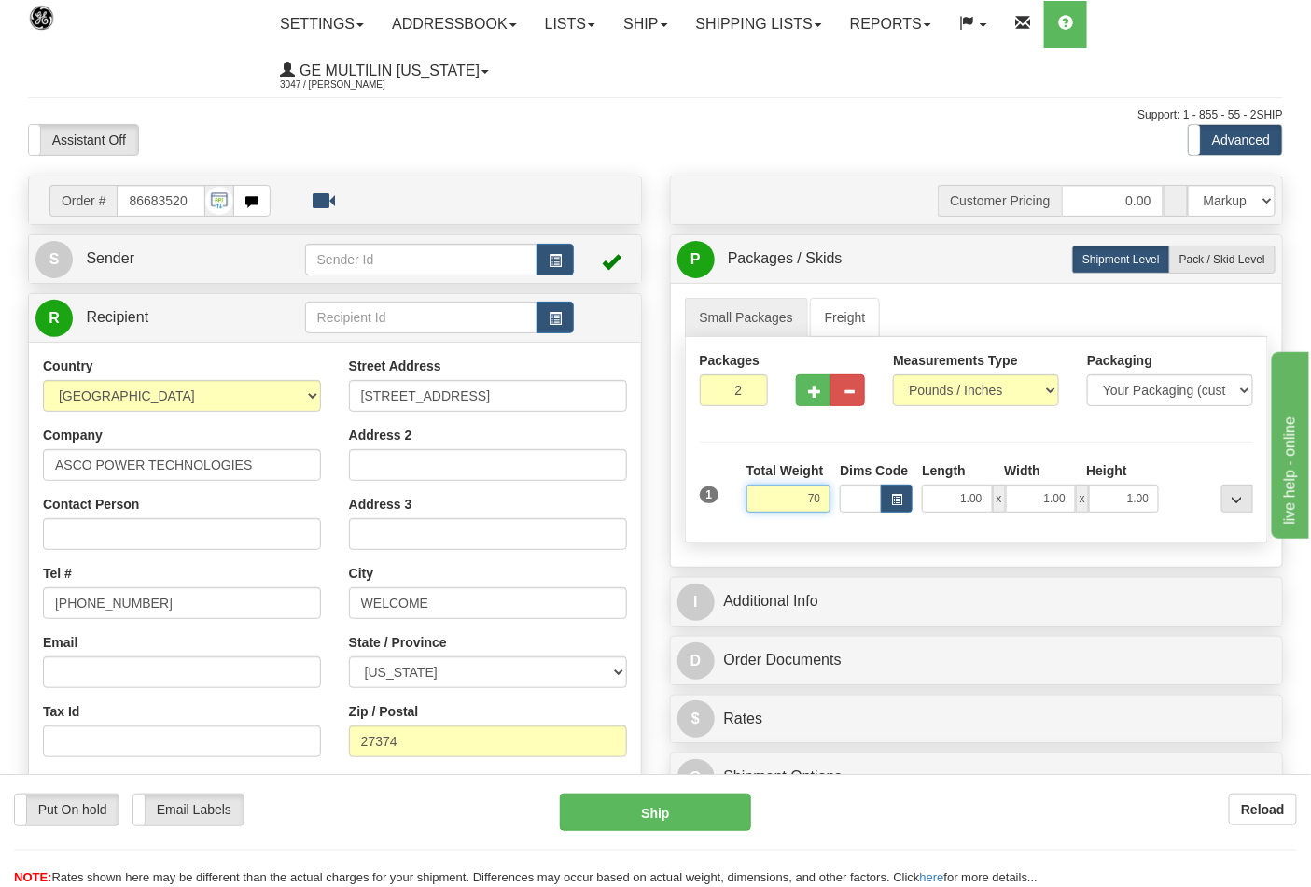
click button "Delete" at bounding box center [0, 0] width 0 height 0
type input "70.00"
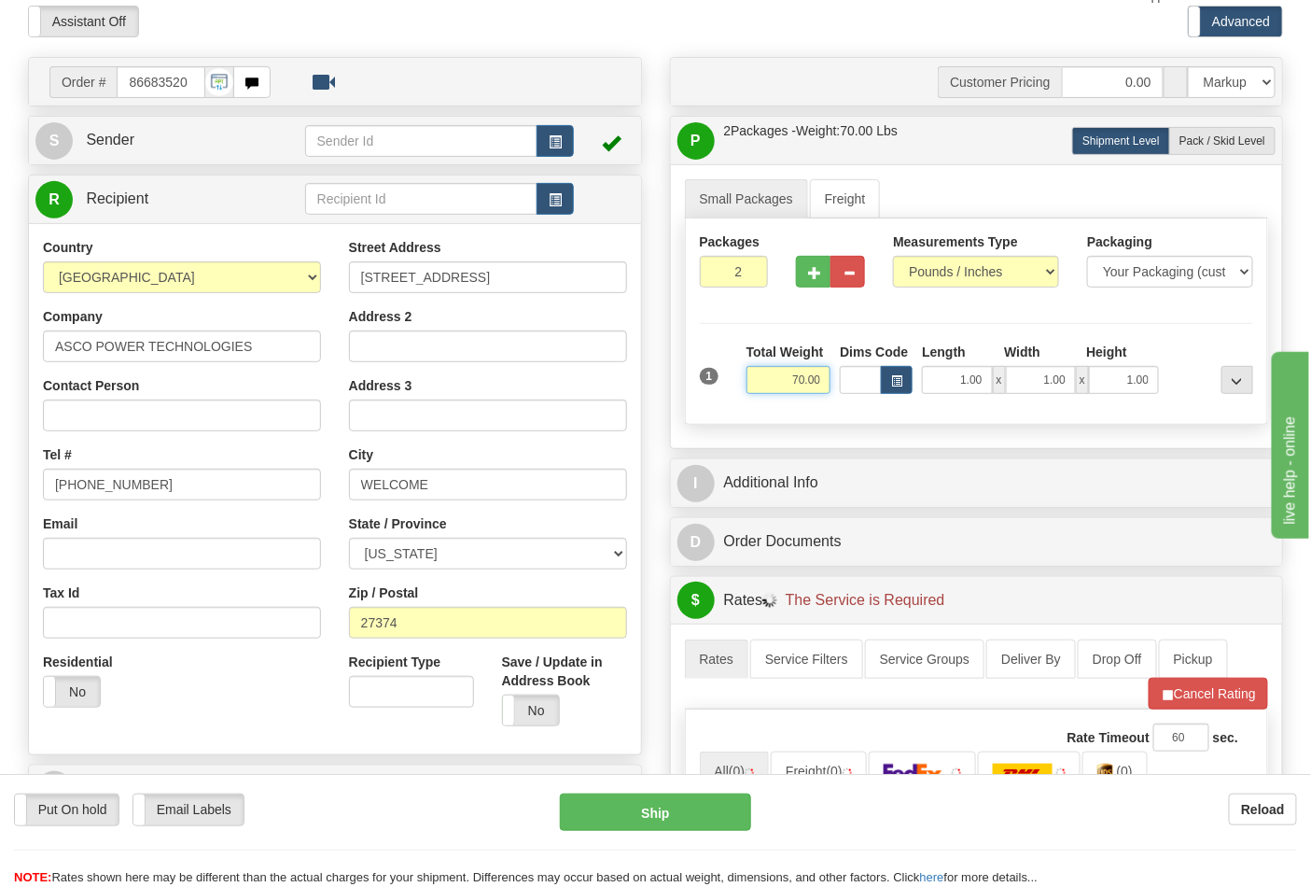
scroll to position [414, 0]
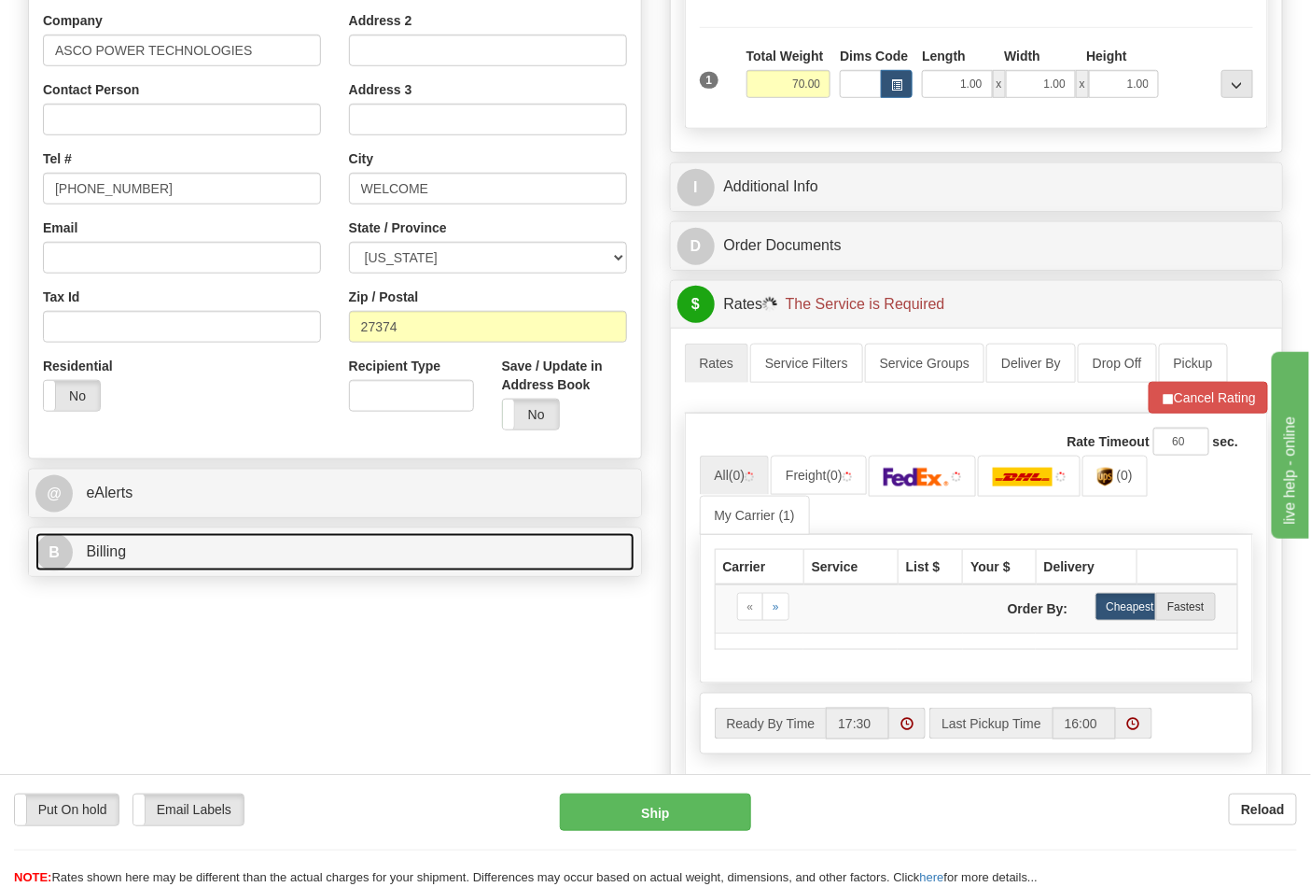
click at [248, 547] on link "B Billing" at bounding box center [334, 552] width 599 height 38
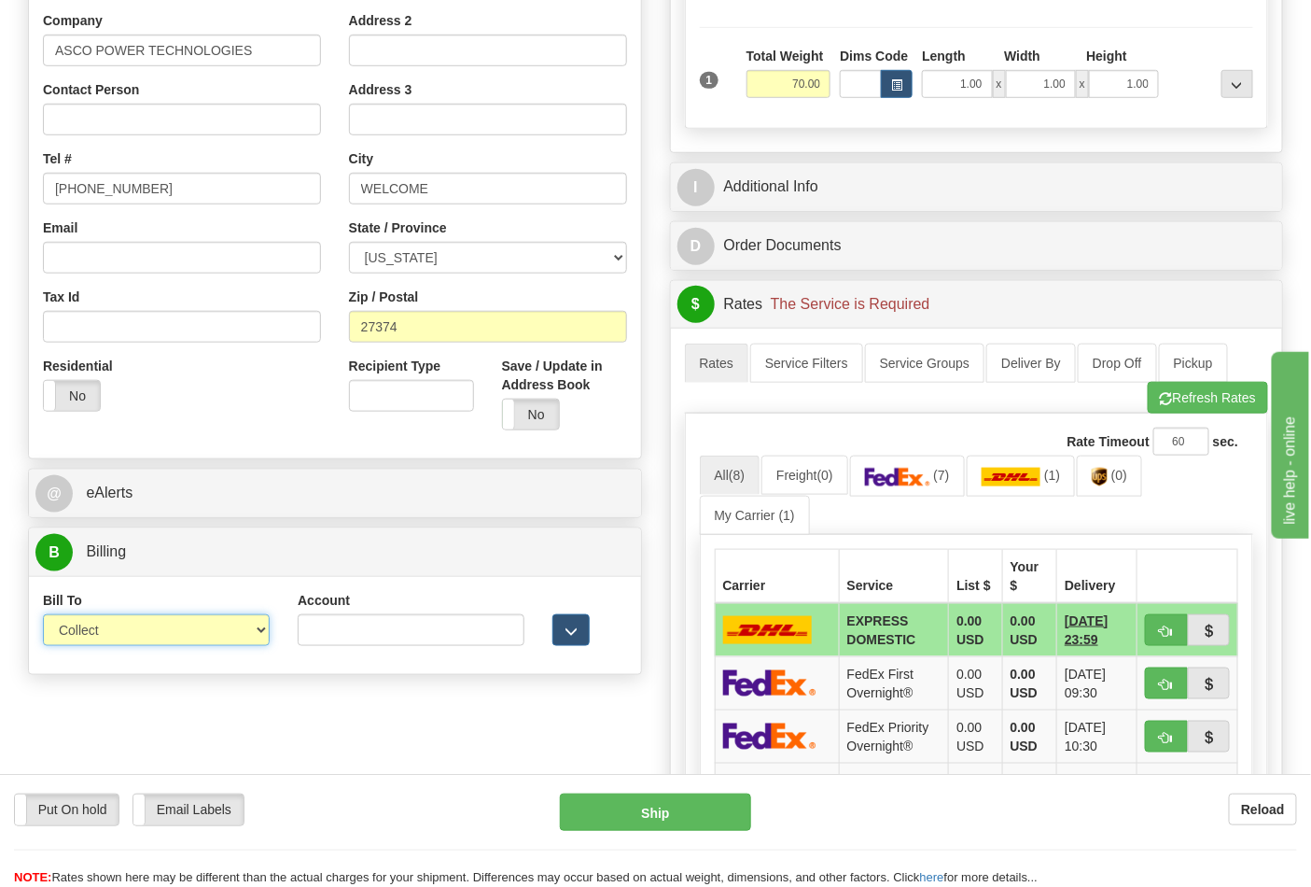
click at [175, 619] on select "Sender Recipient Third Party Collect" at bounding box center [156, 630] width 227 height 32
select select "2"
click at [43, 616] on select "Sender Recipient Third Party Collect" at bounding box center [156, 630] width 227 height 32
click at [405, 629] on input "Account" at bounding box center [411, 630] width 227 height 32
paste input "664421534"
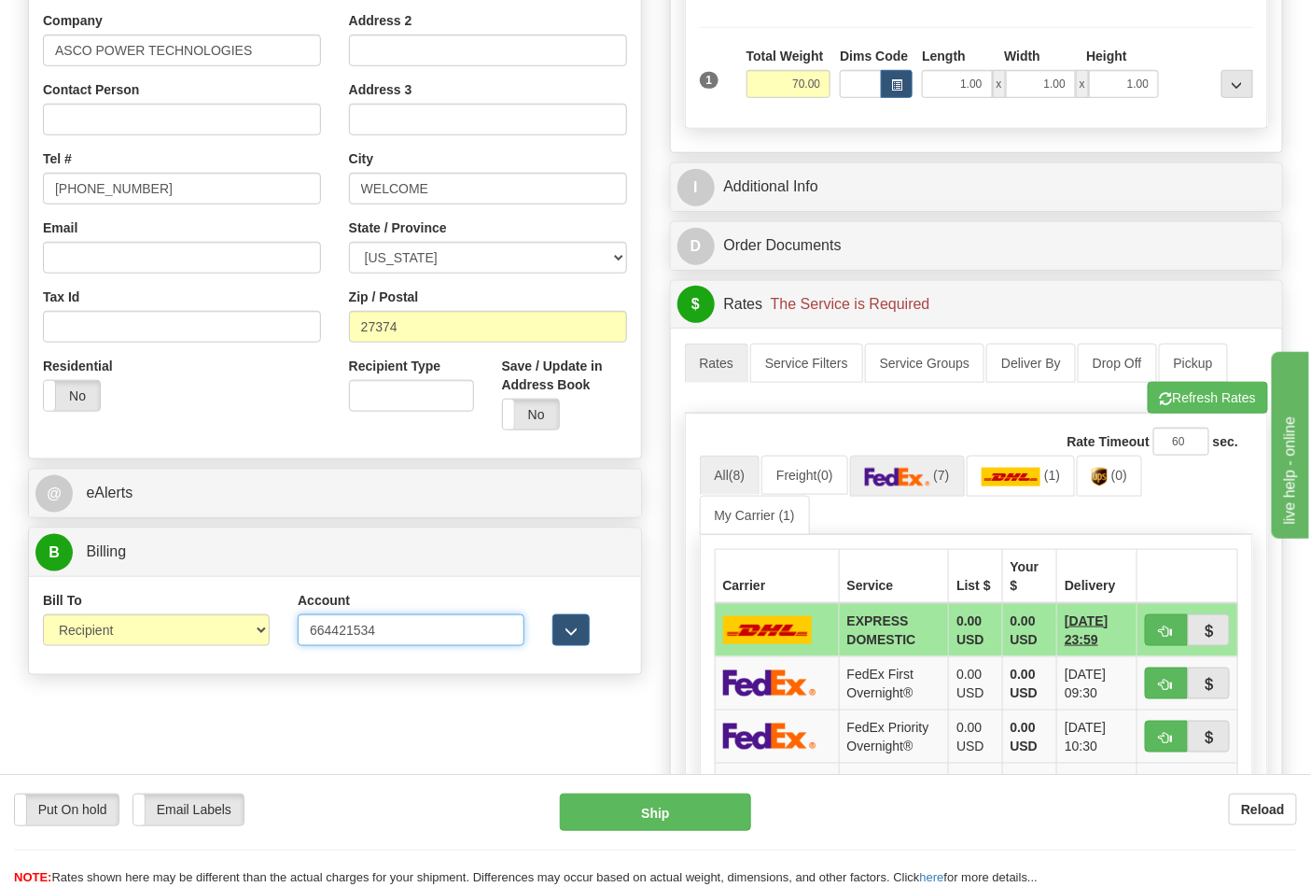
type input "664421534"
click at [930, 468] on link "(7)" at bounding box center [907, 475] width 115 height 40
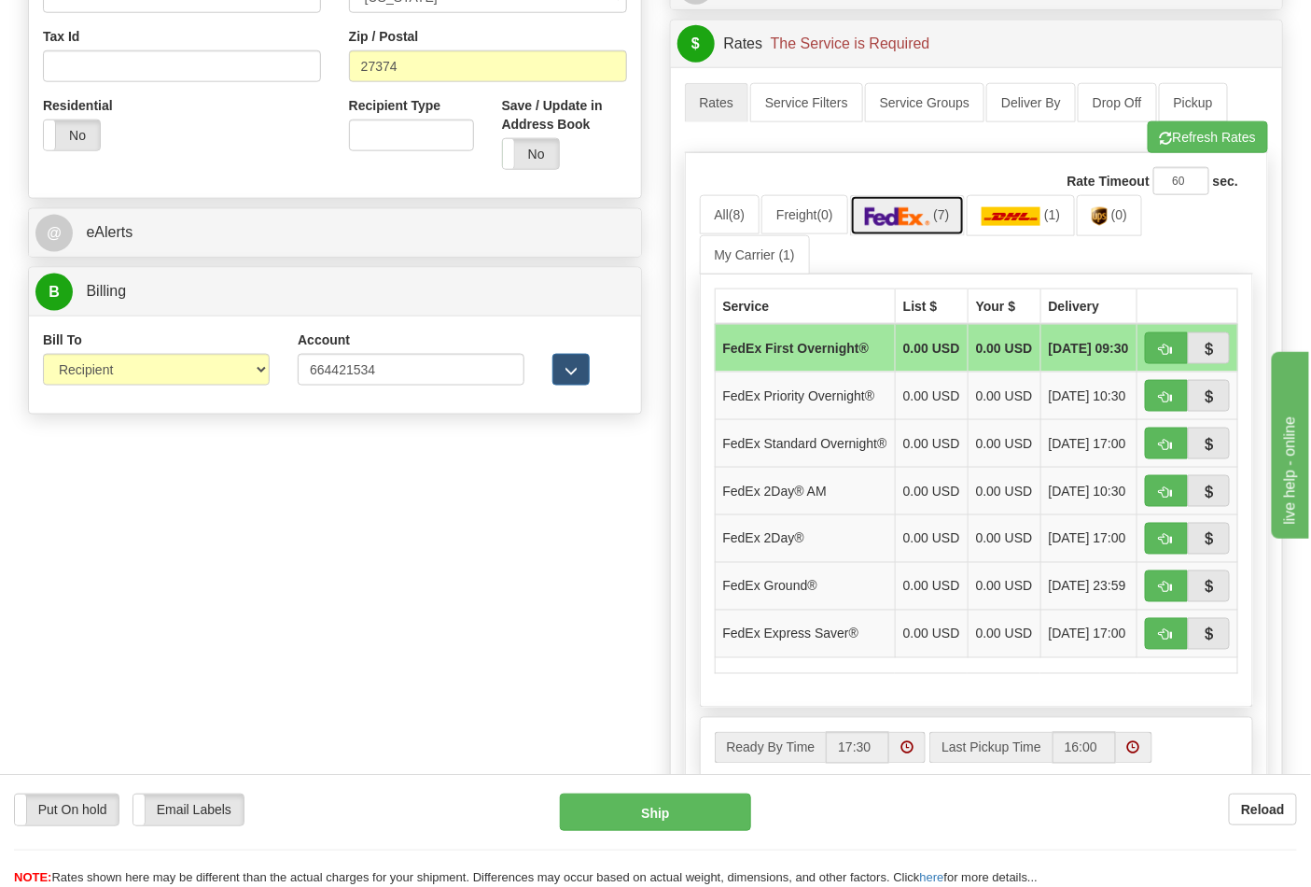
scroll to position [725, 0]
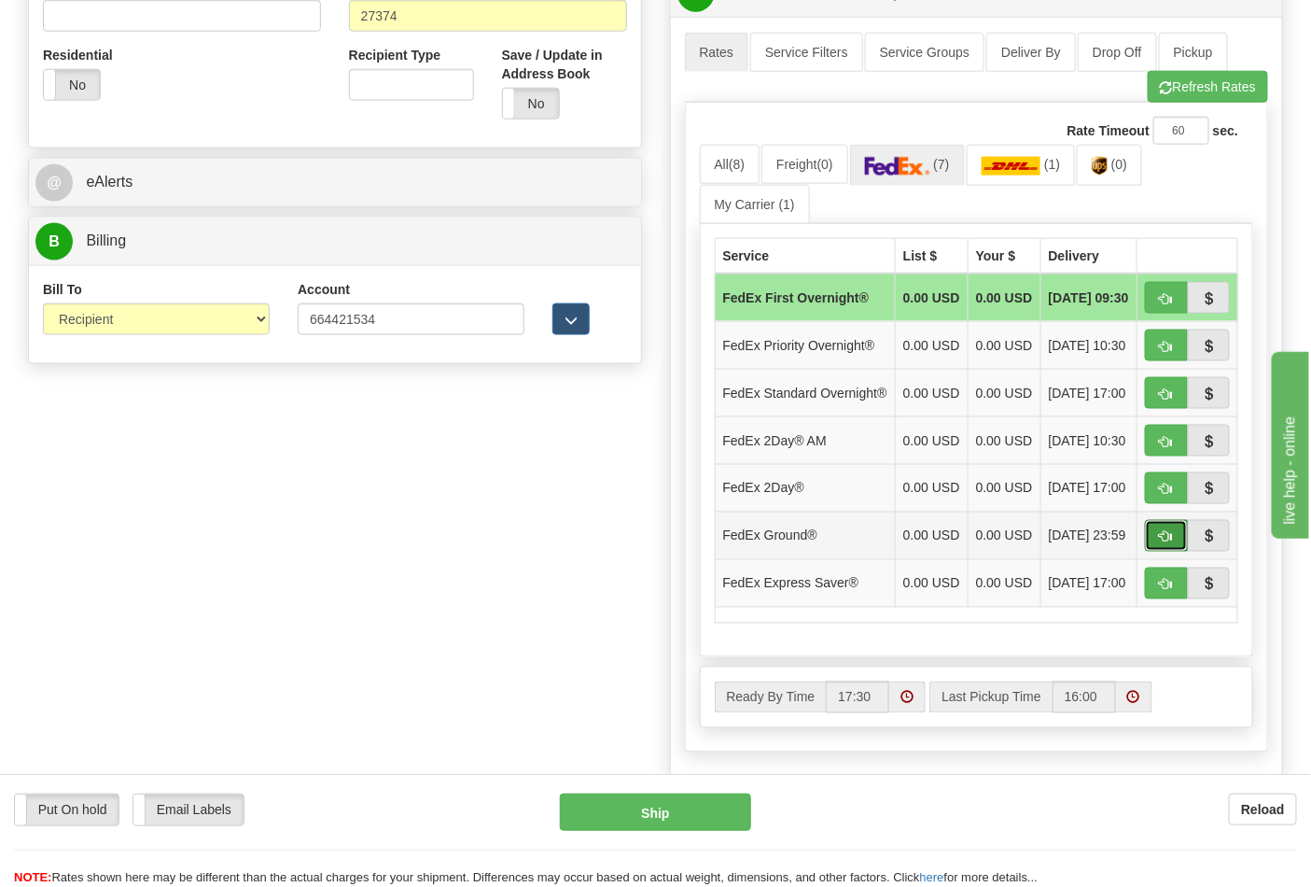
click at [1158, 552] on button "button" at bounding box center [1166, 536] width 43 height 32
type input "92"
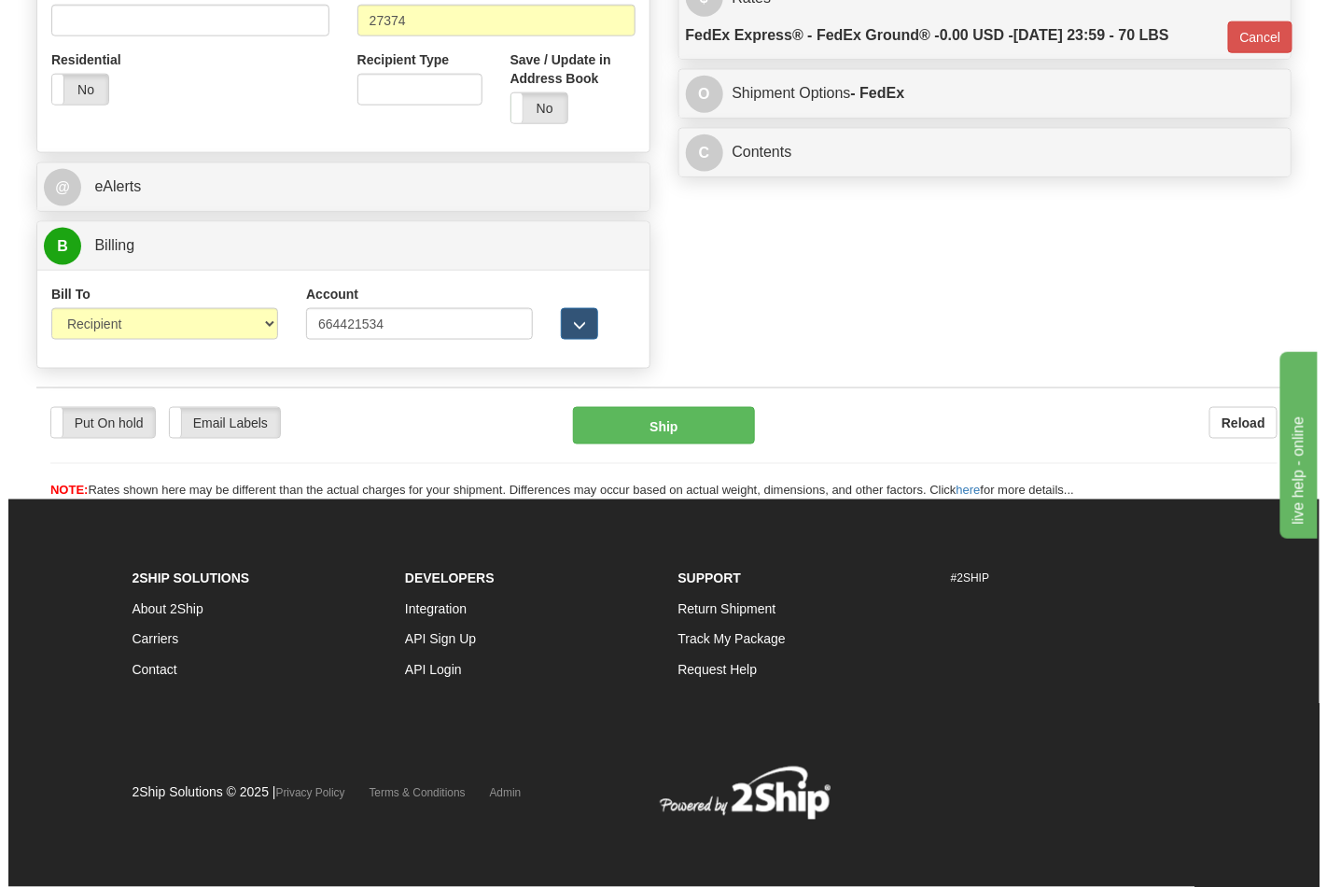
scroll to position [696, 0]
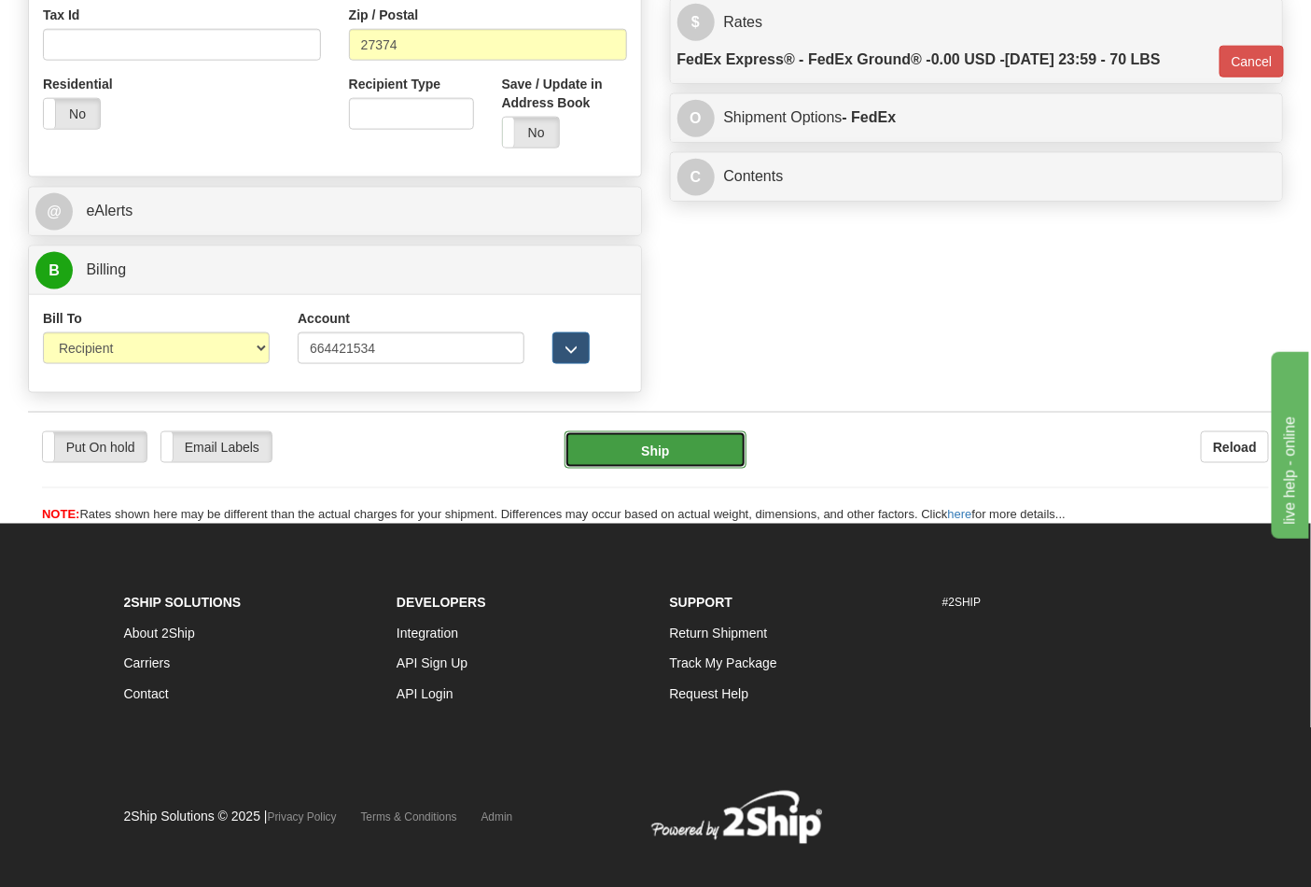
click at [638, 458] on button "Ship" at bounding box center [655, 449] width 181 height 37
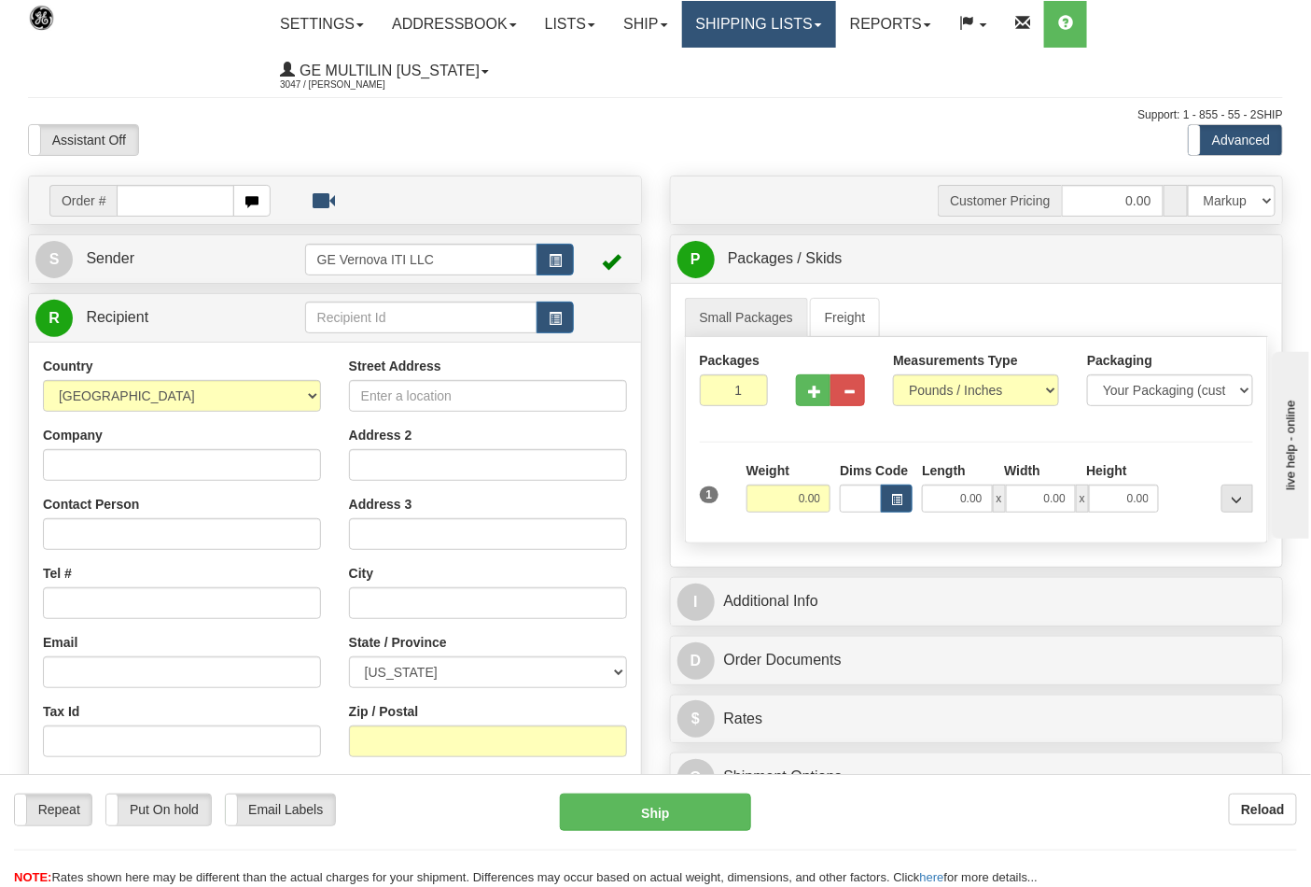
click at [700, 31] on link "Shipping lists" at bounding box center [759, 24] width 154 height 47
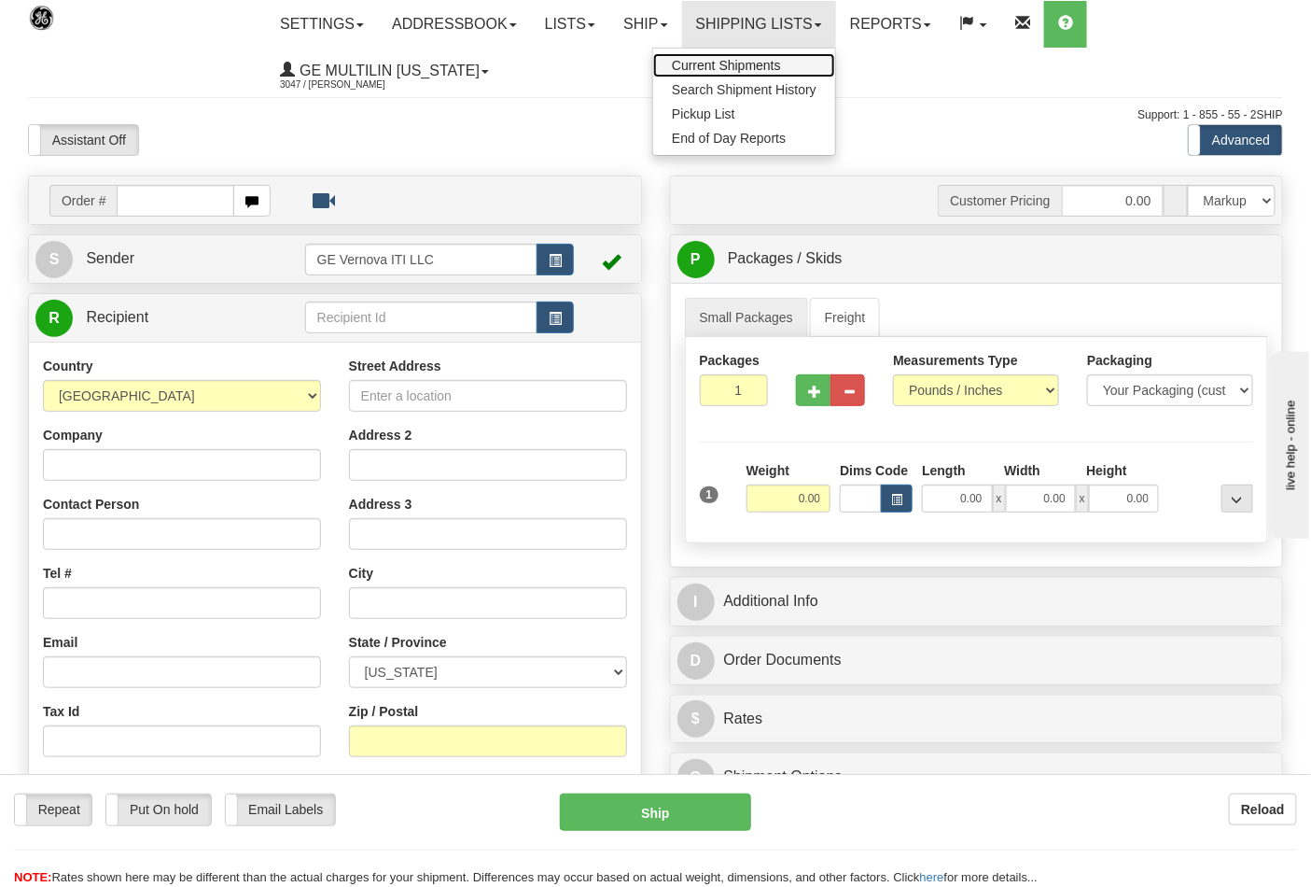
click at [720, 73] on link "Current Shipments" at bounding box center [744, 65] width 182 height 24
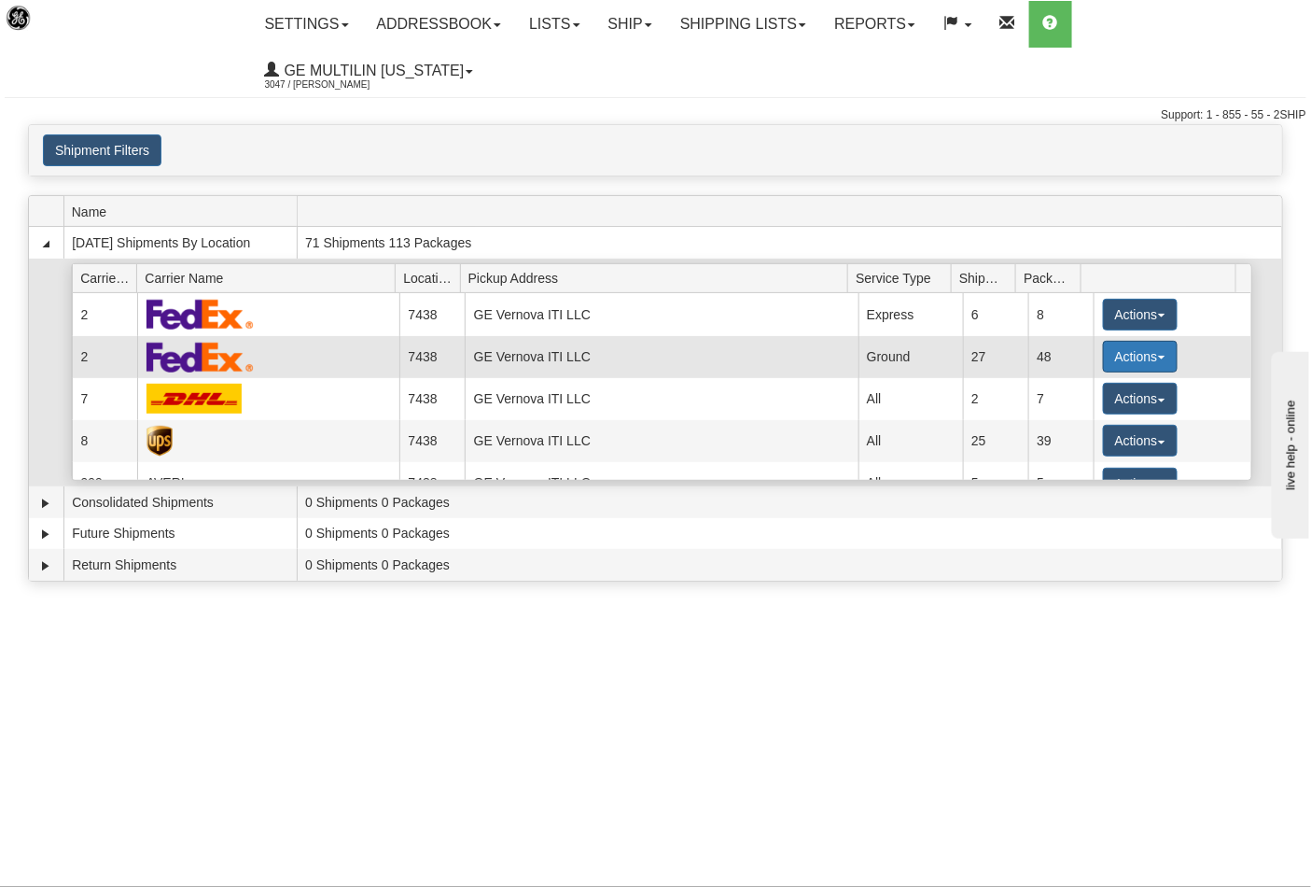
click at [1127, 341] on button "Actions" at bounding box center [1140, 357] width 75 height 32
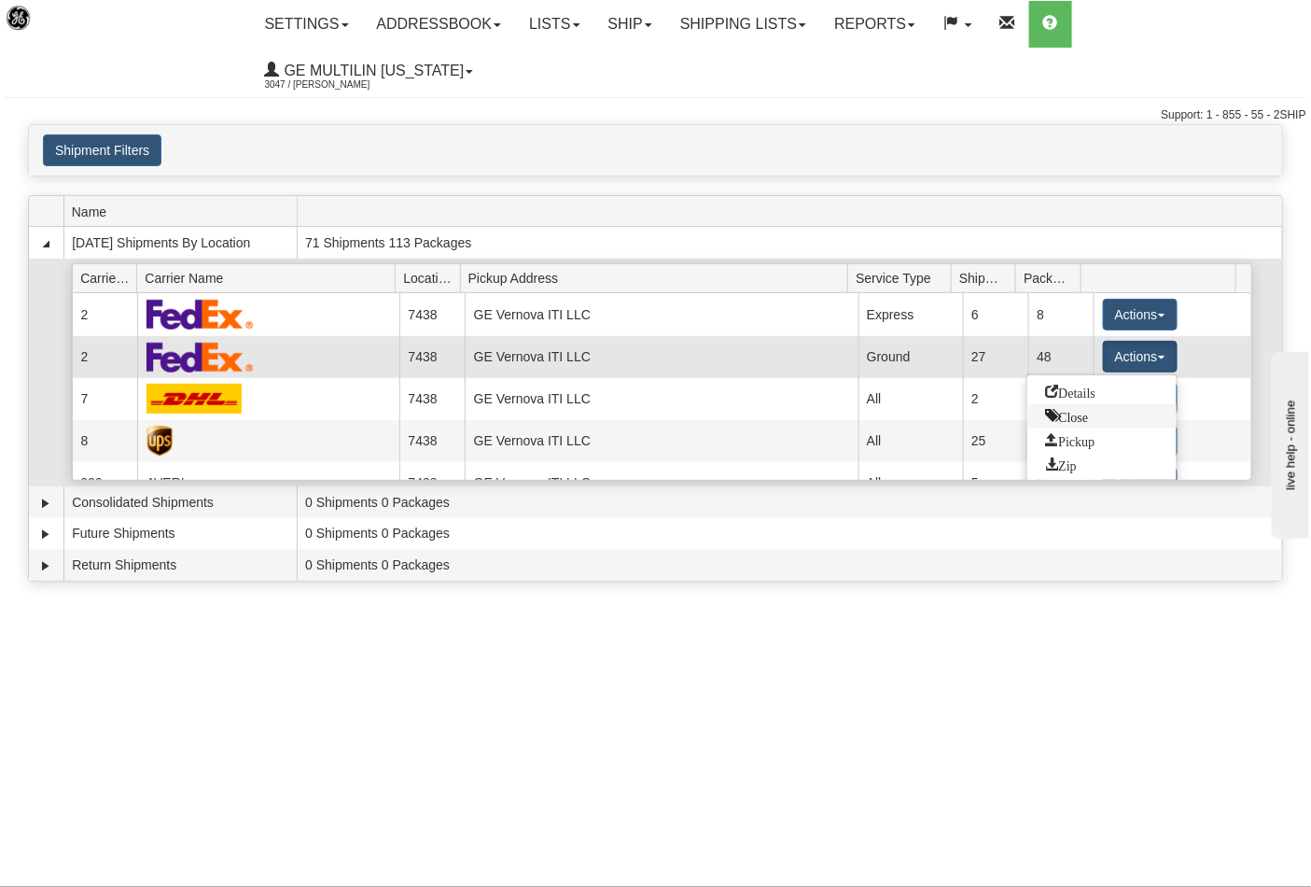
click at [1084, 409] on span "Close" at bounding box center [1067, 415] width 43 height 13
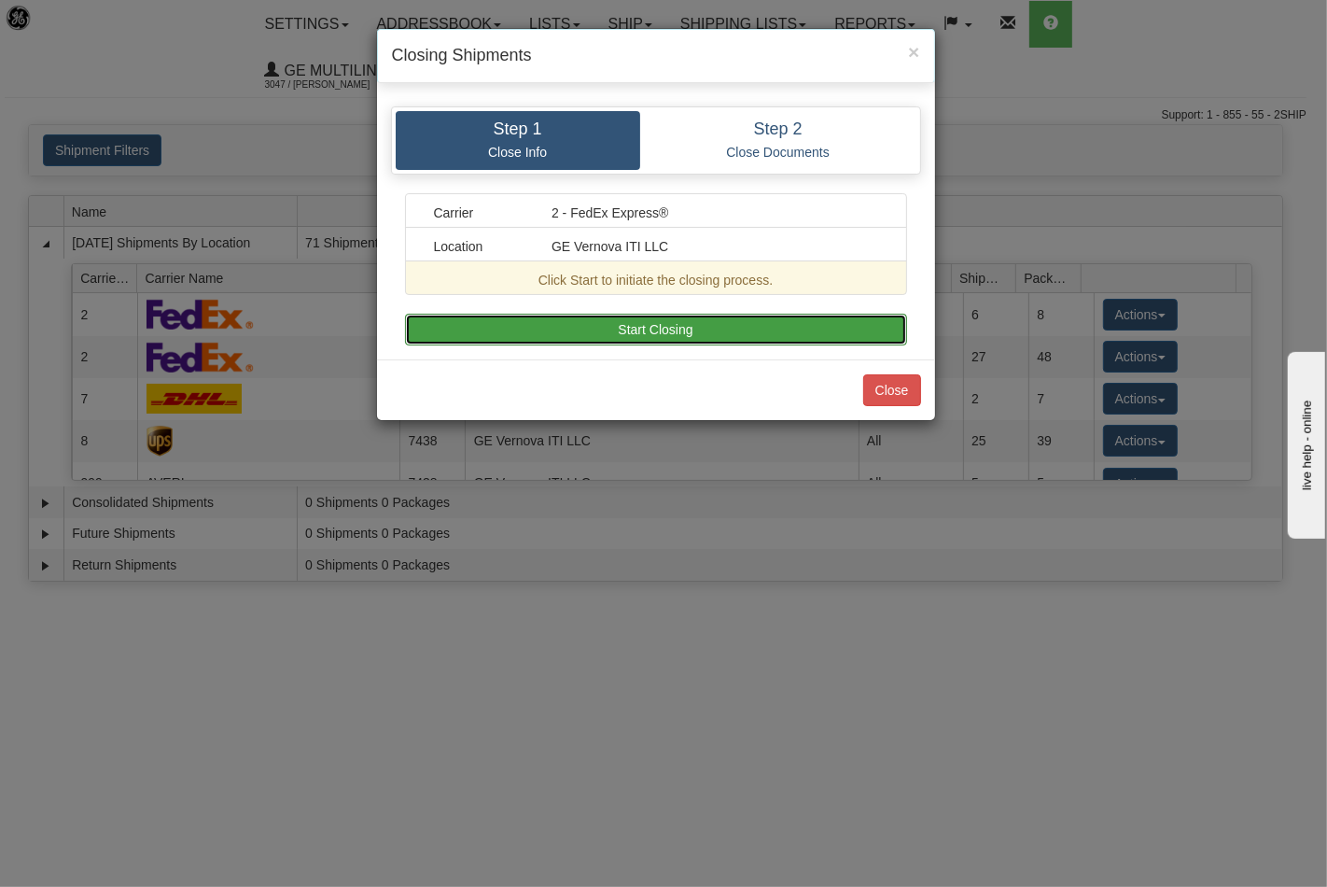
click at [664, 327] on button "Start Closing" at bounding box center [656, 330] width 502 height 32
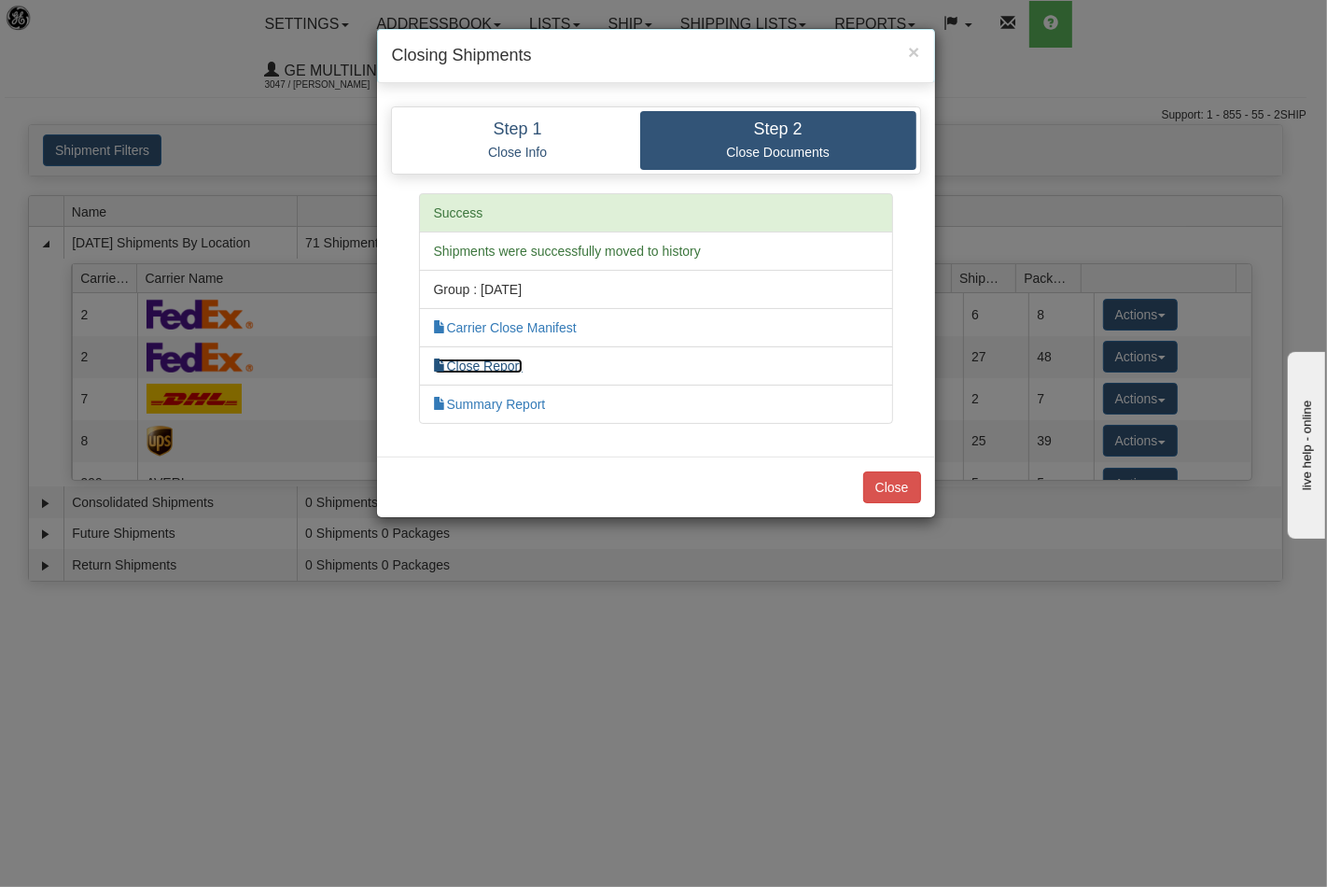
click at [496, 365] on link "Close Report" at bounding box center [479, 365] width 90 height 15
click at [875, 496] on button "Close" at bounding box center [892, 487] width 58 height 32
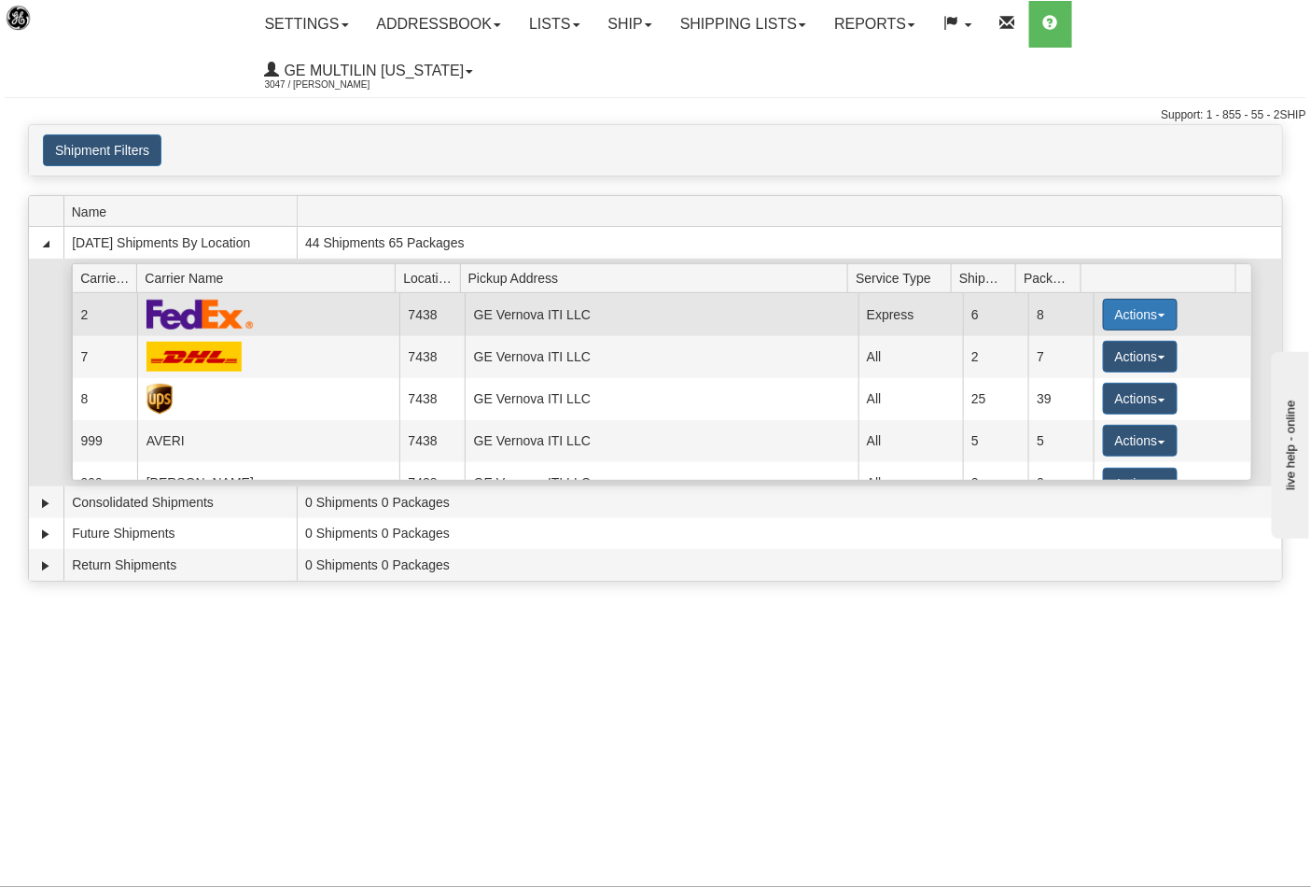
click at [1104, 299] on button "Actions" at bounding box center [1140, 315] width 75 height 32
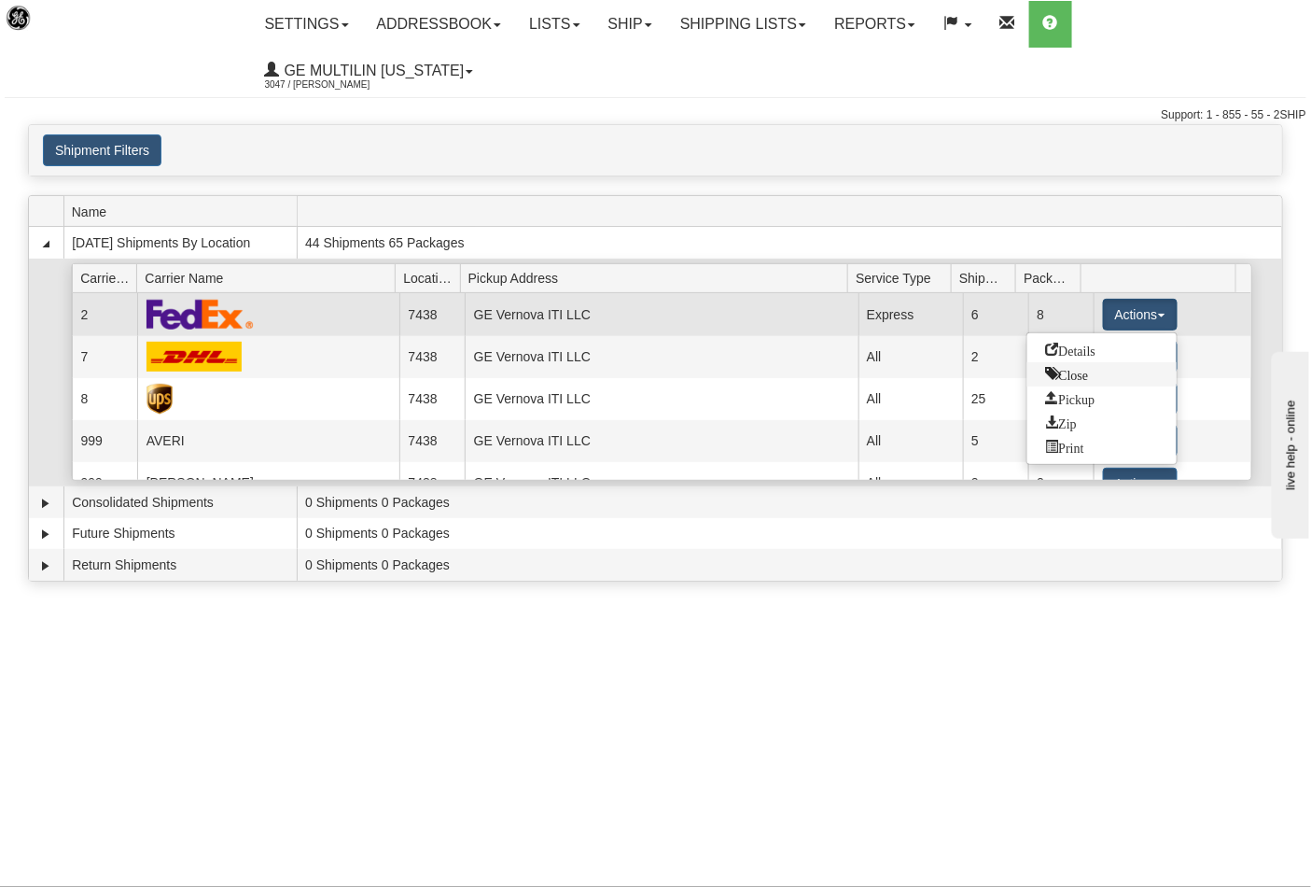
click at [1060, 367] on span "Close" at bounding box center [1067, 373] width 43 height 13
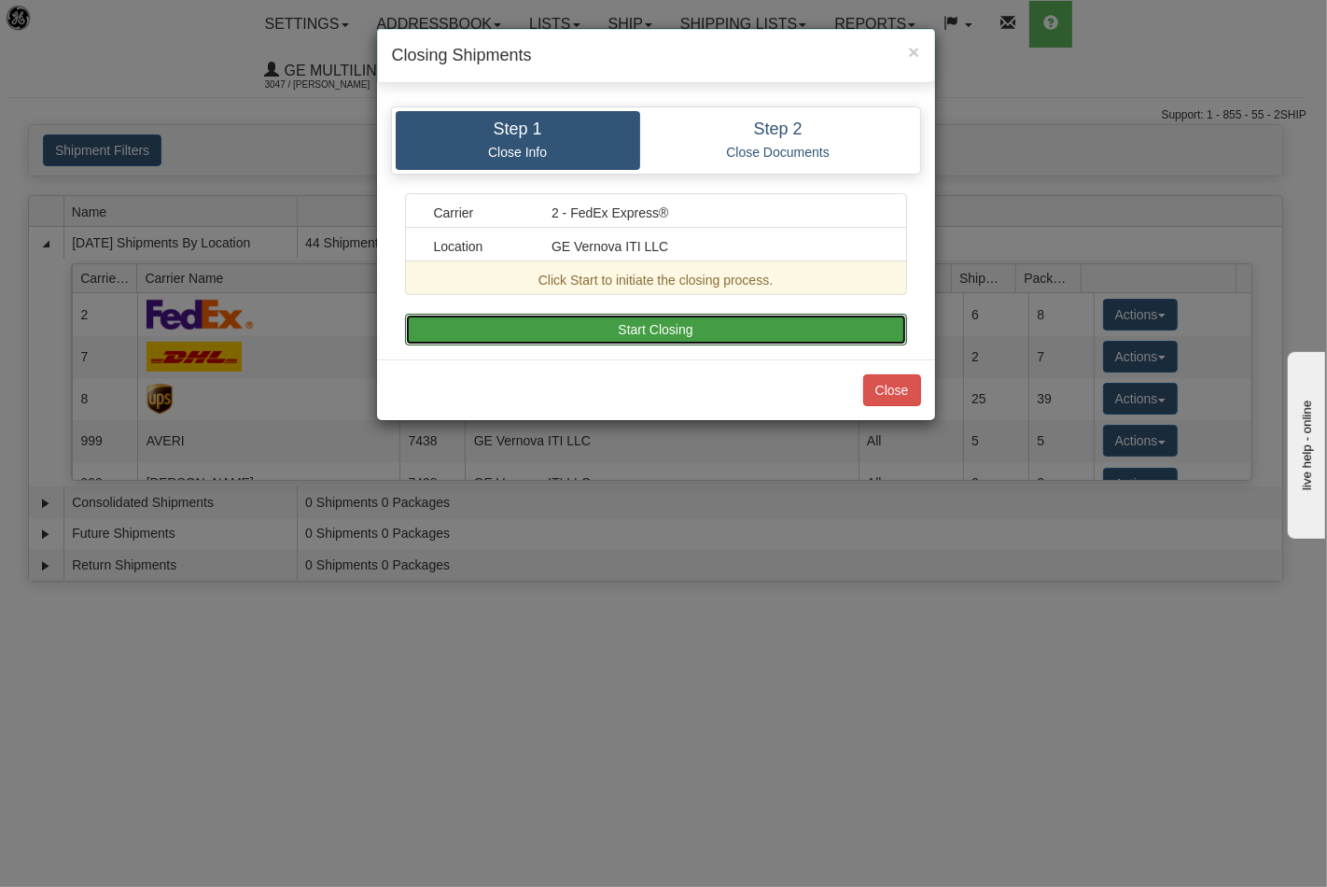
click at [696, 321] on button "Start Closing" at bounding box center [656, 330] width 502 height 32
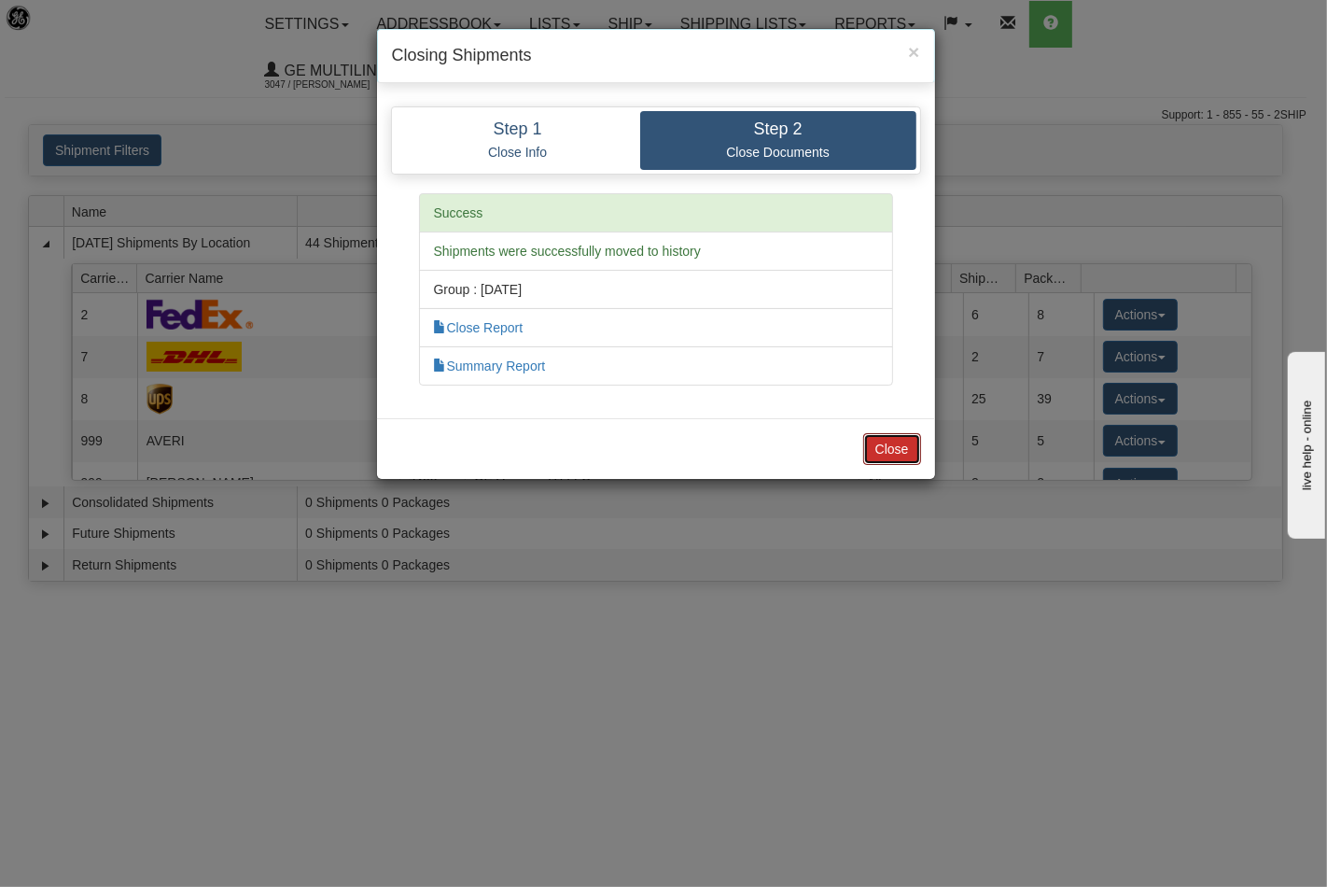
click at [882, 452] on button "Close" at bounding box center [892, 449] width 58 height 32
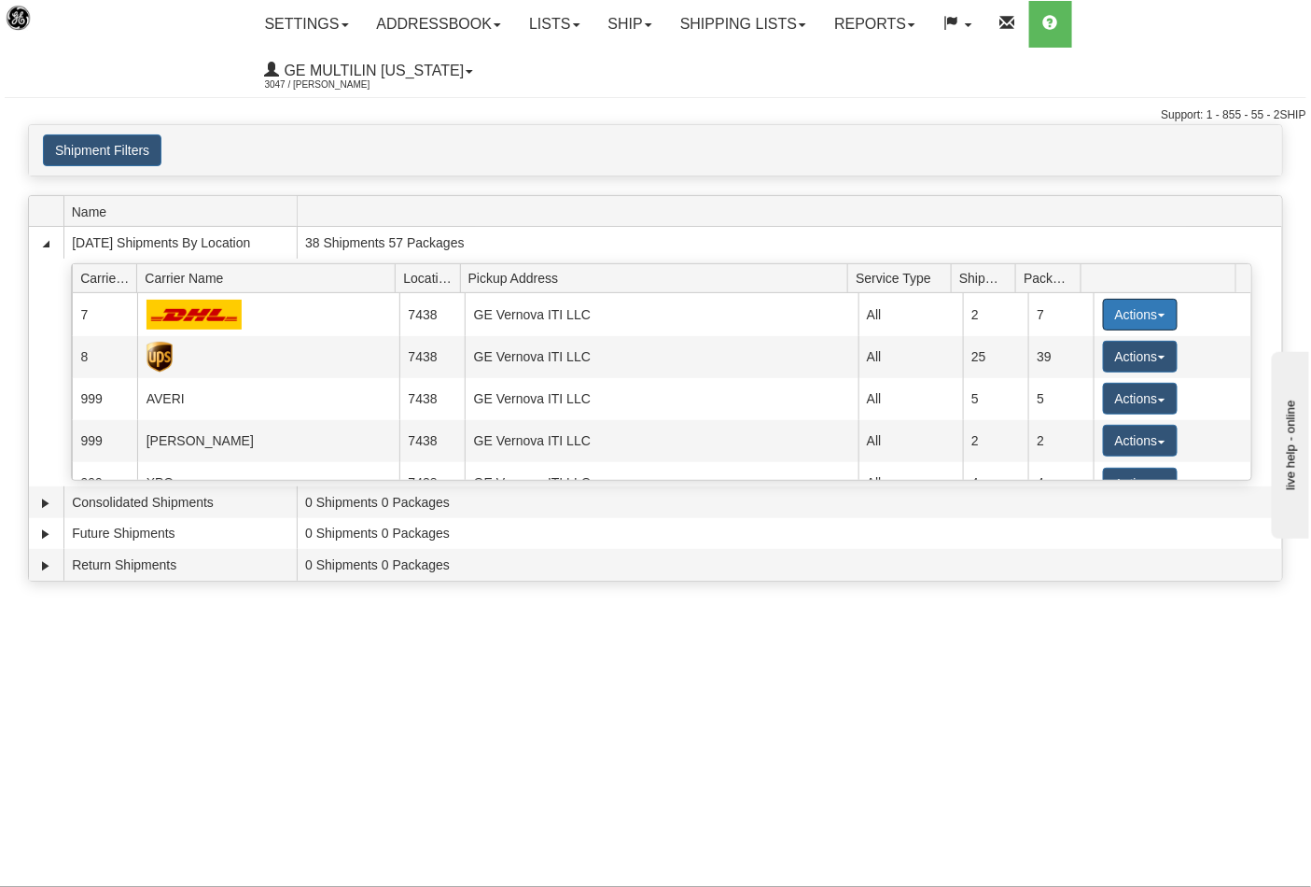
click at [1116, 299] on button "Actions" at bounding box center [1140, 315] width 75 height 32
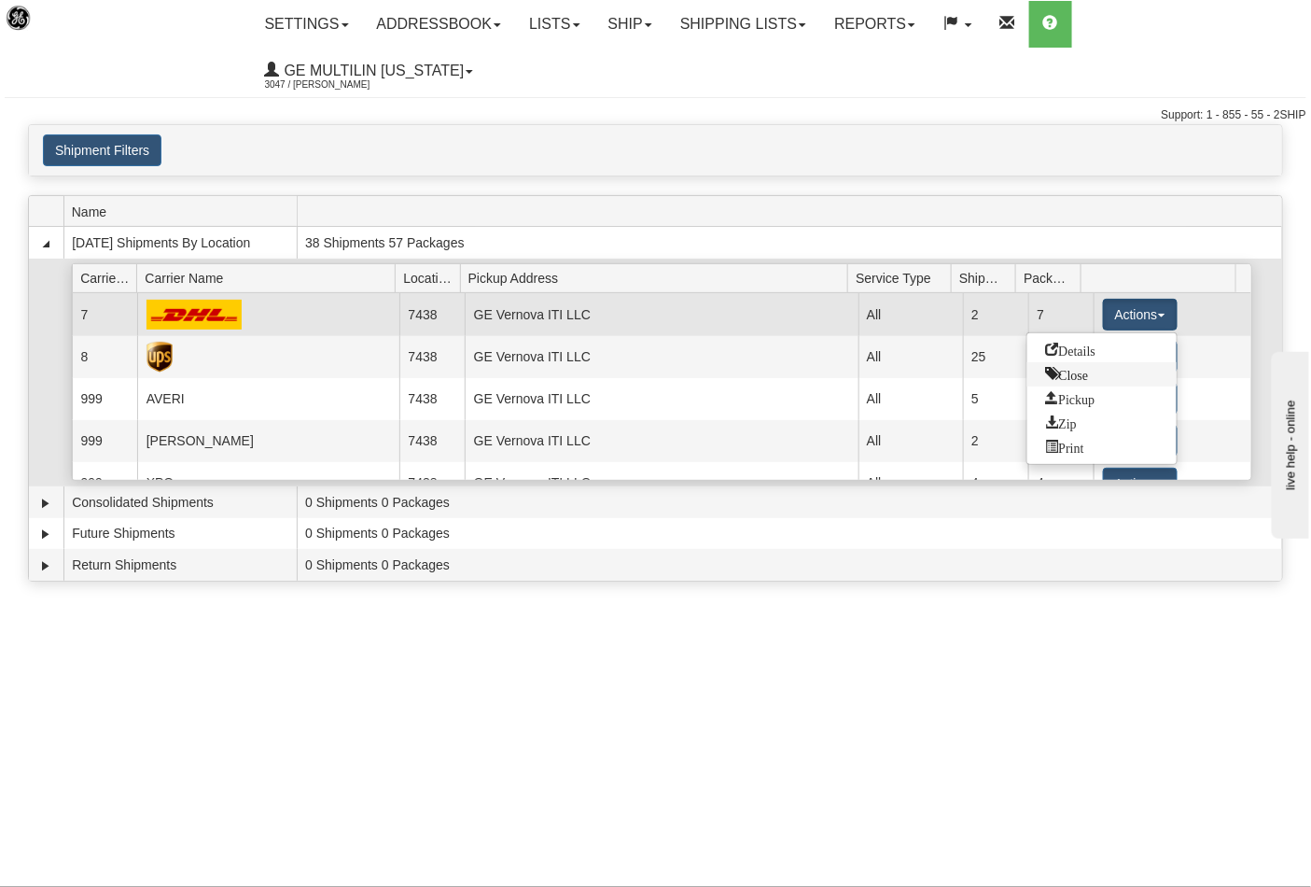
click at [1094, 362] on link "Close" at bounding box center [1102, 374] width 149 height 24
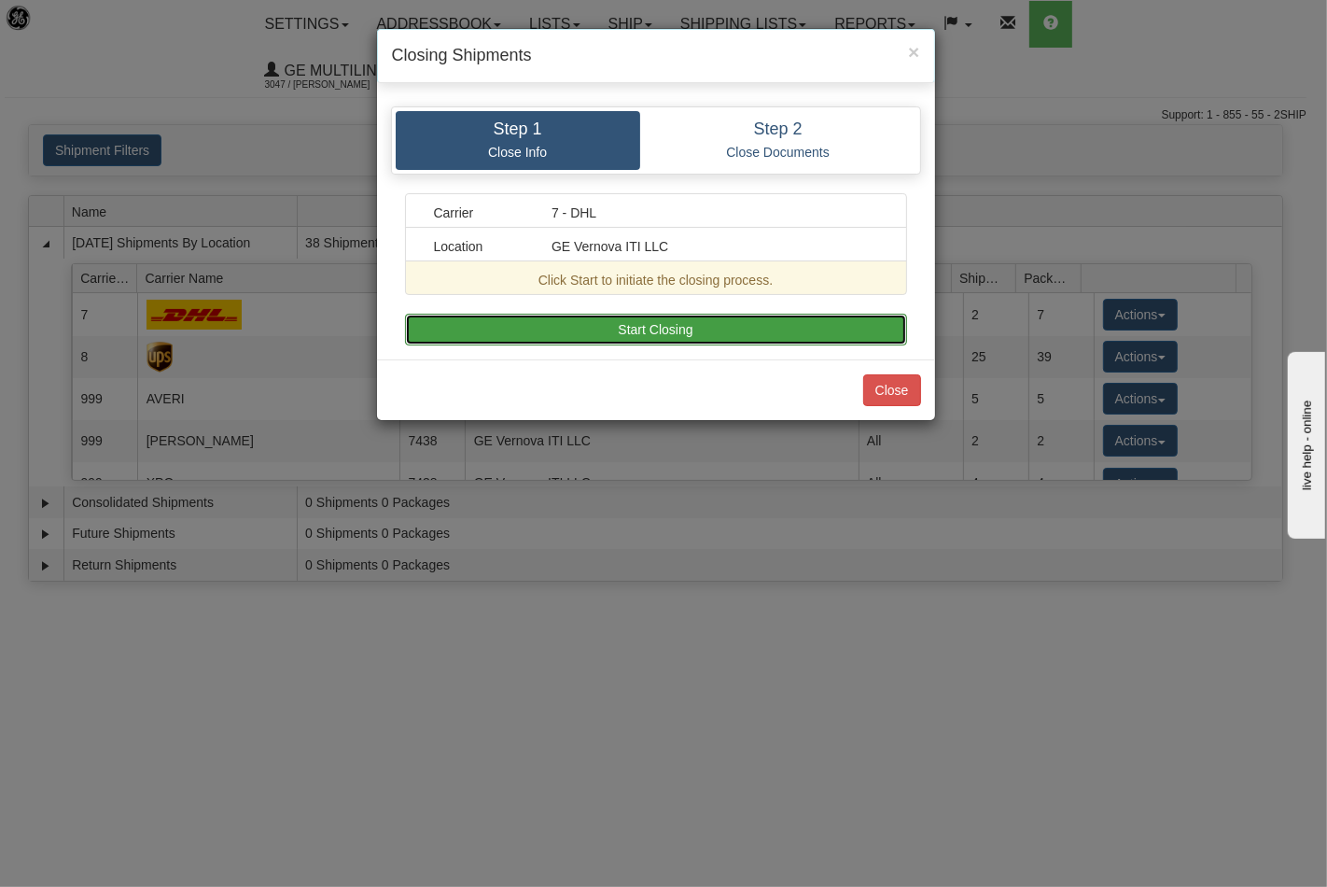
click at [772, 325] on button "Start Closing" at bounding box center [656, 330] width 502 height 32
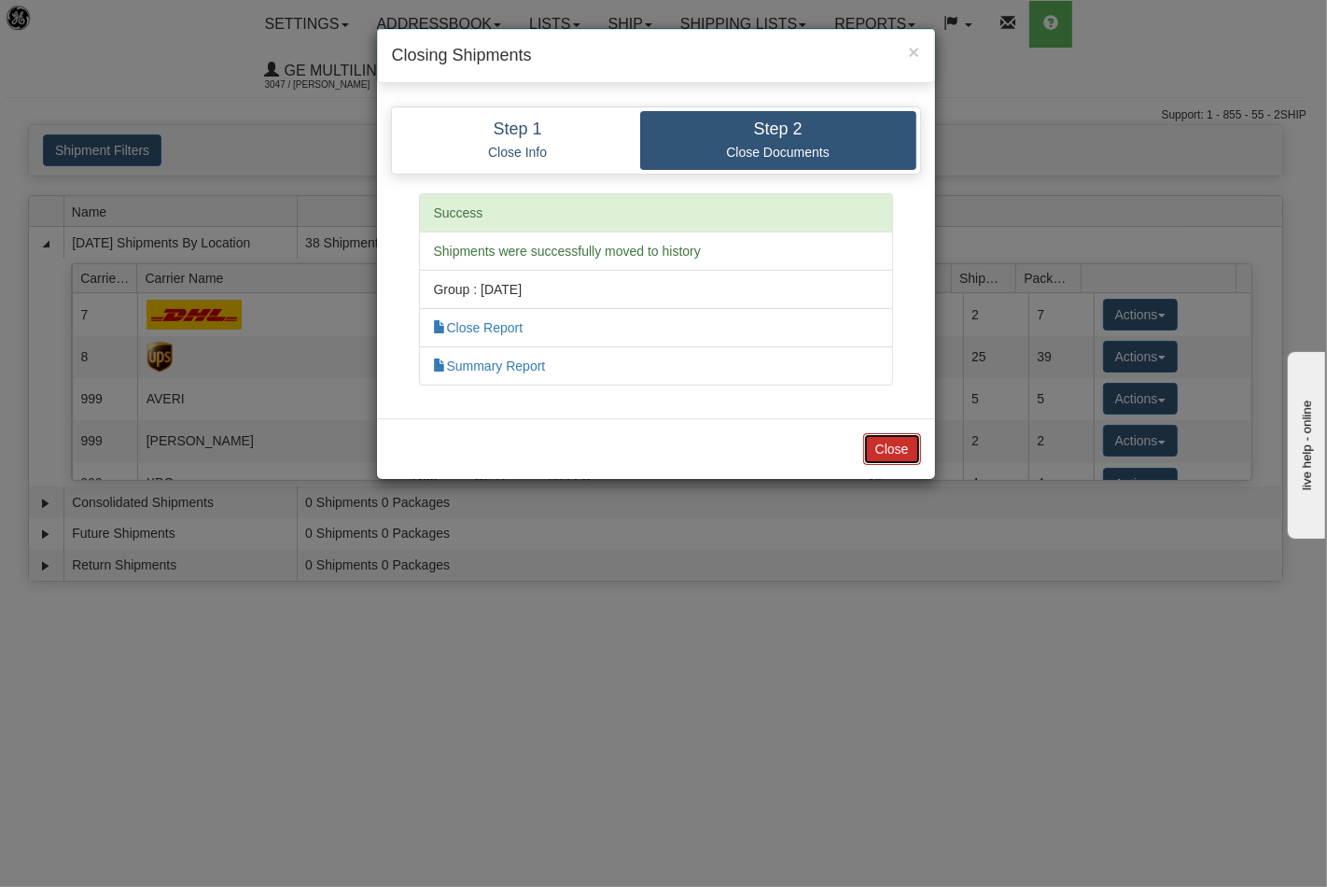
click at [903, 443] on button "Close" at bounding box center [892, 449] width 58 height 32
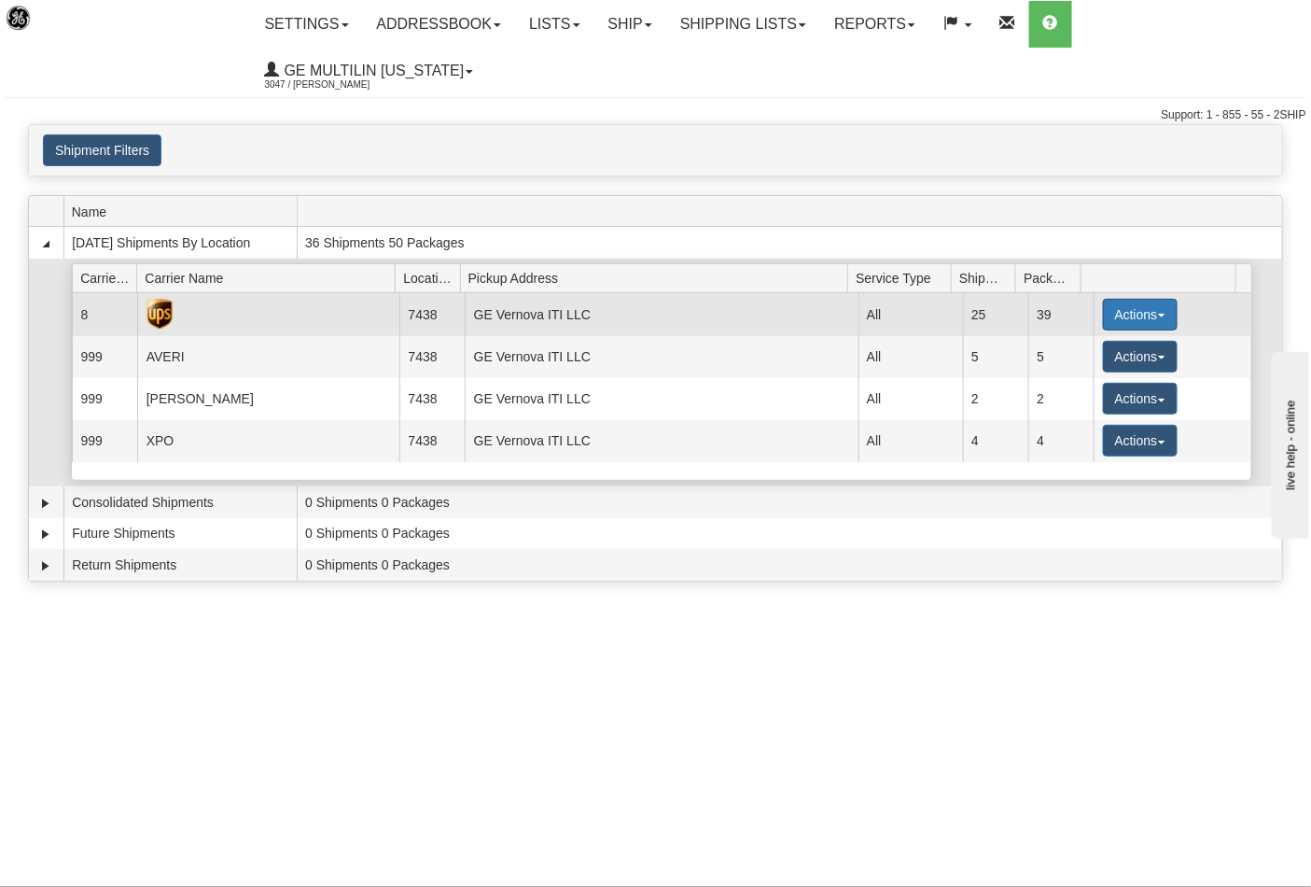
click at [1124, 299] on button "Actions" at bounding box center [1140, 315] width 75 height 32
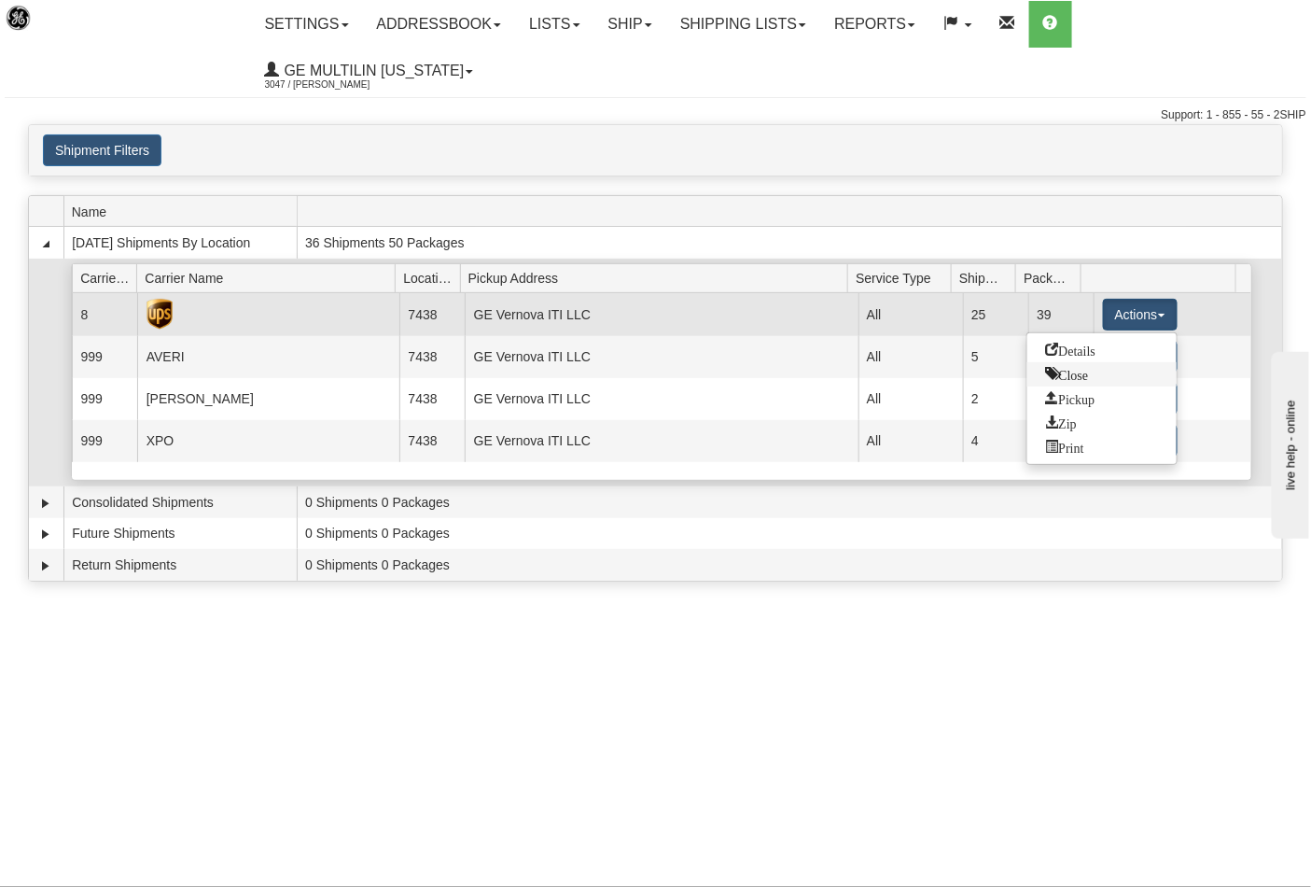
click at [1069, 362] on link "Close" at bounding box center [1102, 374] width 149 height 24
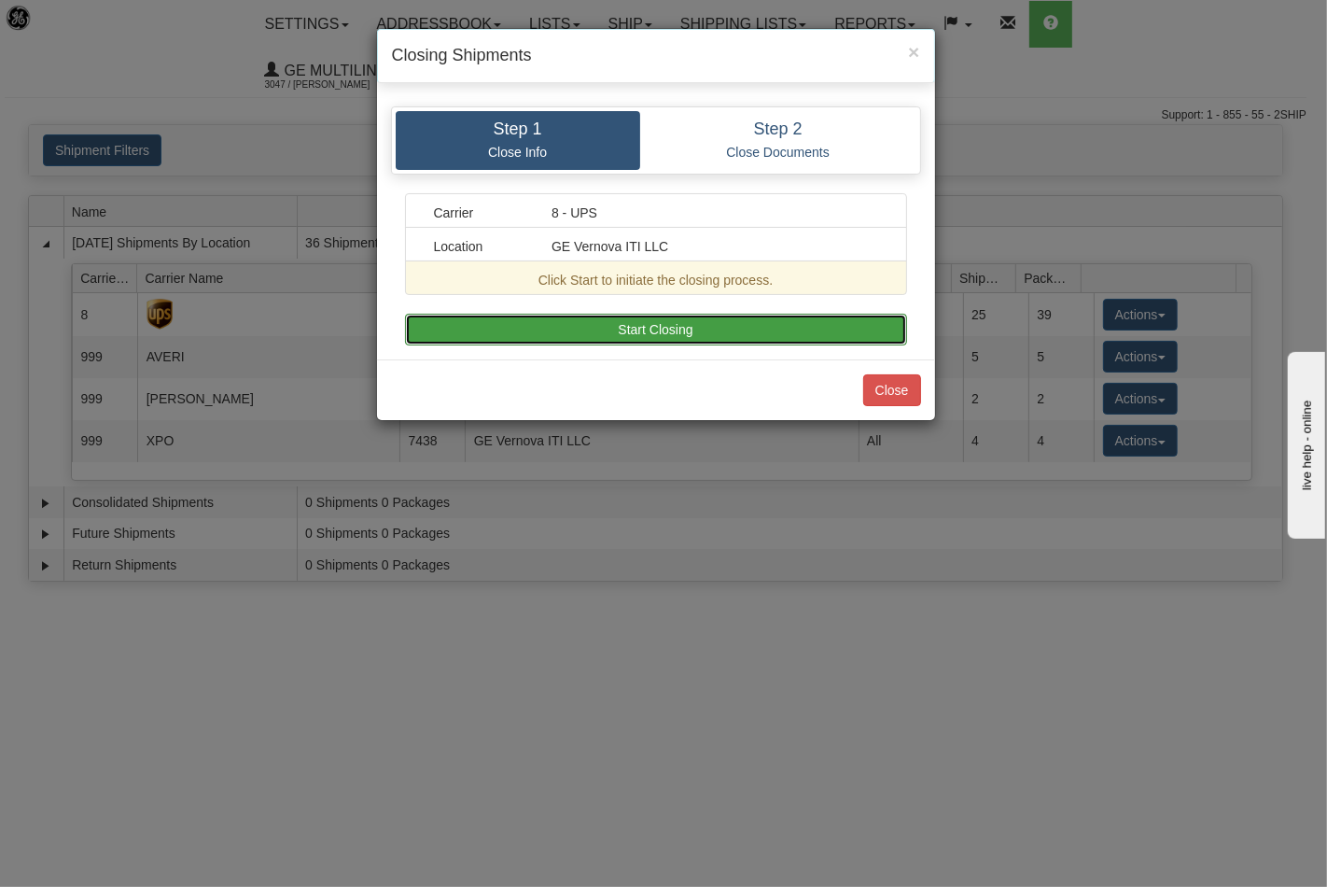
click at [719, 340] on button "Start Closing" at bounding box center [656, 330] width 502 height 32
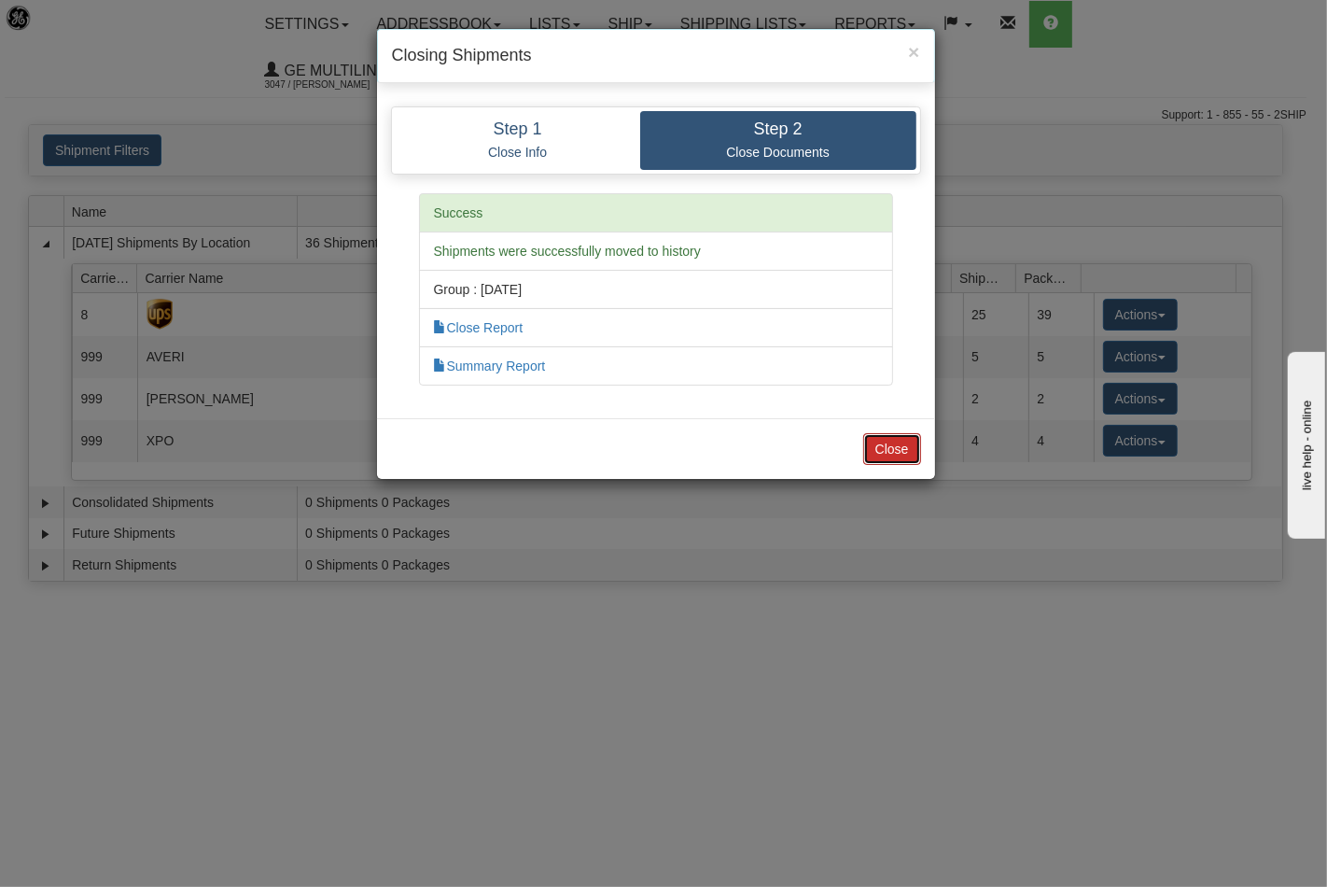
click at [890, 435] on button "Close" at bounding box center [892, 449] width 58 height 32
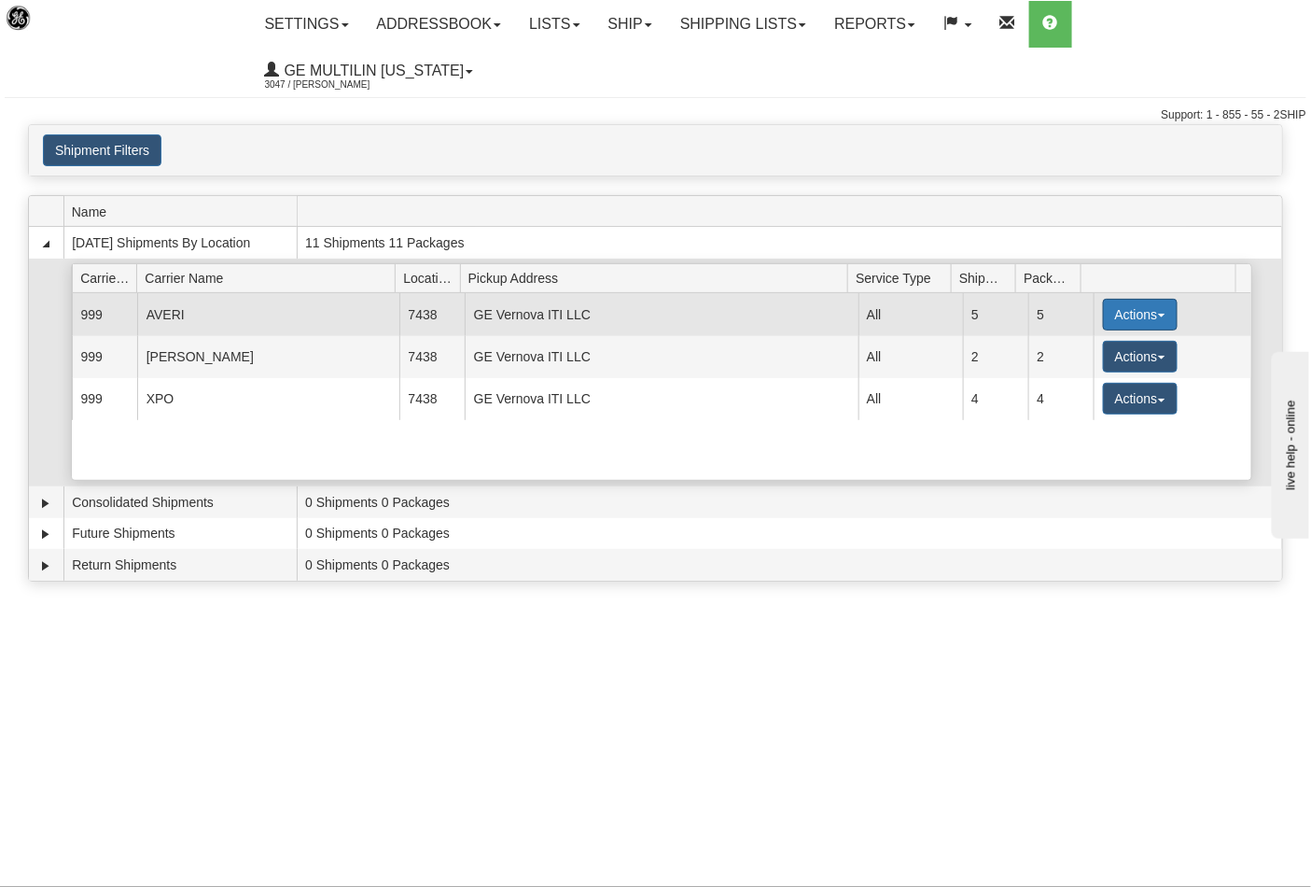
click at [1112, 299] on button "Actions" at bounding box center [1140, 315] width 75 height 32
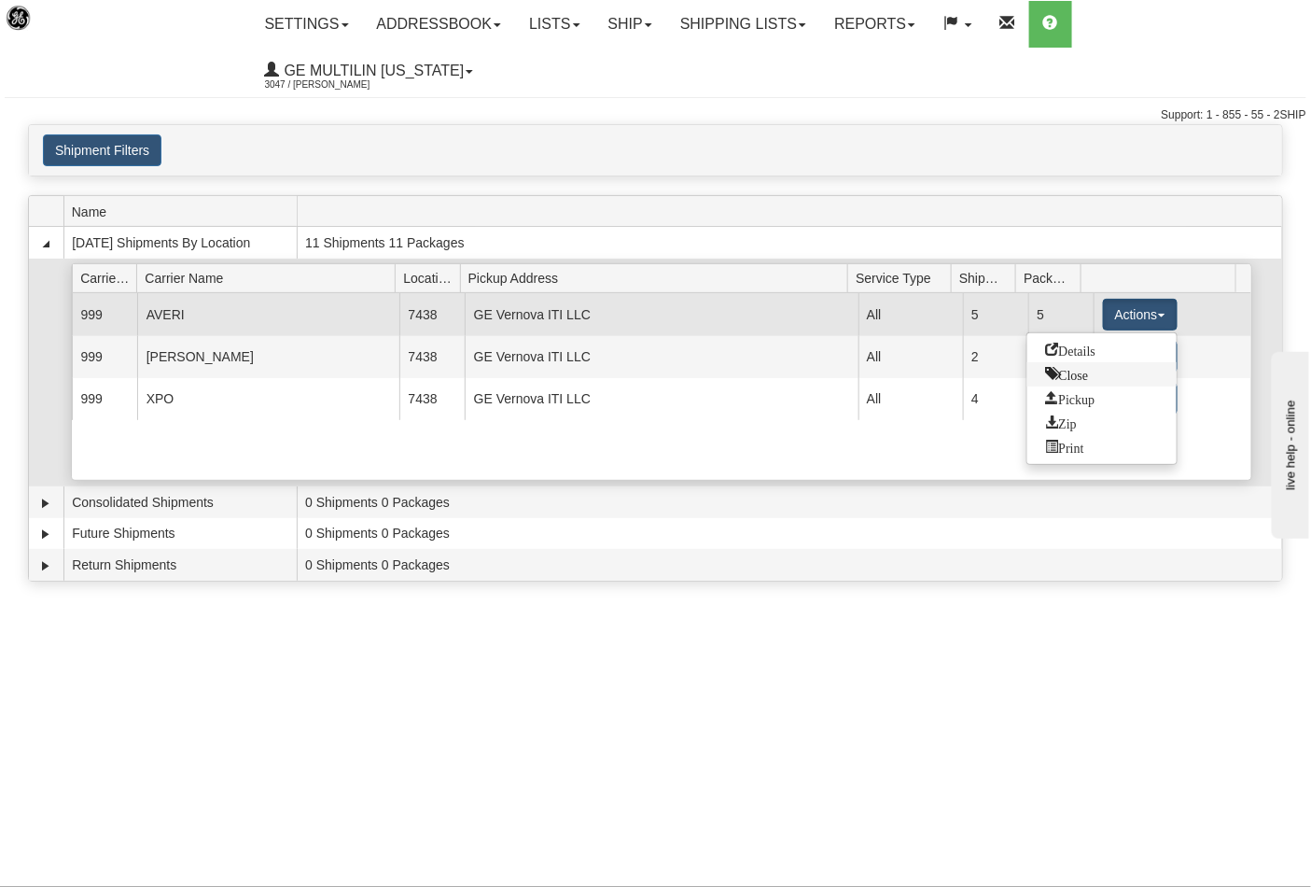
click at [1055, 367] on span "Close" at bounding box center [1067, 373] width 43 height 13
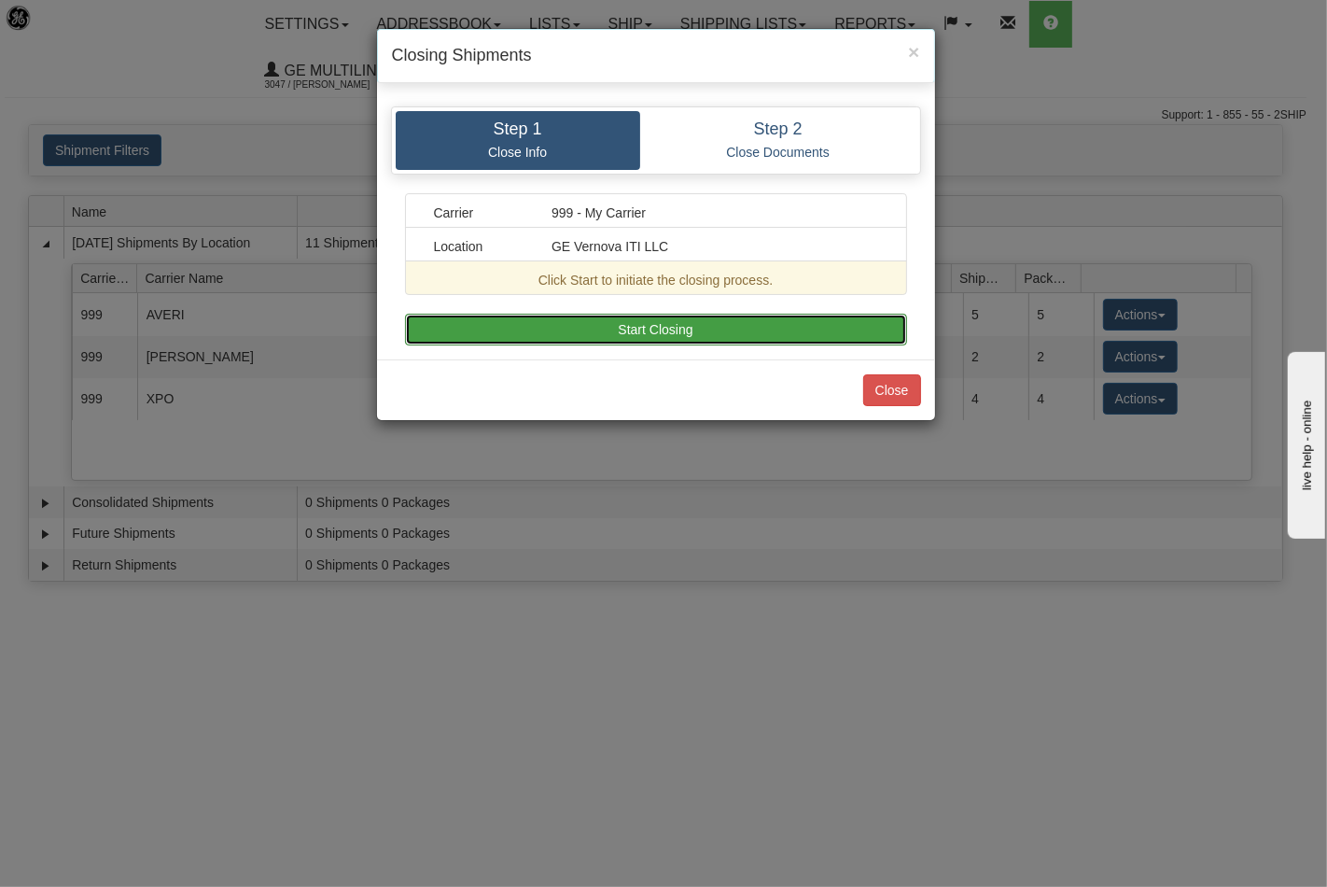
click at [824, 333] on button "Start Closing" at bounding box center [656, 330] width 502 height 32
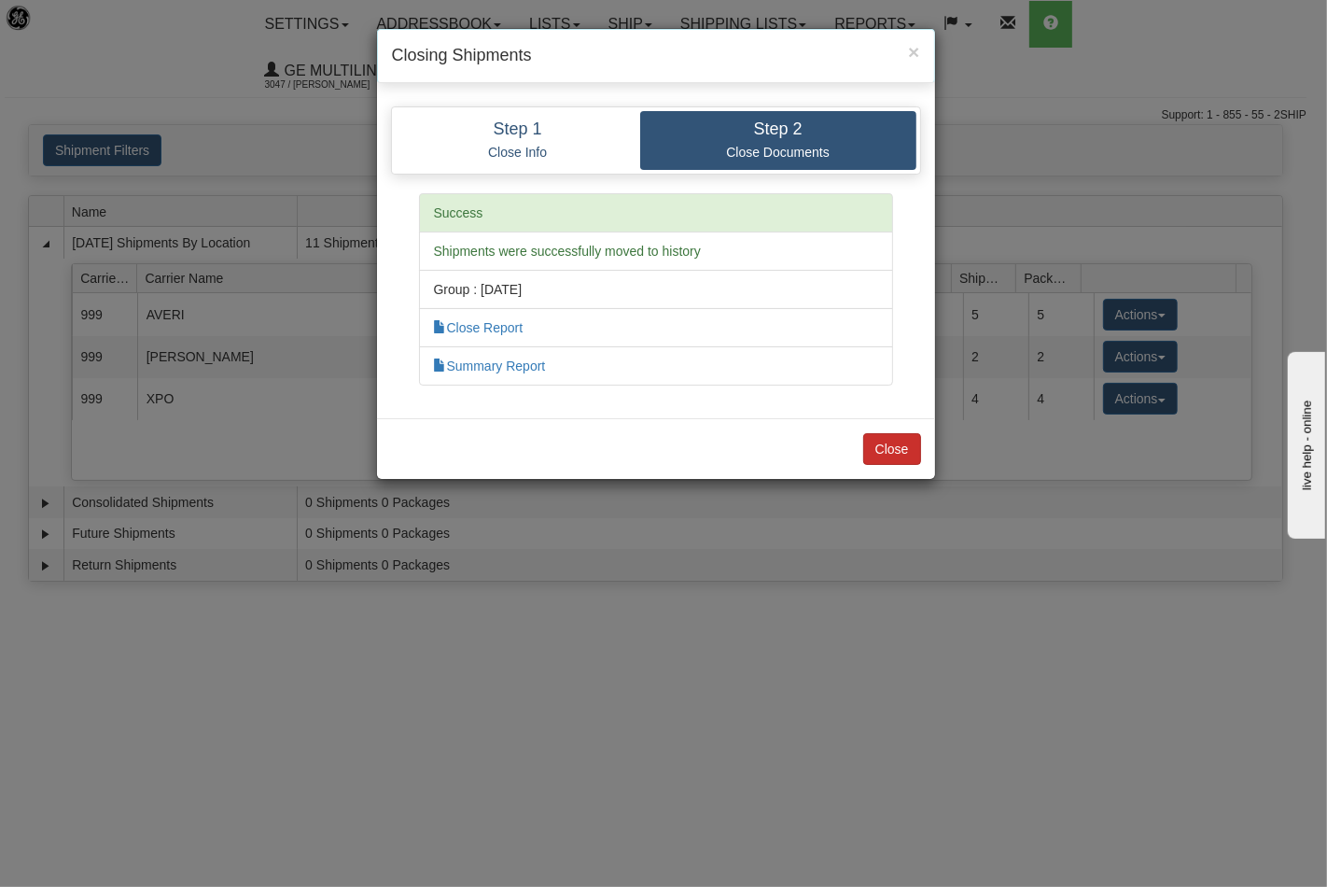
click at [898, 423] on div "Close" at bounding box center [656, 448] width 558 height 61
click at [901, 445] on button "Close" at bounding box center [892, 449] width 58 height 32
